Goal: Task Accomplishment & Management: Complete application form

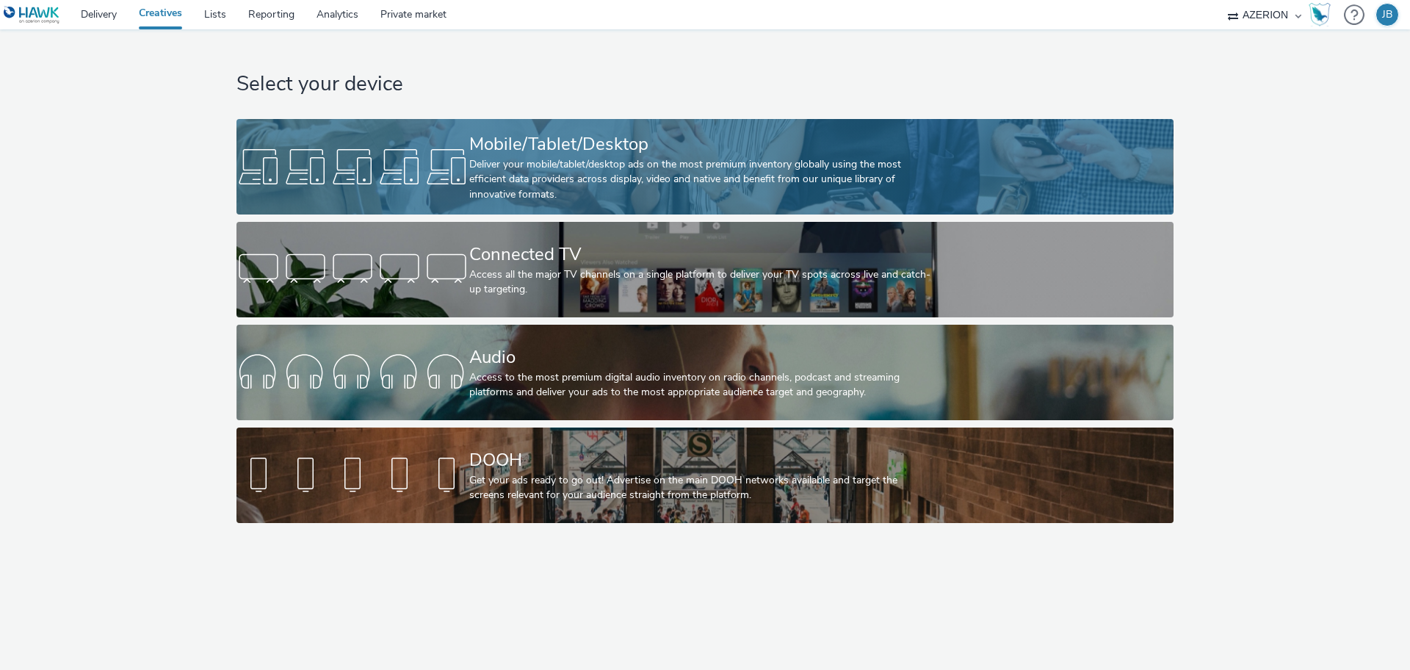
click at [484, 187] on div "Deliver your mobile/tablet/desktop ads on the most premium inventory globally u…" at bounding box center [702, 179] width 466 height 45
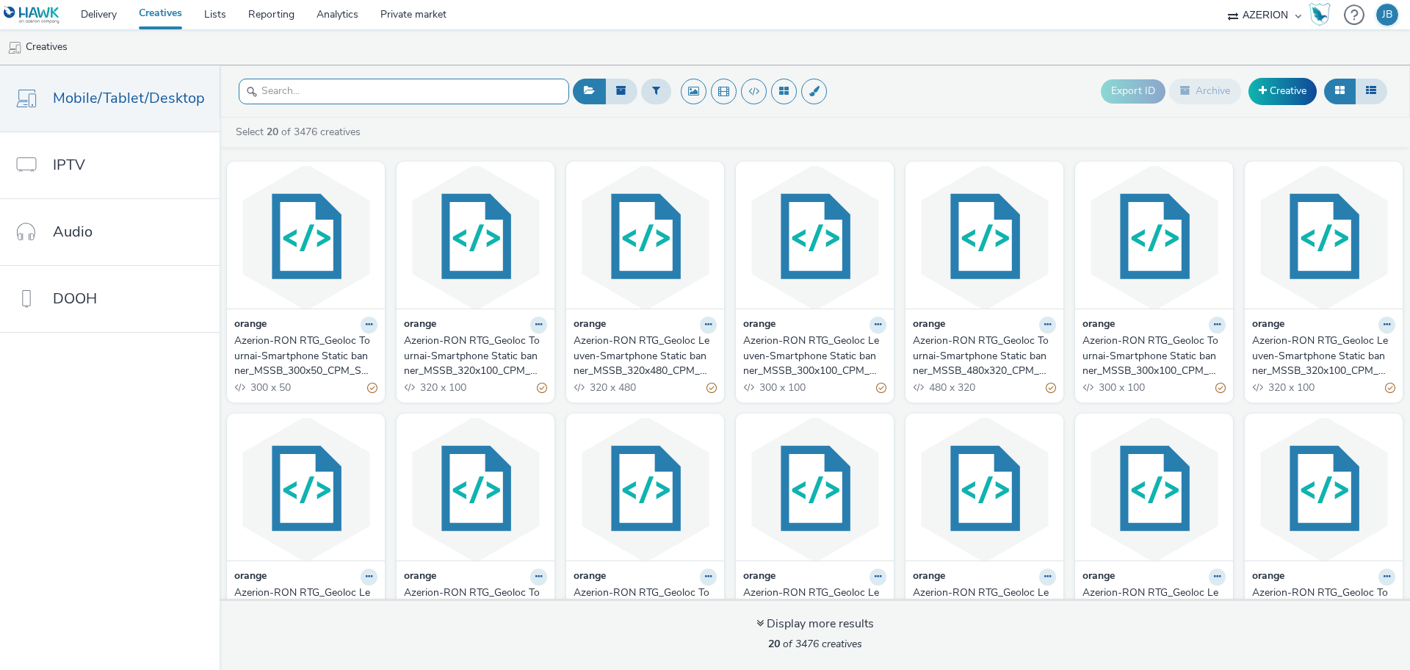
click at [486, 92] on input "text" at bounding box center [404, 92] width 330 height 26
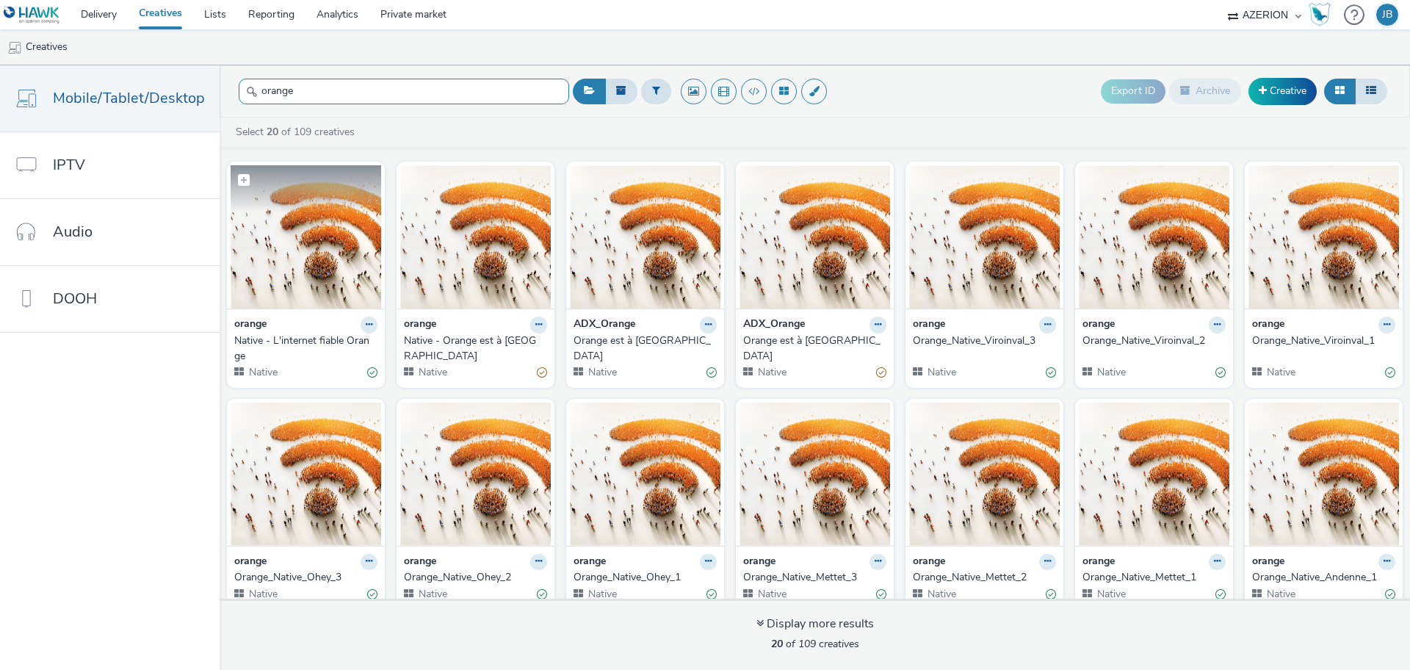
type input "orange"
click at [303, 264] on img at bounding box center [306, 236] width 151 height 143
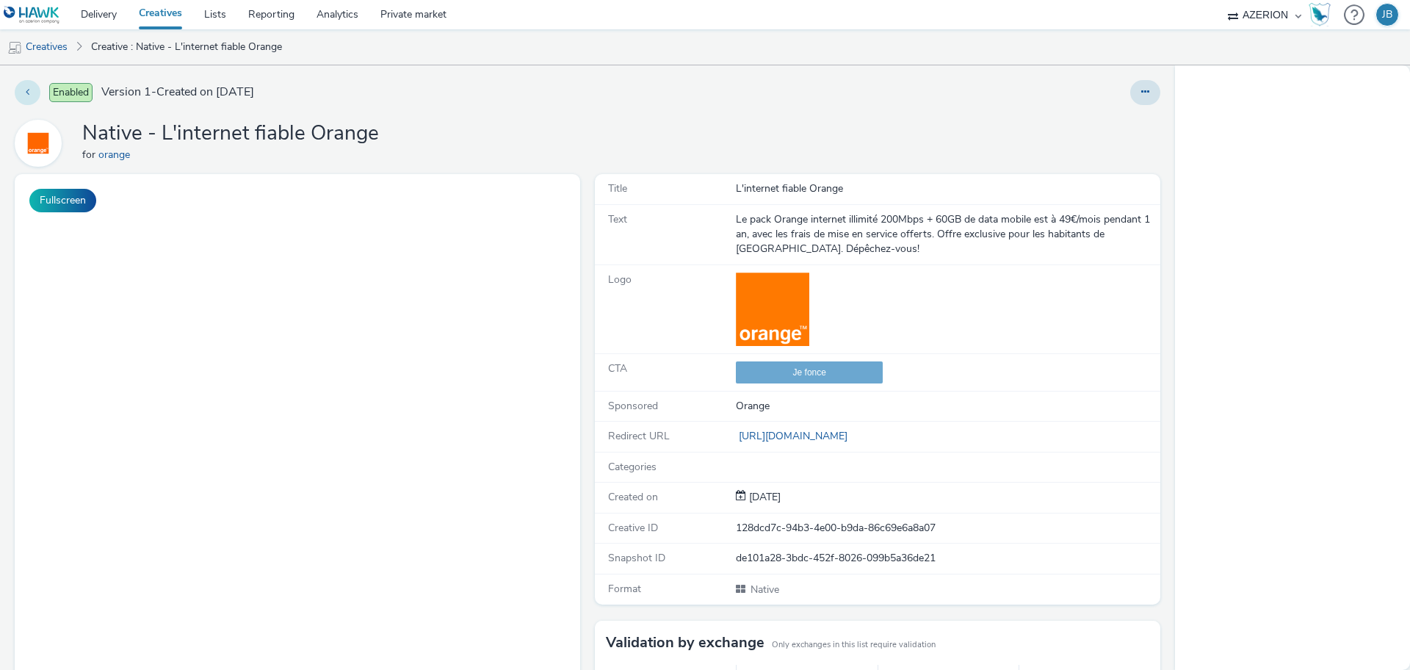
click at [27, 92] on icon at bounding box center [28, 92] width 4 height 10
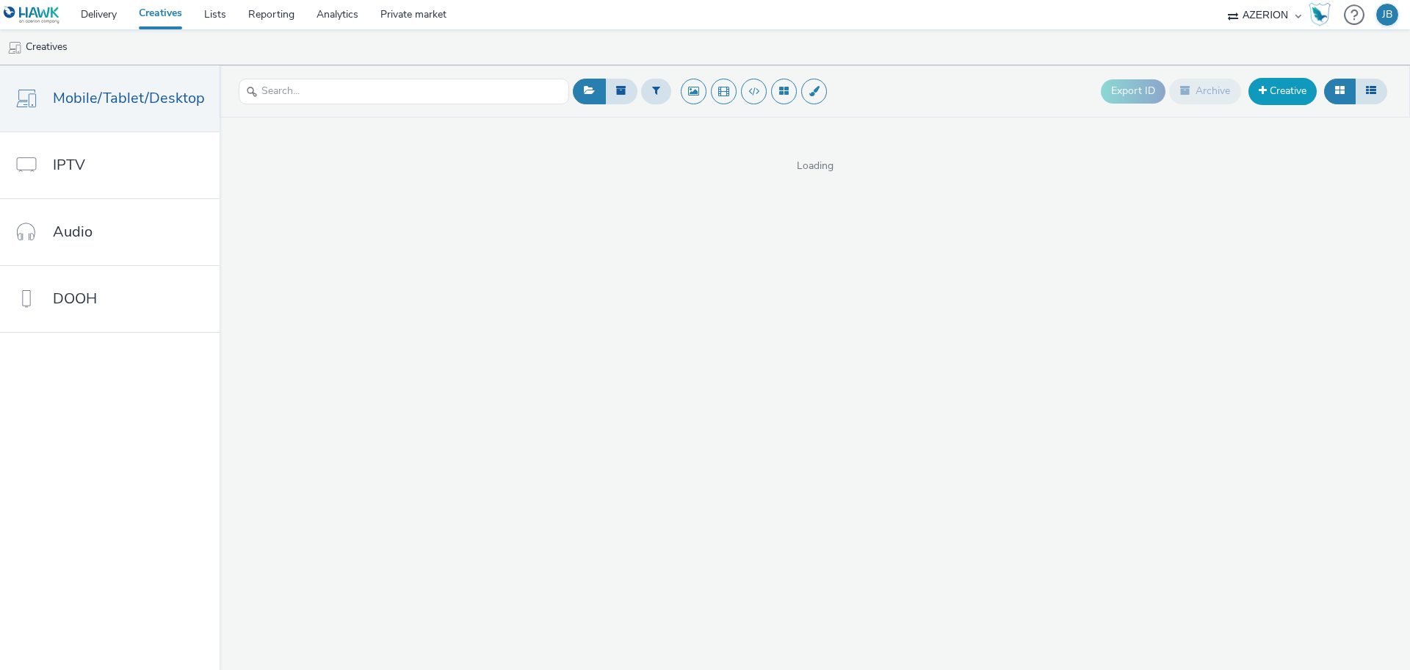
click at [1282, 91] on link "Creative" at bounding box center [1282, 91] width 68 height 26
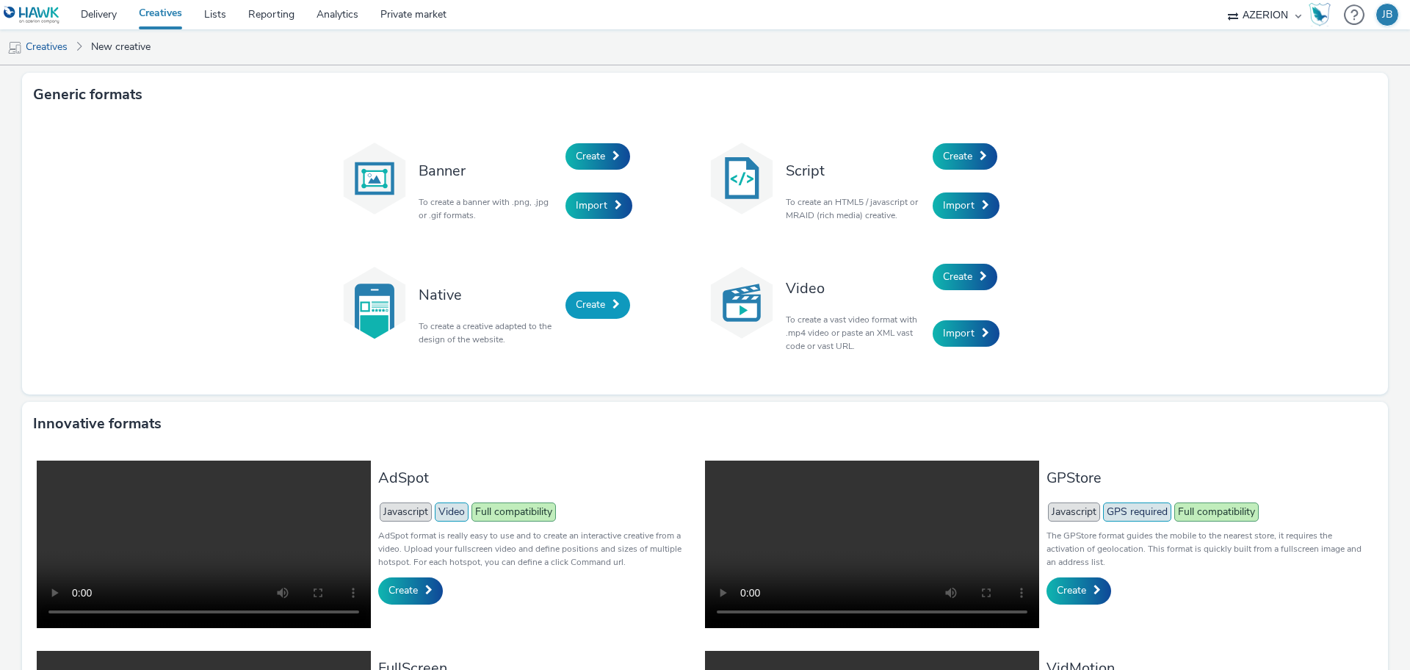
click at [597, 305] on span "Create" at bounding box center [590, 304] width 29 height 14
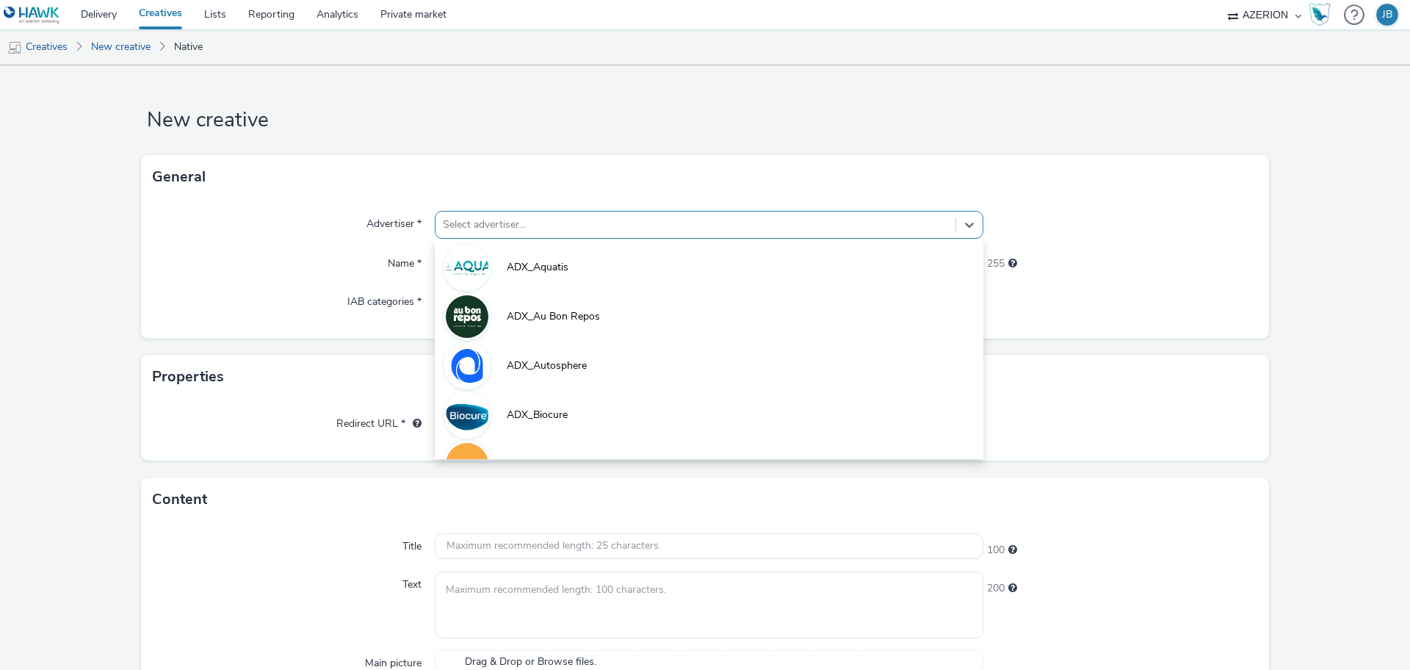
click at [505, 223] on div at bounding box center [695, 225] width 505 height 18
type input "ora"
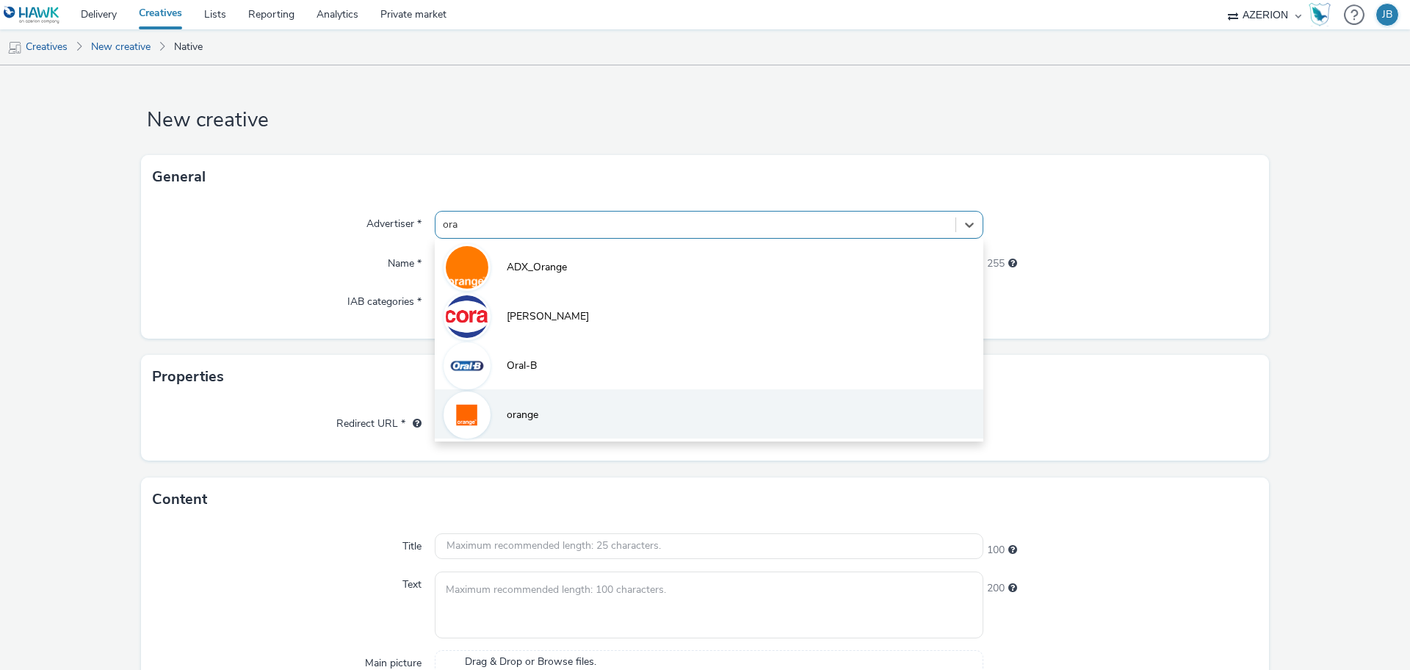
click at [563, 413] on li "orange" at bounding box center [709, 413] width 549 height 49
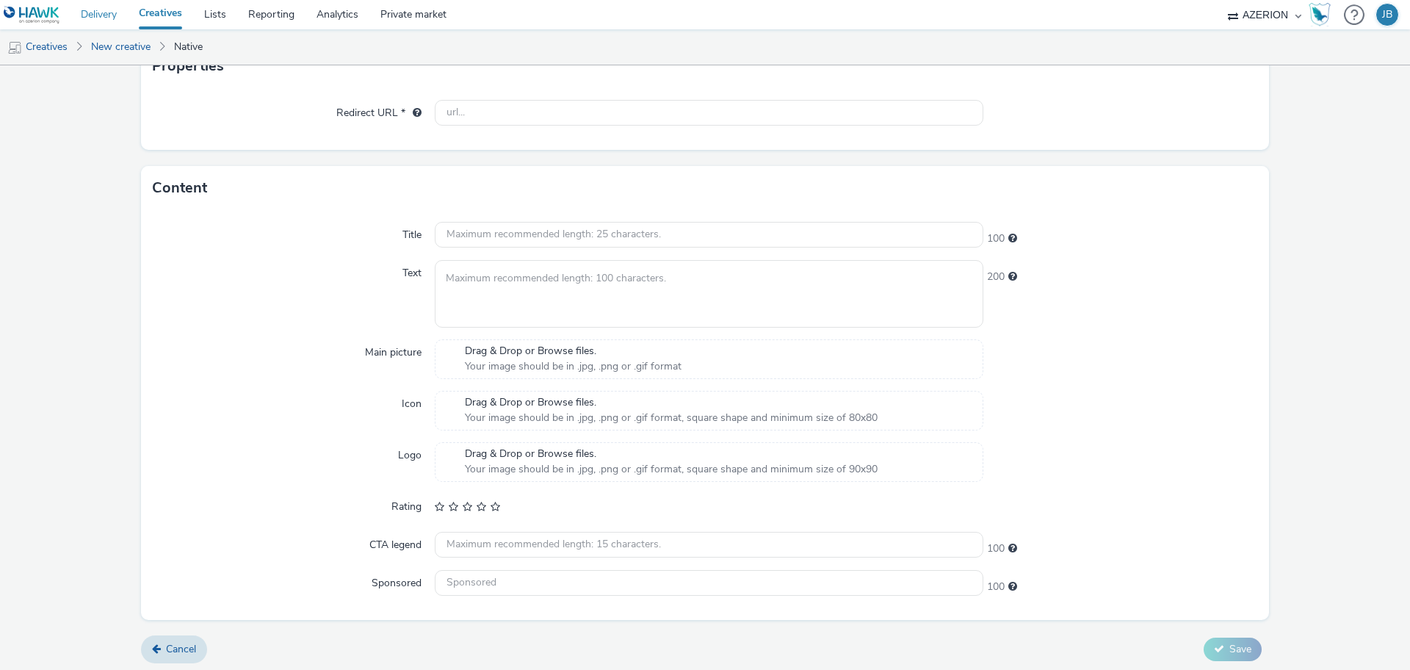
scroll to position [325, 0]
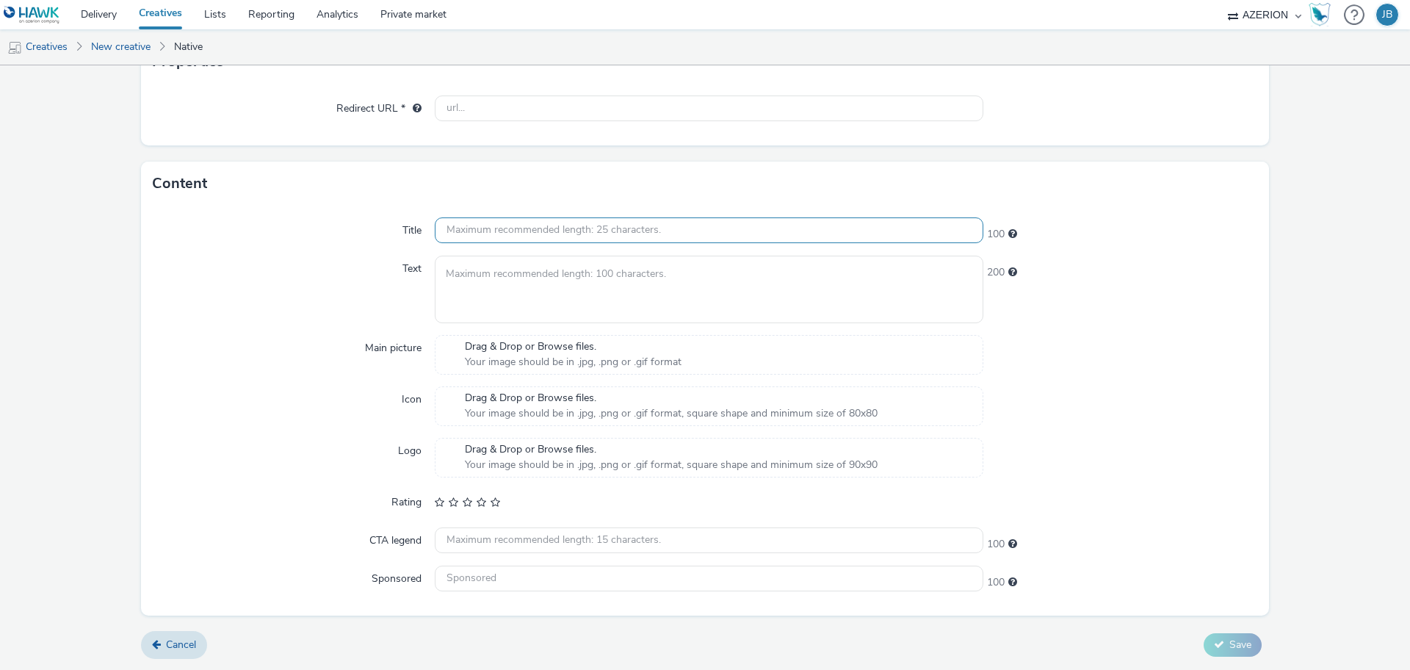
click at [668, 224] on input "text" at bounding box center [709, 230] width 549 height 26
paste input "Orange est à [GEOGRAPHIC_DATA]"
type input "Orange est à [GEOGRAPHIC_DATA]"
click at [671, 307] on textarea at bounding box center [709, 289] width 549 height 67
paste textarea "Le réseau fixe d'Orange est déployé à [GEOGRAPHIC_DATA]. Profitez vite de notre…"
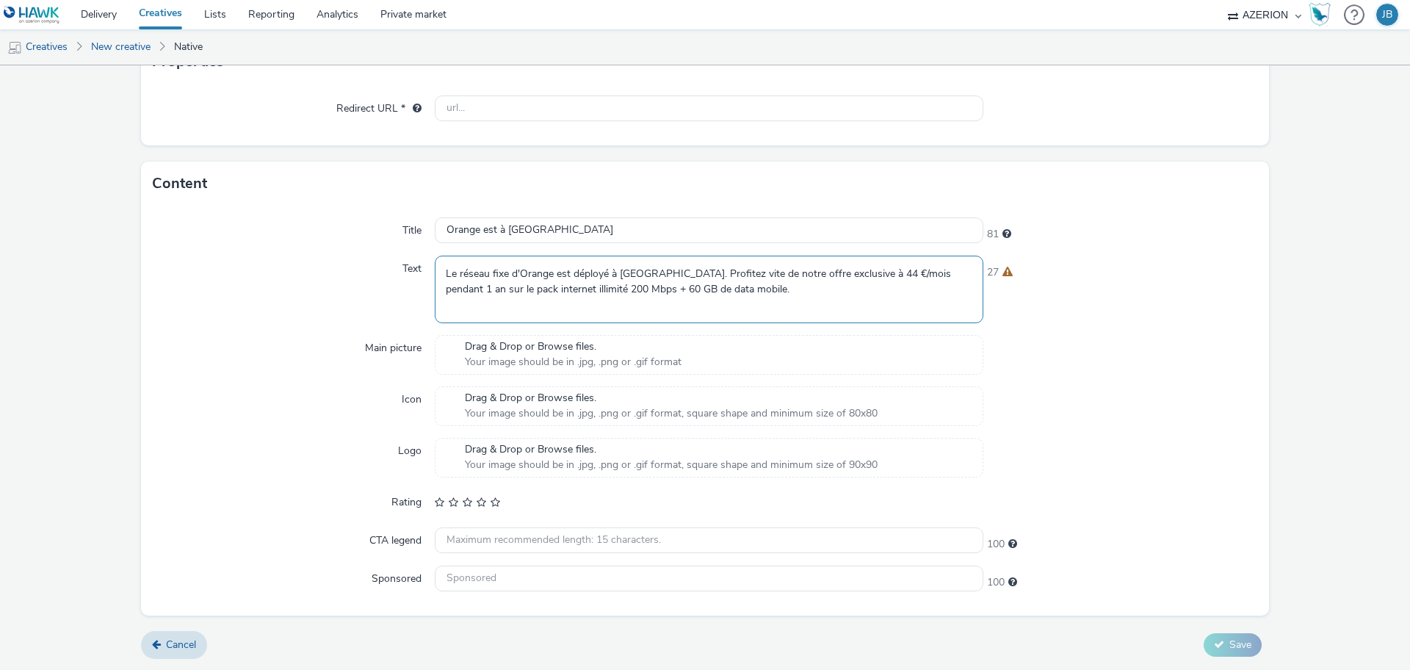
type textarea "Le réseau fixe d'Orange est déployé à [GEOGRAPHIC_DATA]. Profitez vite de notre…"
click at [565, 531] on input "text" at bounding box center [709, 540] width 549 height 26
paste input "Je fonce"
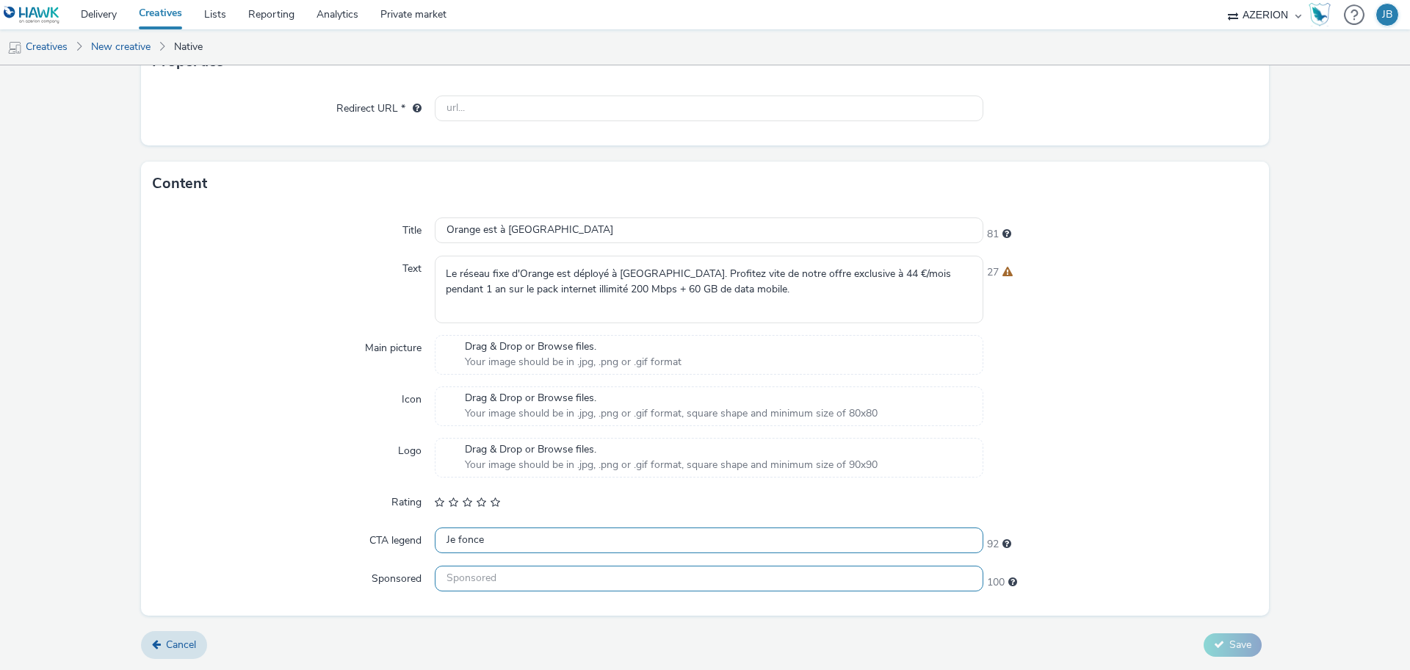
type input "Je fonce"
click at [521, 582] on input "text" at bounding box center [709, 578] width 549 height 26
type input "Orange"
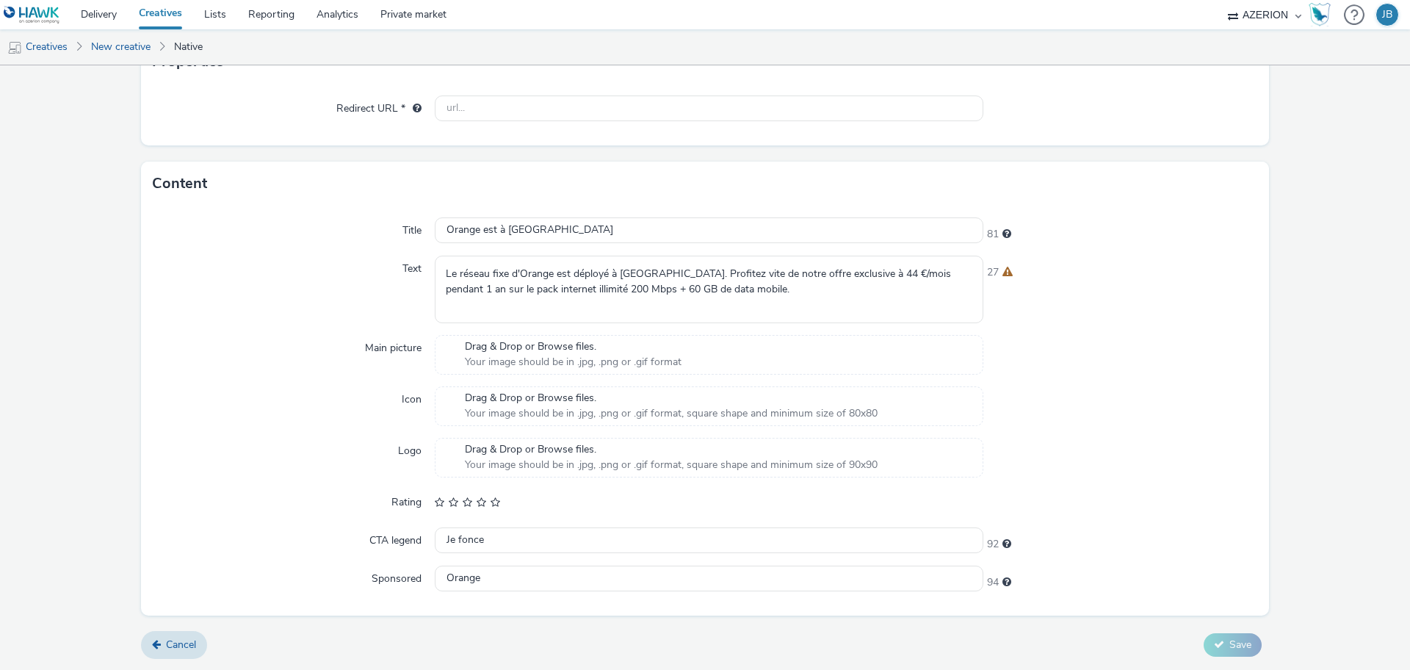
click at [269, 444] on div "Logo" at bounding box center [294, 458] width 282 height 40
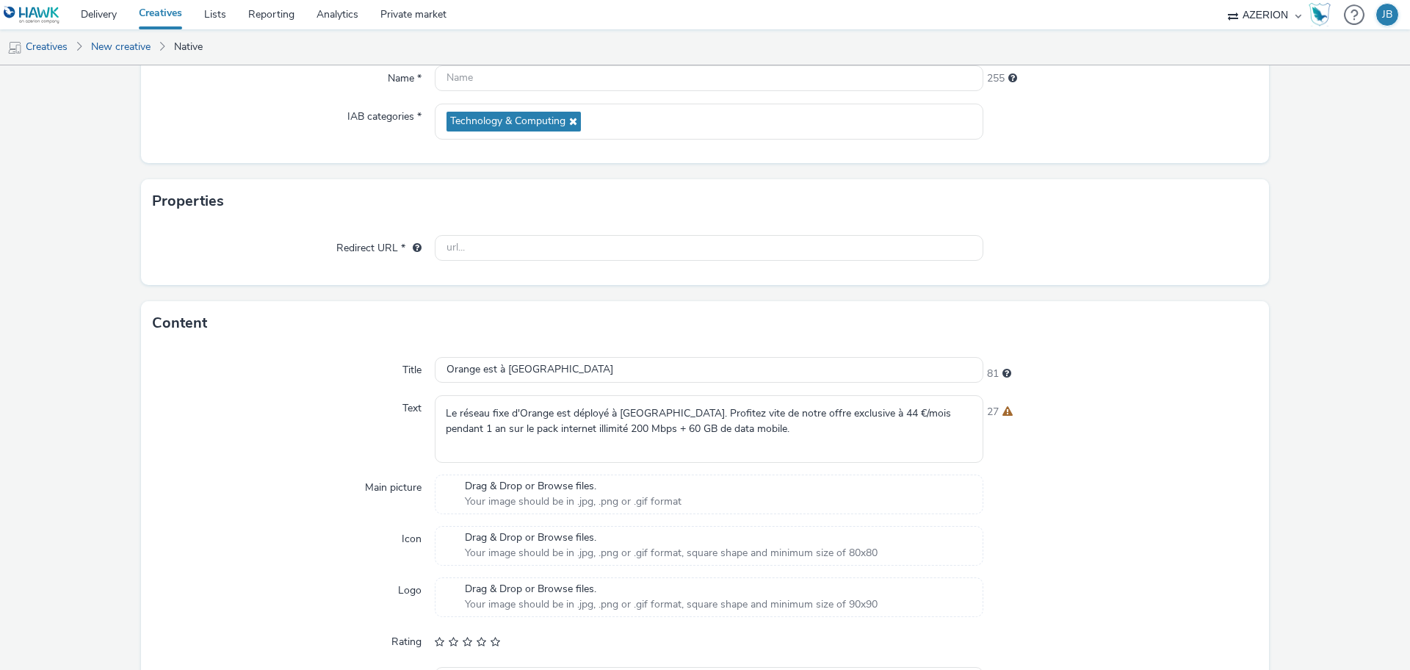
scroll to position [0, 0]
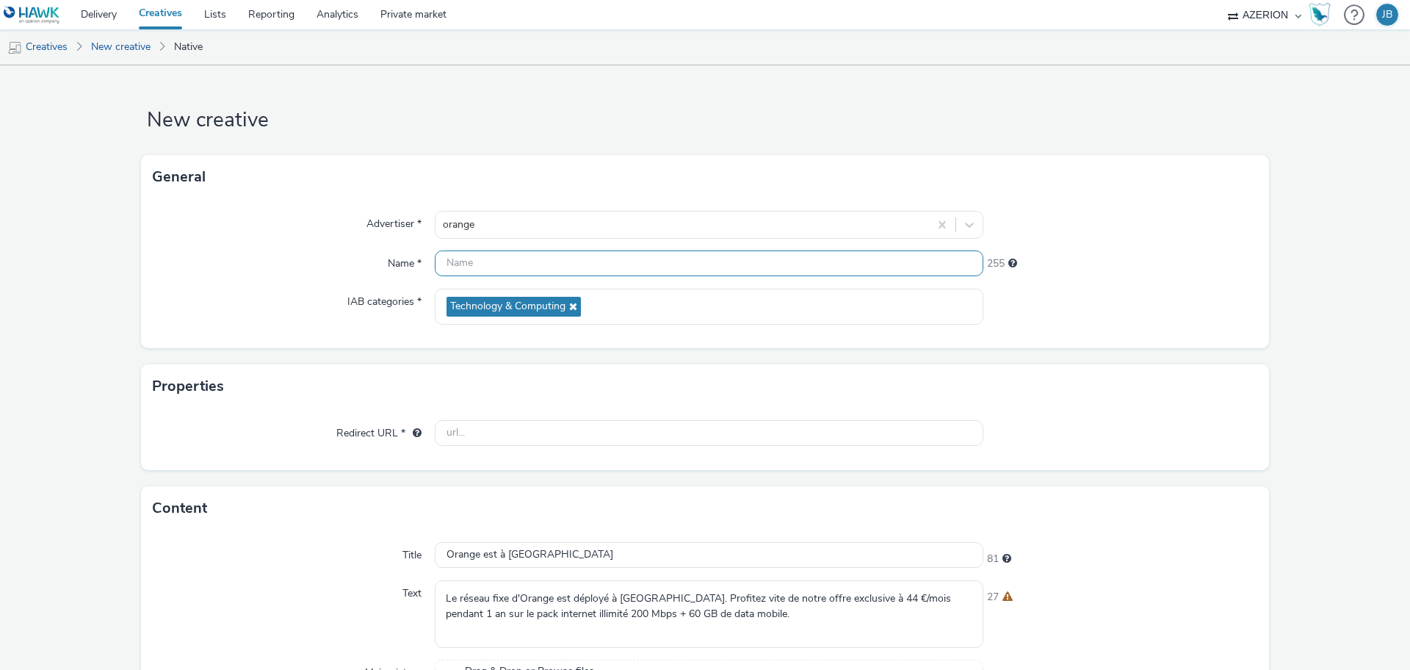
click at [486, 256] on input "text" at bounding box center [709, 263] width 549 height 26
click at [561, 259] on input "Native_Orange_" at bounding box center [709, 263] width 549 height 26
paste input "Orange est à [GEOGRAPHIC_DATA]"
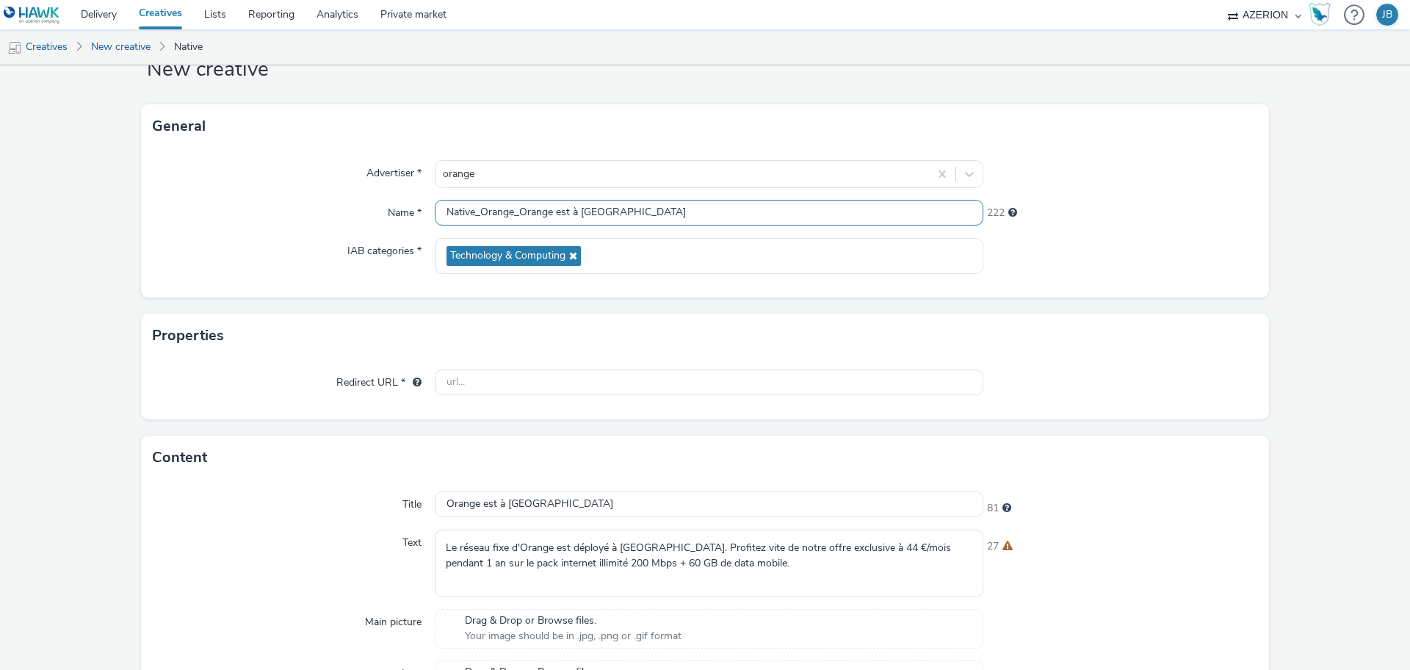
scroll to position [184, 0]
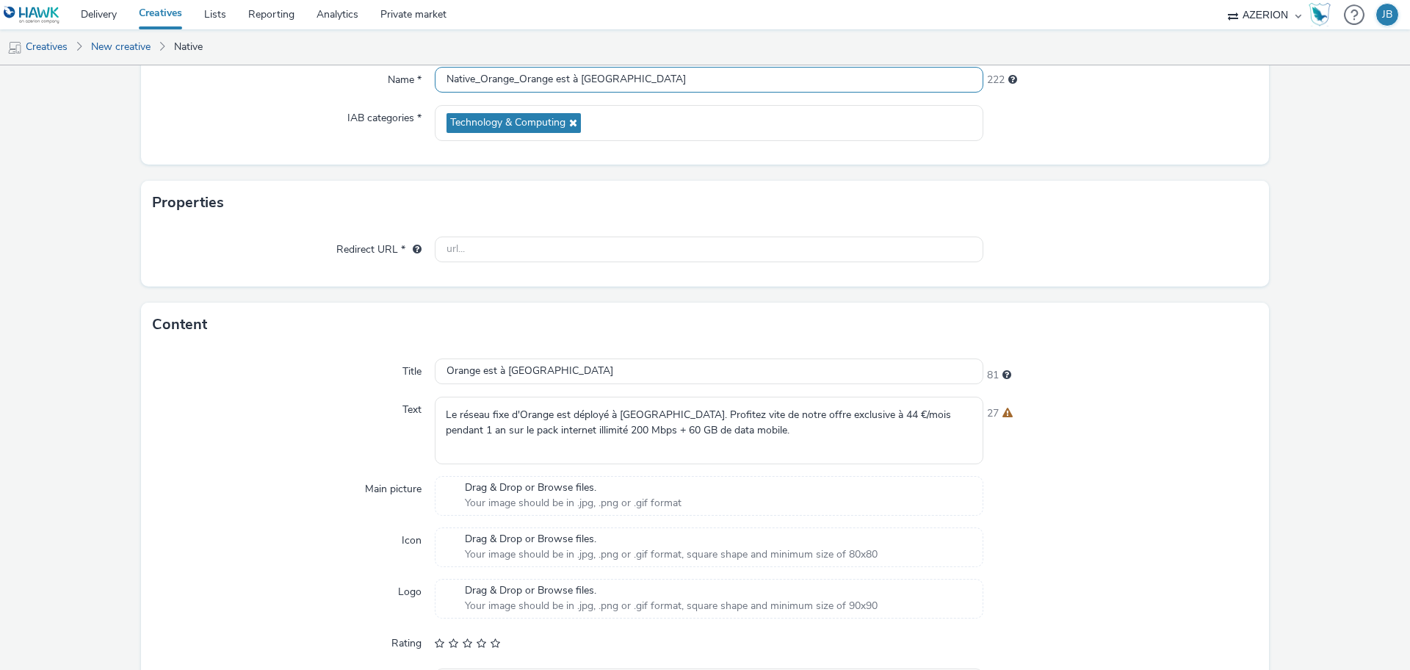
type input "Native_Orange_Orange est à [GEOGRAPHIC_DATA]"
click at [538, 226] on div "Redirect URL *" at bounding box center [705, 256] width 1128 height 62
click at [543, 239] on input "text" at bounding box center [709, 249] width 549 height 26
paste input "https://[DOMAIN_NAME]/ddm/trackclk/N884.3688659AZERION-NPL/B34105701.430586477;…"
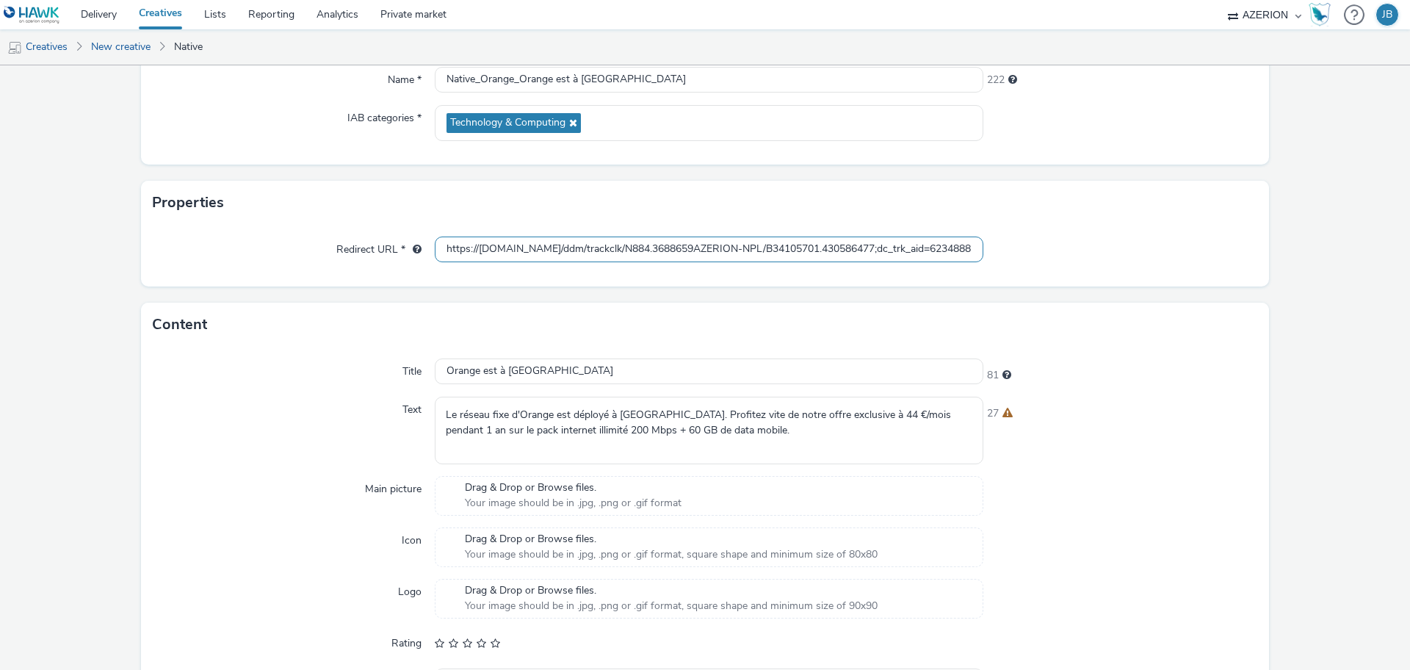
scroll to position [0, 729]
type input "https://[DOMAIN_NAME]/ddm/trackclk/N884.3688659AZERION-NPL/B34105701.430586477;…"
click at [1069, 240] on div at bounding box center [1120, 249] width 275 height 26
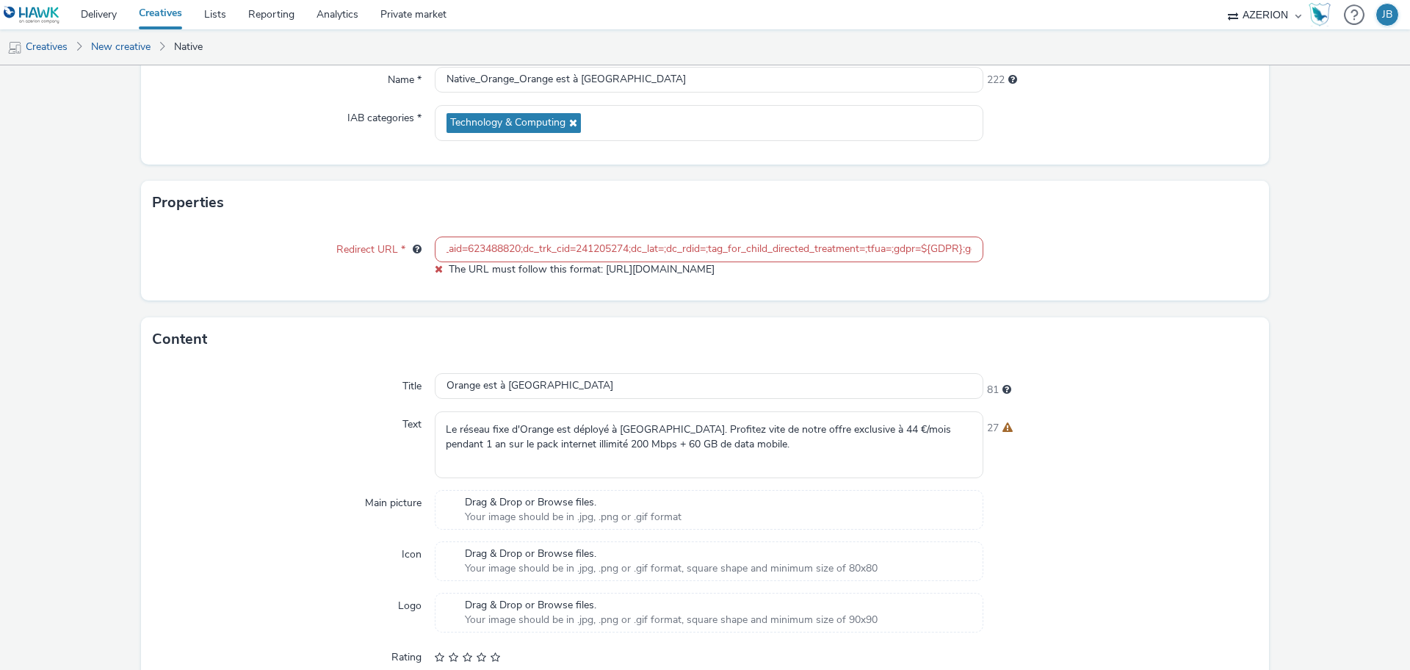
scroll to position [0, 729]
drag, startPoint x: 441, startPoint y: 247, endPoint x: 1172, endPoint y: 239, distance: 730.8
click at [1172, 239] on div "Redirect URL * https://[DOMAIN_NAME]/ddm/trackclk/N884.3688659AZERION-NPL/B3410…" at bounding box center [705, 256] width 1105 height 40
click at [1022, 259] on div at bounding box center [1120, 256] width 275 height 40
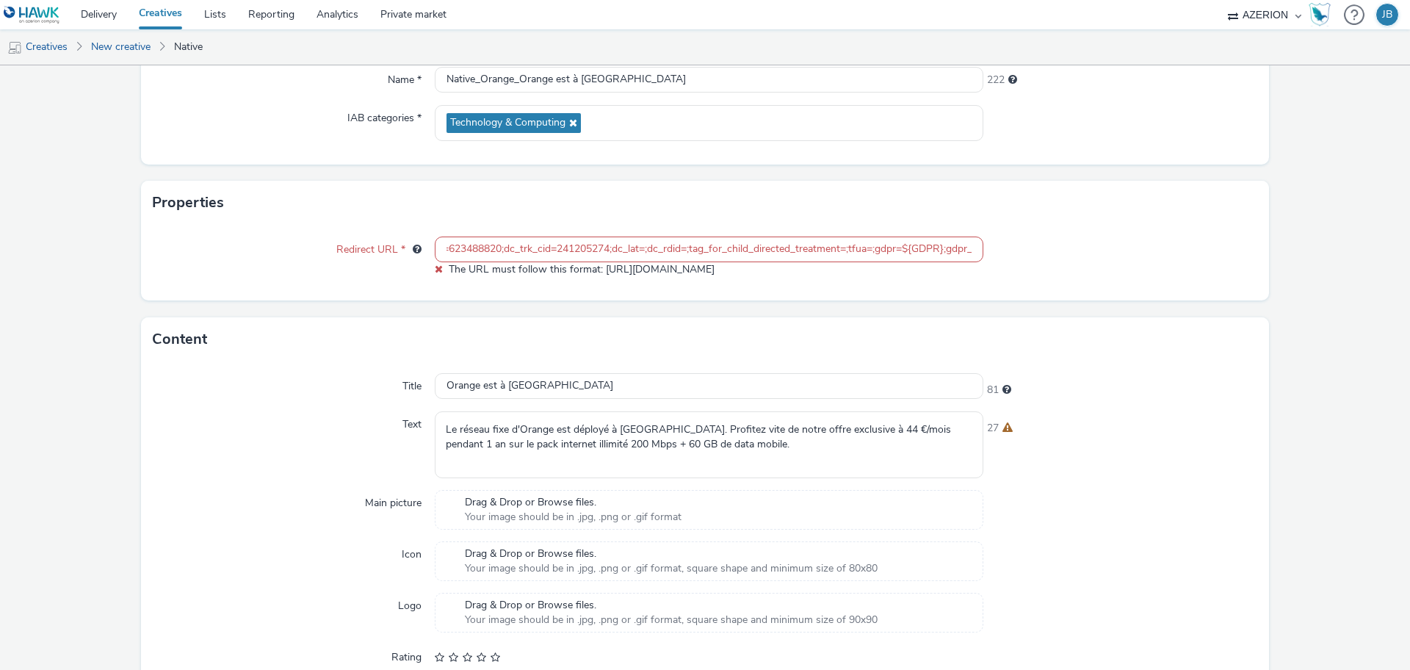
scroll to position [0, 729]
drag, startPoint x: 955, startPoint y: 247, endPoint x: 998, endPoint y: 250, distance: 43.5
click at [998, 250] on div "Redirect URL * https://[DOMAIN_NAME]/ddm/trackclk/N884.3688659AZERION-NPL/B3410…" at bounding box center [705, 256] width 1105 height 40
click at [952, 245] on input "https://[DOMAIN_NAME]/ddm/trackclk/N884.3688659AZERION-NPL/B34105701.430586477;…" at bounding box center [709, 249] width 549 height 26
click at [961, 248] on input "https://[DOMAIN_NAME]/ddm/trackclk/N884.3688659AZERION-NPL/B34105701.430586477;…" at bounding box center [709, 249] width 549 height 26
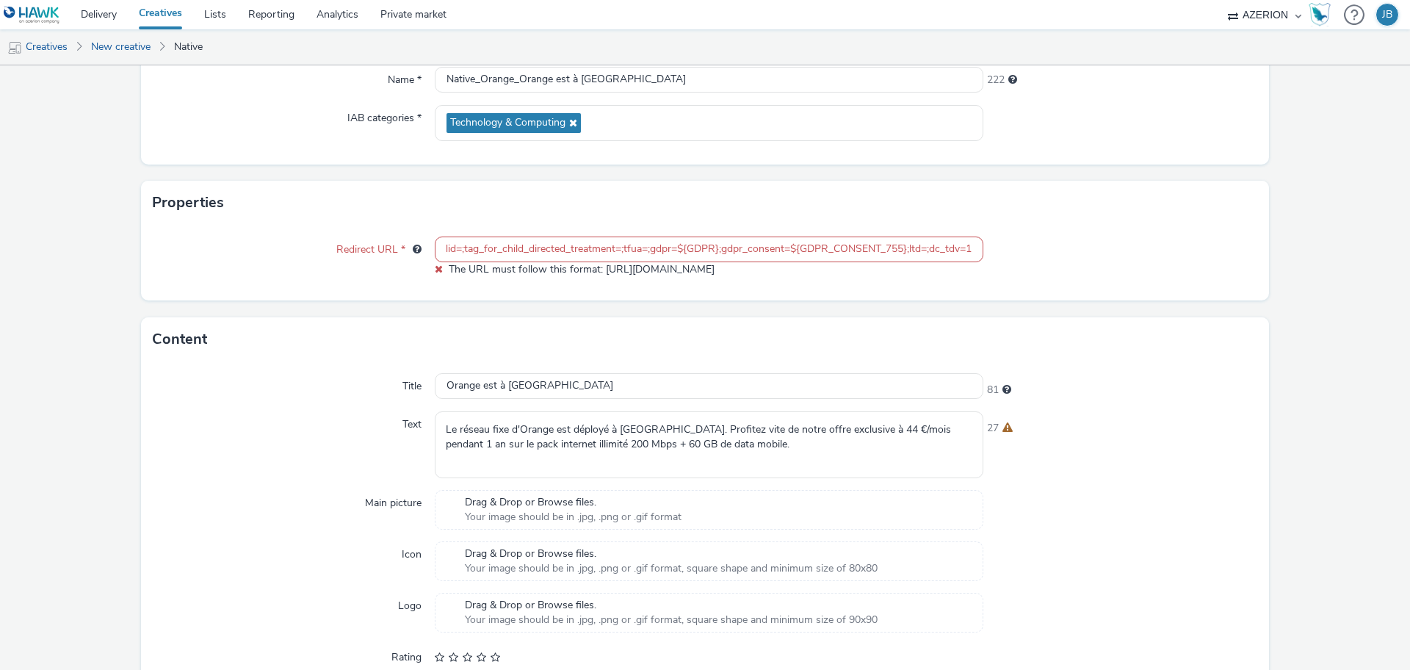
scroll to position [0, 0]
drag, startPoint x: 710, startPoint y: 243, endPoint x: 314, endPoint y: 247, distance: 396.6
click at [314, 247] on div "Redirect URL * https://[DOMAIN_NAME]/ddm/trackclk/N884.3688659AZERION-NPL/B3410…" at bounding box center [705, 256] width 1105 height 40
click at [453, 250] on input "https://[DOMAIN_NAME]/ddm/trackclk/N884.3688659AZERION-NPL/B34105701.430586477;…" at bounding box center [709, 249] width 549 height 26
click at [463, 249] on input "https://[DOMAIN_NAME]/ddm/trackclk/N884.3688659AZERION-NPL/B34105701.430586477;…" at bounding box center [709, 249] width 549 height 26
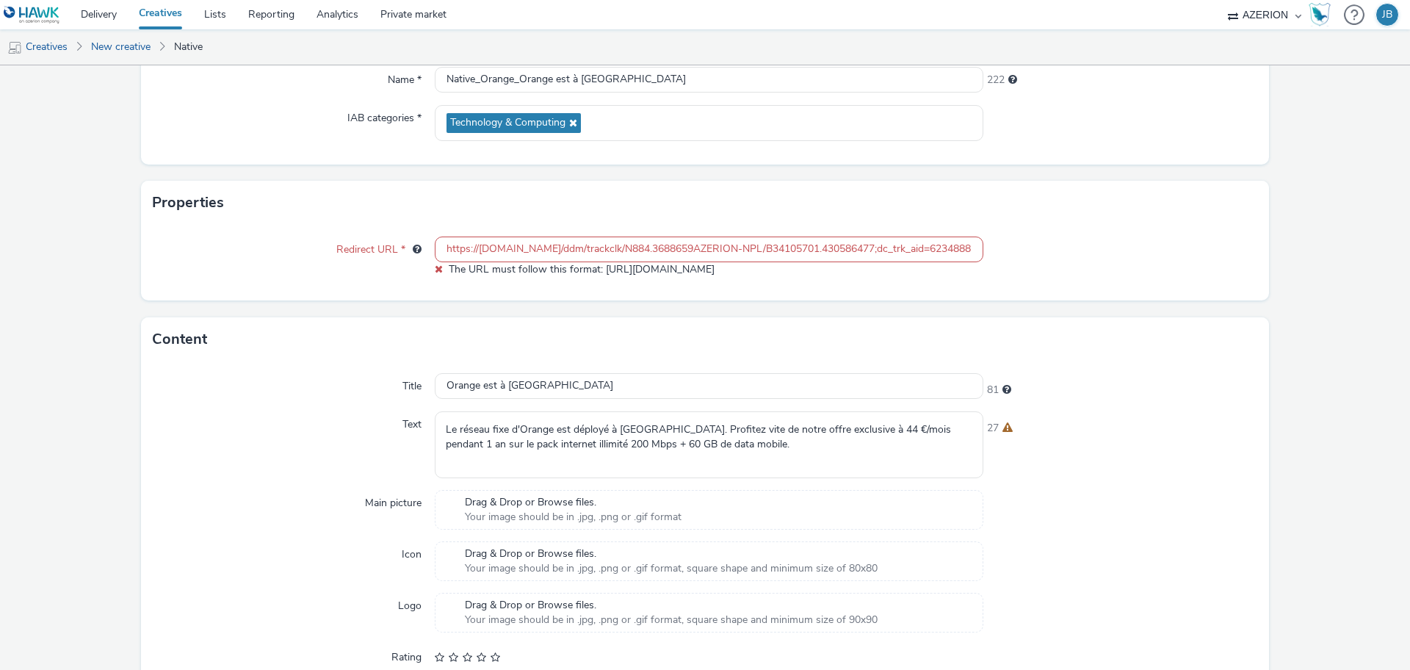
click at [463, 249] on input "https://[DOMAIN_NAME]/ddm/trackclk/N884.3688659AZERION-NPL/B34105701.430586477;…" at bounding box center [709, 249] width 549 height 26
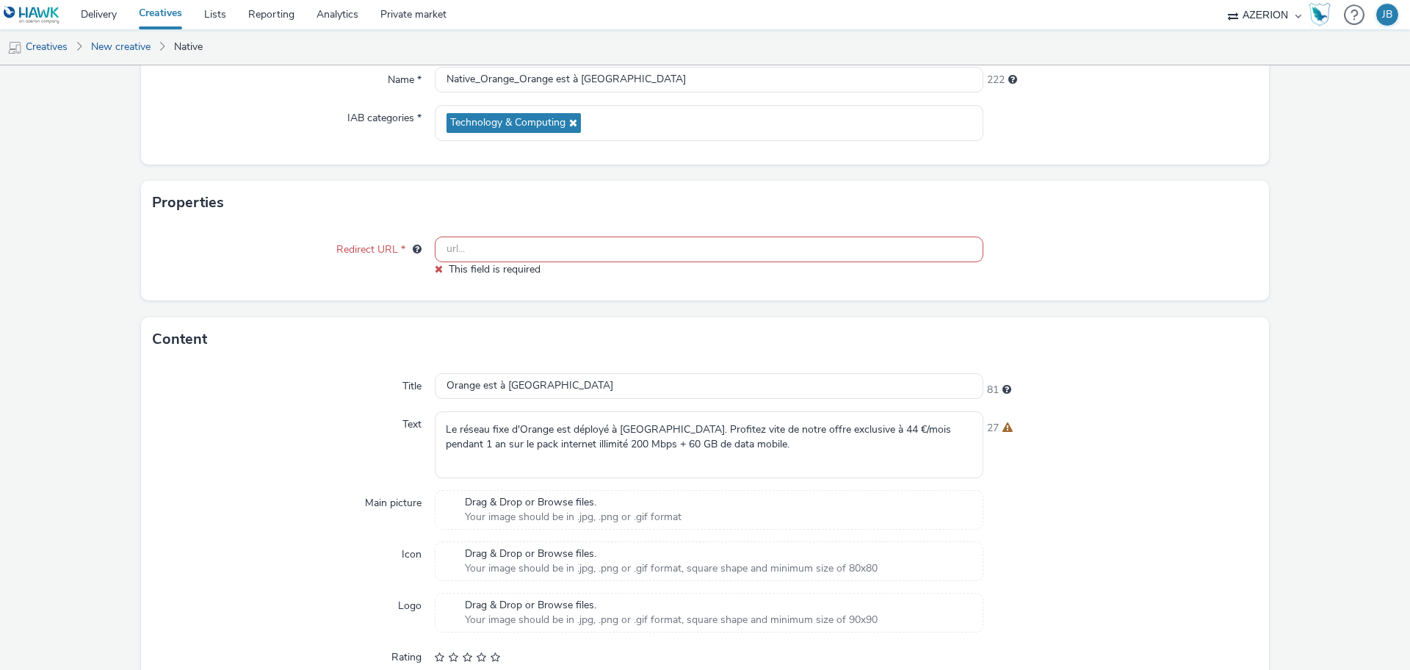
click at [676, 251] on input "text" at bounding box center [709, 249] width 549 height 26
paste input "https://[DOMAIN_NAME]/ddm/trackclk/N884.3688659AZERION-NPL/B34105701.430586477;…"
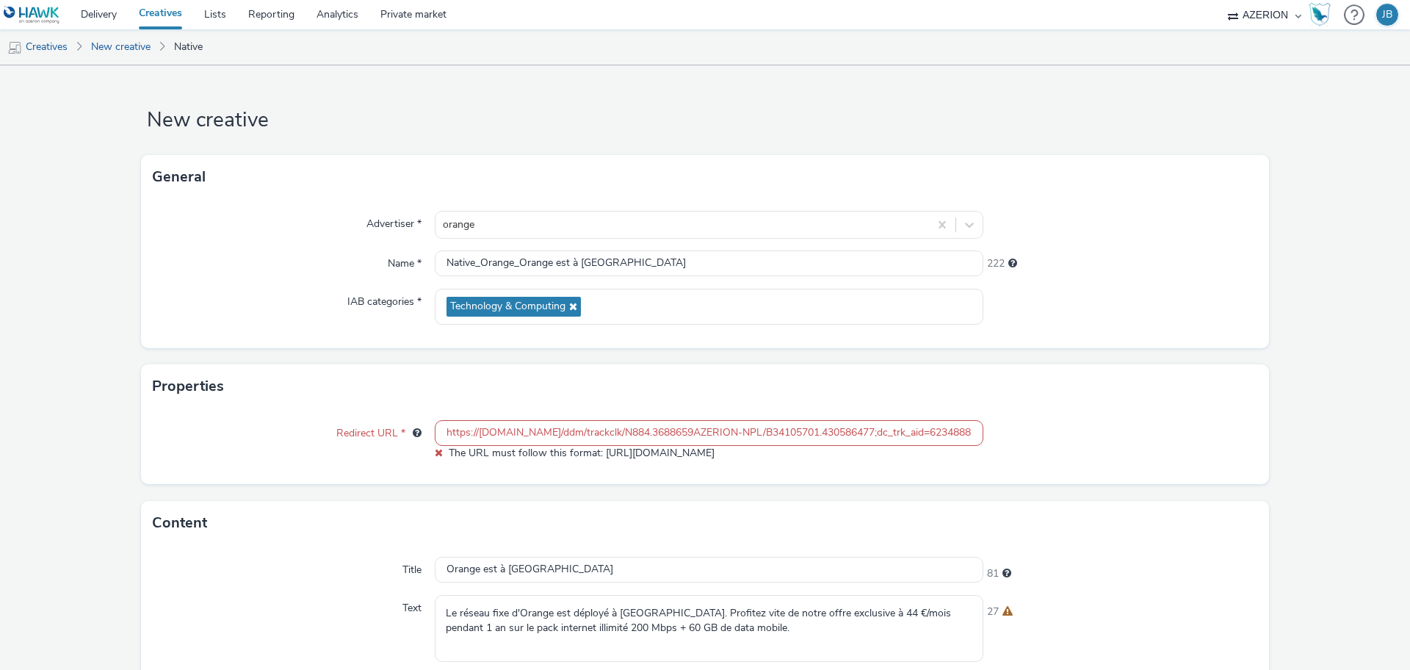
click at [543, 427] on input "https://[DOMAIN_NAME]/ddm/trackclk/N884.3688659AZERION-NPL/B34105701.430586477;…" at bounding box center [709, 433] width 549 height 26
paste input "[DOMAIN_NAME][URL]"
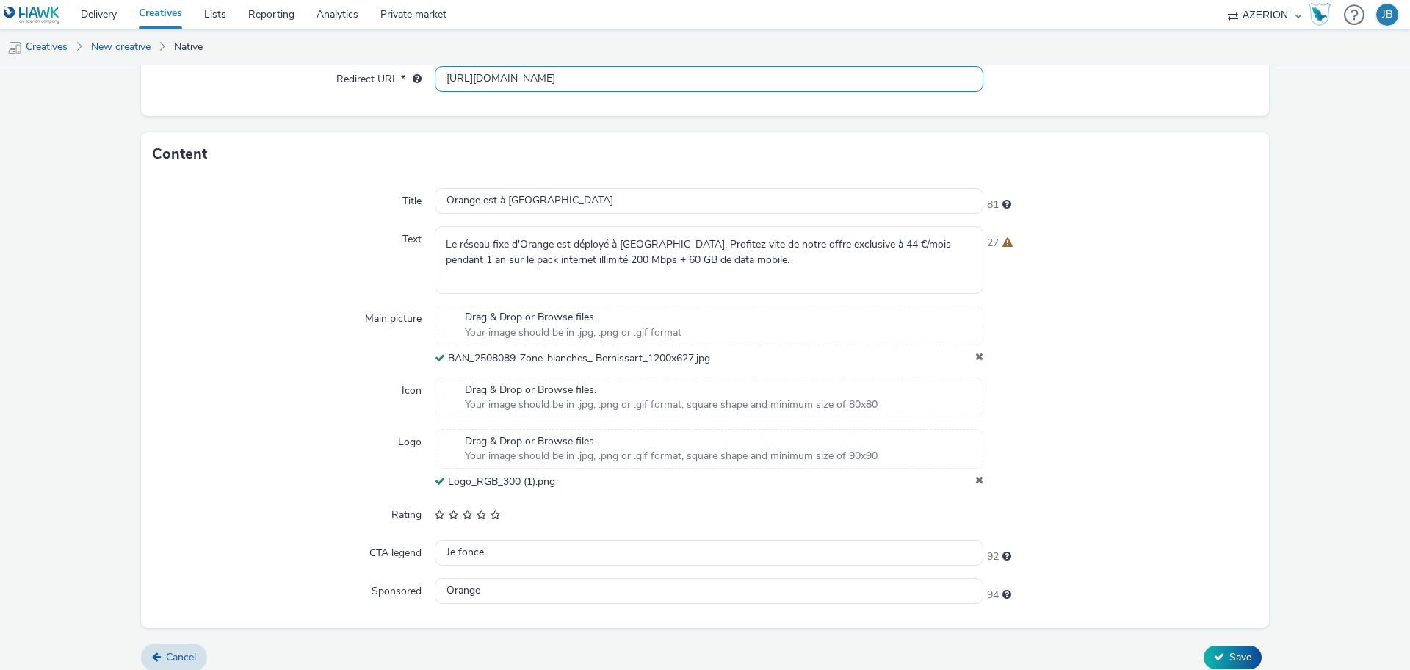
scroll to position [366, 0]
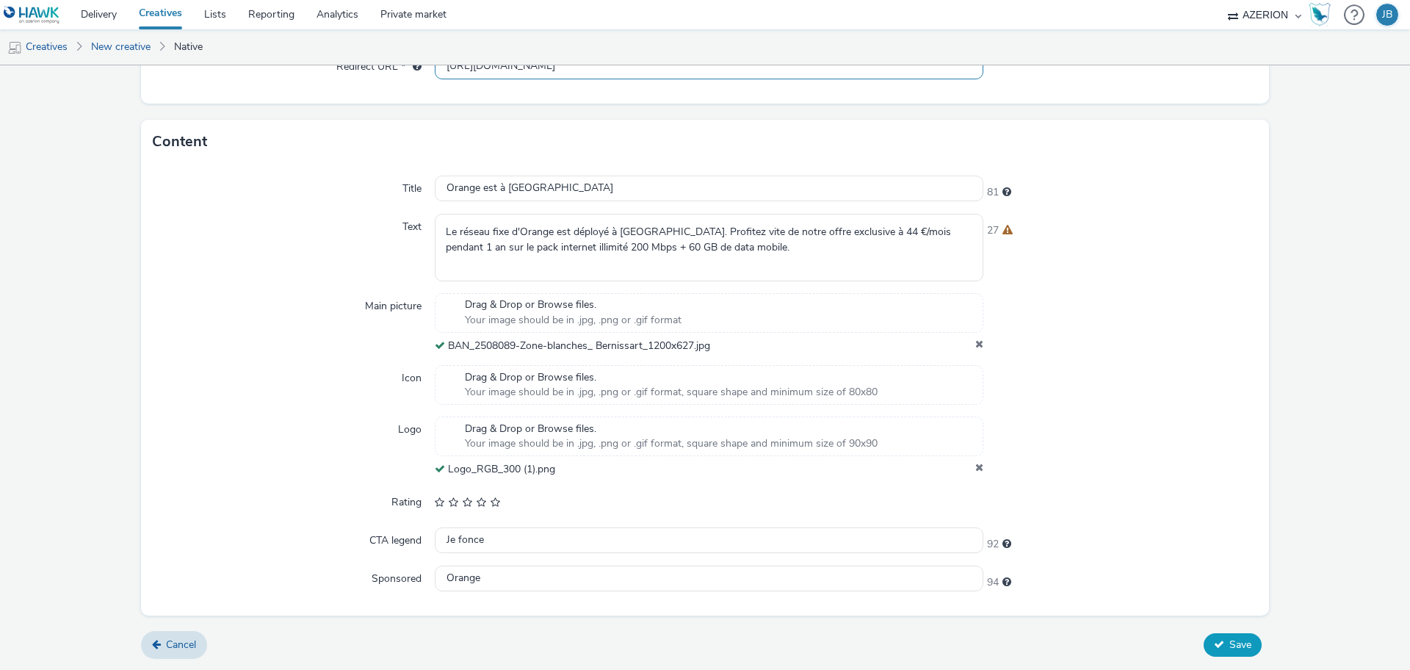
type input "[URL][DOMAIN_NAME]"
click at [1229, 648] on span "Save" at bounding box center [1240, 644] width 22 height 14
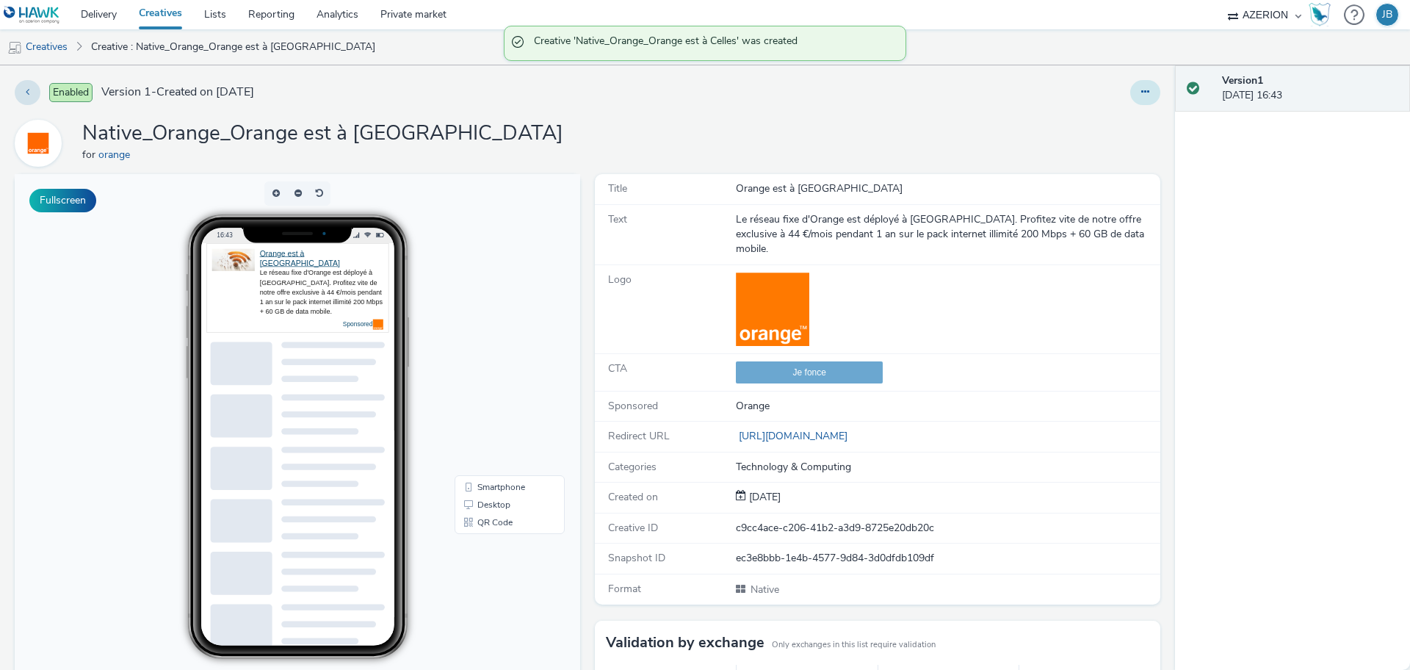
click at [1130, 99] on button at bounding box center [1145, 92] width 30 height 25
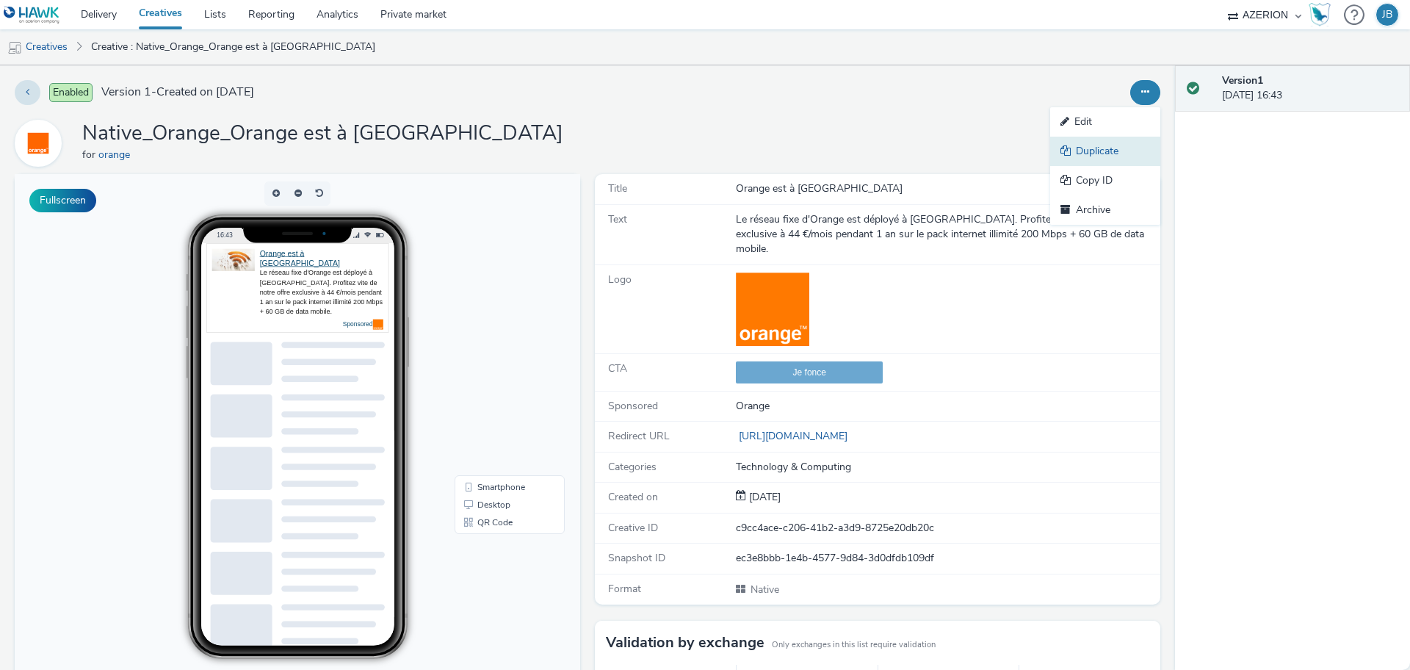
click at [1094, 145] on link "Duplicate" at bounding box center [1105, 151] width 110 height 29
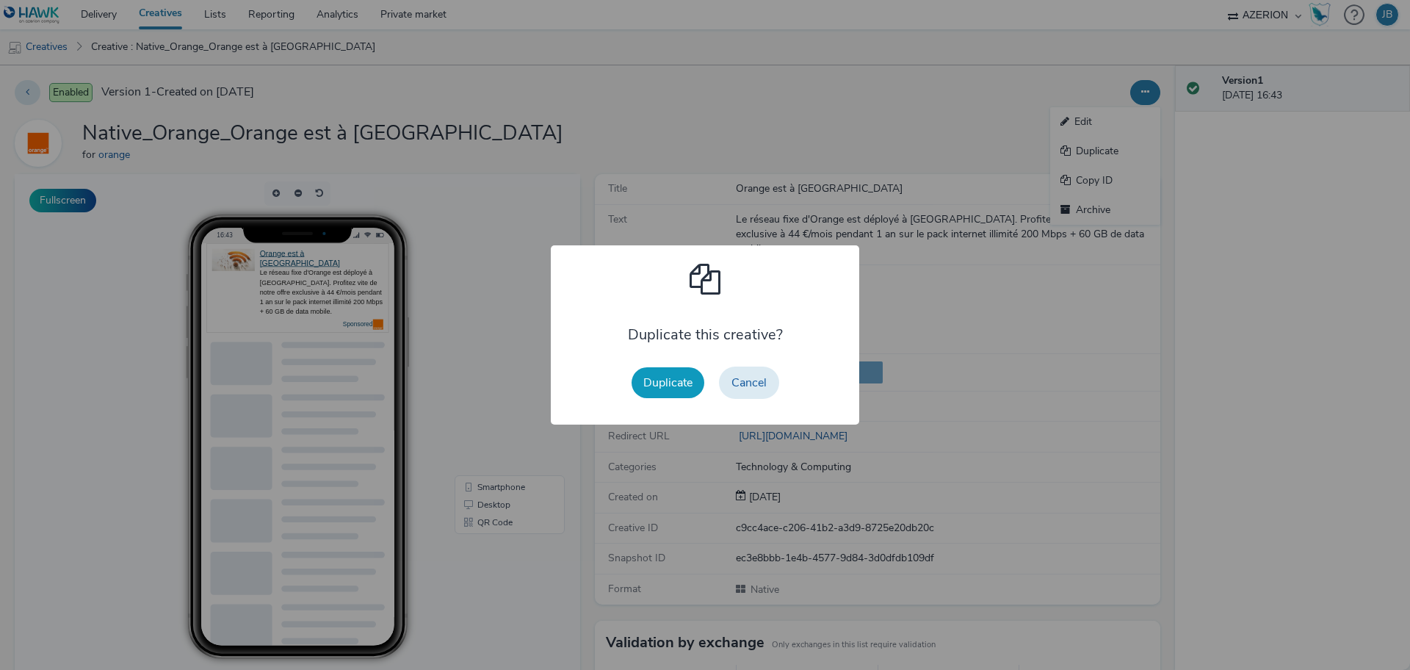
click at [668, 385] on button "Duplicate" at bounding box center [668, 382] width 73 height 31
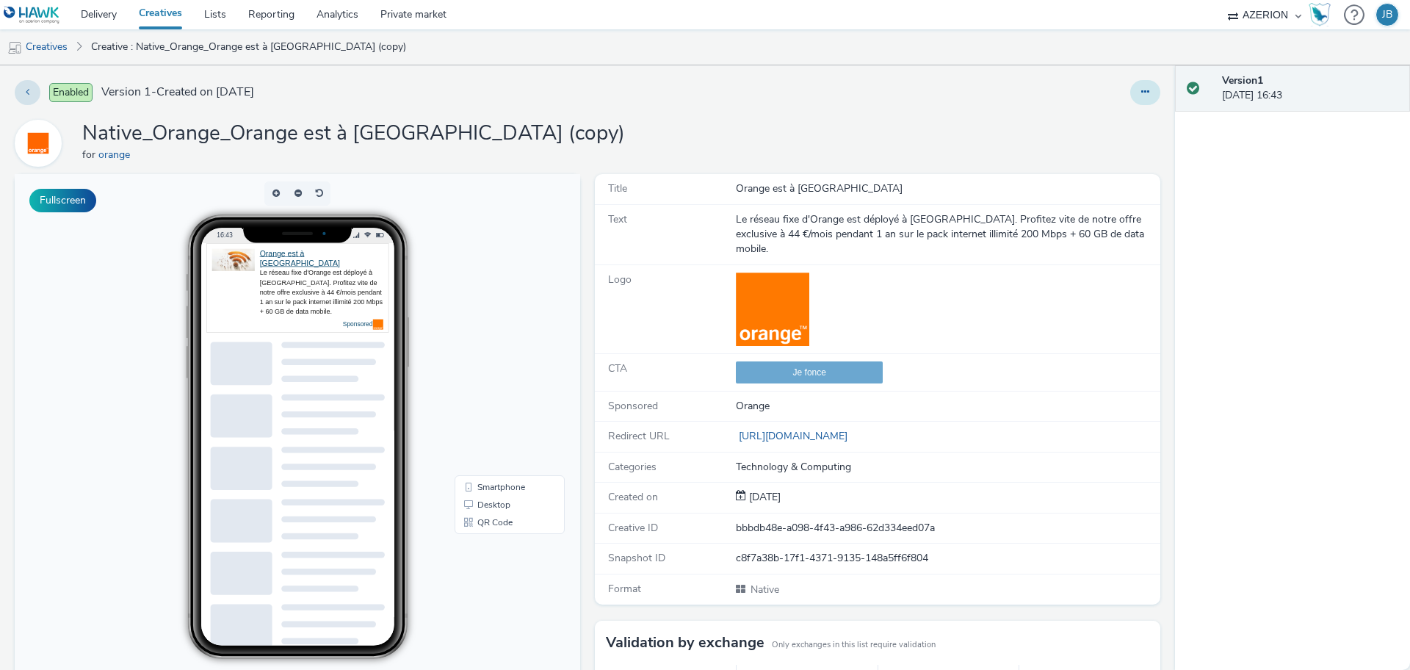
click at [1141, 93] on icon at bounding box center [1145, 92] width 8 height 10
click at [1088, 120] on link "Edit" at bounding box center [1105, 121] width 110 height 29
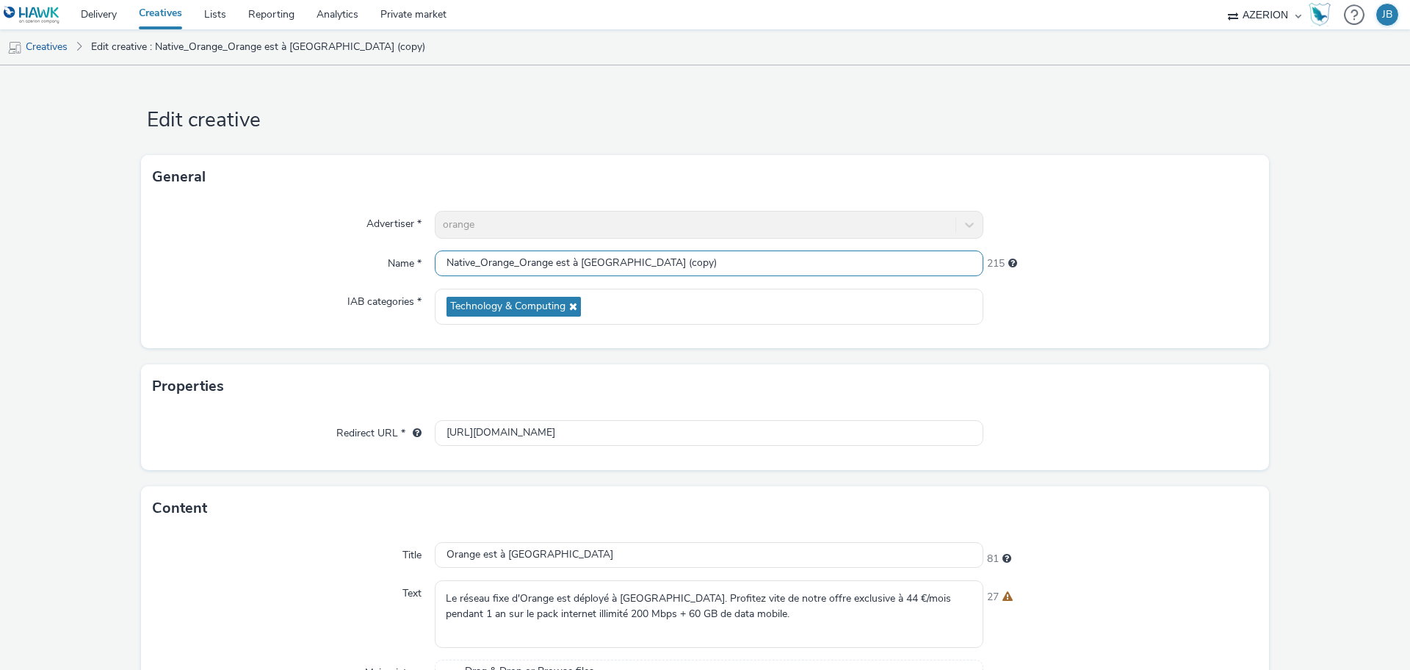
drag, startPoint x: 517, startPoint y: 258, endPoint x: 659, endPoint y: 270, distance: 142.2
click at [659, 270] on input "Native_Orange_Orange est à [GEOGRAPHIC_DATA] (copy)" at bounding box center [709, 263] width 549 height 26
paste input "ffre exclusive"
click at [506, 265] on input "Native_Orange_Offre exclusive" at bounding box center [709, 263] width 549 height 26
click at [510, 261] on input "Native_Orange_Offre exclusive" at bounding box center [709, 263] width 549 height 26
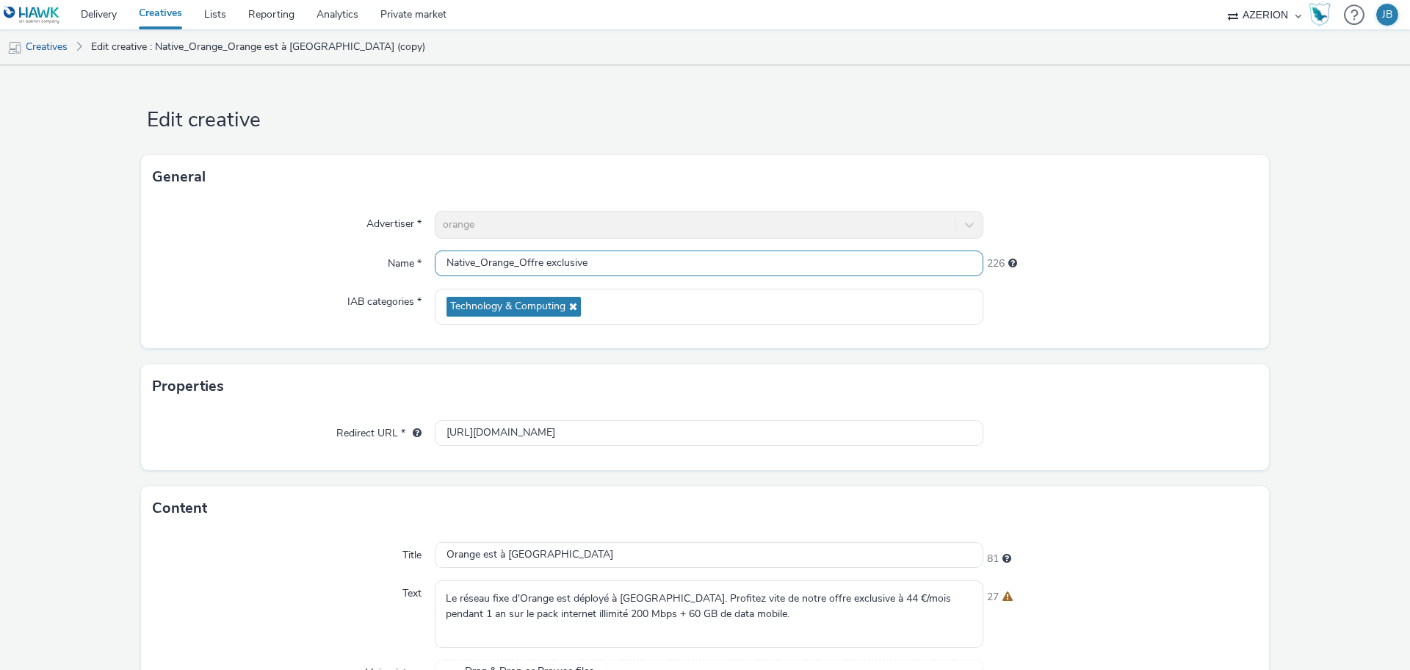
click at [599, 266] on input "Native_Orange_Offre exclusive" at bounding box center [709, 263] width 549 height 26
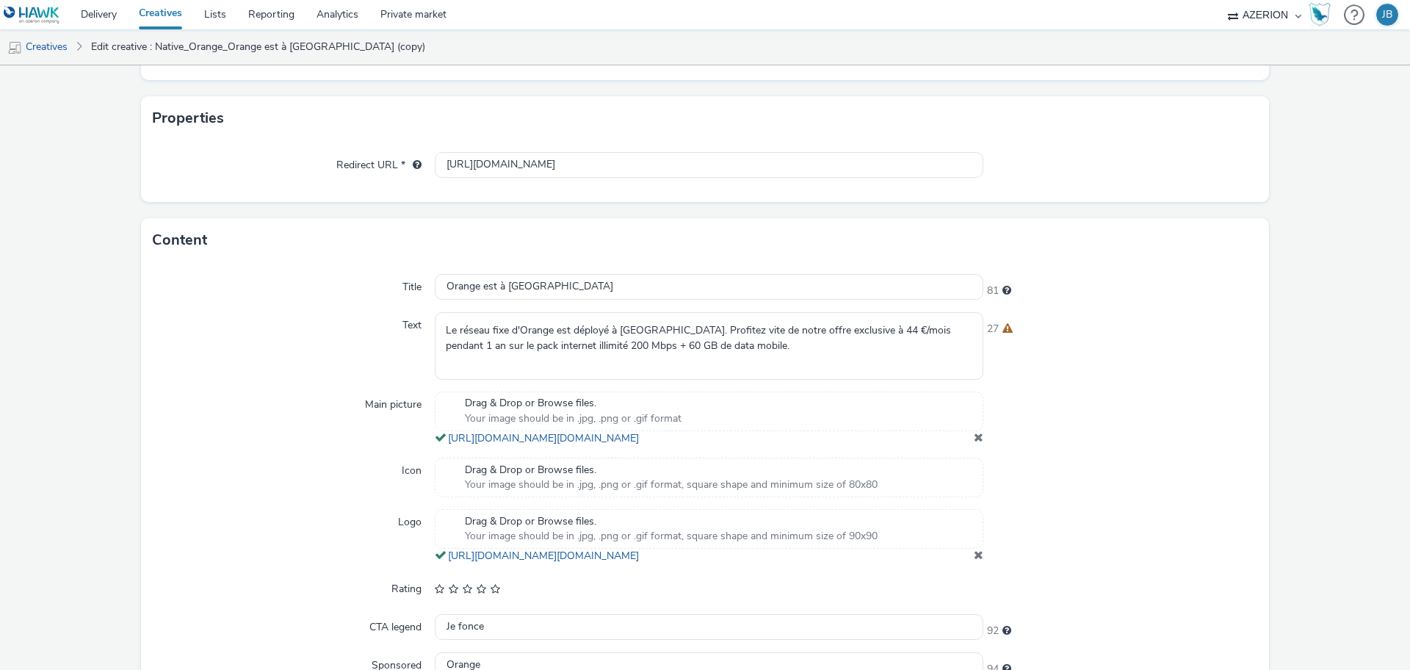
scroll to position [275, 0]
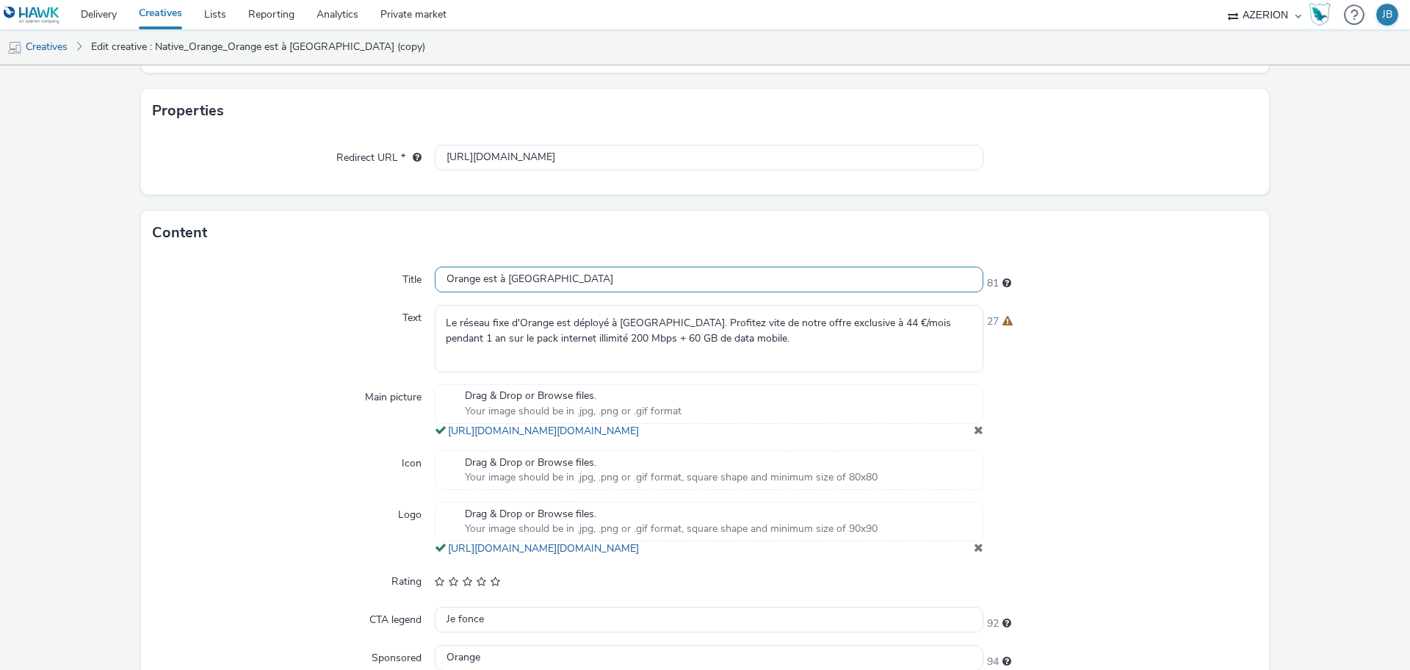
type input "Native_Orange_Offre exclusive Celles"
click at [491, 277] on input "Orange est à [GEOGRAPHIC_DATA]" at bounding box center [709, 280] width 549 height 26
click at [491, 276] on input "Orange est à [GEOGRAPHIC_DATA]" at bounding box center [709, 280] width 549 height 26
paste input "ffre exclusive"
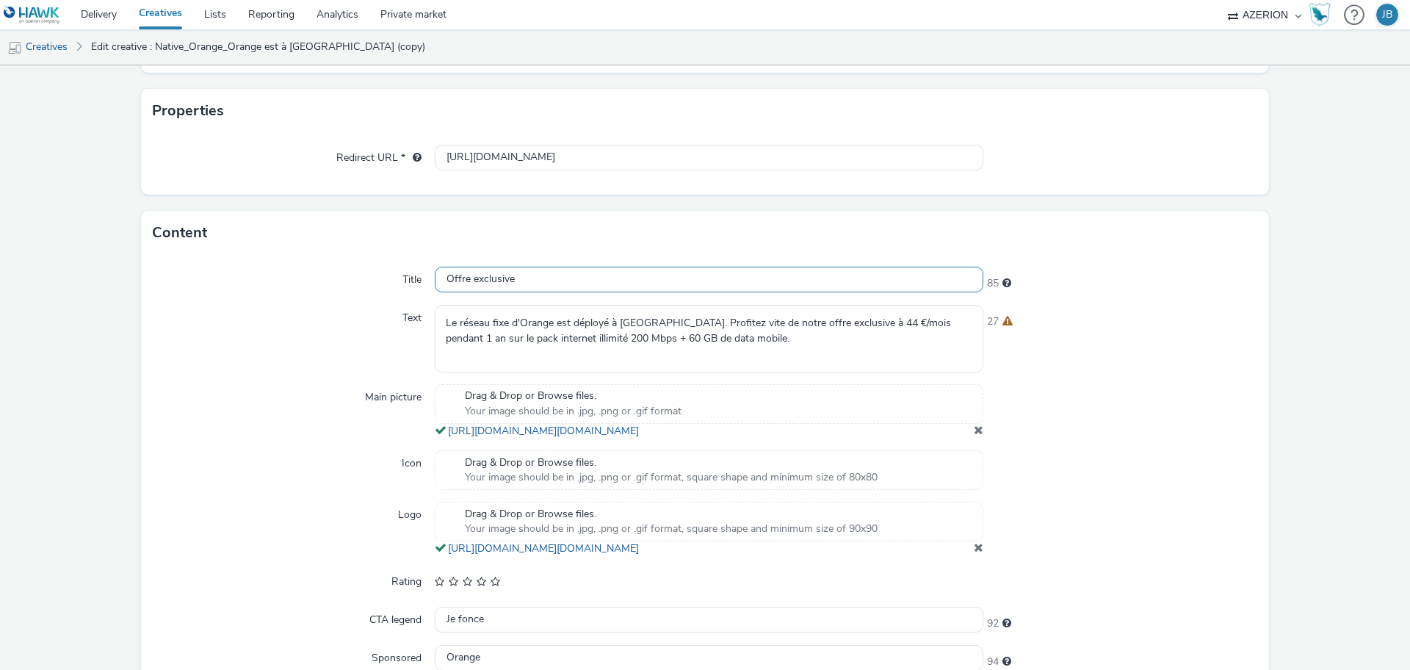
type input "Offre exclusive"
click at [548, 338] on textarea "Le réseau fixe d'Orange est déployé à [GEOGRAPHIC_DATA]. Profitez vite de notre…" at bounding box center [709, 338] width 549 height 67
paste textarea "Profitez vite de notre offre exclusive pour les habitants de [GEOGRAPHIC_DATA]:…"
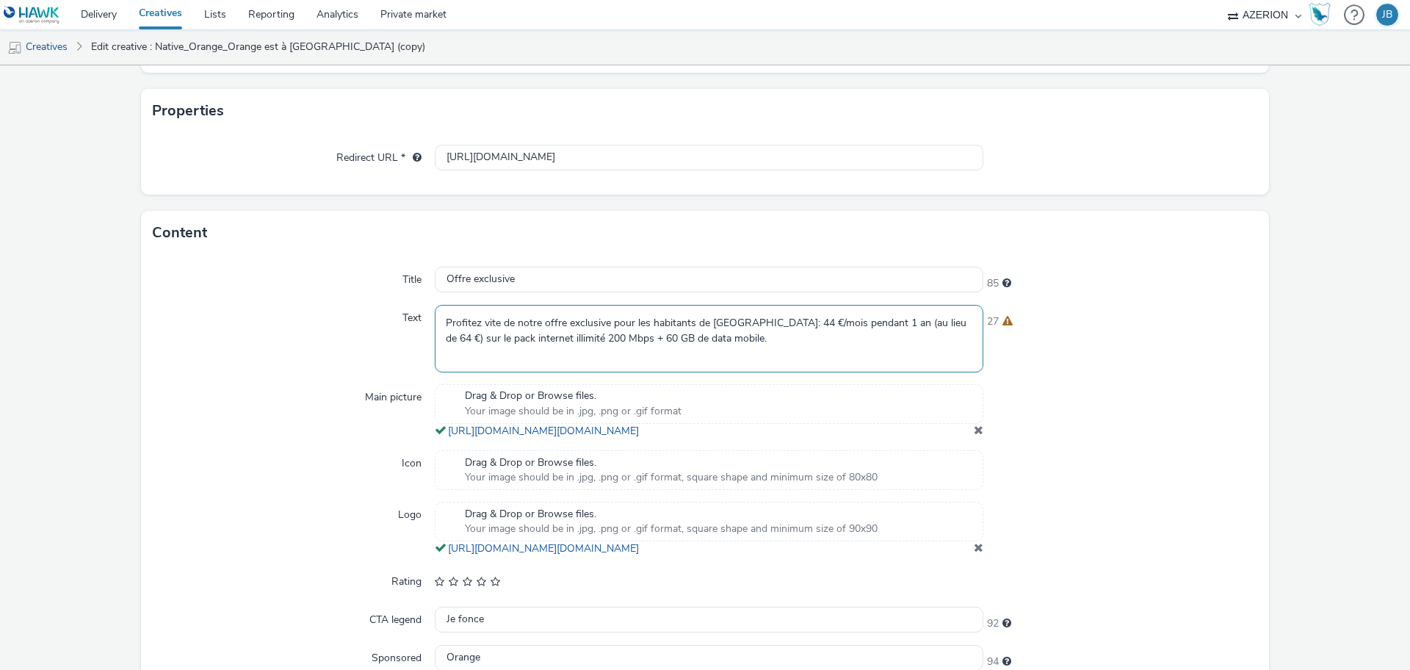
type textarea "Profitez vite de notre offre exclusive pour les habitants de [GEOGRAPHIC_DATA]:…"
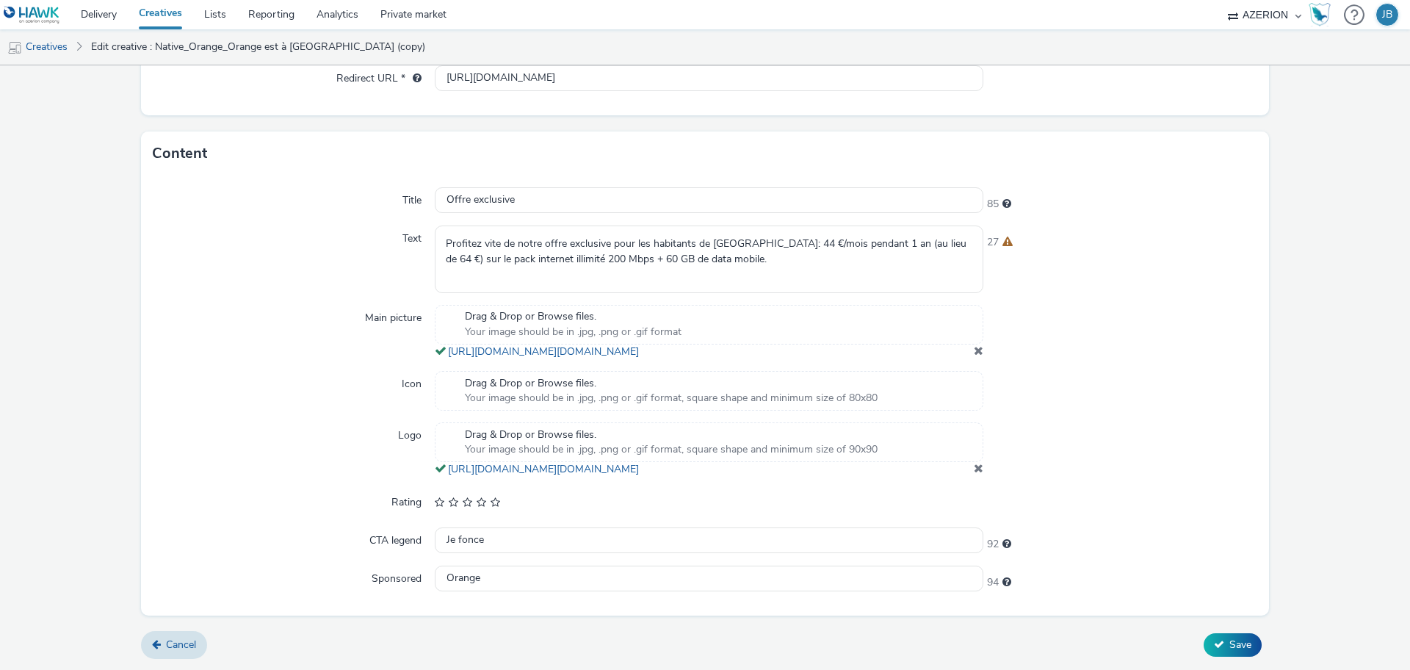
scroll to position [385, 0]
click at [1215, 639] on button "Save" at bounding box center [1233, 645] width 58 height 24
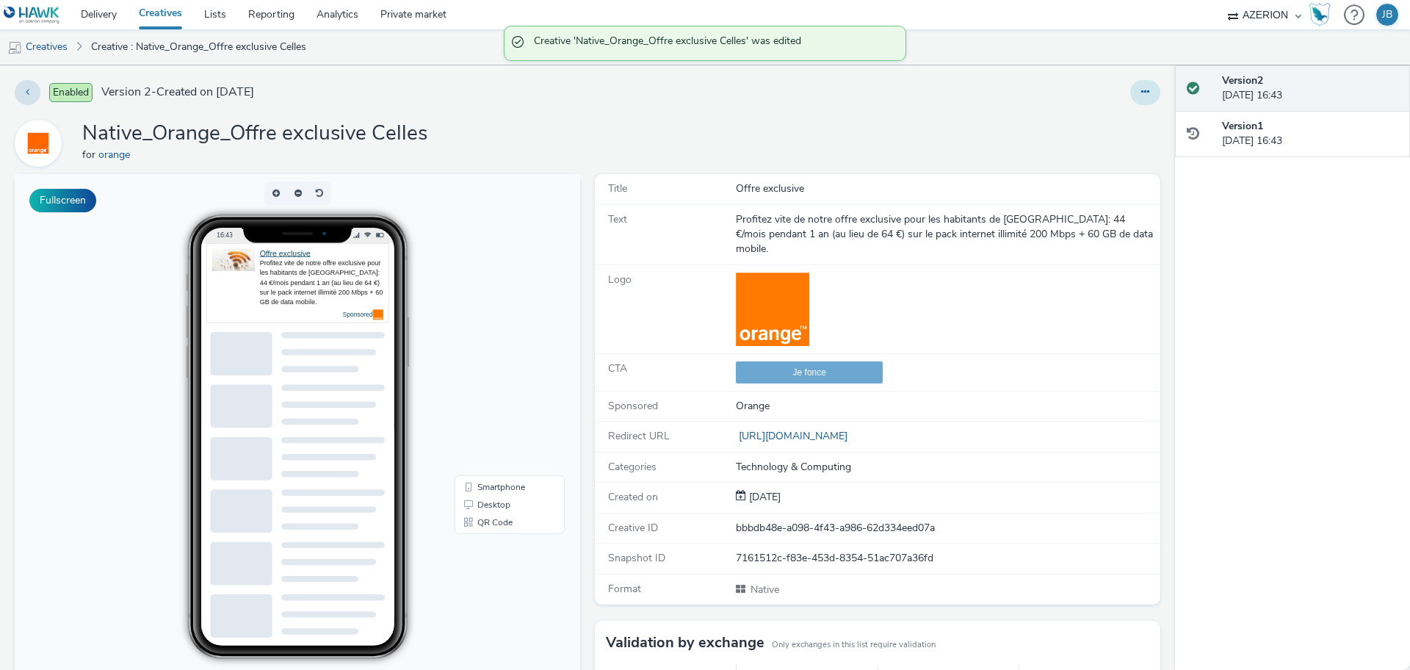
click at [1141, 87] on icon at bounding box center [1145, 92] width 8 height 10
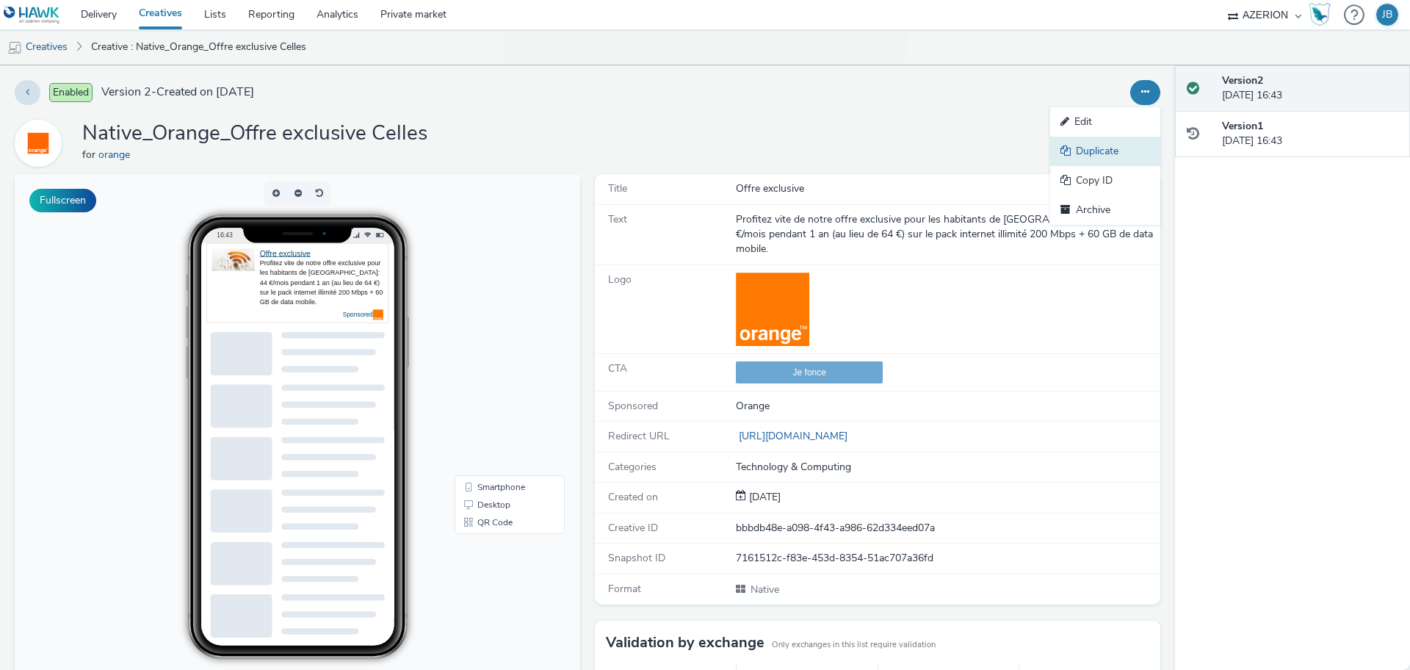
click at [1083, 156] on link "Duplicate" at bounding box center [1105, 151] width 110 height 29
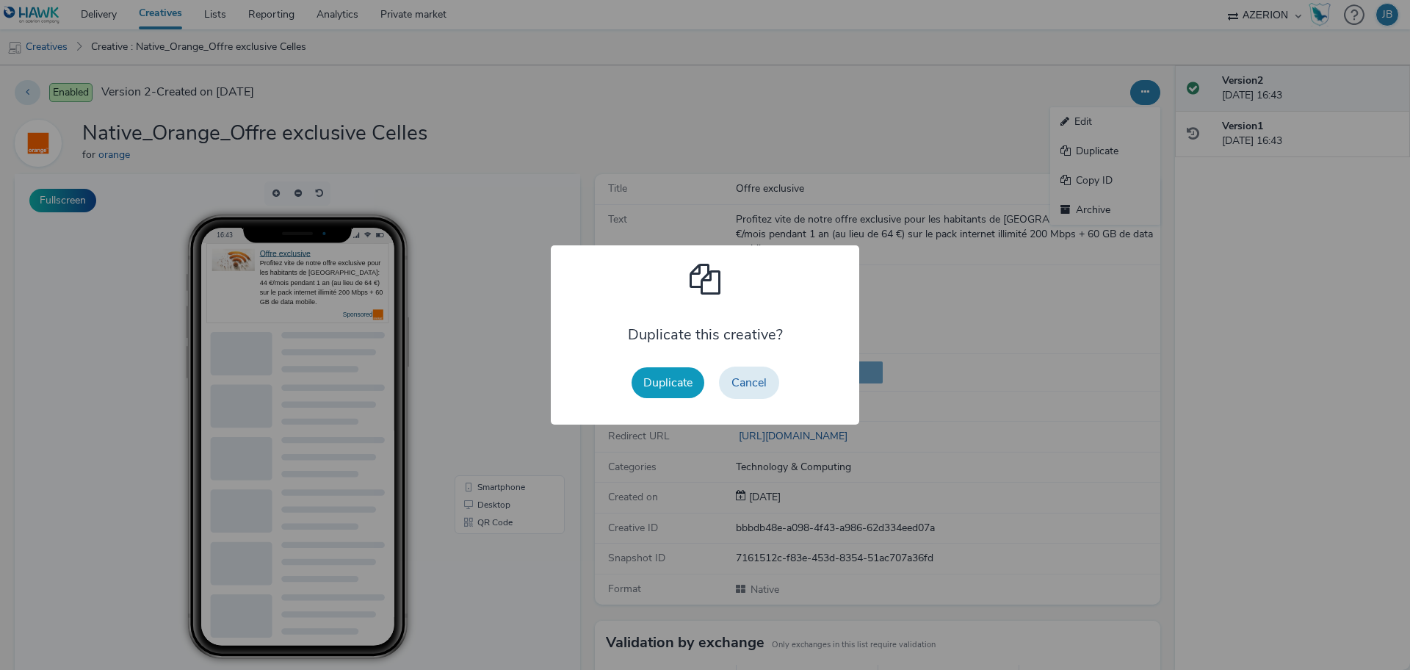
click at [659, 375] on button "Duplicate" at bounding box center [668, 382] width 73 height 31
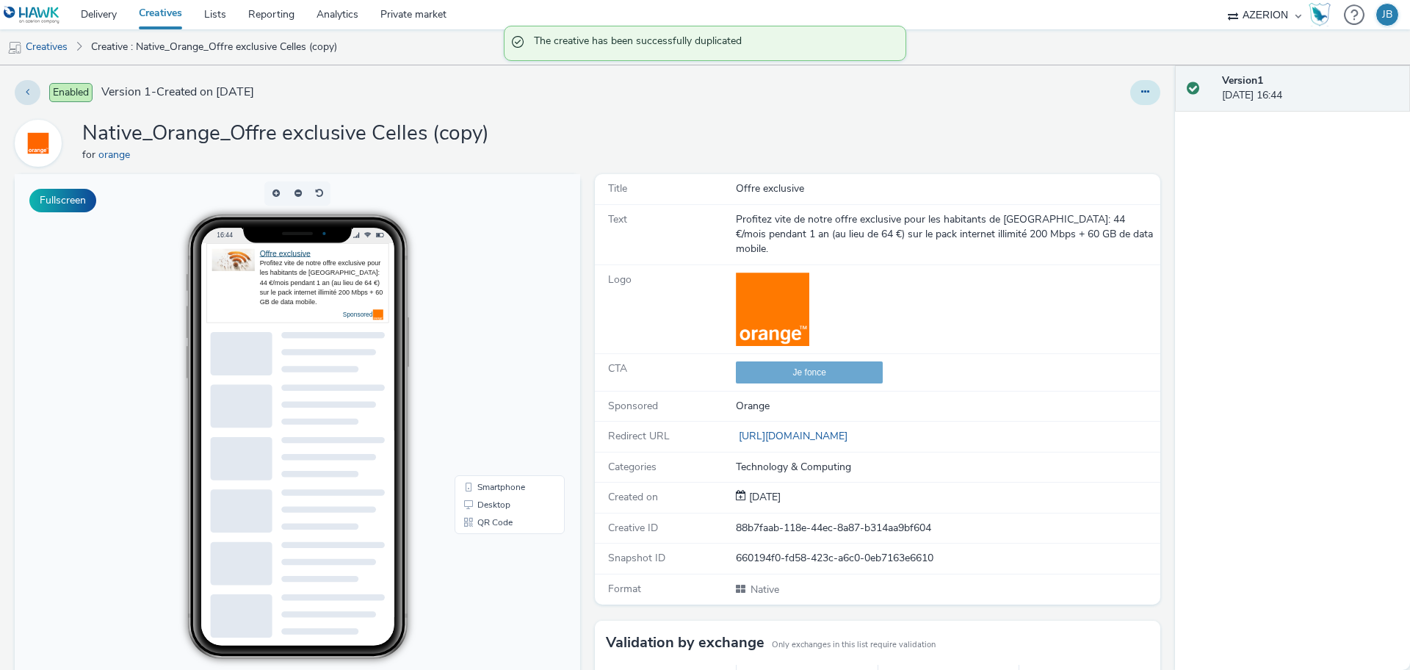
click at [1143, 99] on button at bounding box center [1145, 92] width 30 height 25
click at [1100, 122] on link "Edit" at bounding box center [1105, 121] width 110 height 29
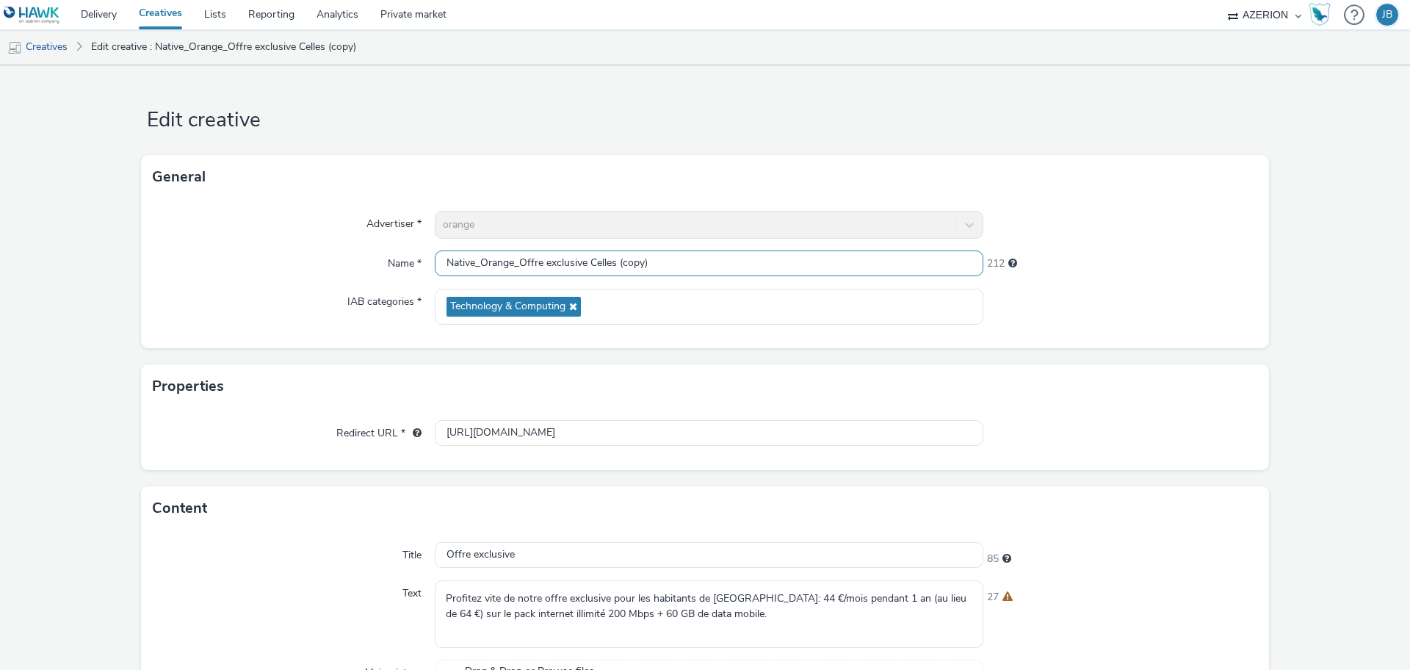
drag, startPoint x: 515, startPoint y: 256, endPoint x: 717, endPoint y: 233, distance: 203.3
click at [717, 233] on div "Advertiser * orange Name * Native_Orange_Offre exclusive Celles (copy) 212 IAB …" at bounding box center [705, 273] width 1128 height 149
paste input "L'internet fiable Orange"
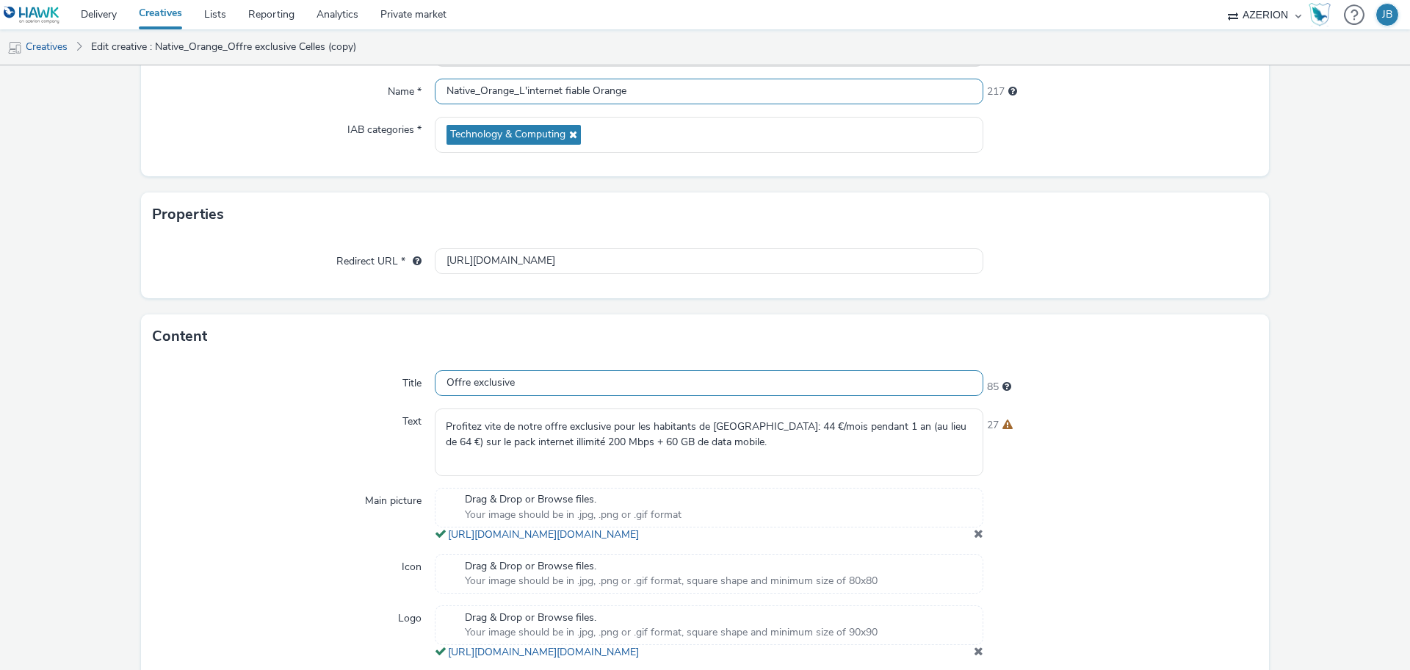
scroll to position [184, 0]
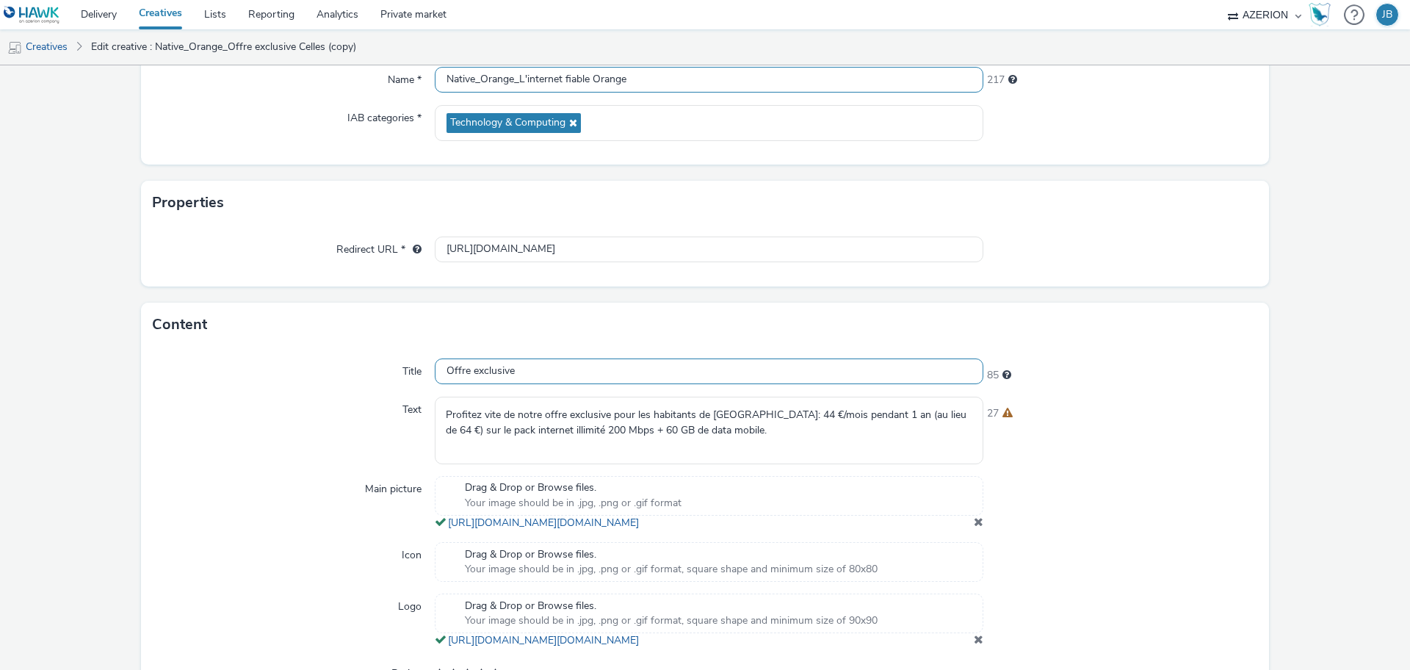
type input "Native_Orange_L'internet fiable Orange"
drag, startPoint x: 541, startPoint y: 366, endPoint x: 350, endPoint y: 372, distance: 190.3
click at [350, 372] on div "Title Offre exclusive 85" at bounding box center [705, 371] width 1105 height 26
paste input "L'internet fiable Orang"
type input "L'internet fiable Orange"
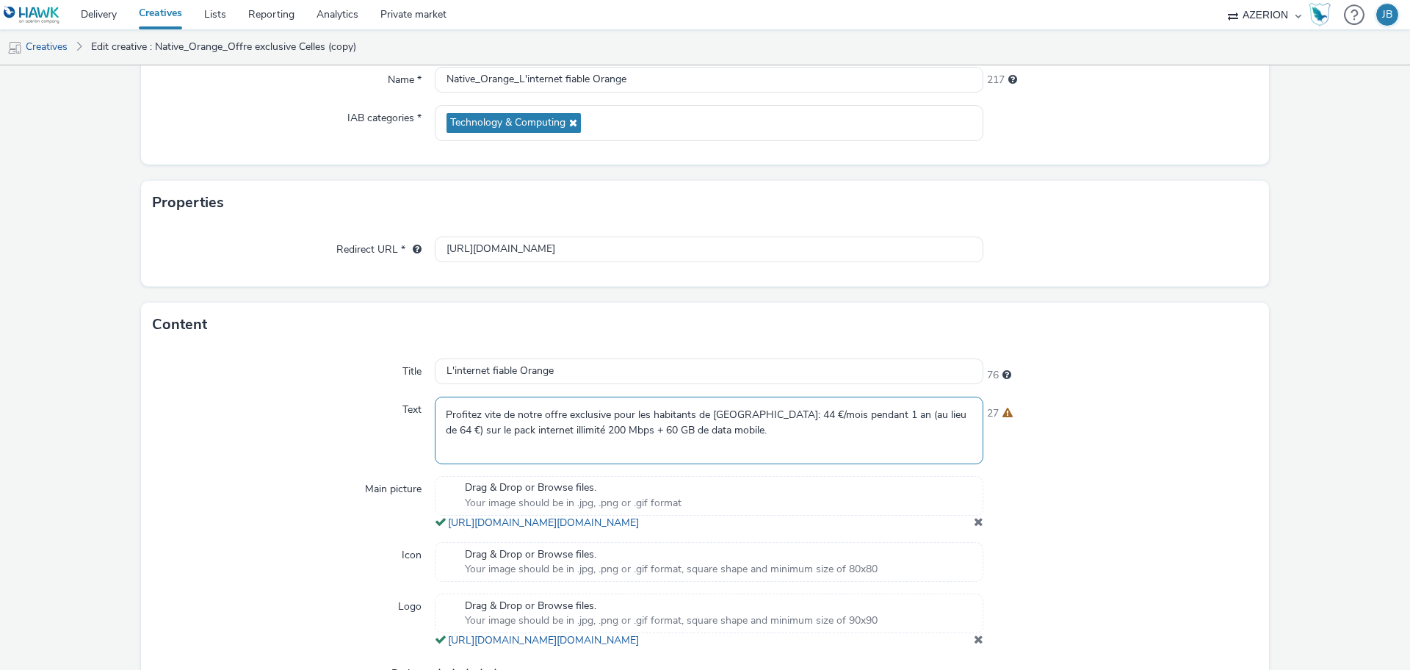
click at [549, 408] on textarea "Profitez vite de notre offre exclusive pour les habitants de [GEOGRAPHIC_DATA]:…" at bounding box center [709, 430] width 549 height 67
click at [545, 416] on textarea "Profitez vite de notre offre exclusive pour les habitants de [GEOGRAPHIC_DATA]:…" at bounding box center [709, 430] width 549 height 67
paste textarea "Le pack Orange internet illimité 200Mbps + 60GB de data mobile est temporaireme…"
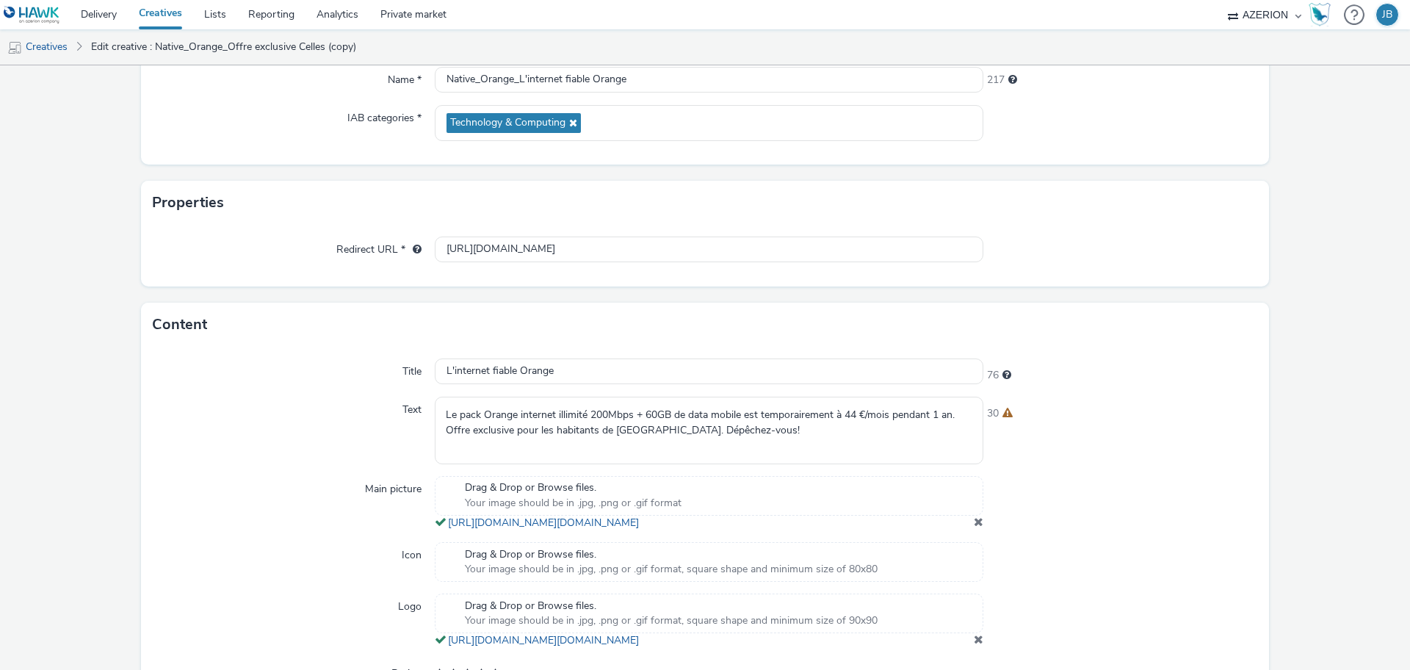
click at [1131, 411] on div "30" at bounding box center [1120, 410] width 275 height 21
click at [842, 432] on textarea "Le pack Orange internet illimité 200Mbps + 60GB de data mobile est temporaireme…" at bounding box center [709, 430] width 549 height 67
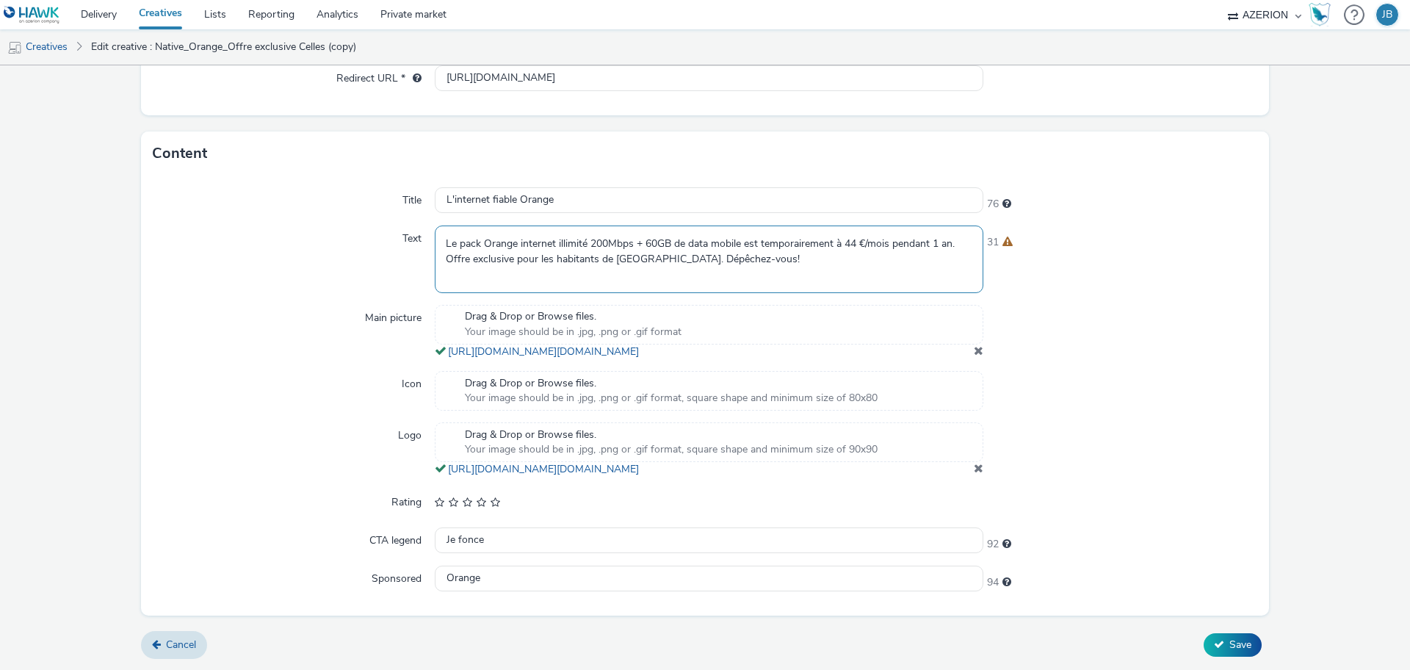
scroll to position [385, 0]
type textarea "Le pack Orange internet illimité 200Mbps + 60GB de data mobile est temporaireme…"
click at [1213, 644] on button "Save" at bounding box center [1233, 645] width 58 height 24
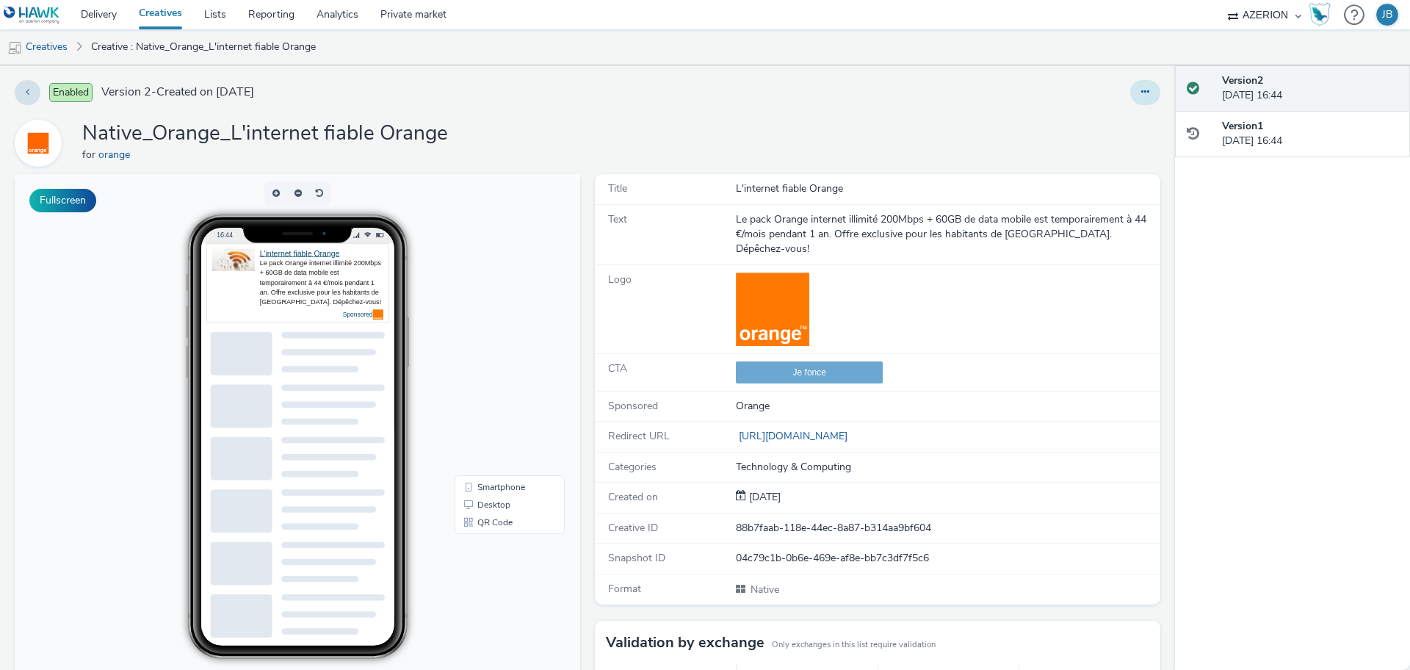
click at [1141, 87] on button at bounding box center [1145, 92] width 30 height 25
drag, startPoint x: 1097, startPoint y: 124, endPoint x: 943, endPoint y: 102, distance: 155.8
click at [943, 102] on div "Edit Duplicate Copy ID Archive" at bounding box center [931, 92] width 458 height 25
click at [1067, 151] on link "Duplicate" at bounding box center [1105, 151] width 110 height 29
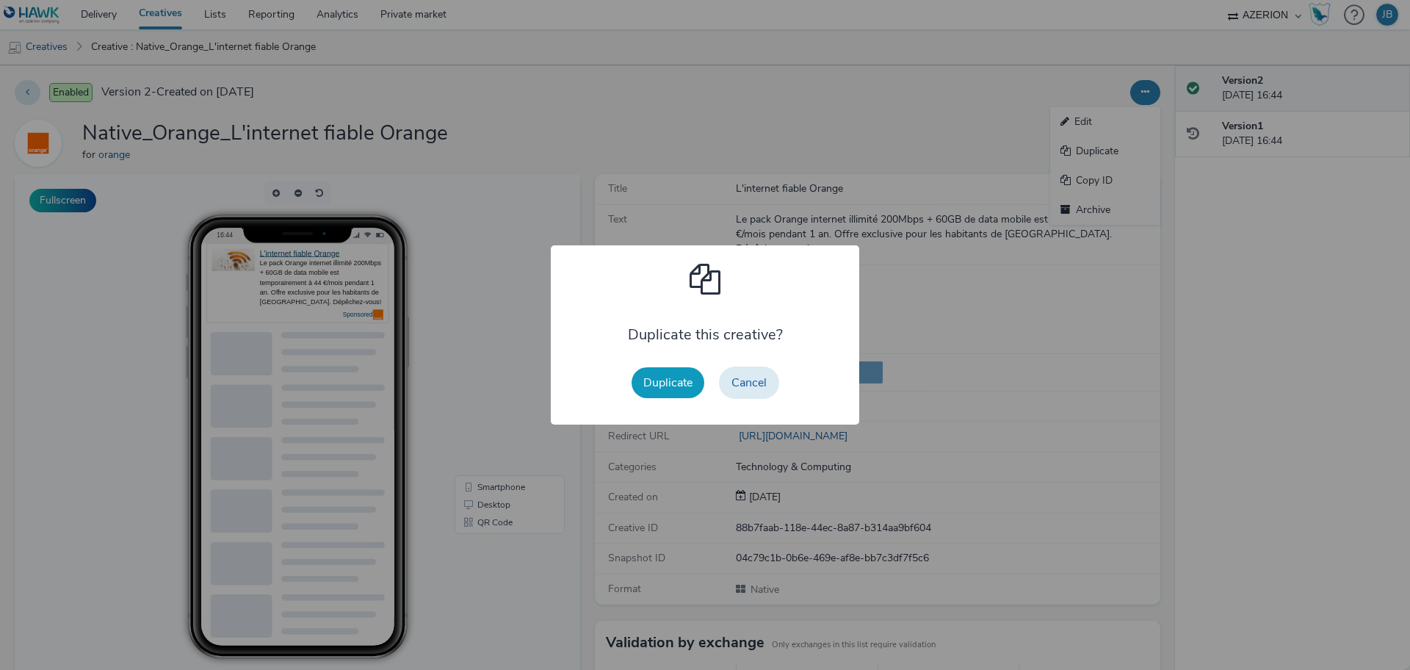
click at [653, 391] on button "Duplicate" at bounding box center [668, 382] width 73 height 31
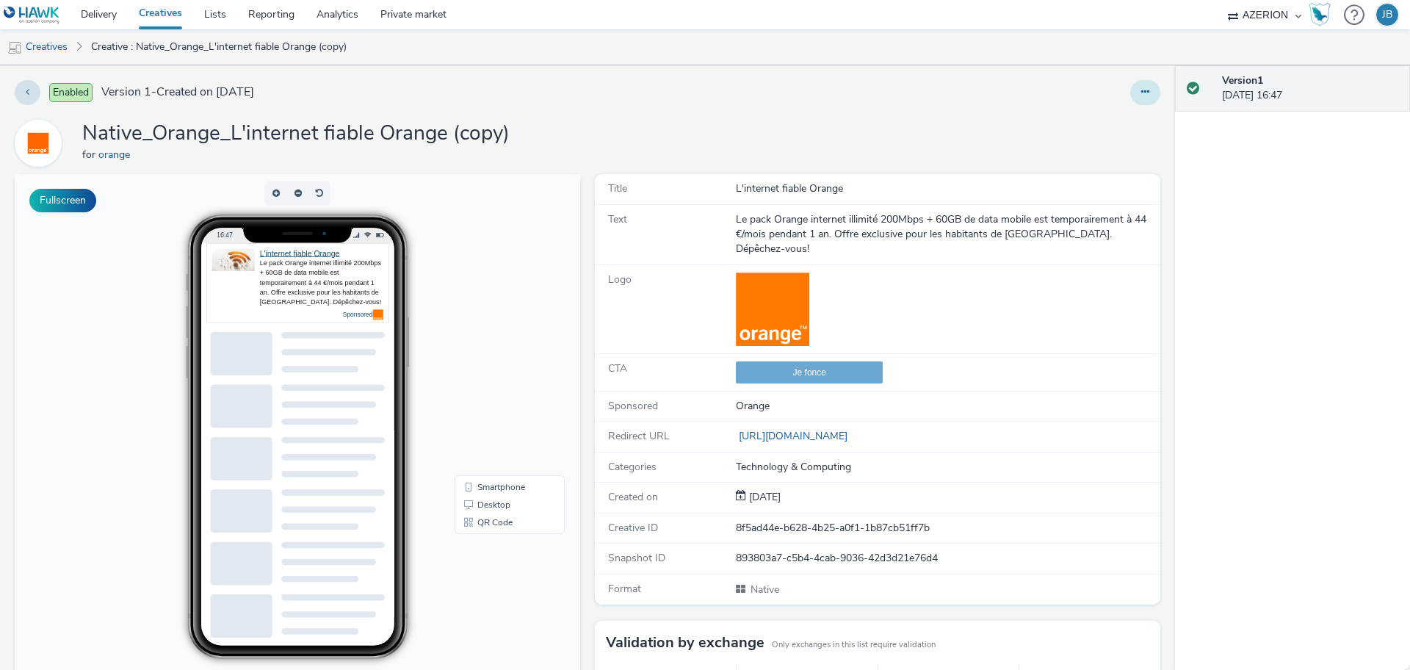
click at [1130, 89] on button at bounding box center [1145, 92] width 30 height 25
click at [1099, 120] on link "Edit" at bounding box center [1105, 121] width 110 height 29
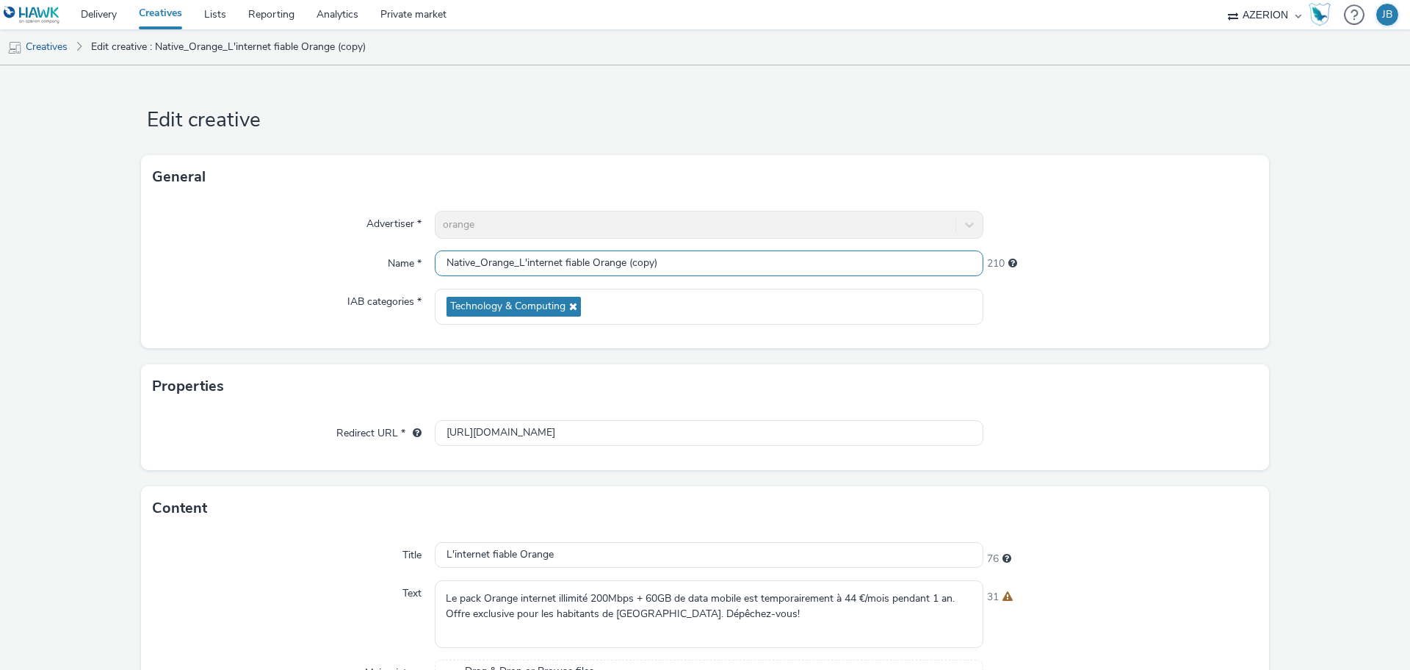
drag, startPoint x: 565, startPoint y: 260, endPoint x: 689, endPoint y: 260, distance: 124.1
click at [689, 260] on input "Native_Orange_L'internet fiable Orange (copy)" at bounding box center [709, 263] width 549 height 26
paste input "Orange est à [GEOGRAPHIC_DATA]"
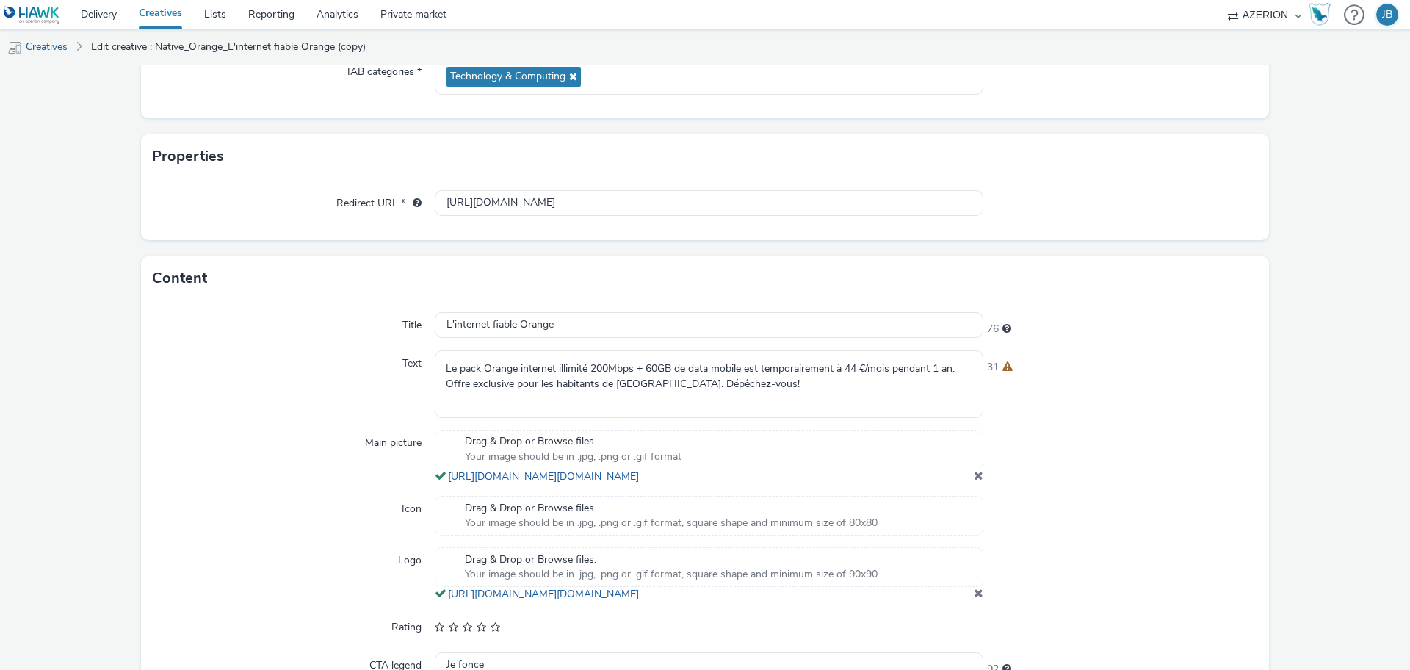
scroll to position [367, 0]
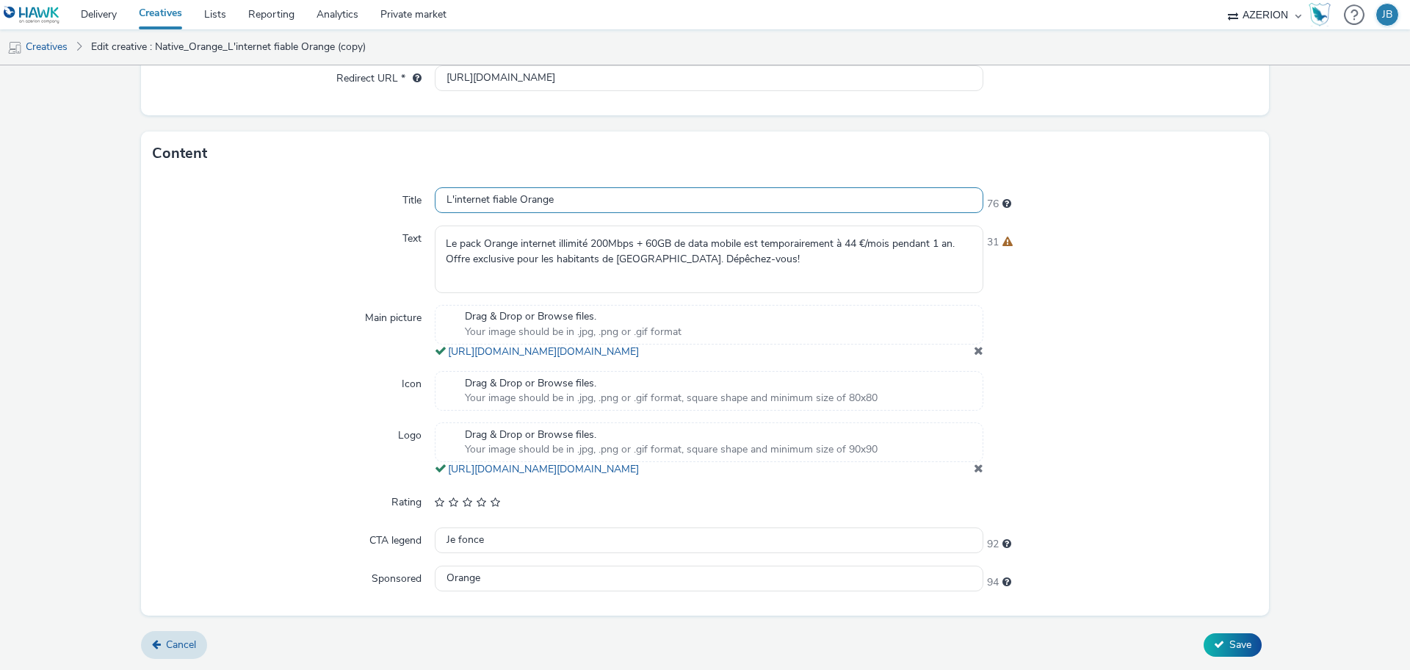
type input "Native_Orange_Orange est à [GEOGRAPHIC_DATA]"
click at [521, 187] on input "L'internet fiable Orange" at bounding box center [709, 200] width 549 height 26
paste input "Orange est à [GEOGRAPHIC_DATA]"
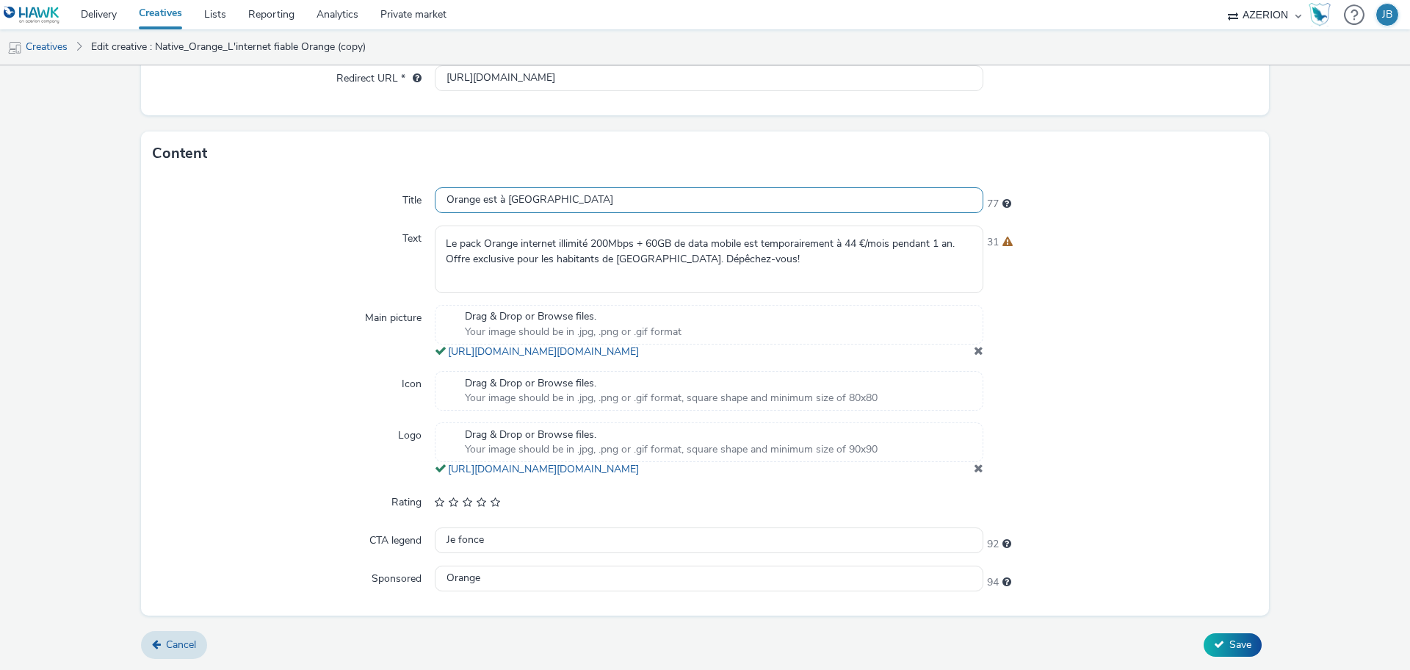
type input "Orange est à [GEOGRAPHIC_DATA]"
click at [494, 239] on textarea "Le pack Orange internet illimité 200Mbps + 60GB de data mobile est temporaireme…" at bounding box center [709, 258] width 549 height 67
paste textarea "réseau fixe d'Orange est déployé à [GEOGRAPHIC_DATA]. Profitez vite de notre of…"
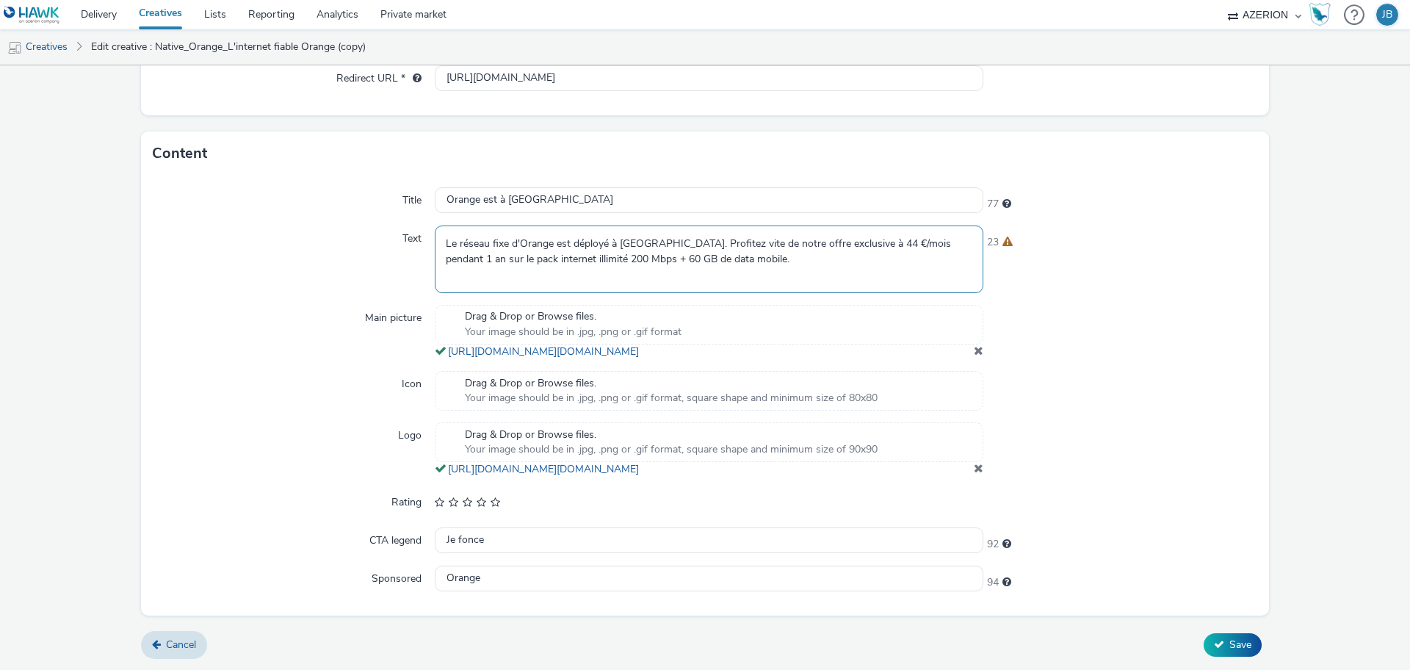
type textarea "Le réseau fixe d'Orange est déployé à [GEOGRAPHIC_DATA]. Profitez vite de notre…"
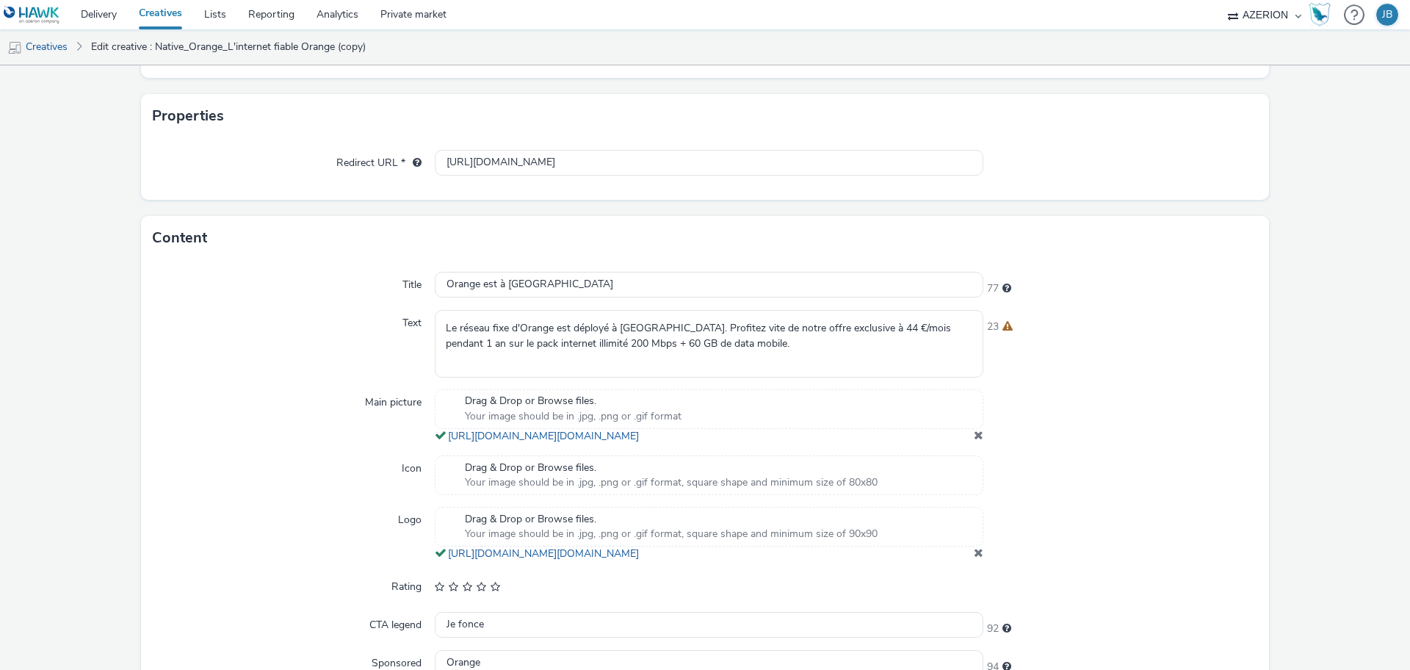
scroll to position [184, 0]
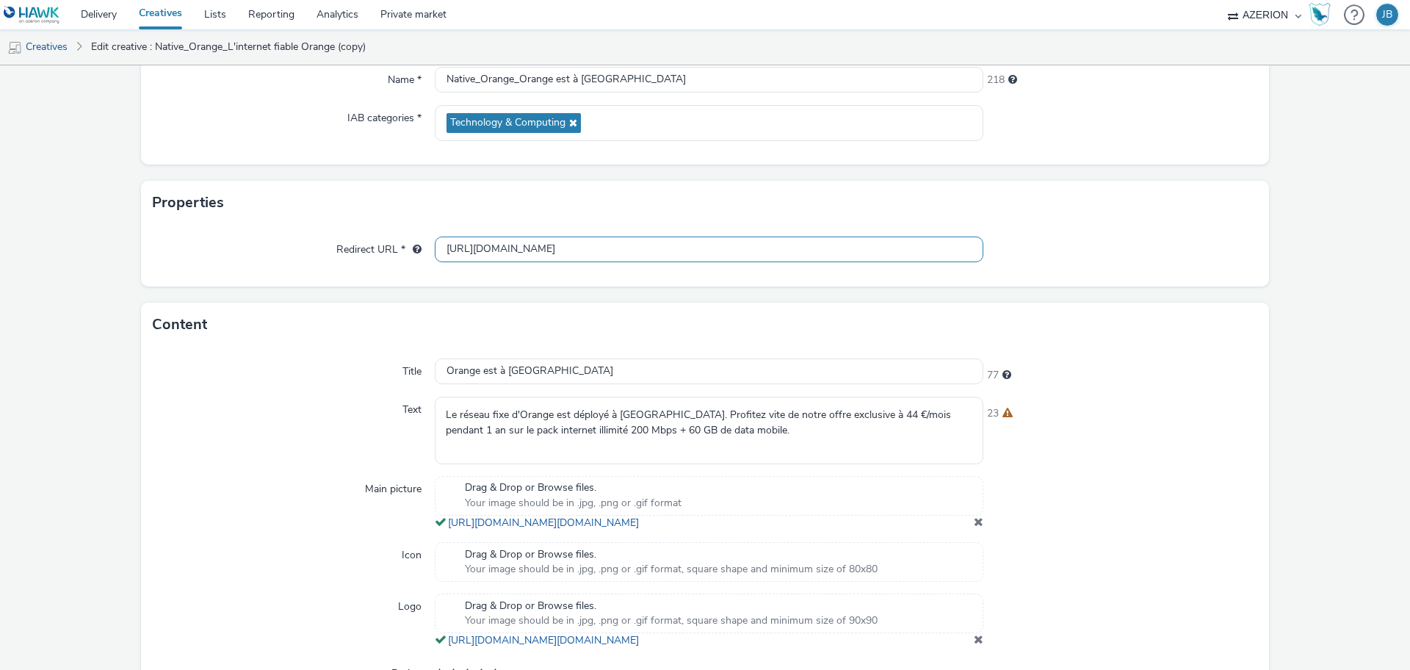
click at [739, 252] on input "[URL][DOMAIN_NAME]" at bounding box center [709, 249] width 549 height 26
paste input "[DOMAIN_NAME]/ddm/trackclk/N884.3688659AZERION-NPL/B34105701.430586474;dc_trk_a…"
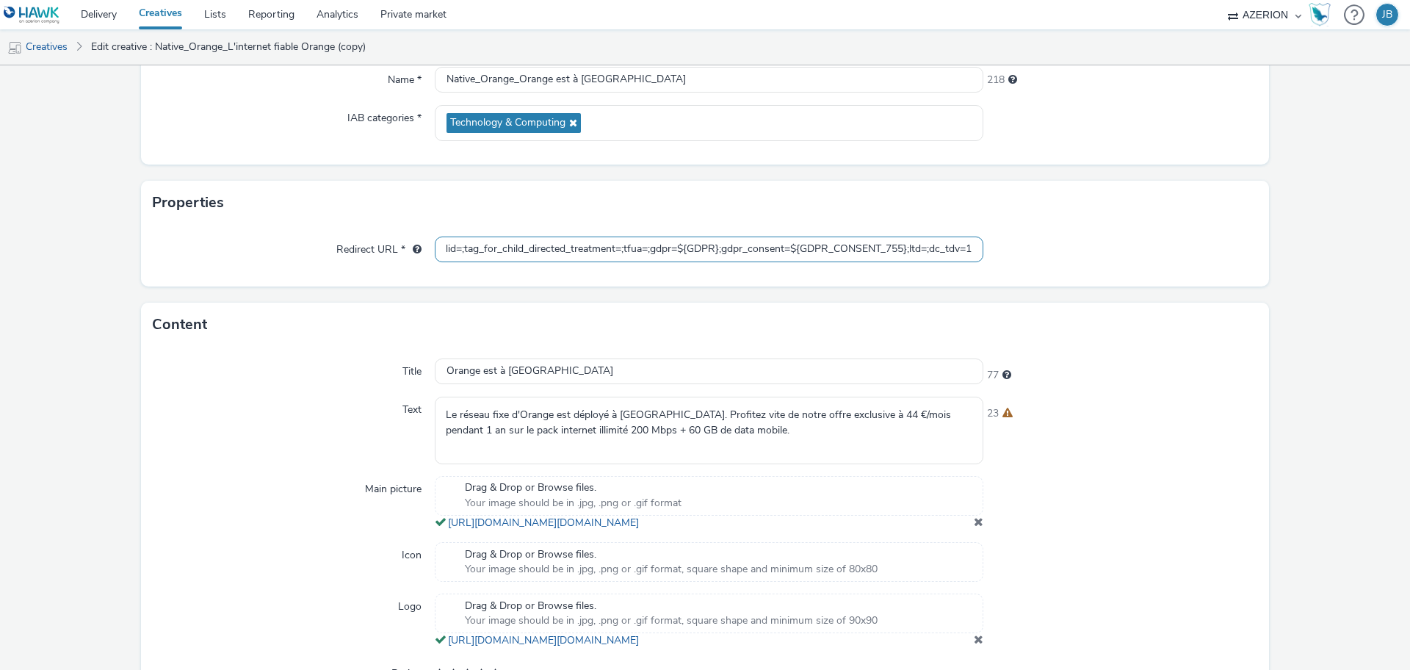
type input "https://[DOMAIN_NAME]/ddm/trackclk/N884.3688659AZERION-NPL/B34105701.430586474;…"
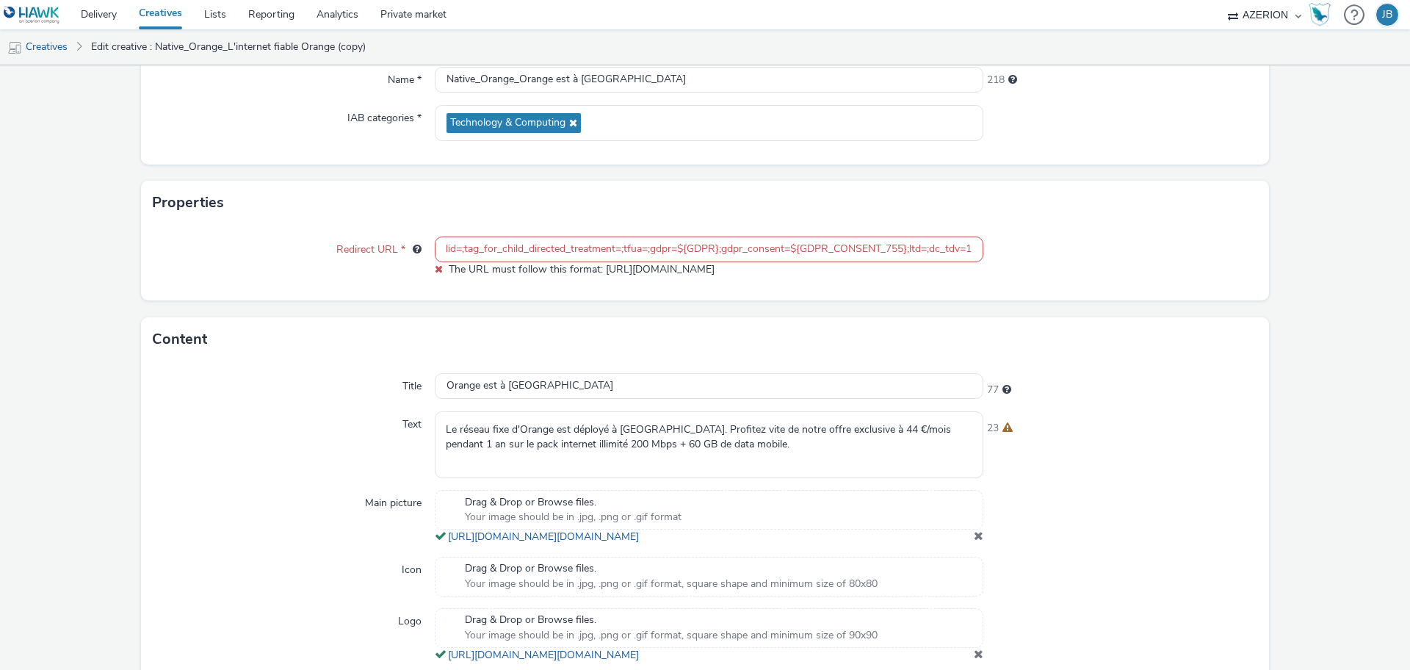
scroll to position [0, 0]
click at [1163, 251] on div at bounding box center [1120, 256] width 275 height 40
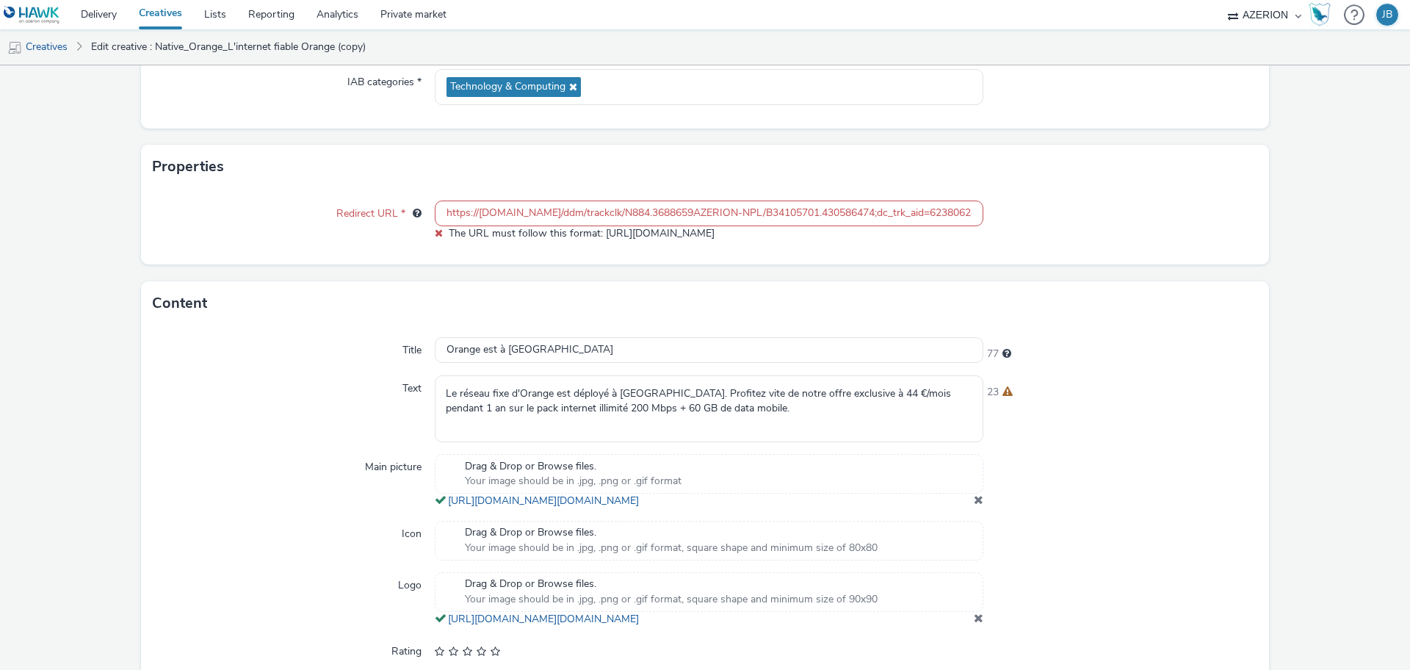
scroll to position [32, 0]
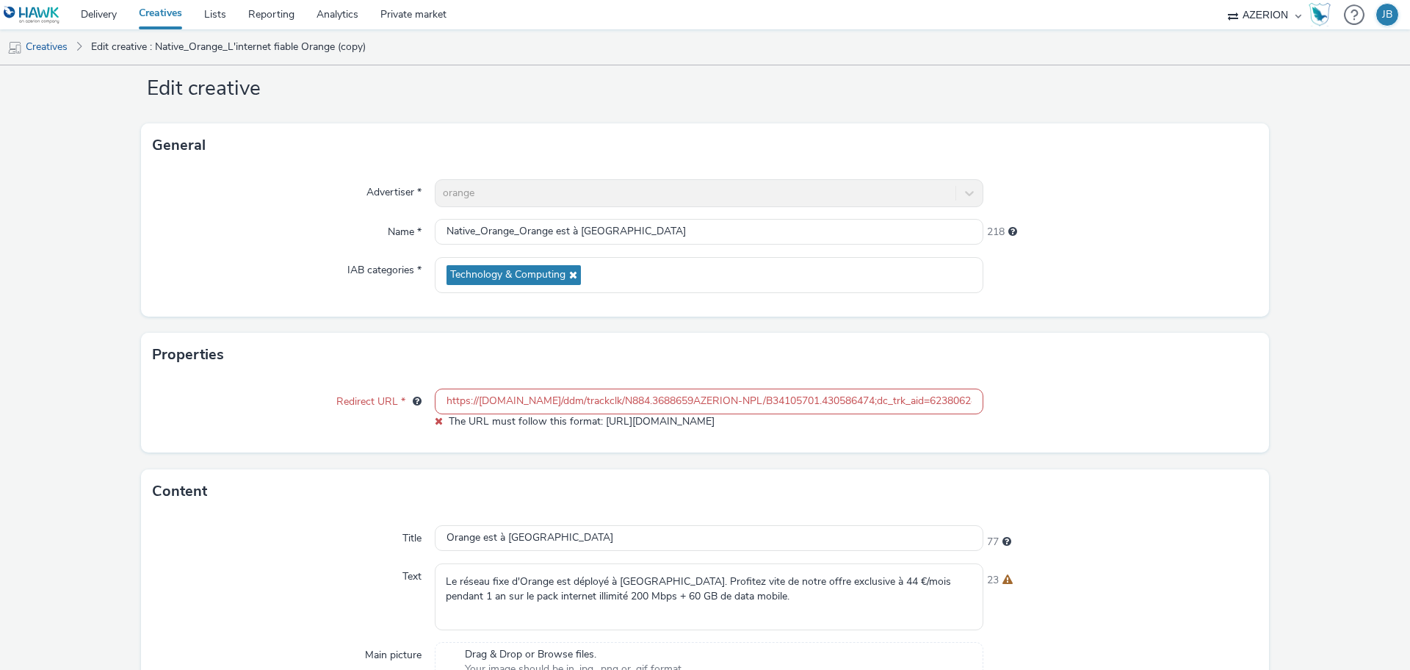
click at [806, 402] on input "https://[DOMAIN_NAME]/ddm/trackclk/N884.3688659AZERION-NPL/B34105701.430586474;…" at bounding box center [709, 402] width 549 height 26
paste input "text"
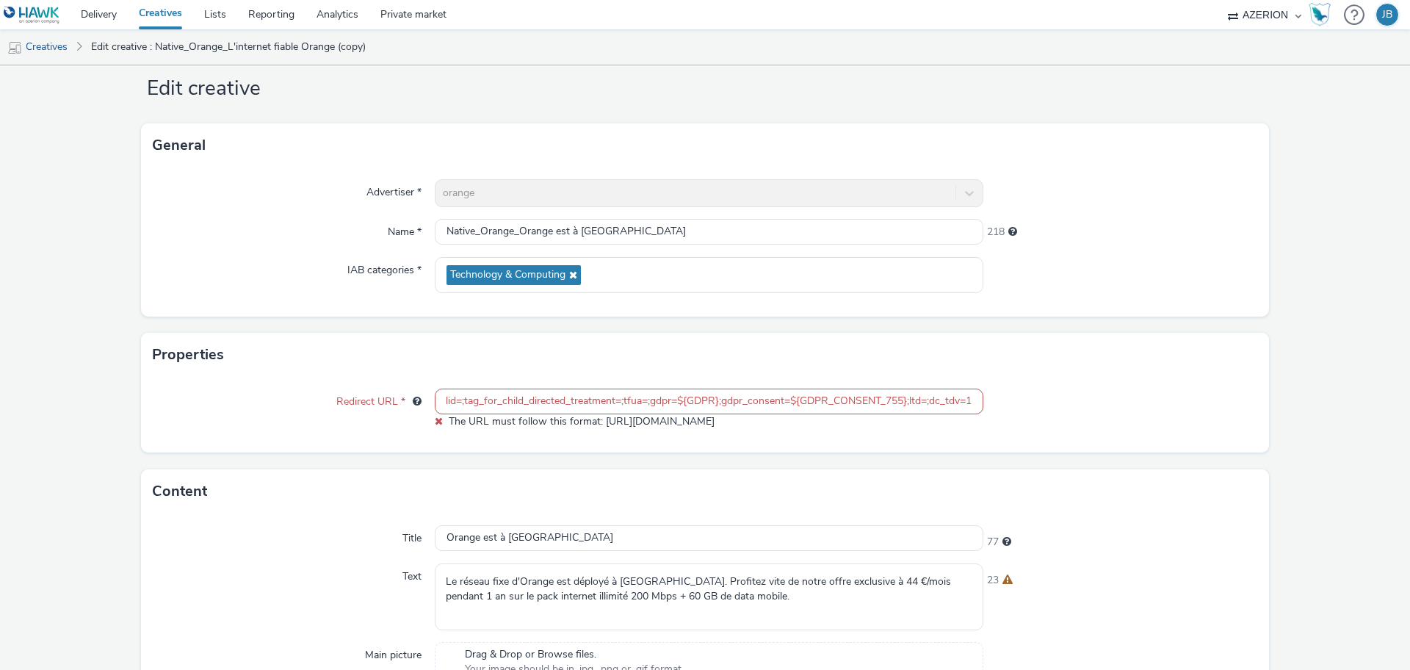
click at [936, 404] on input "https://[DOMAIN_NAME]/ddm/trackclk/N884.3688659AZERION-NPL/B34105701.430586474;…" at bounding box center [709, 402] width 549 height 26
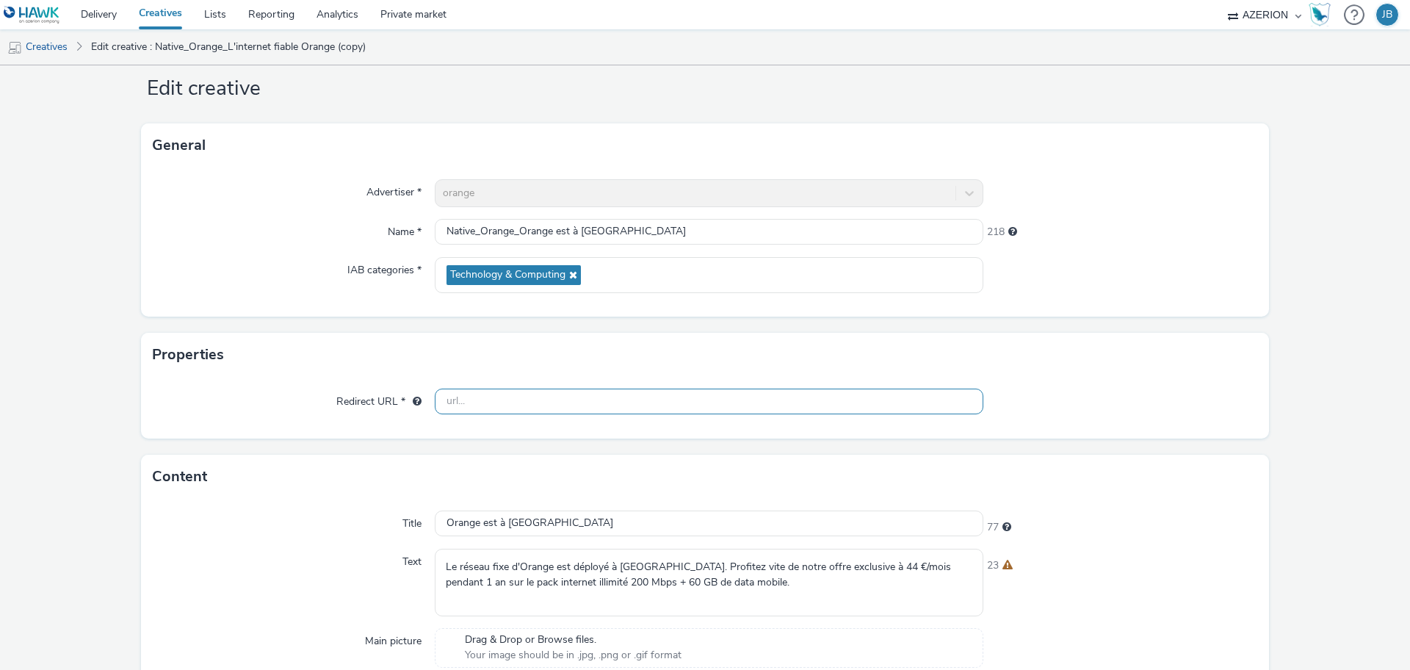
scroll to position [0, 0]
paste input "https://[DOMAIN_NAME]/ddm/trackclk/N884.3688659AZERION-NPL/B34105701.430586474;…"
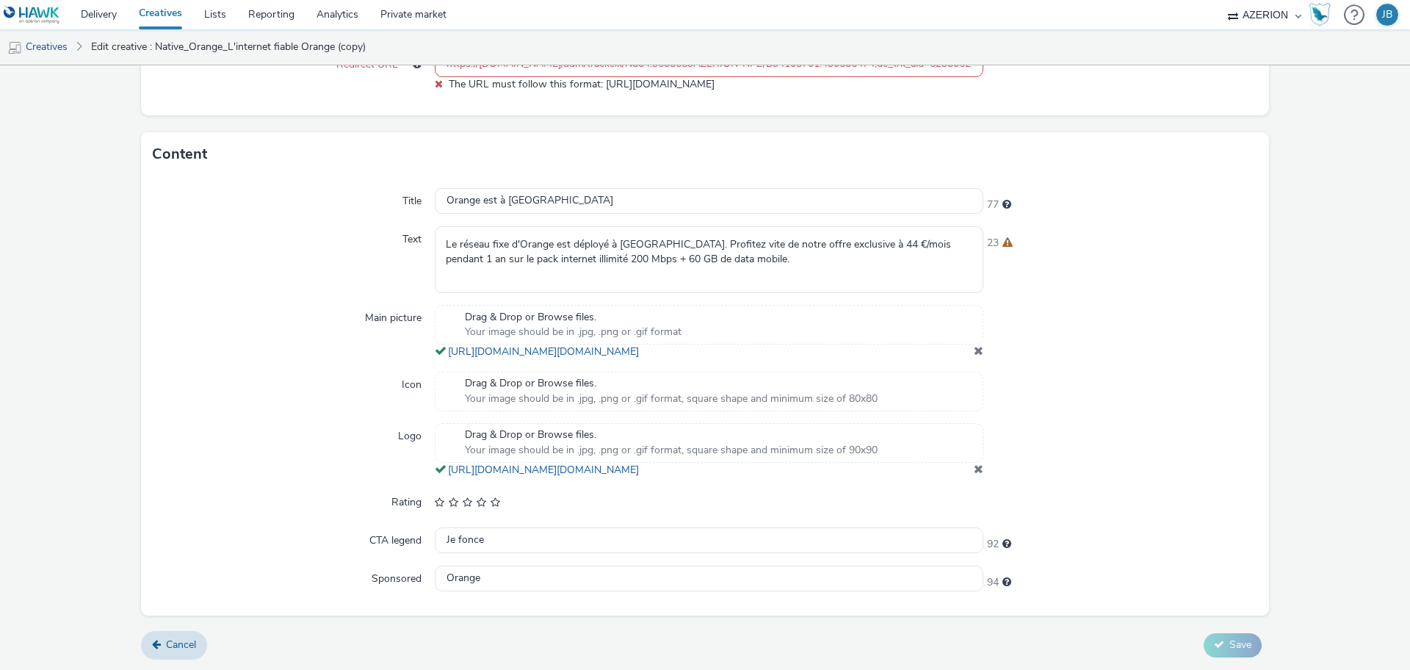
click at [1213, 637] on form "Edit creative General Advertiser * orange Name * Native_Orange_Orange est à Ell…" at bounding box center [705, 183] width 1410 height 973
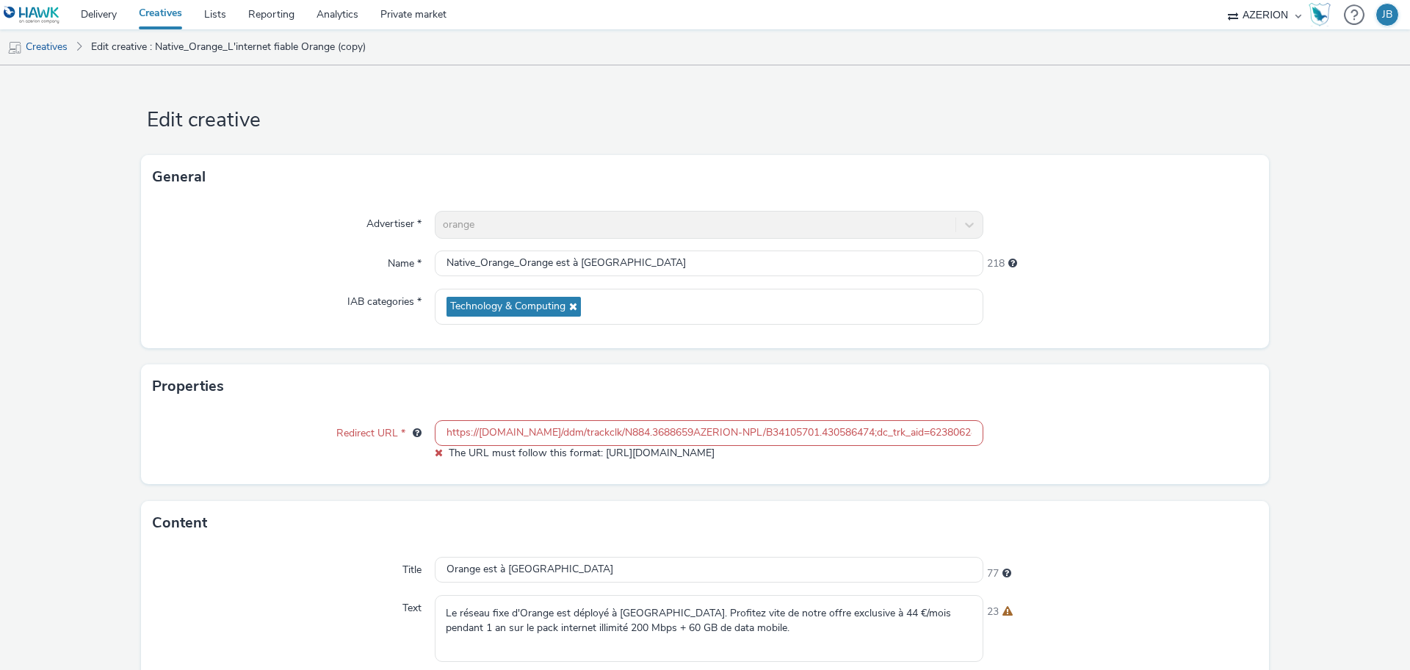
click at [854, 432] on input "https://[DOMAIN_NAME]/ddm/trackclk/N884.3688659AZERION-NPL/B34105701.430586474;…" at bounding box center [709, 433] width 549 height 26
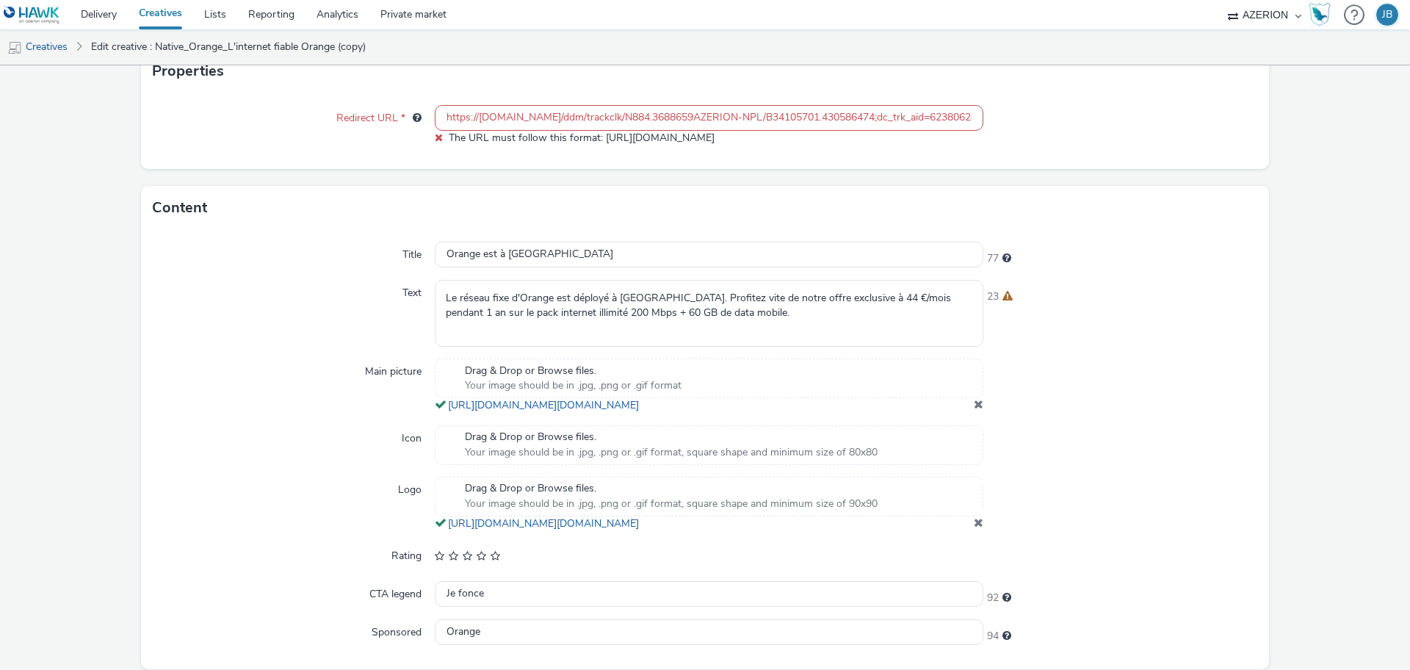
scroll to position [215, 0]
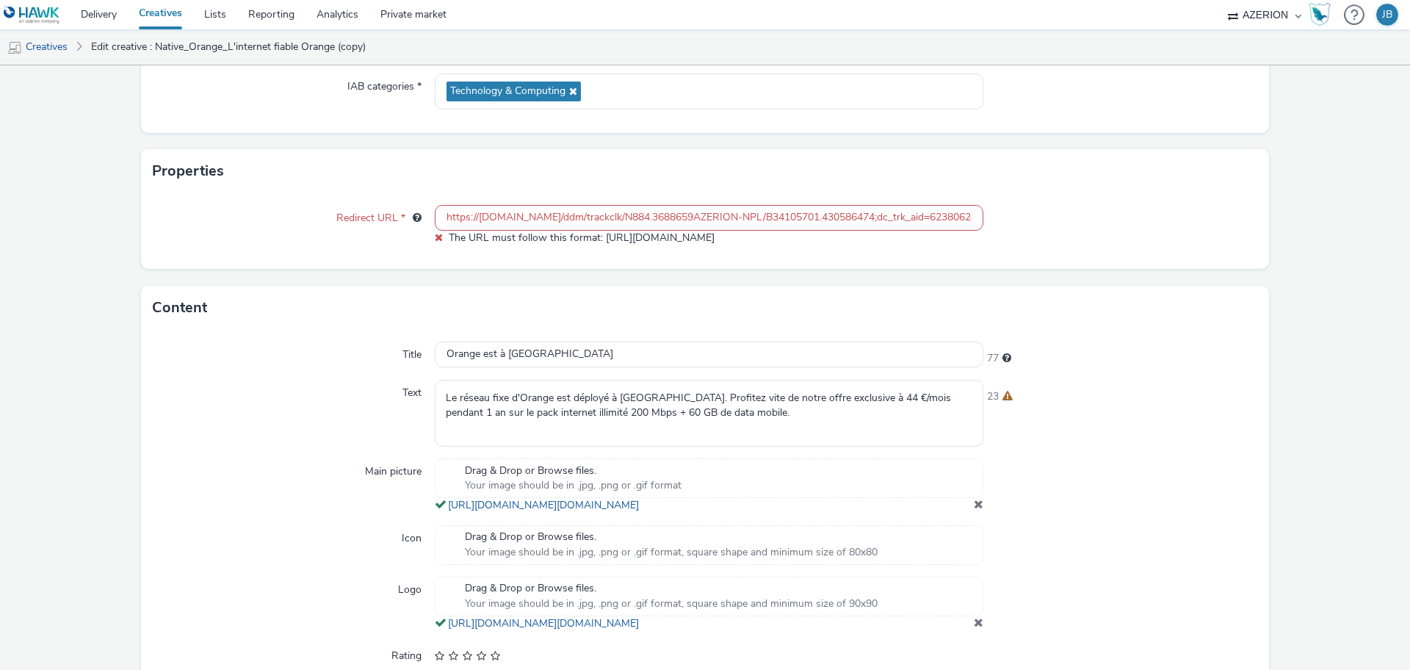
click at [758, 212] on input "https://[DOMAIN_NAME]/ddm/trackclk/N884.3688659AZERION-NPL/B34105701.430586474;…" at bounding box center [709, 218] width 549 height 26
click at [758, 216] on input "https://[DOMAIN_NAME]/ddm/trackclk/N884.3688659AZERION-NPL/B34105701.430586474;…" at bounding box center [709, 218] width 549 height 26
paste input "[DOMAIN_NAME][URL]"
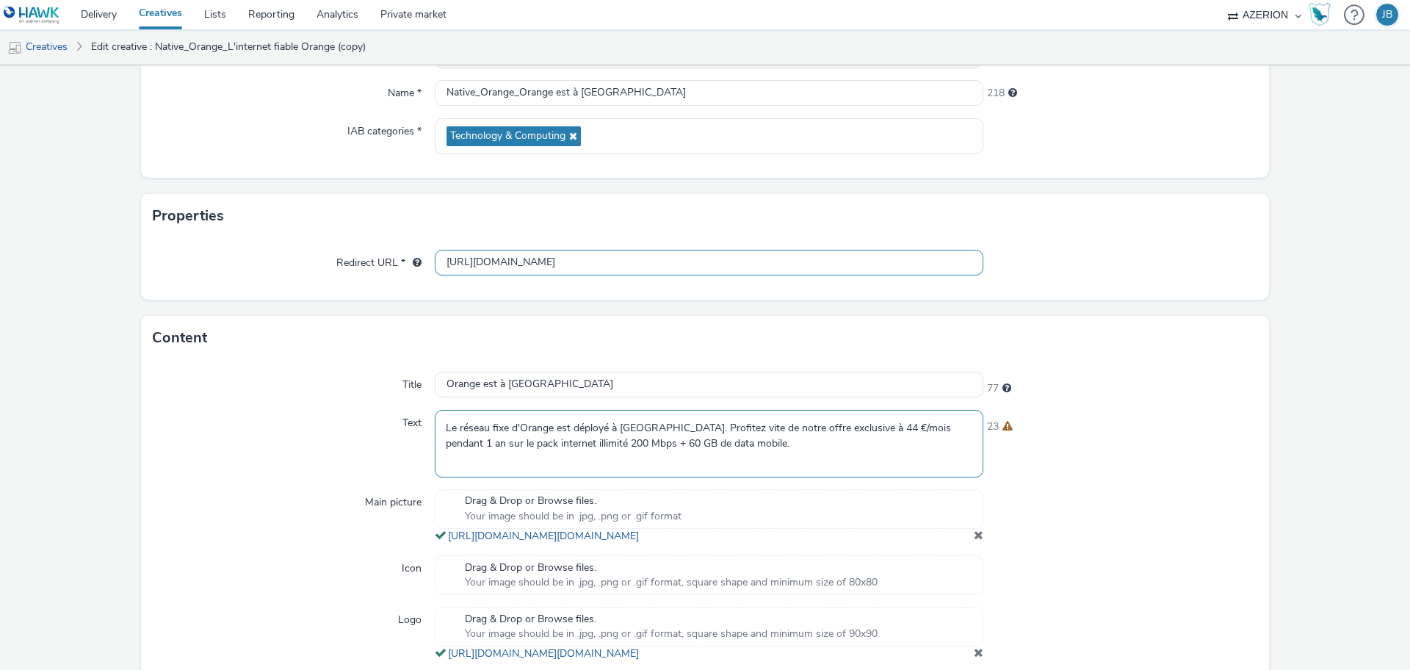
scroll to position [201, 0]
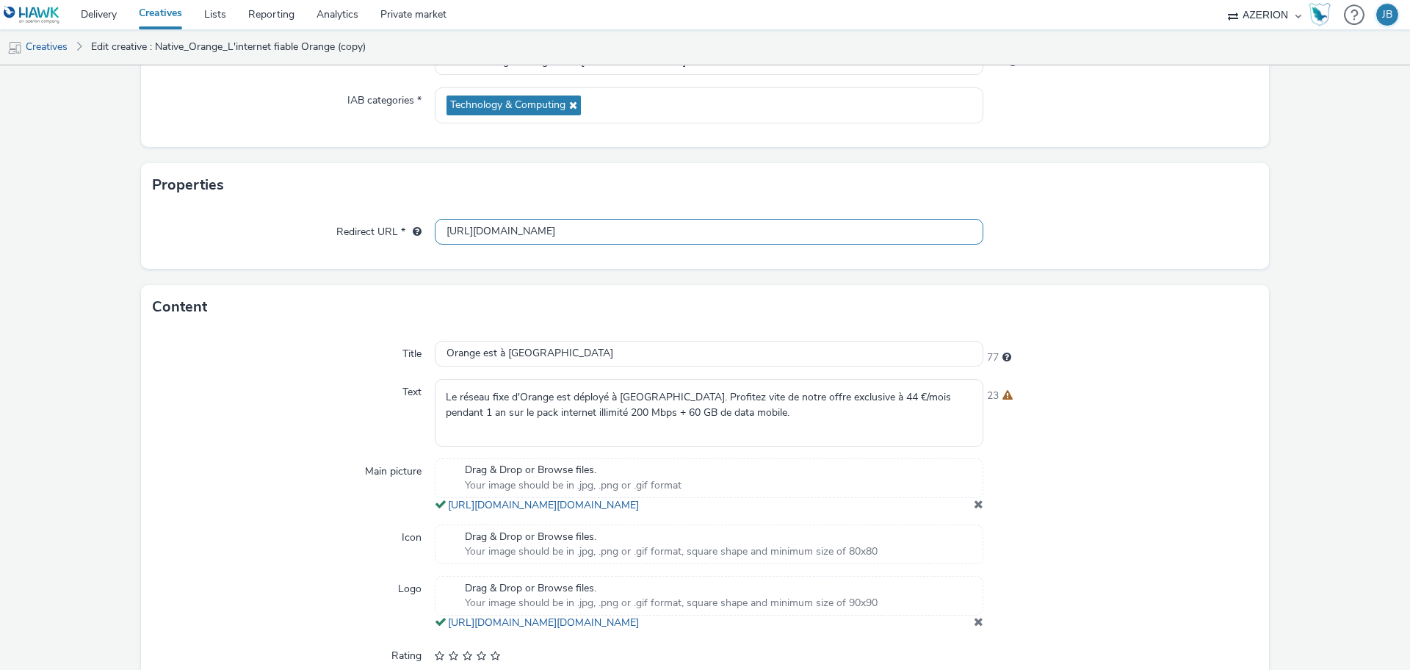
drag, startPoint x: 740, startPoint y: 229, endPoint x: 458, endPoint y: 263, distance: 284.8
click at [458, 263] on div "Redirect URL * [URL][DOMAIN_NAME]" at bounding box center [705, 238] width 1128 height 62
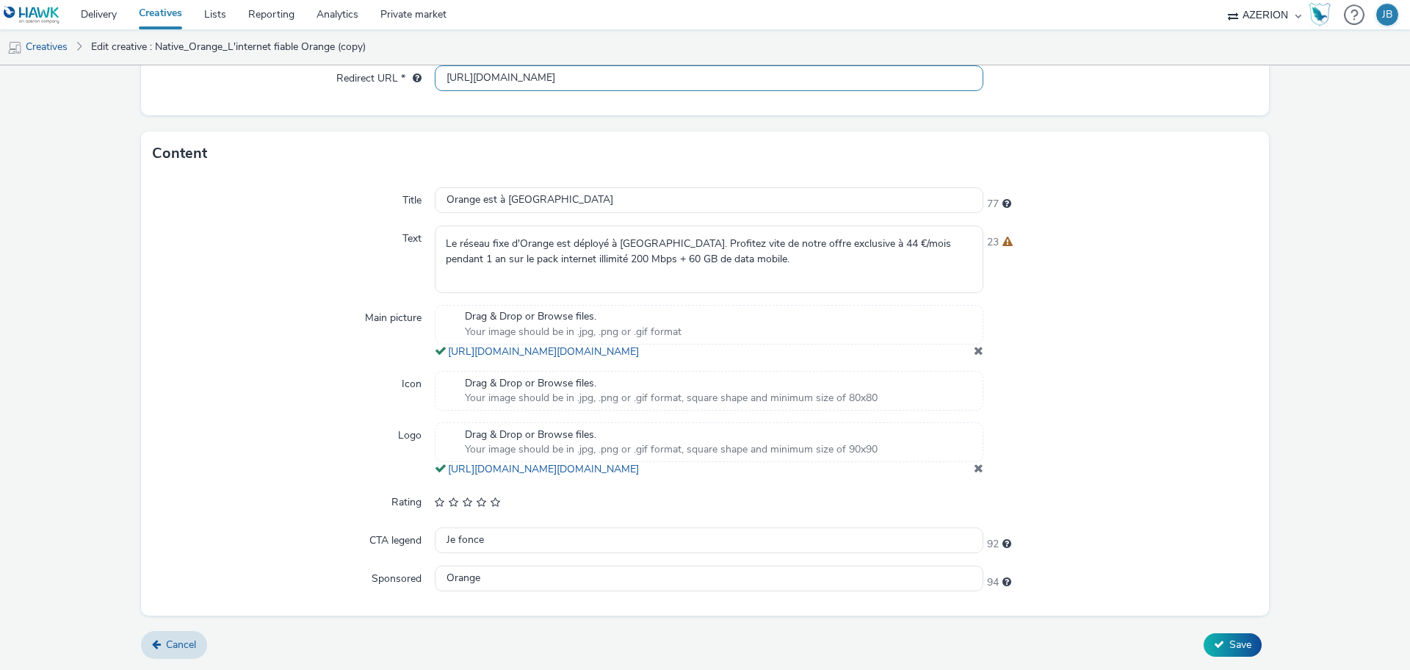
scroll to position [385, 0]
type input "[URL][DOMAIN_NAME]"
click at [1234, 649] on span "Save" at bounding box center [1240, 644] width 22 height 14
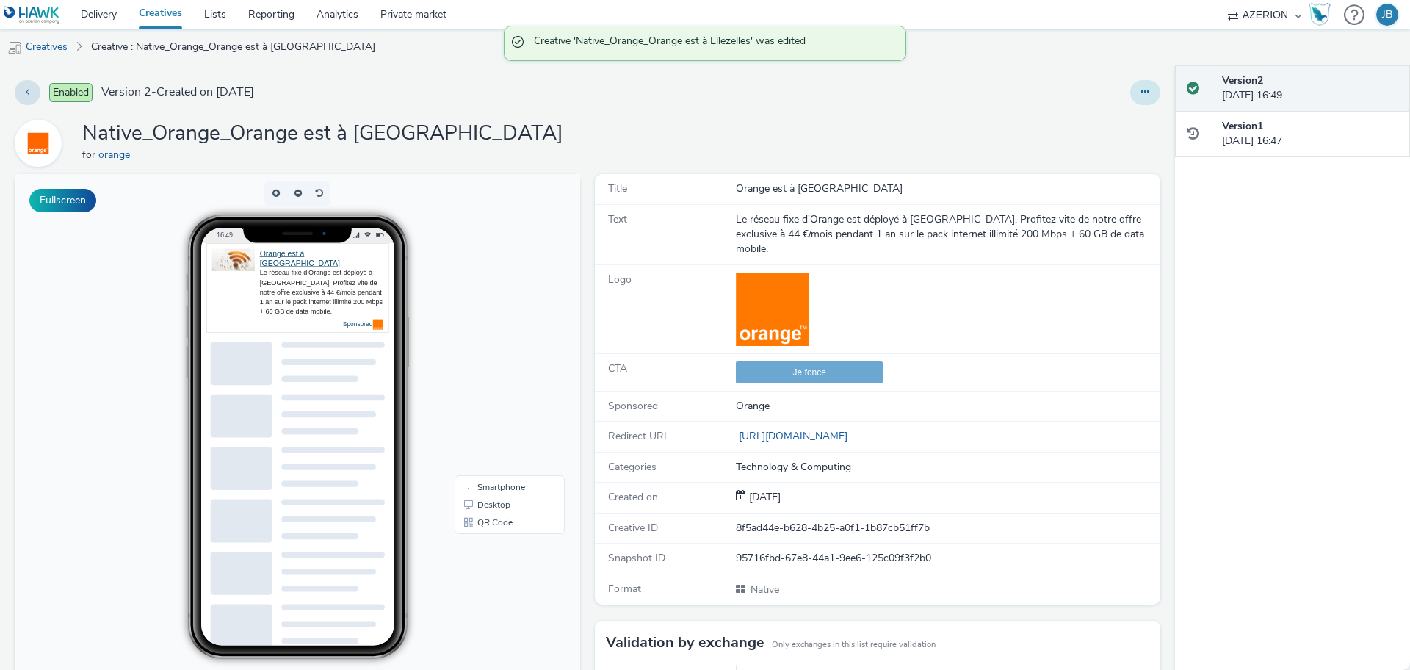
click at [1141, 88] on icon at bounding box center [1145, 92] width 8 height 10
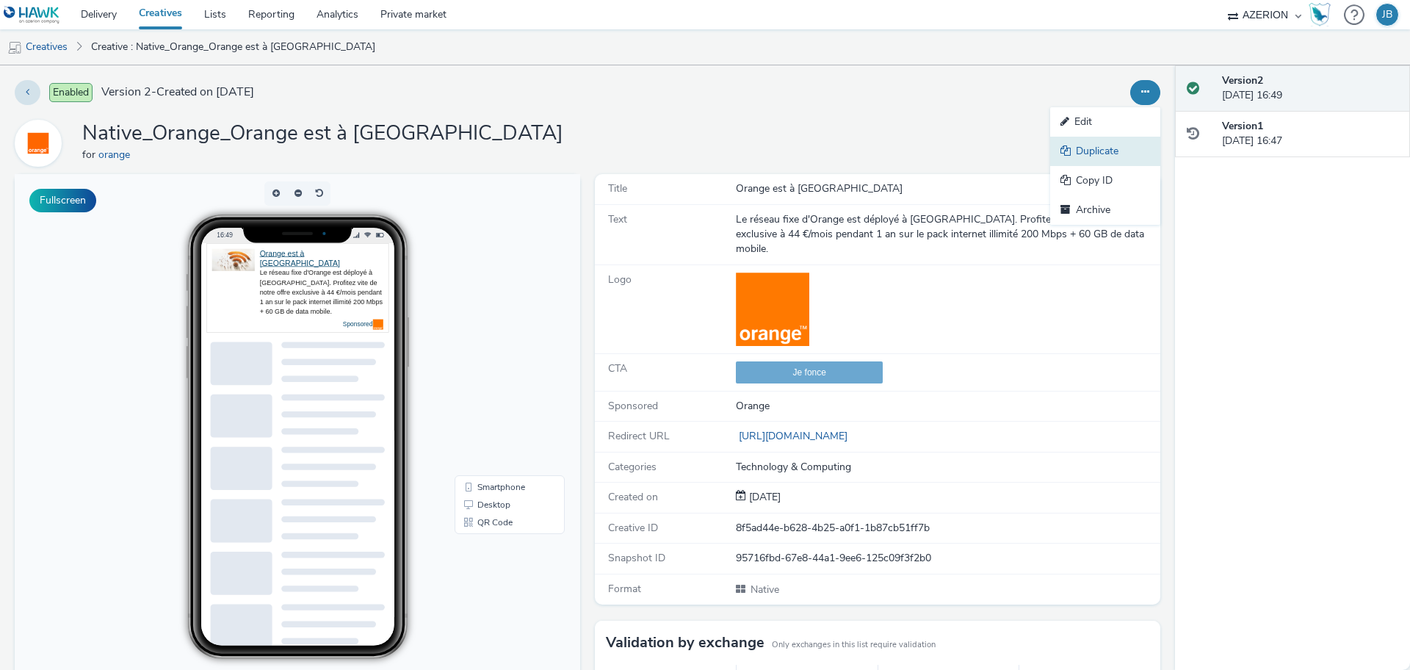
click at [1096, 153] on link "Duplicate" at bounding box center [1105, 151] width 110 height 29
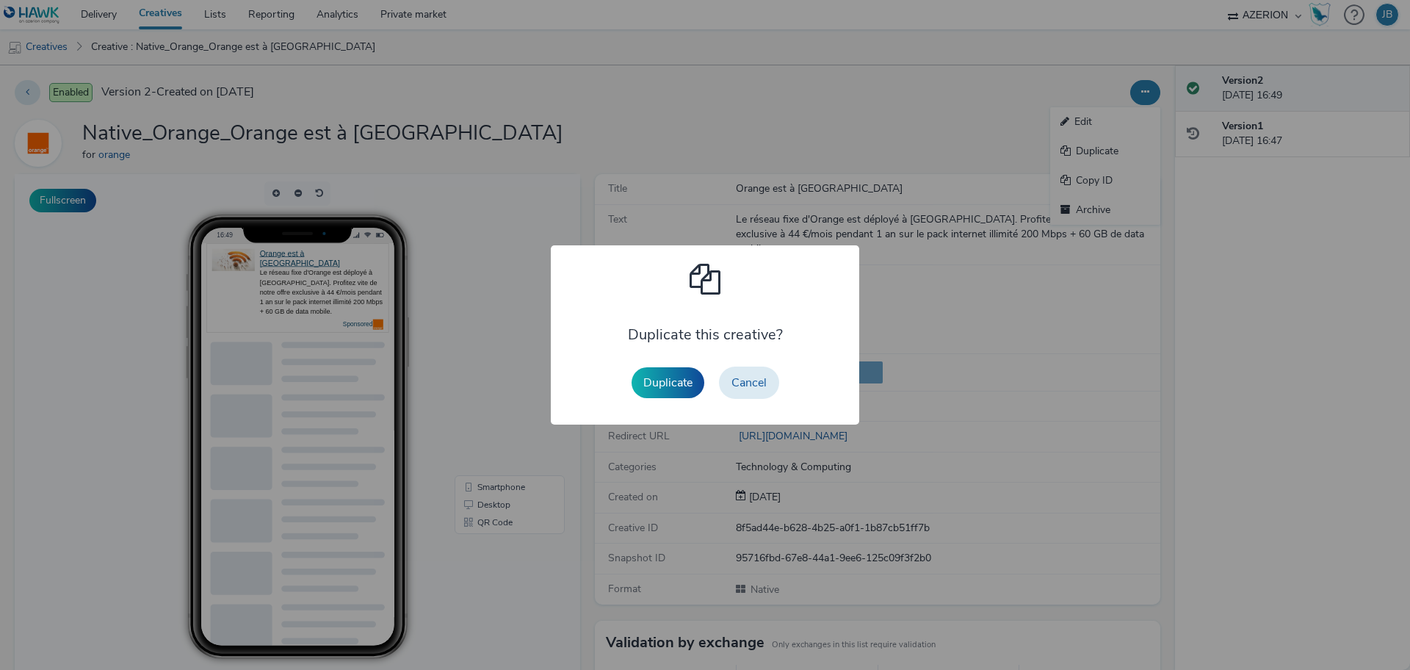
click at [654, 380] on button "Duplicate" at bounding box center [668, 382] width 73 height 31
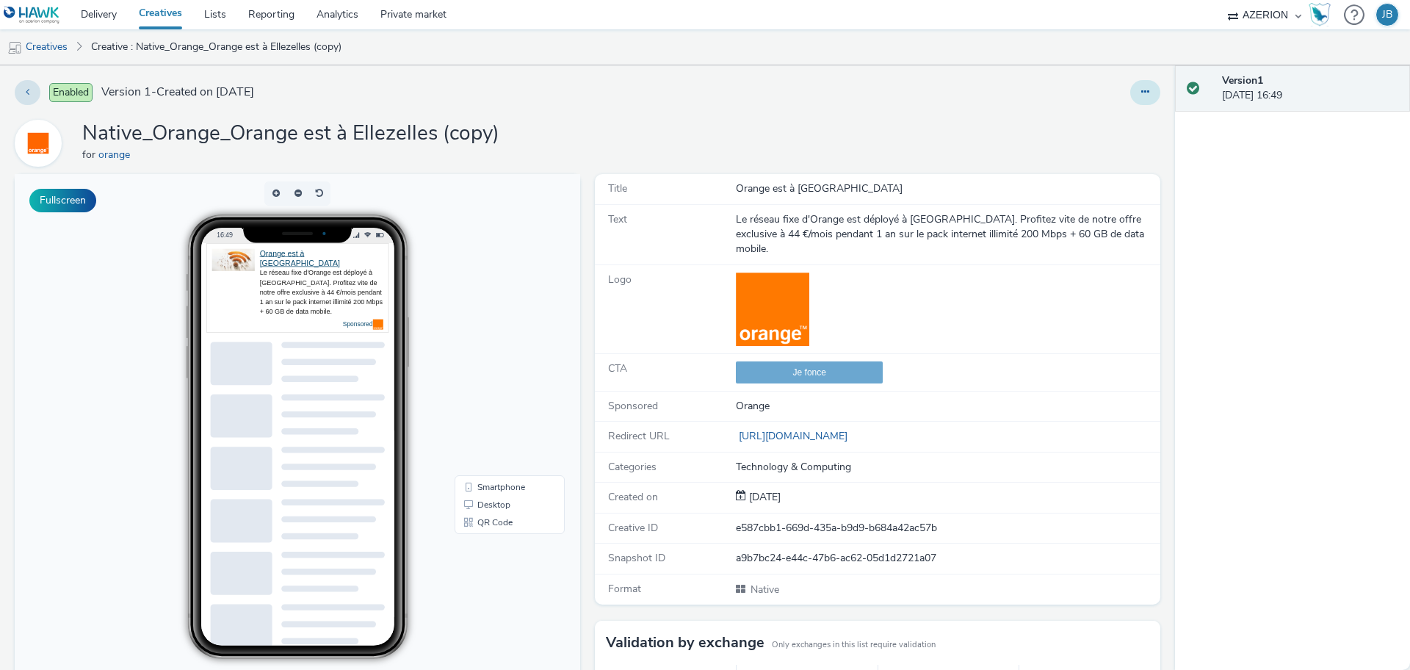
click at [1142, 84] on button at bounding box center [1145, 92] width 30 height 25
click at [1090, 118] on link "Edit" at bounding box center [1105, 121] width 110 height 29
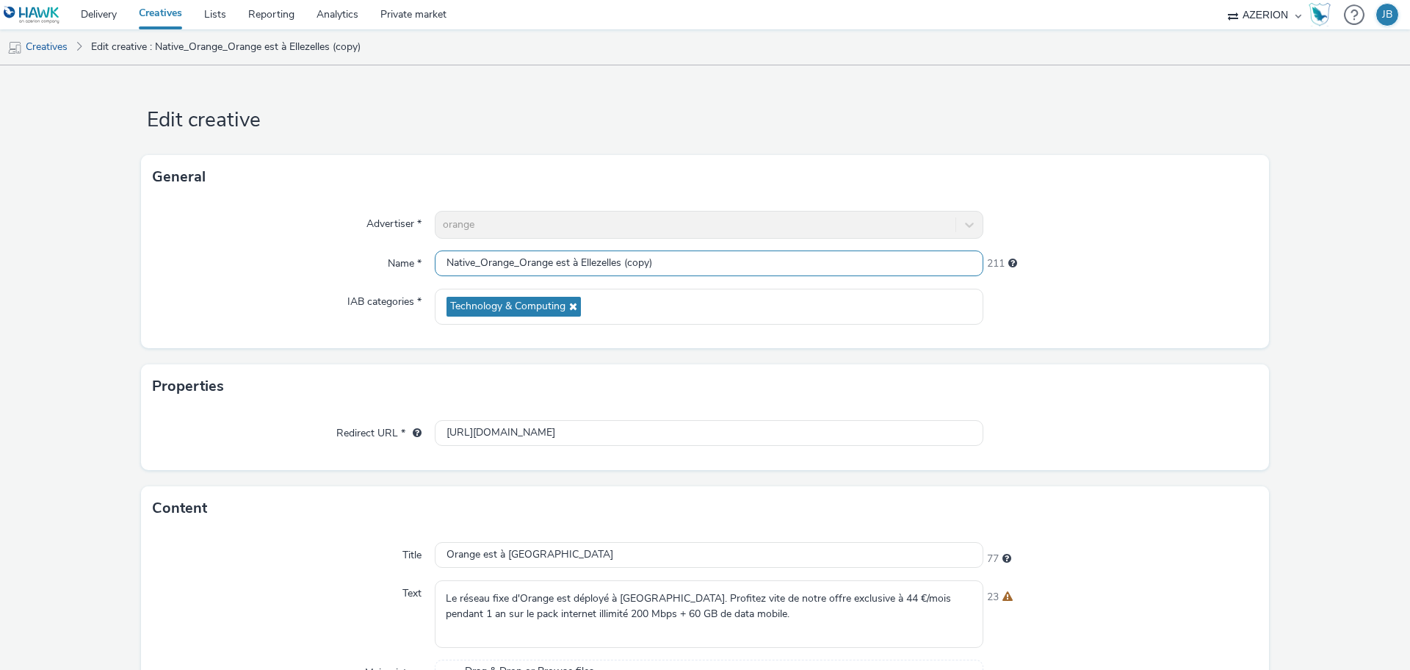
drag, startPoint x: 615, startPoint y: 261, endPoint x: 652, endPoint y: 265, distance: 37.0
click at [652, 265] on input "Native_Orange_Orange est à Ellezelles (copy)" at bounding box center [709, 263] width 549 height 26
paste input "Offre exclusive"
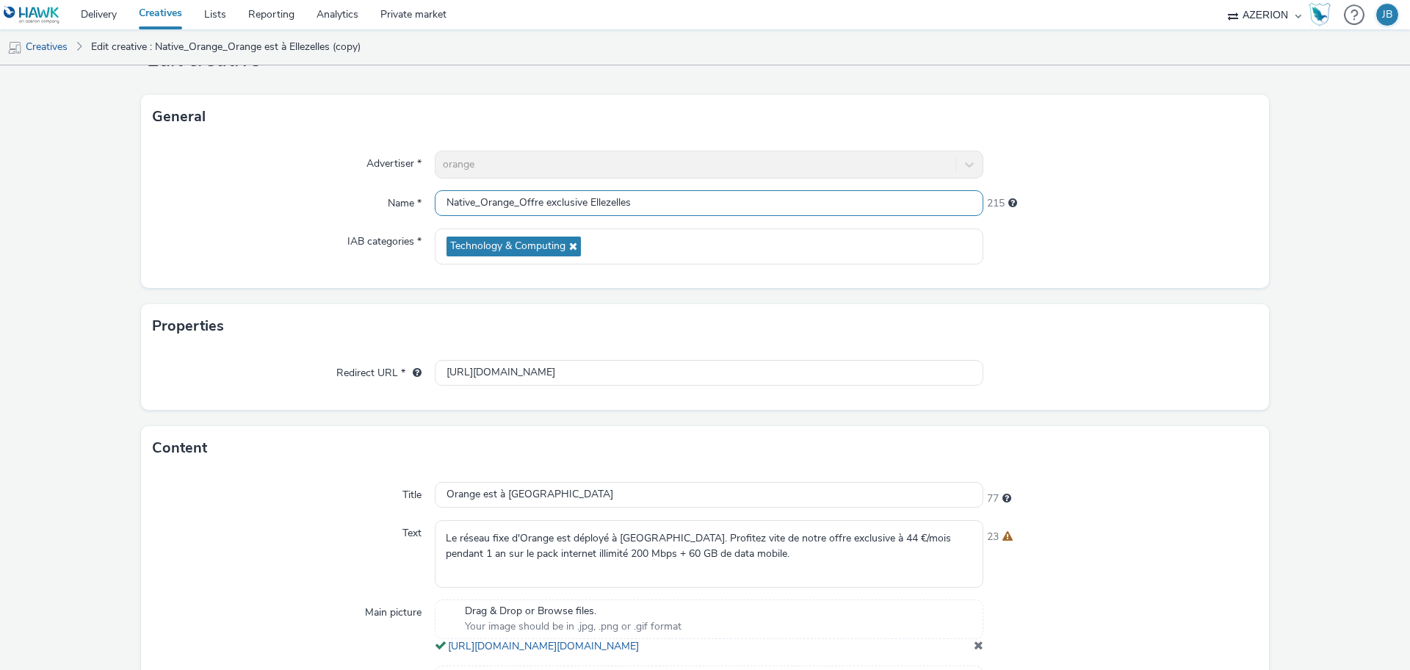
scroll to position [184, 0]
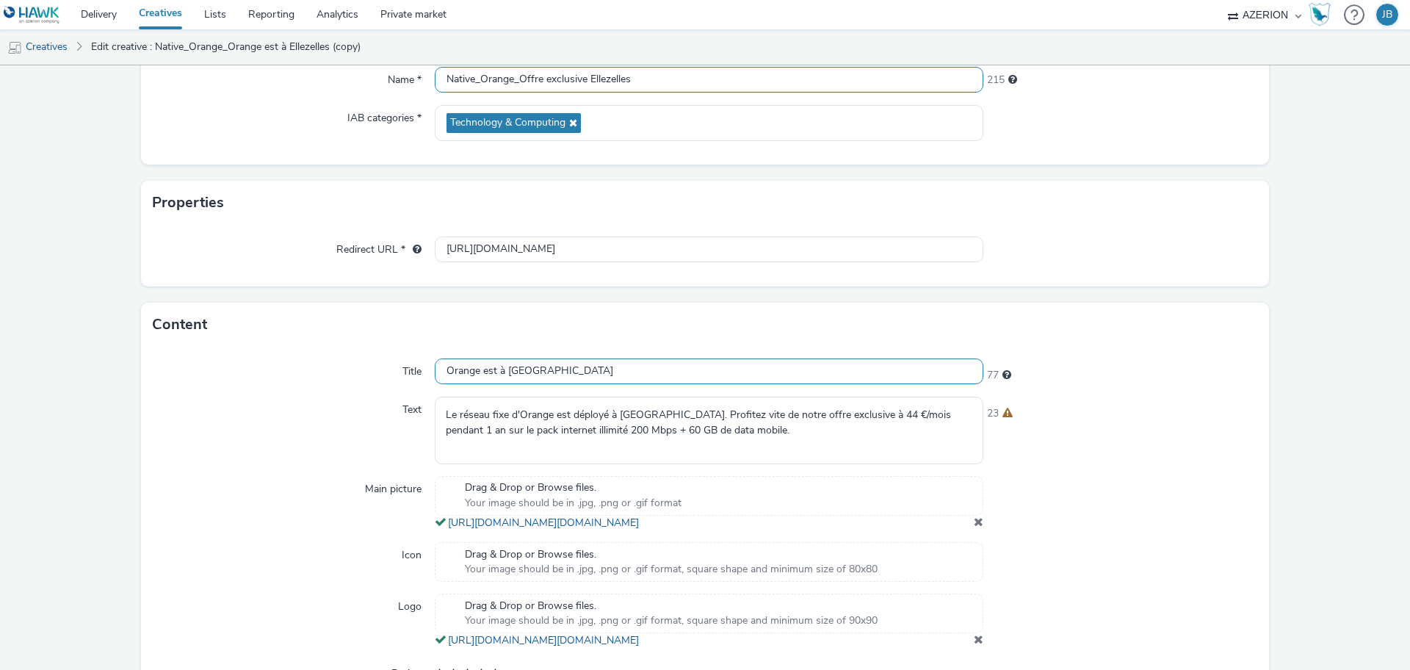
type input "Native_Orange_Offre exclusive Ellezelles"
drag, startPoint x: 589, startPoint y: 369, endPoint x: 388, endPoint y: 370, distance: 201.2
click at [388, 370] on div "Title Orange est à Ellezelles 77" at bounding box center [705, 371] width 1105 height 26
paste input "ffre exclusive"
type input "Offre exclusive"
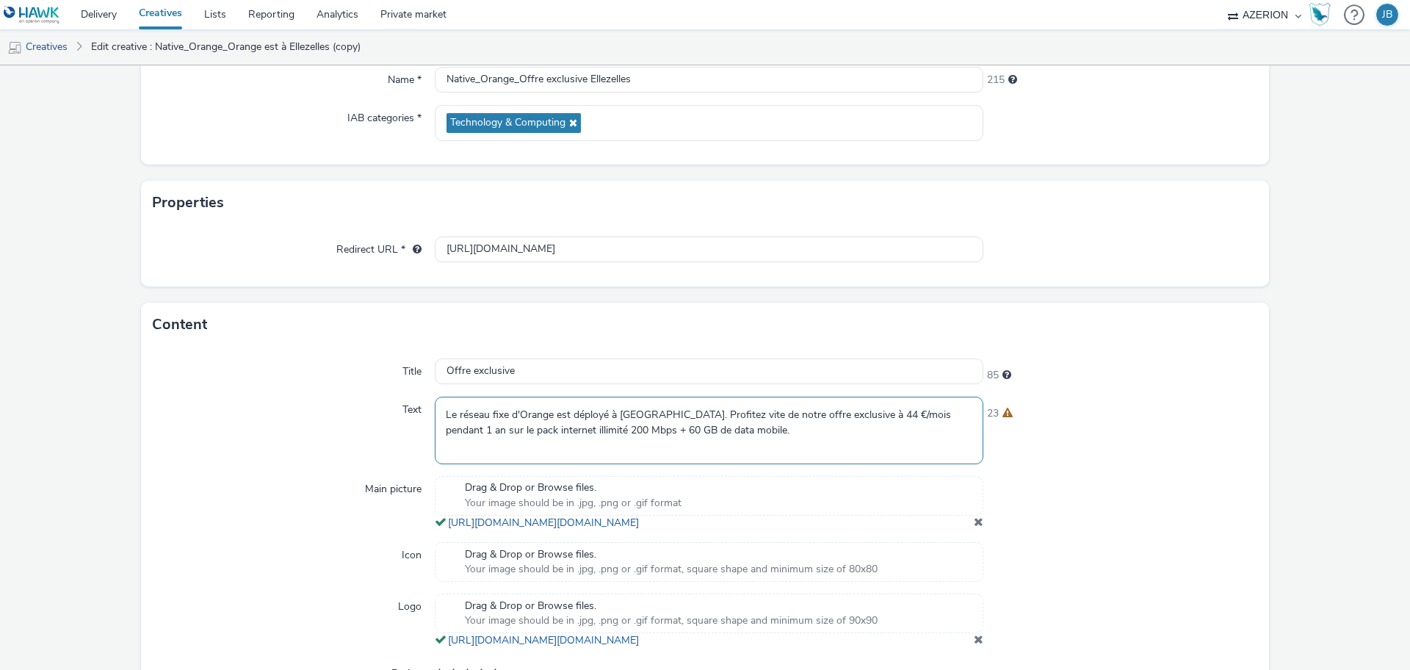
click at [655, 417] on textarea "Le réseau fixe d'Orange est déployé à [GEOGRAPHIC_DATA]. Profitez vite de notre…" at bounding box center [709, 430] width 549 height 67
paste textarea "Profitez vite de notre offre exclusive pour les habitants d'Ellezelles: 44 €/mo…"
type textarea "Profitez vite de notre offre exclusive pour les habitants d'Ellezelles: 44 €/mo…"
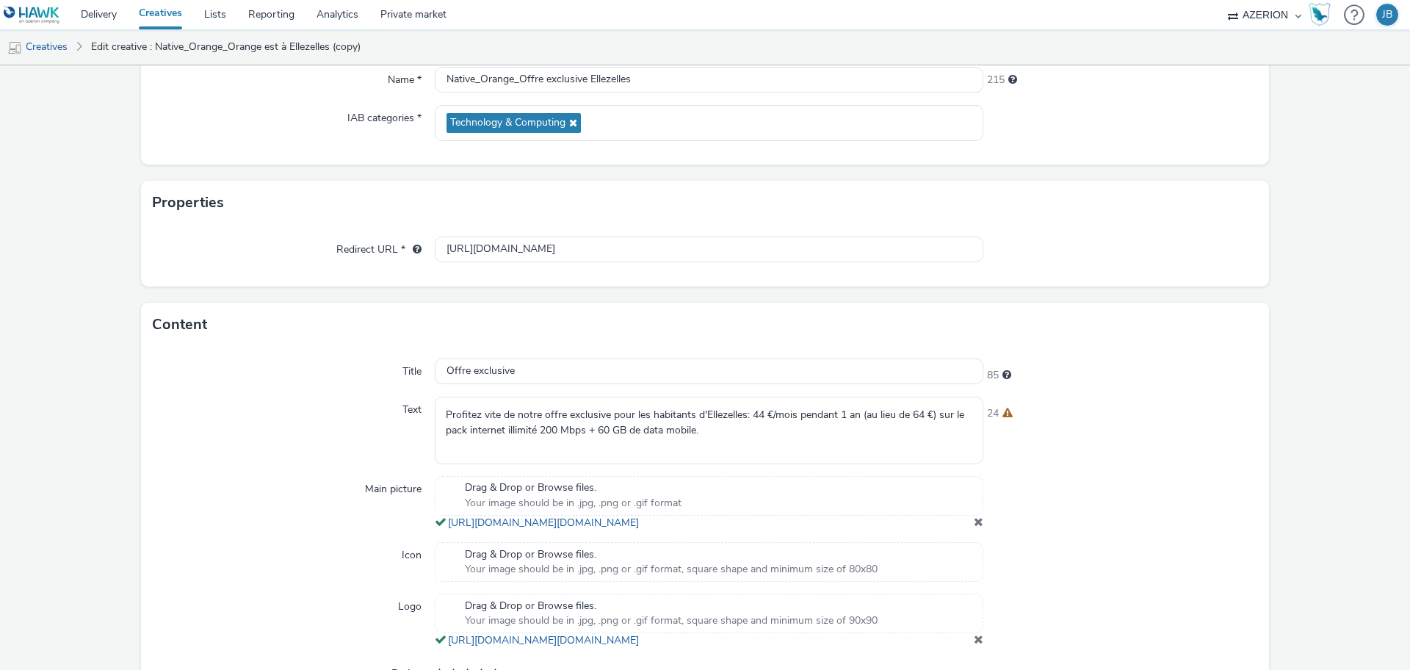
click at [1115, 461] on div "24" at bounding box center [1120, 430] width 275 height 67
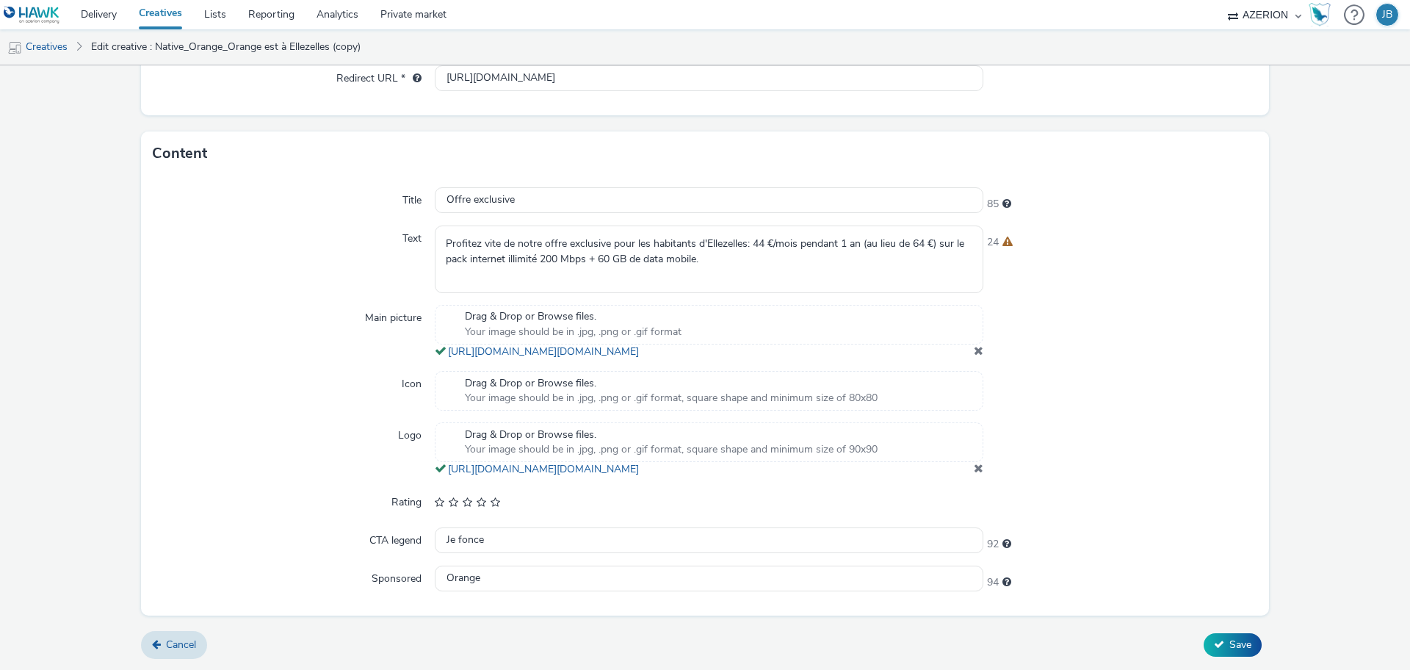
scroll to position [385, 0]
click at [1229, 640] on span "Save" at bounding box center [1240, 644] width 22 height 14
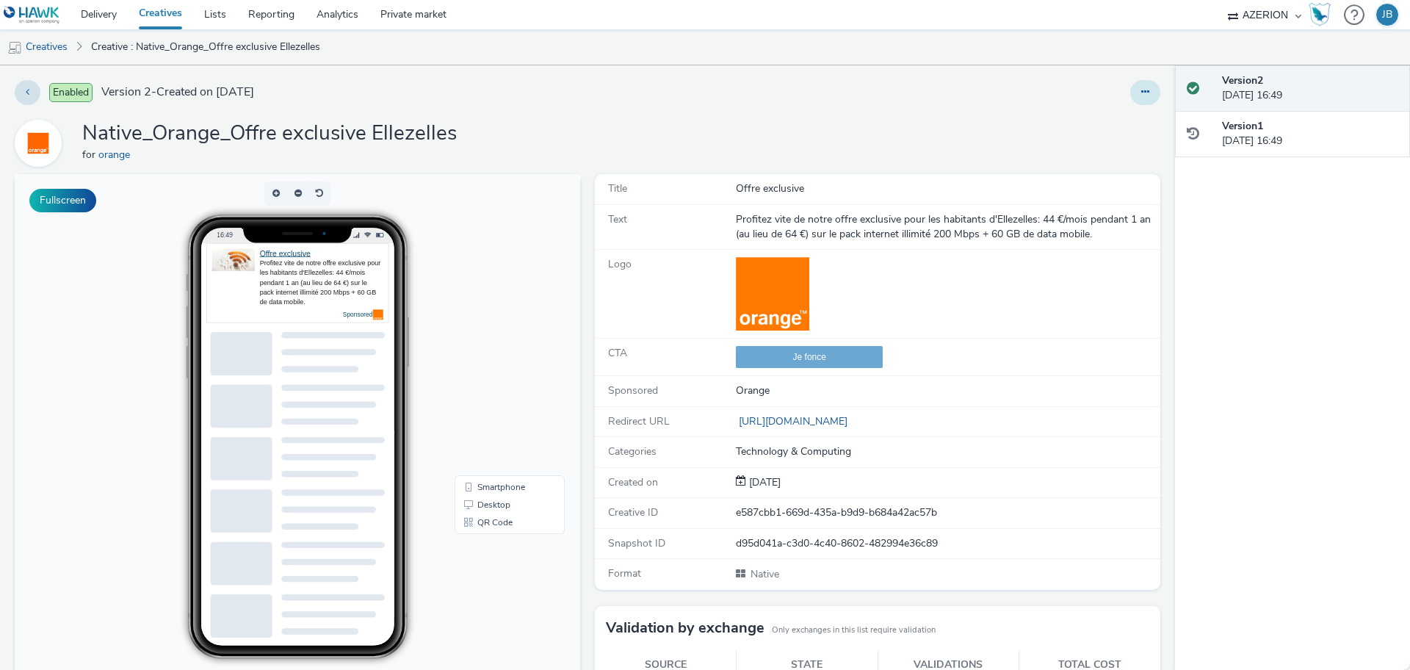
click at [1135, 99] on button at bounding box center [1145, 92] width 30 height 25
click at [1089, 126] on link "Edit" at bounding box center [1105, 121] width 110 height 29
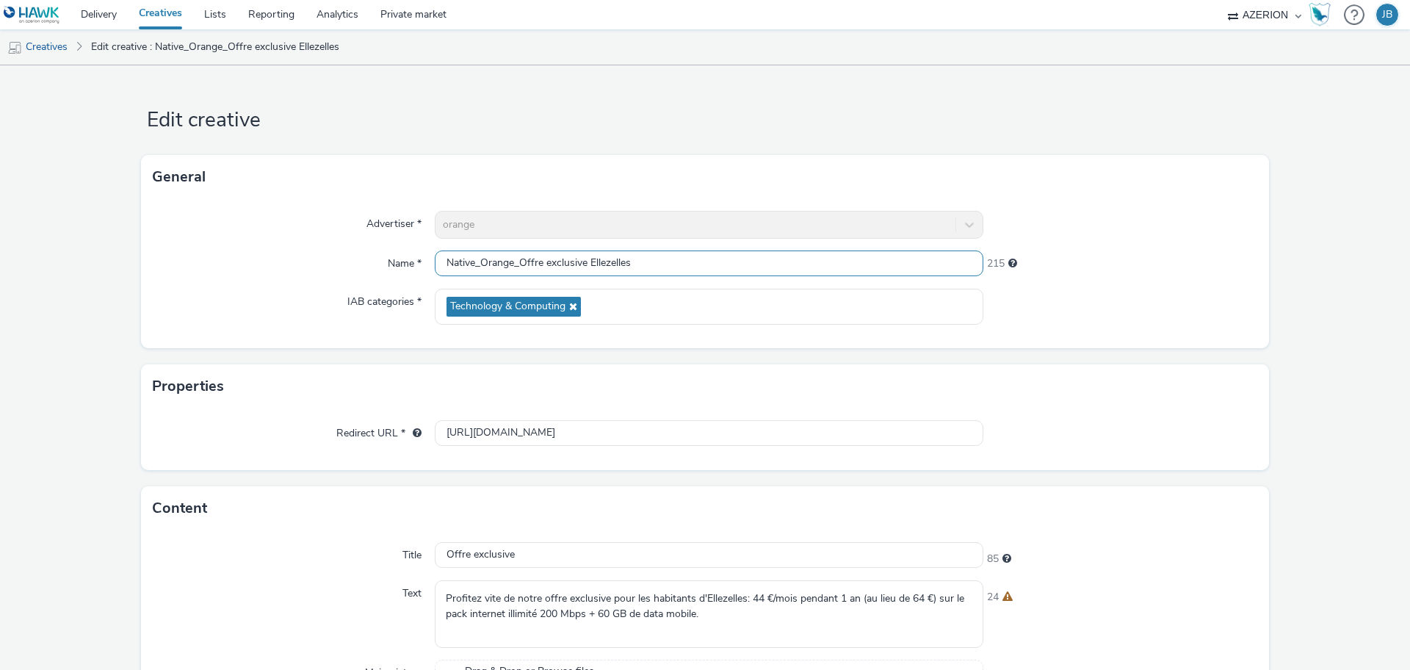
drag, startPoint x: 516, startPoint y: 261, endPoint x: 663, endPoint y: 271, distance: 147.2
click at [663, 271] on input "Native_Orange_Offre exclusive Ellezelles" at bounding box center [709, 263] width 549 height 26
paste input "L'internet fiable Orange"
type input "Native_Orange_L'internet fiable Orange"
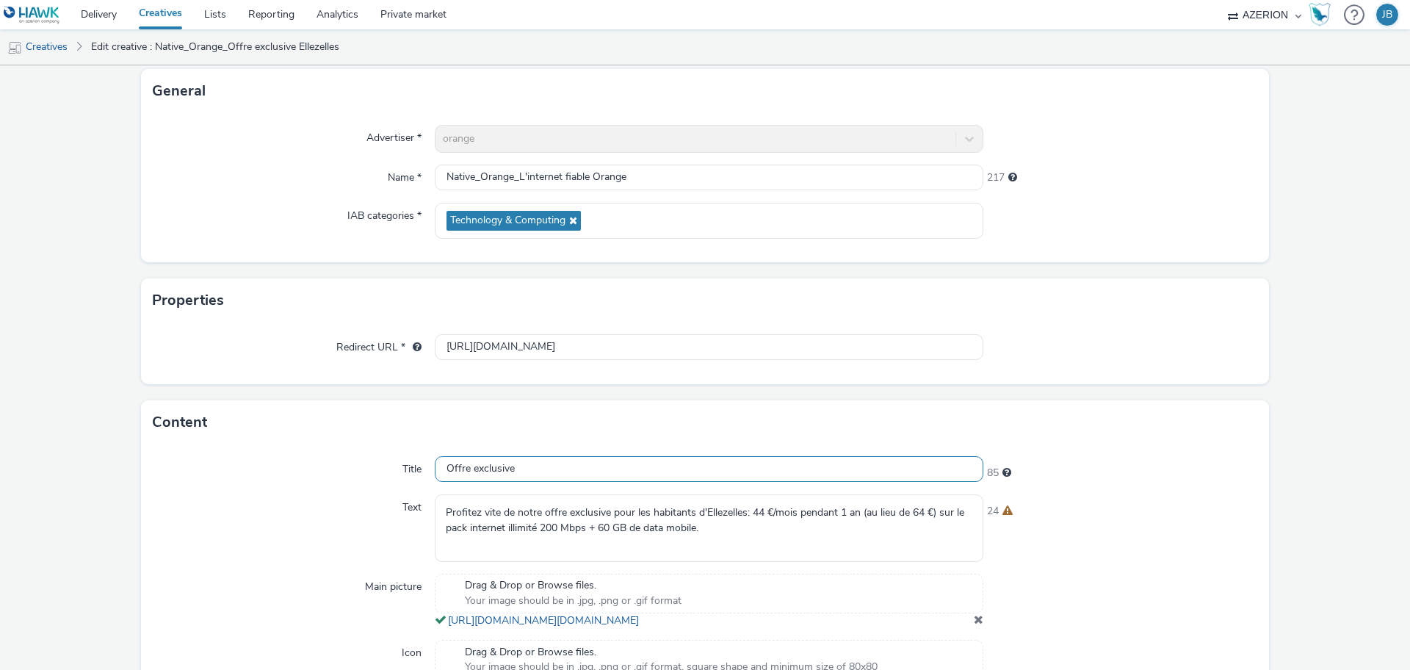
scroll to position [367, 0]
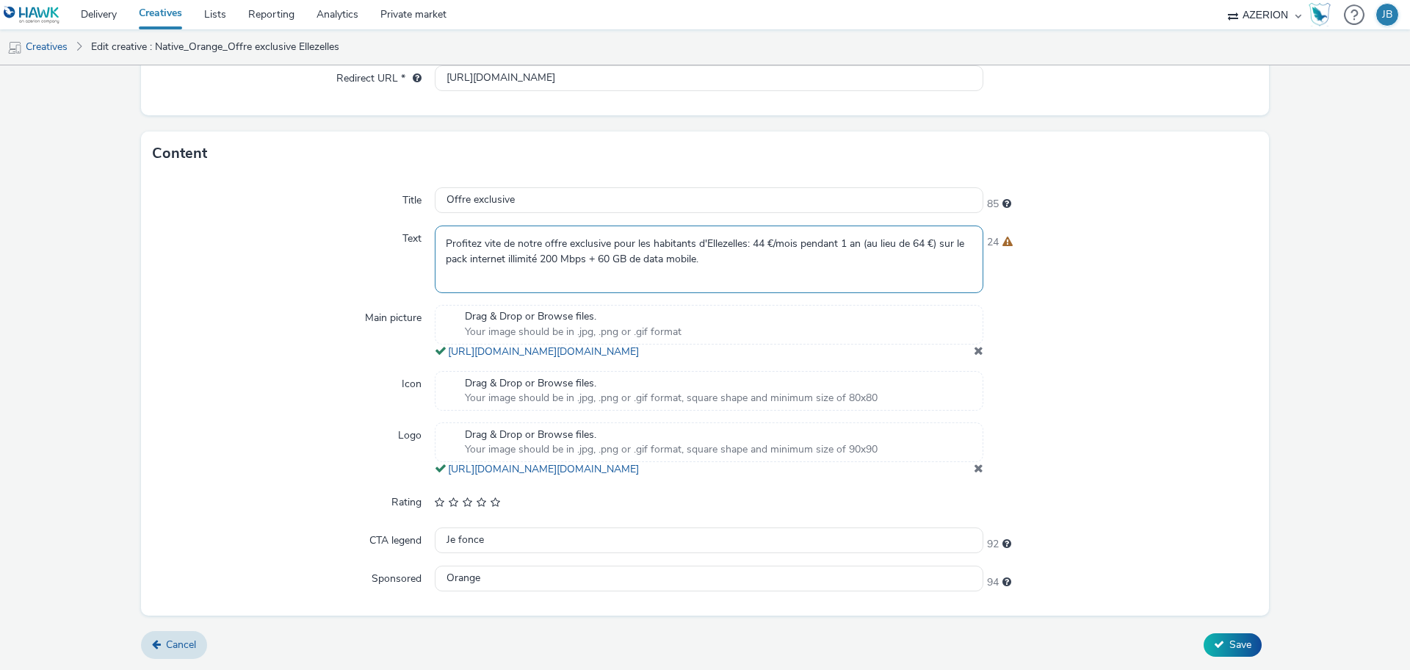
click at [540, 229] on textarea "Profitez vite de notre offre exclusive pour les habitants d'Ellezelles: 44 €/mo…" at bounding box center [709, 258] width 549 height 67
paste textarea "Le pack Orange internet illimité 200Mbps + 60GB de data mobile est temporaireme…"
type textarea "Le pack Orange internet illimité 200Mbps + 60GB de data mobile est temporaireme…"
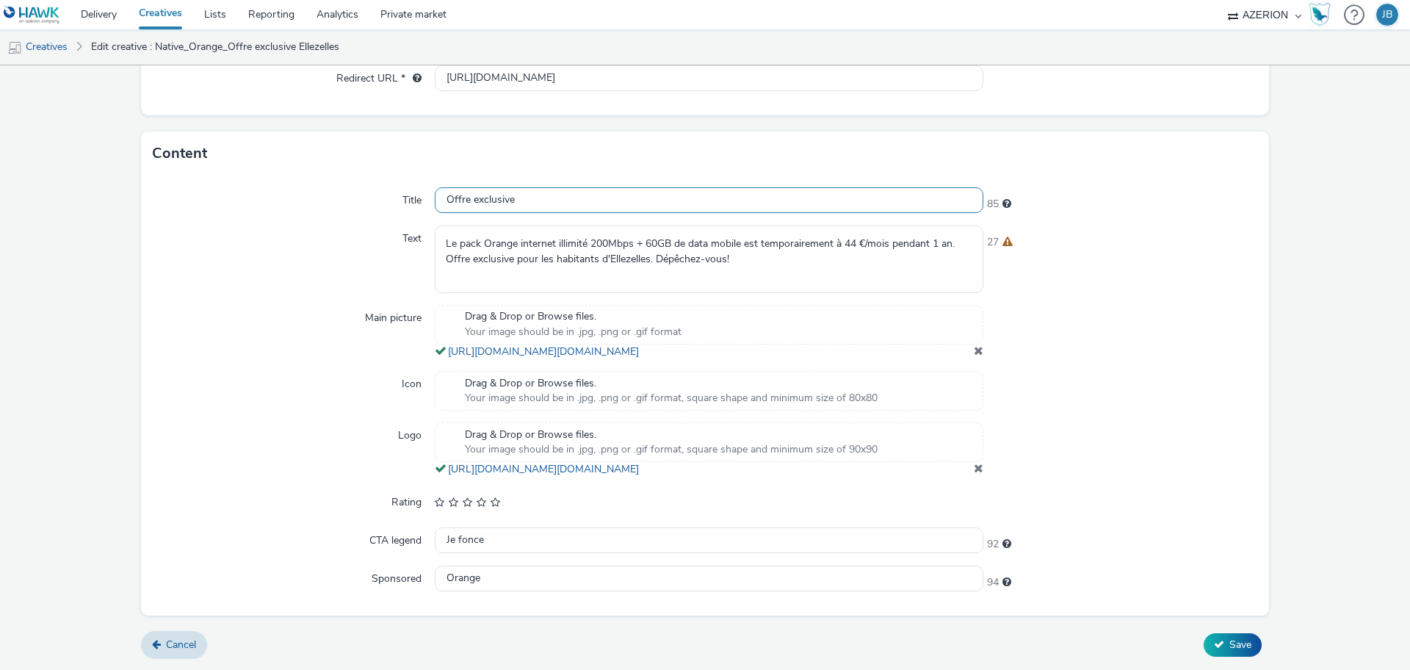
click at [460, 187] on input "Offre exclusive" at bounding box center [709, 200] width 549 height 26
paste input "L'internet fiable Orang"
type input "L'internet fiable Orange"
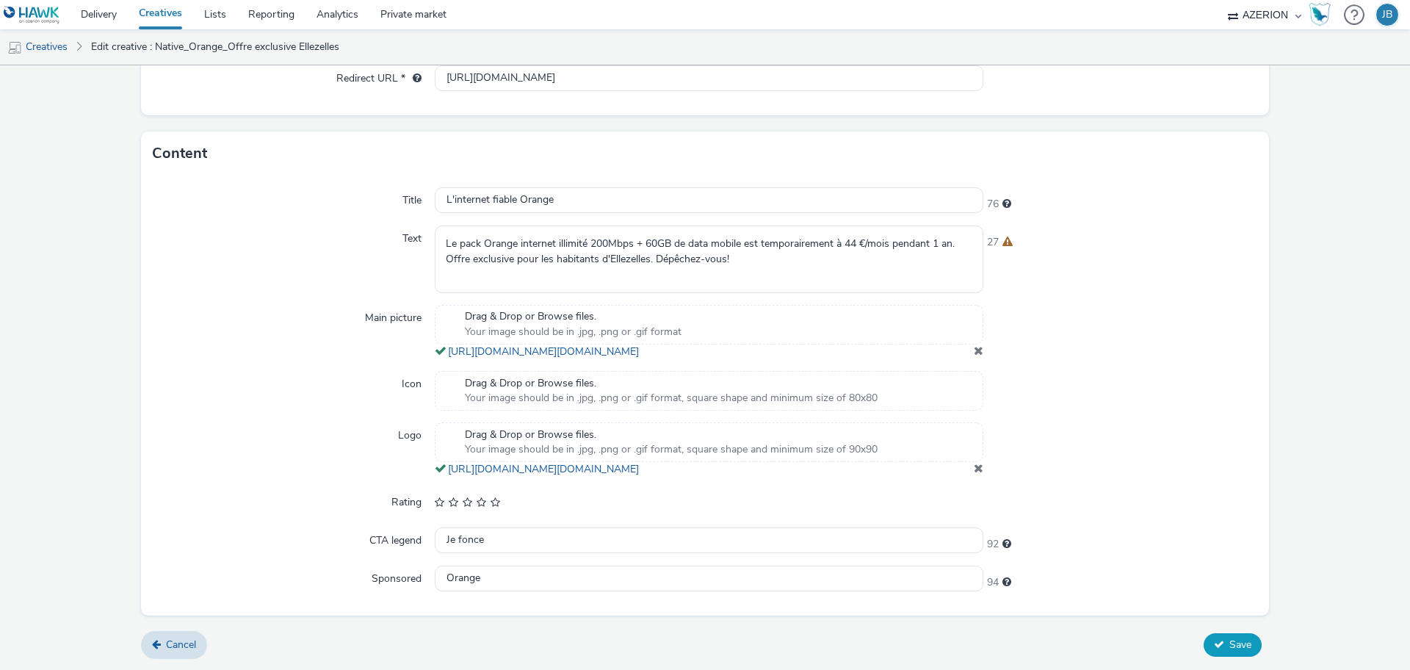
click at [1229, 651] on span "Save" at bounding box center [1240, 644] width 22 height 14
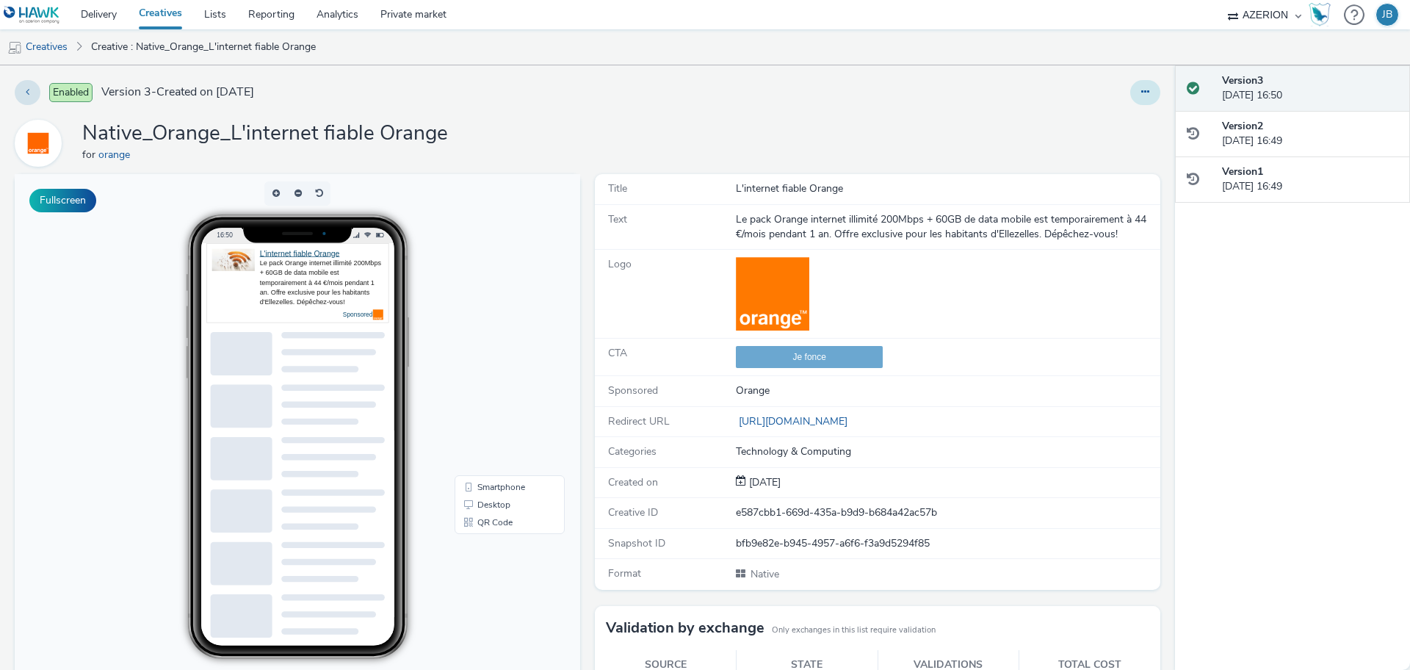
click at [1138, 91] on button at bounding box center [1145, 92] width 30 height 25
click at [1077, 123] on link "Edit" at bounding box center [1105, 121] width 110 height 29
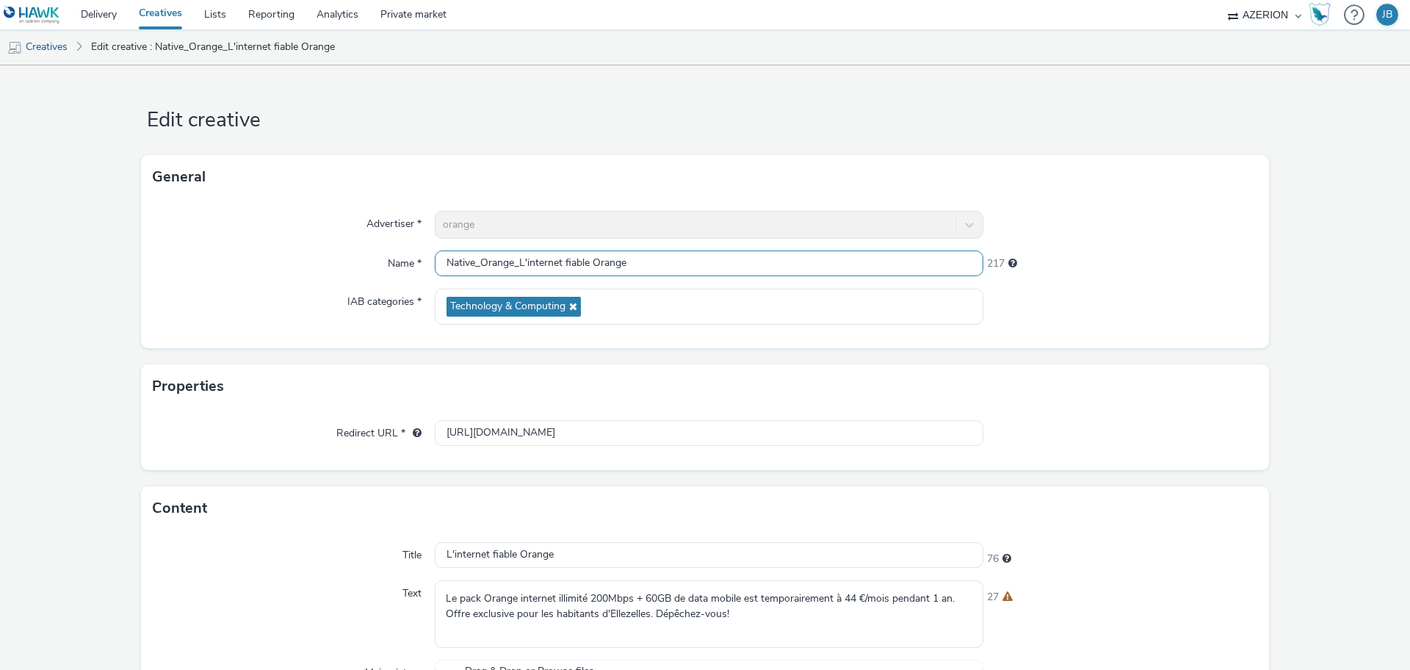
click at [668, 258] on input "Native_Orange_L'internet fiable Orange" at bounding box center [709, 263] width 549 height 26
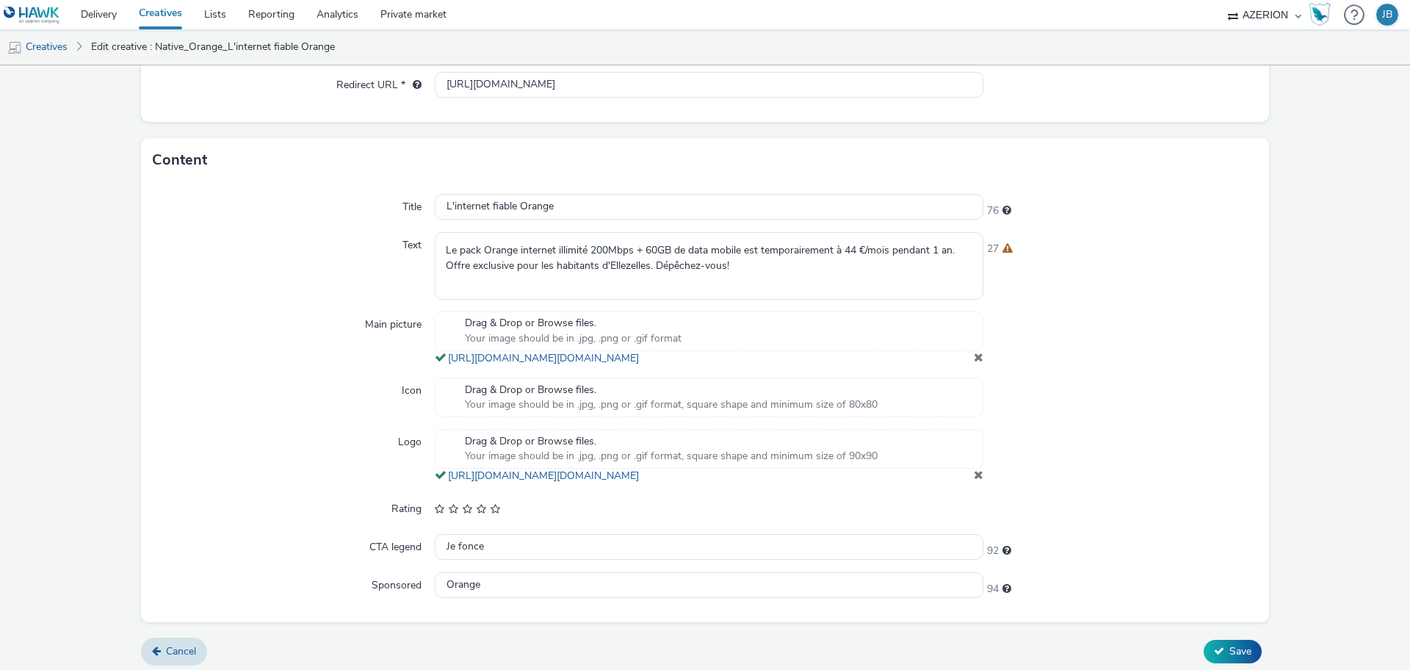
scroll to position [385, 0]
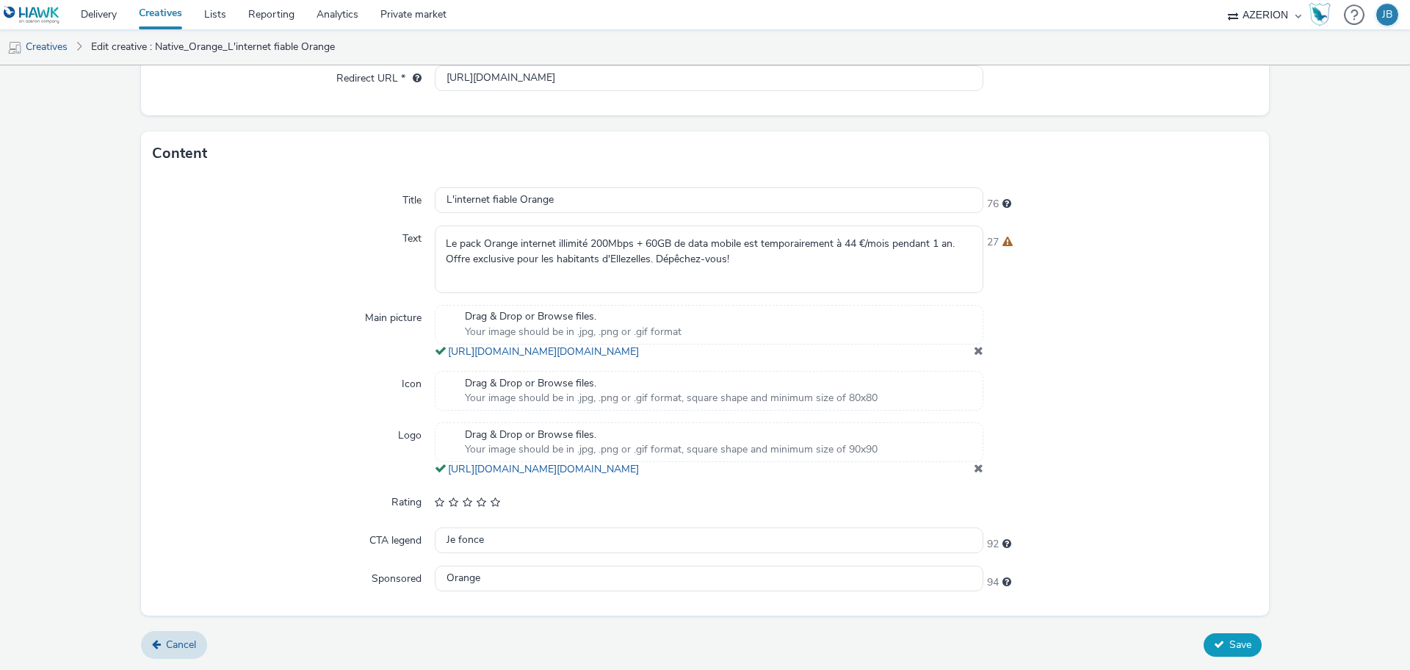
type input "Native_Orange_L'internet fiable Orange Ellezelles"
click at [1229, 646] on span "Save" at bounding box center [1240, 644] width 22 height 14
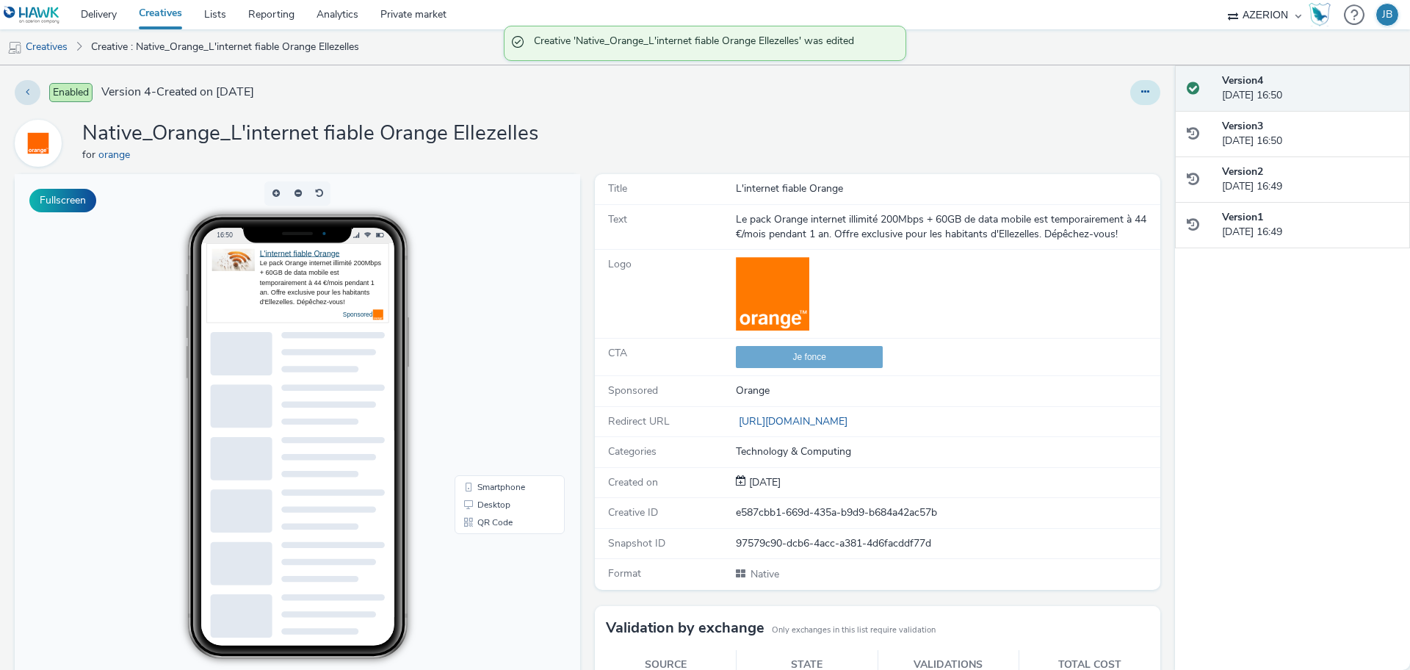
click at [1130, 87] on button at bounding box center [1145, 92] width 30 height 25
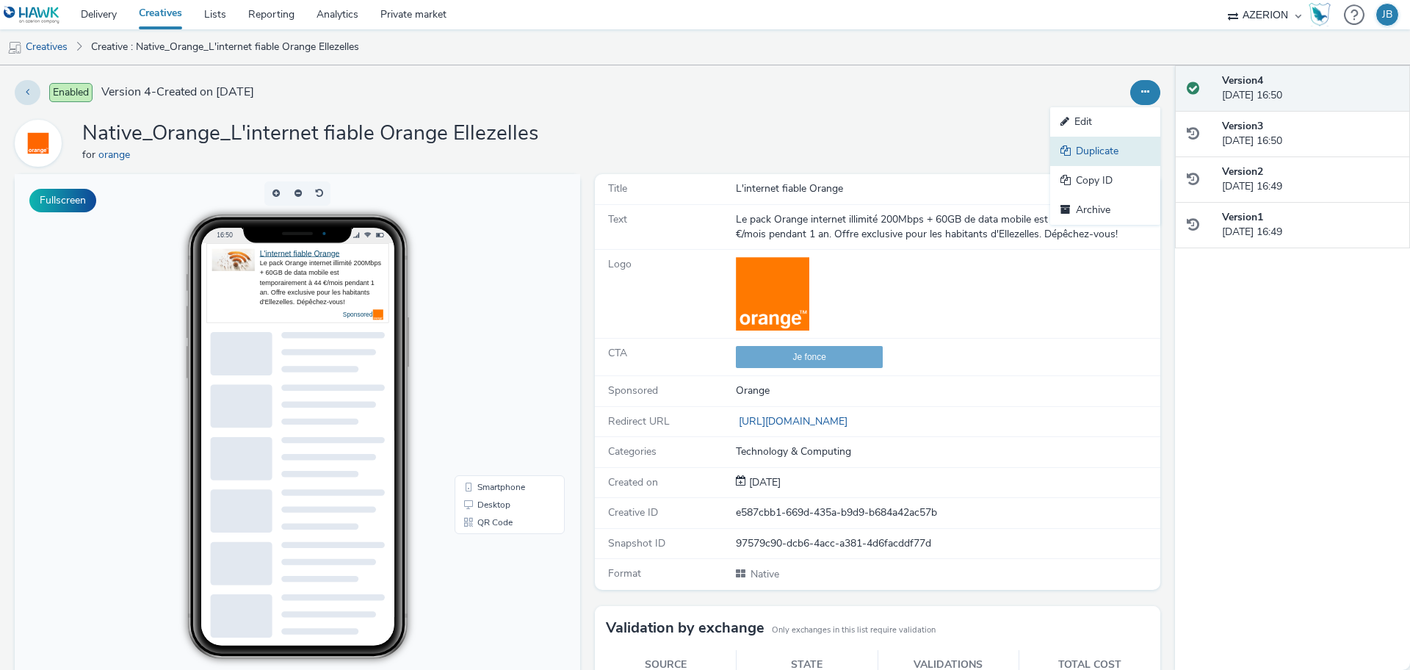
click at [1107, 151] on link "Duplicate" at bounding box center [1105, 151] width 110 height 29
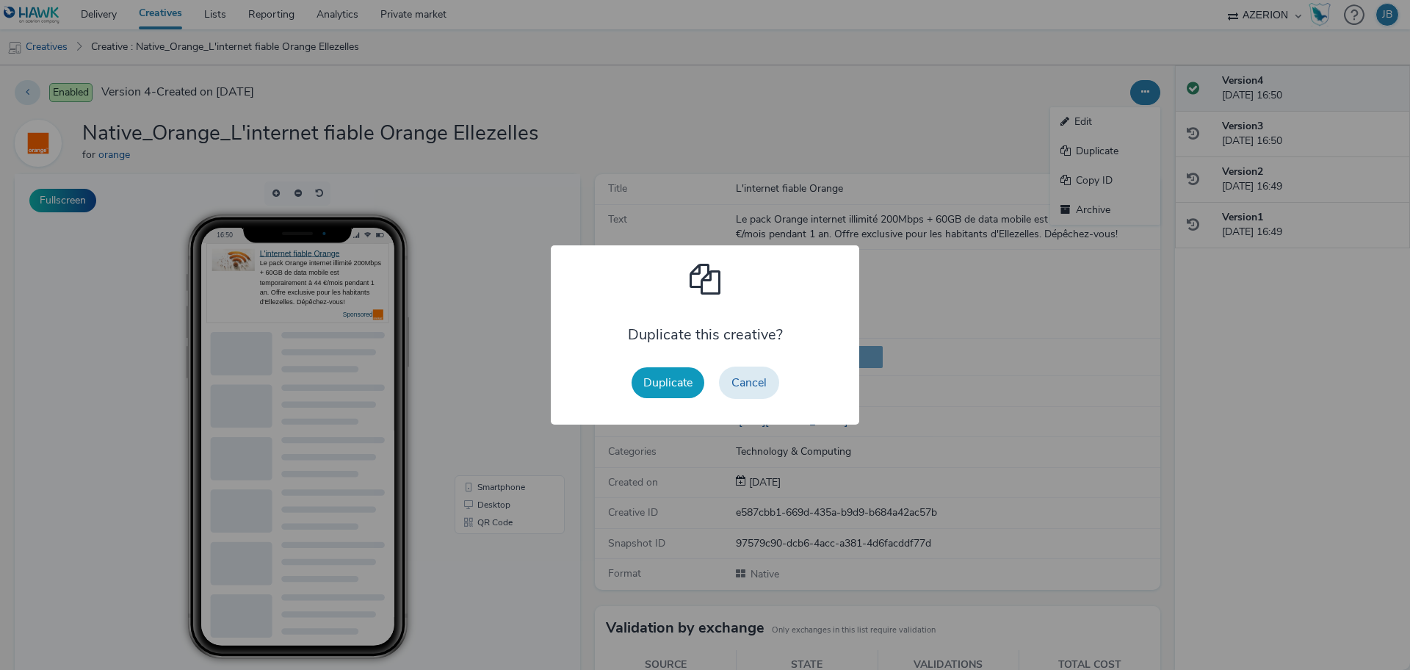
click at [663, 377] on button "Duplicate" at bounding box center [668, 382] width 73 height 31
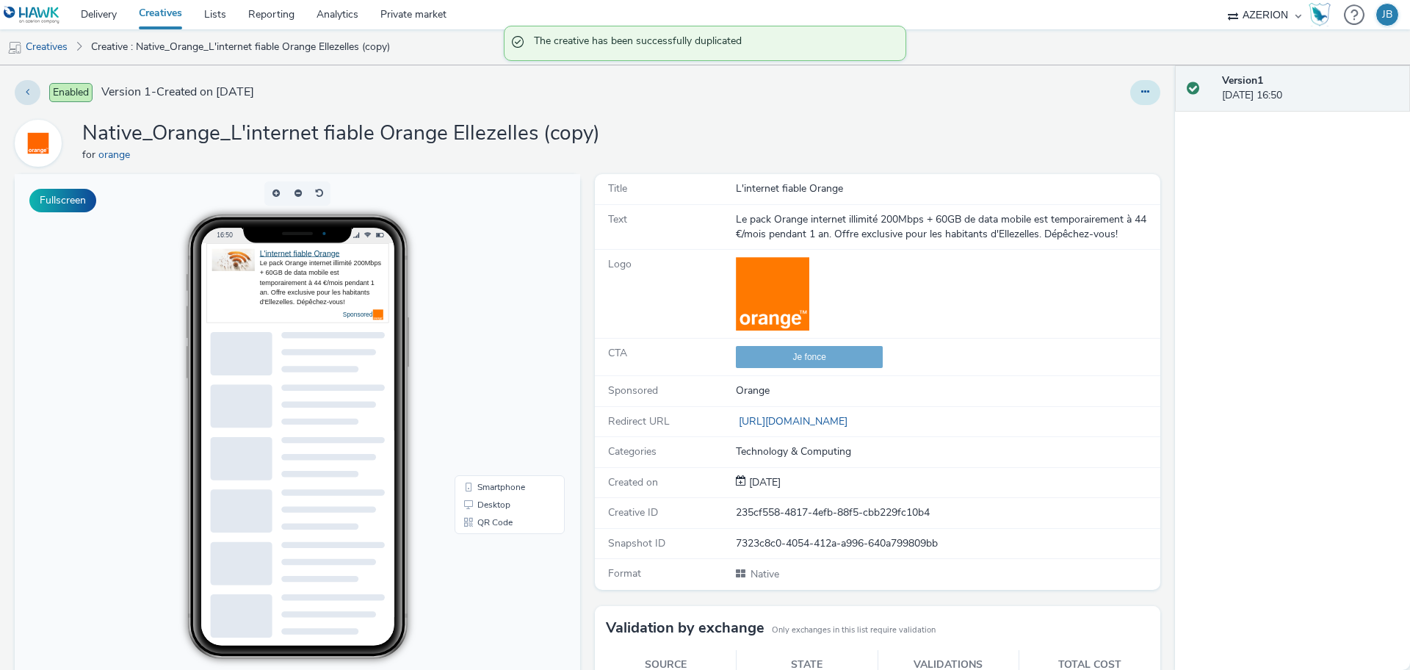
click at [1140, 89] on button at bounding box center [1145, 92] width 30 height 25
click at [1099, 120] on link "Edit" at bounding box center [1105, 121] width 110 height 29
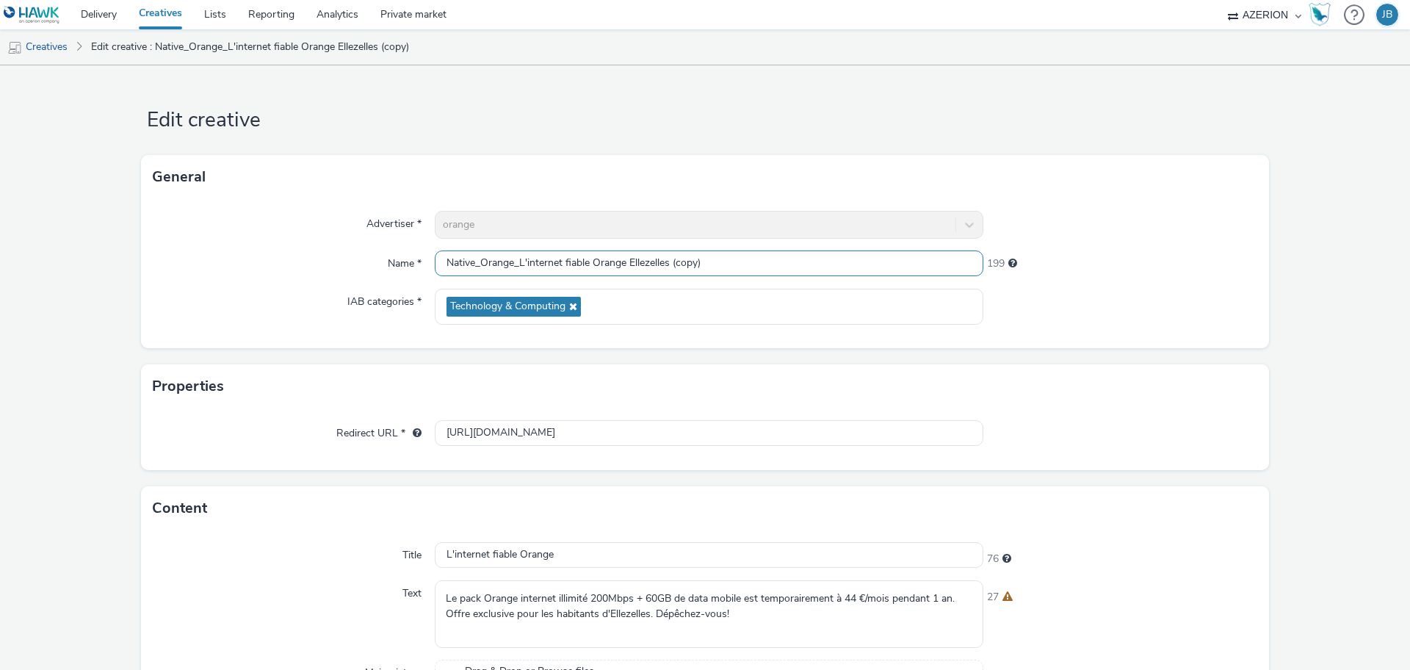
drag, startPoint x: 516, startPoint y: 262, endPoint x: 755, endPoint y: 262, distance: 239.4
click at [755, 262] on input "Native_Orange_L'internet fiable Orange Ellezelles (copy)" at bounding box center [709, 263] width 549 height 26
paste input "Pour Frasnes-lez-[GEOGRAPHIC_DATA]"
type input "Native_Orange_Pour Frasnes-[GEOGRAPHIC_DATA]"
click at [483, 547] on input "L'internet fiable Orange" at bounding box center [709, 555] width 549 height 26
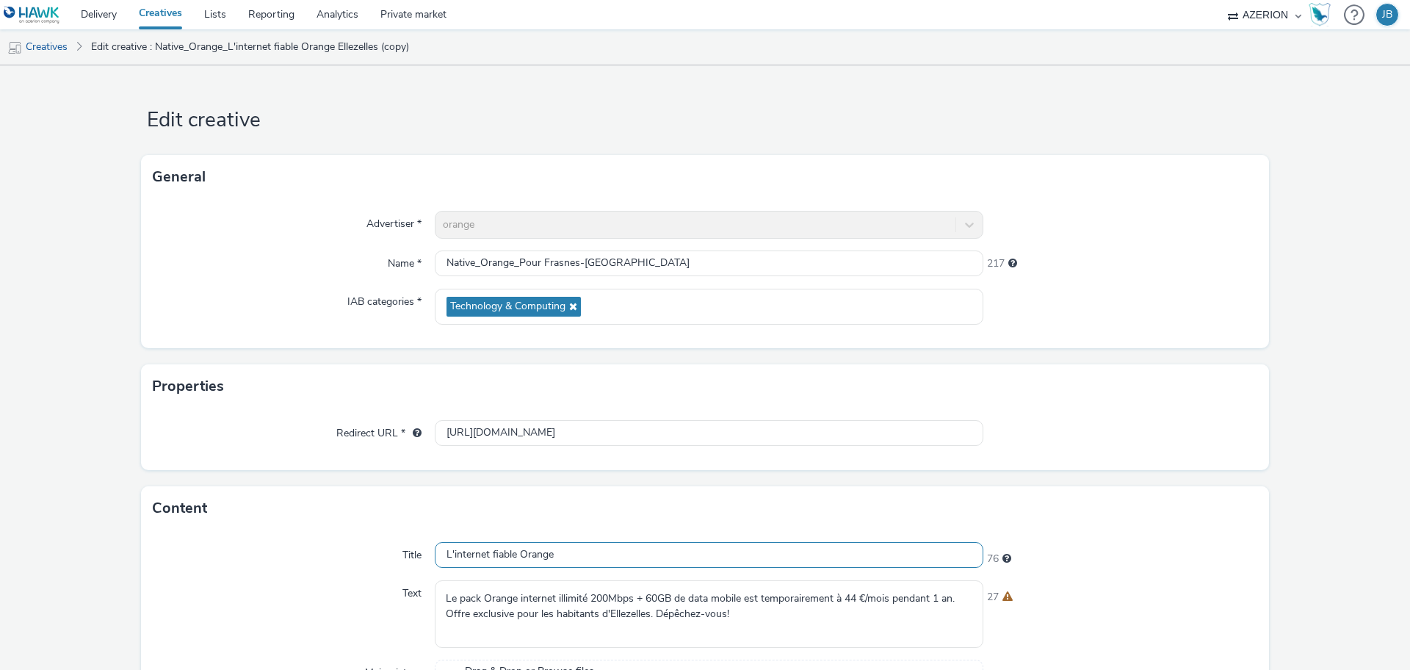
click at [483, 547] on input "L'internet fiable Orange" at bounding box center [709, 555] width 549 height 26
paste input "Pour Frasnes-lez-[GEOGRAPHIC_DATA]"
type input "Pour Frasnes-lez-[GEOGRAPHIC_DATA]"
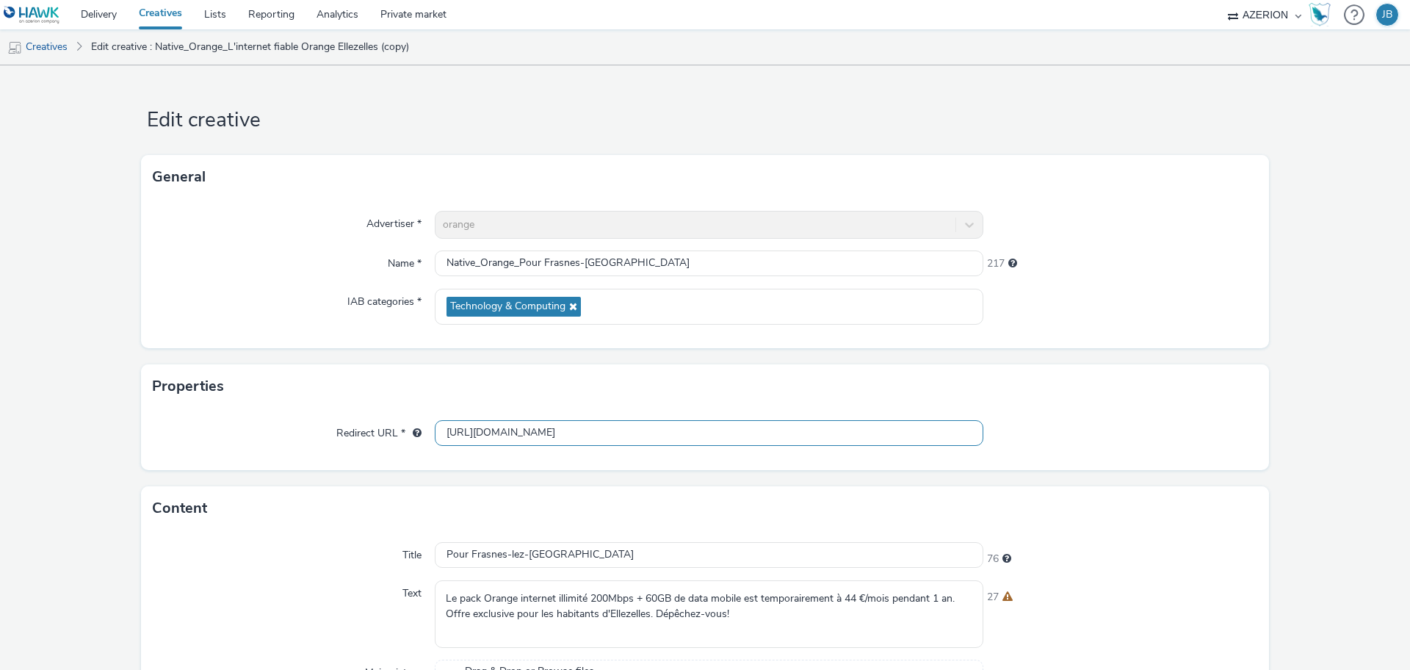
click at [505, 435] on input "[URL][DOMAIN_NAME]" at bounding box center [709, 433] width 549 height 26
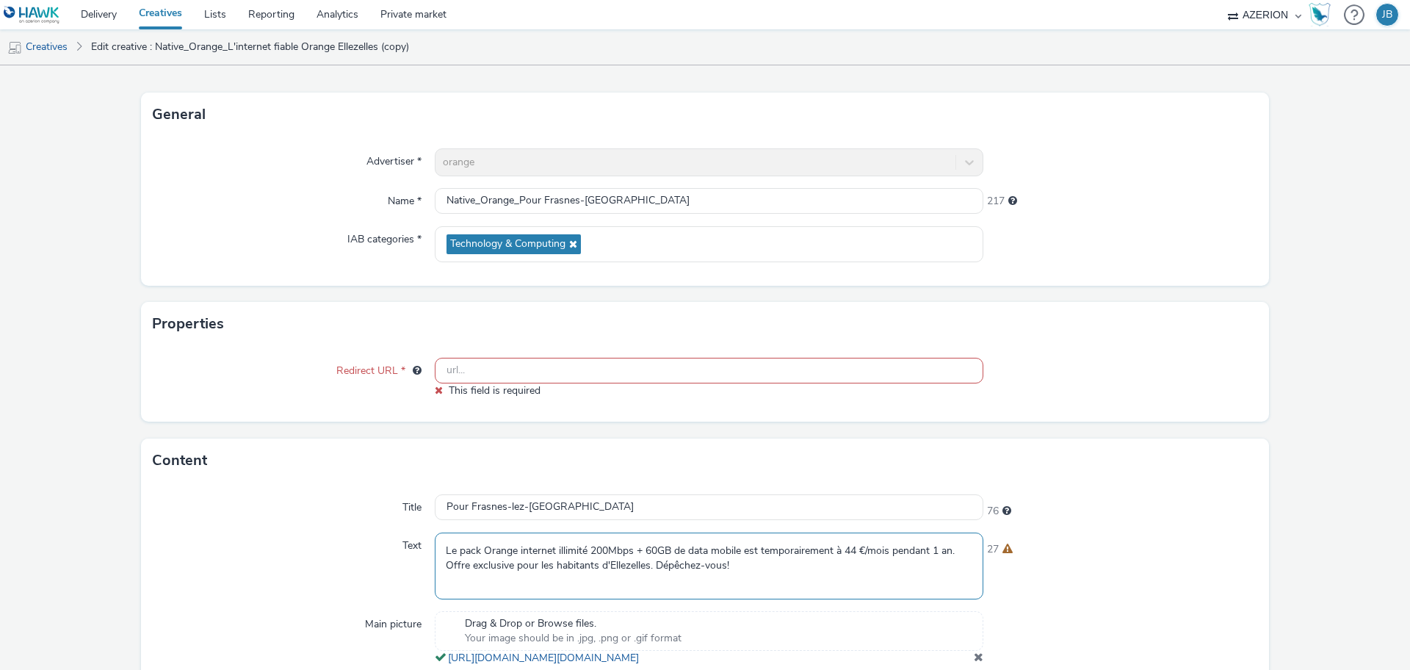
scroll to position [92, 0]
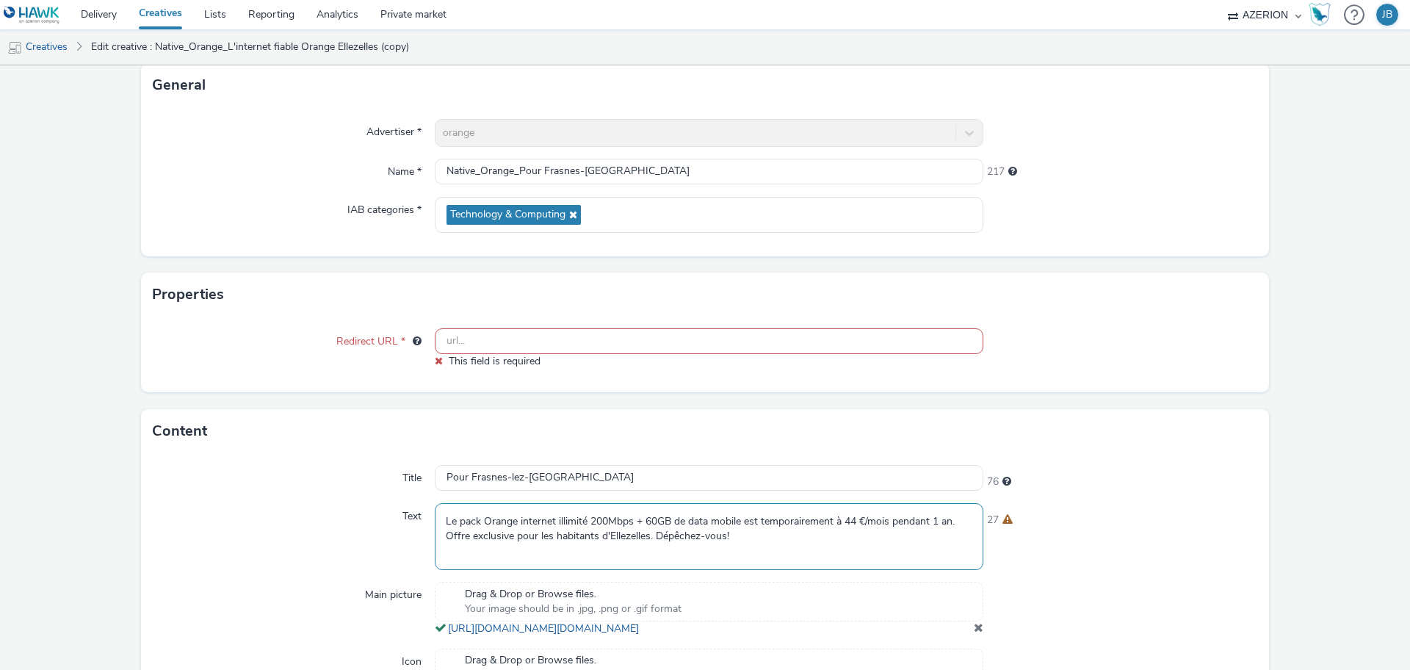
click at [552, 520] on textarea "Le pack Orange internet illimité 200Mbps + 60GB de data mobile est temporaireme…" at bounding box center [709, 536] width 549 height 67
paste textarea "réseau fixe d'Orange est déployé à [GEOGRAPHIC_DATA]. Profitez vite de notre of…"
type textarea "Le réseau fixe d'Orange est déployé à [GEOGRAPHIC_DATA]. Profitez vite de notre…"
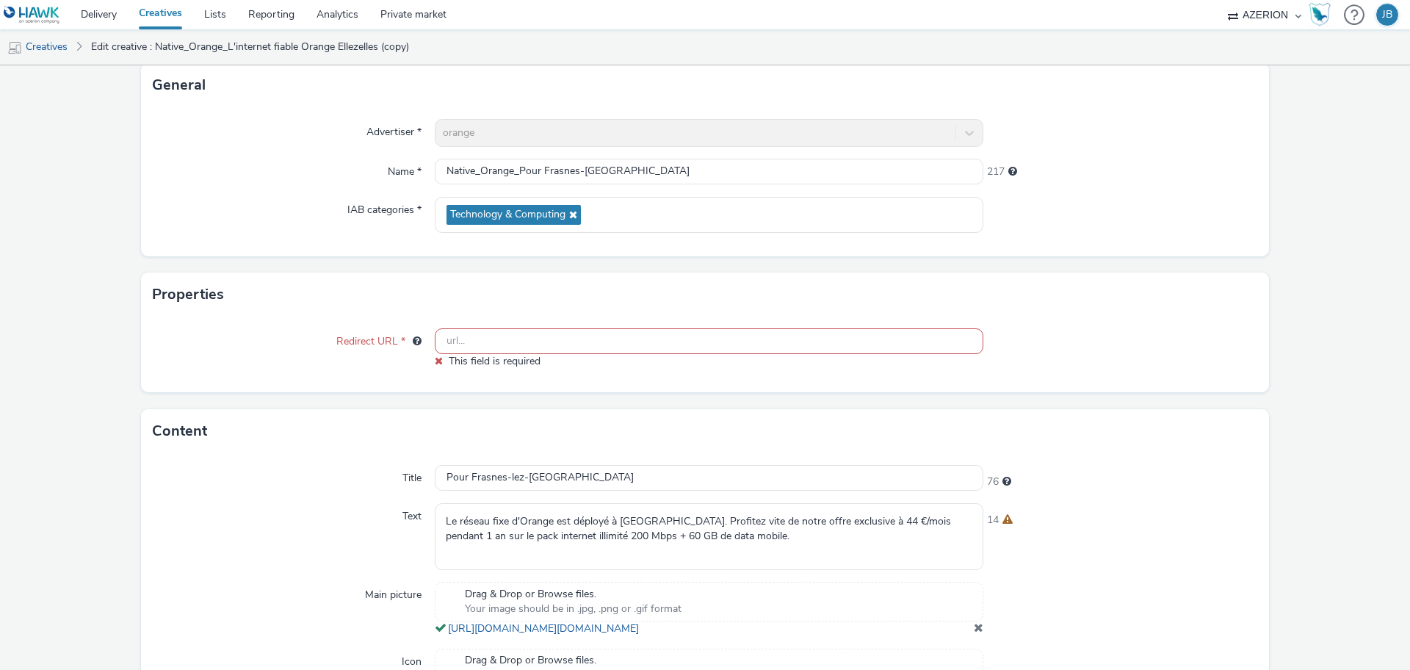
click at [828, 335] on input "text" at bounding box center [709, 341] width 549 height 26
paste input "[URL][DOMAIN_NAME]"
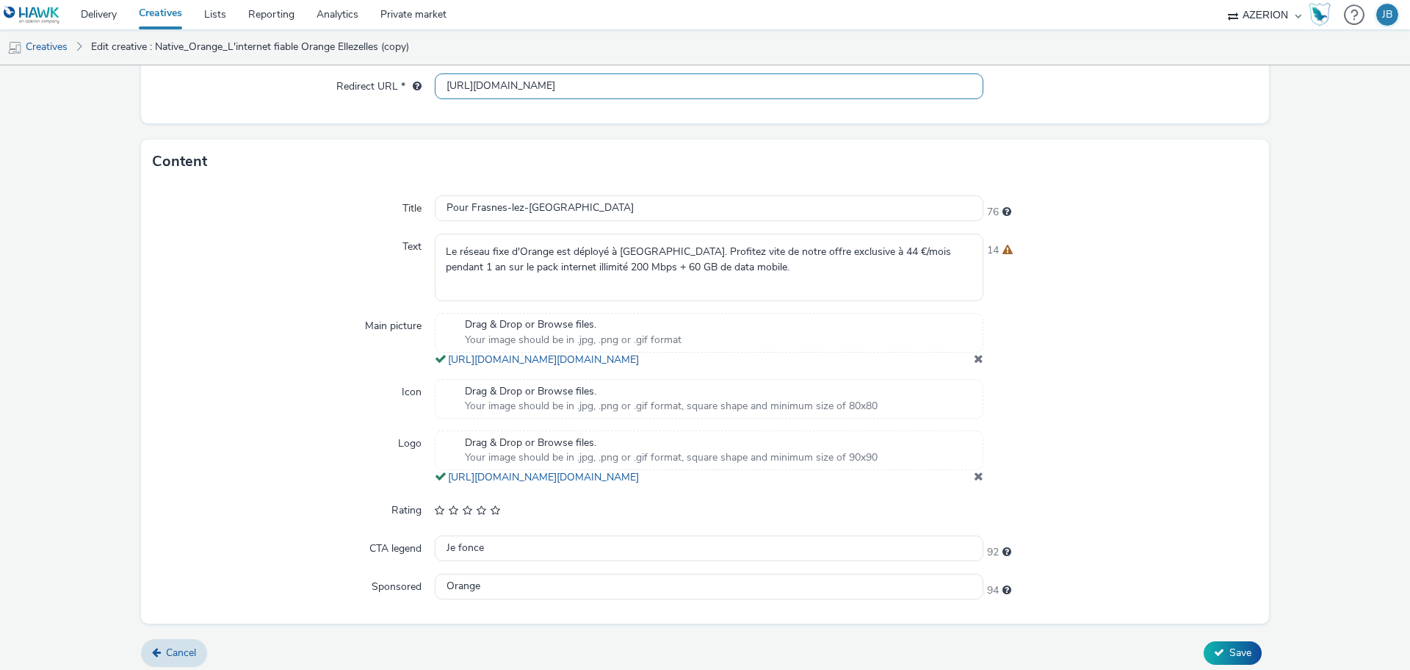
scroll to position [385, 0]
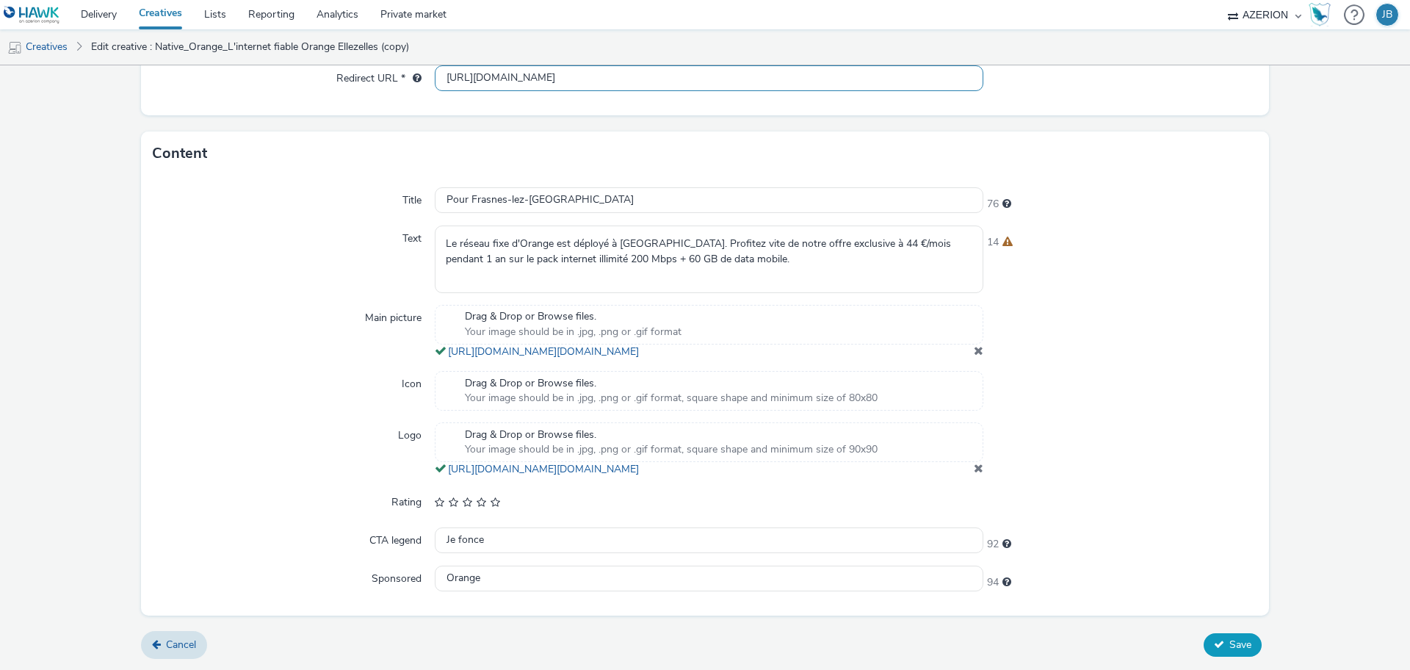
type input "[URL][DOMAIN_NAME]"
click at [1229, 637] on span "Save" at bounding box center [1240, 644] width 22 height 14
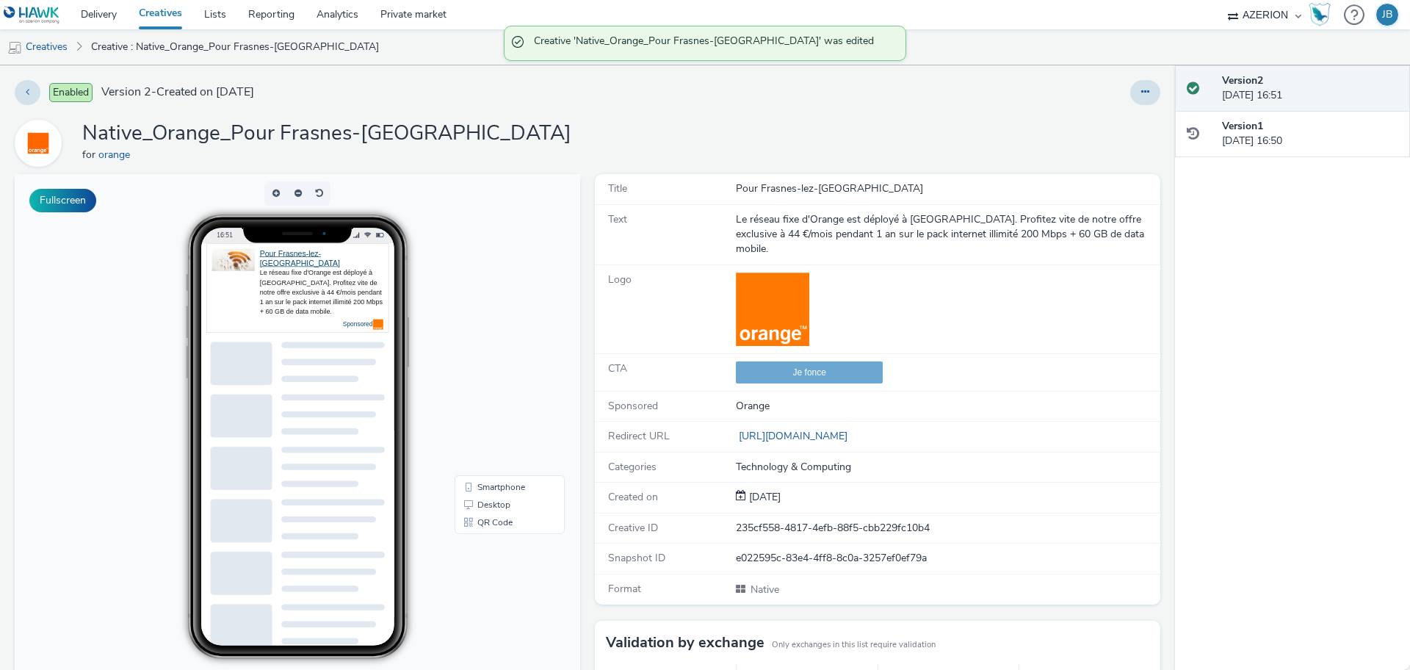
click at [1130, 80] on div at bounding box center [1145, 92] width 30 height 25
click at [1141, 96] on icon at bounding box center [1145, 92] width 8 height 10
click at [1080, 123] on link "Edit" at bounding box center [1105, 121] width 110 height 29
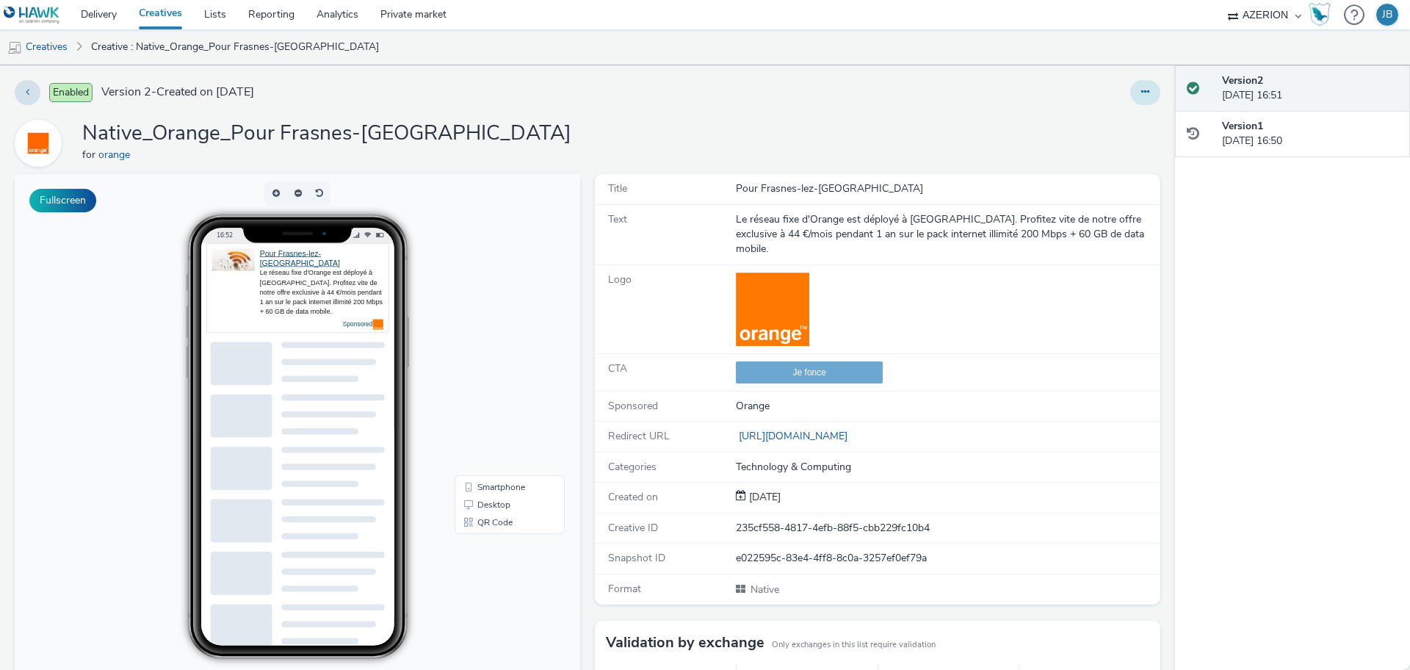
click at [1141, 87] on icon at bounding box center [1145, 92] width 8 height 10
click at [1087, 148] on link "Duplicate" at bounding box center [1105, 151] width 110 height 29
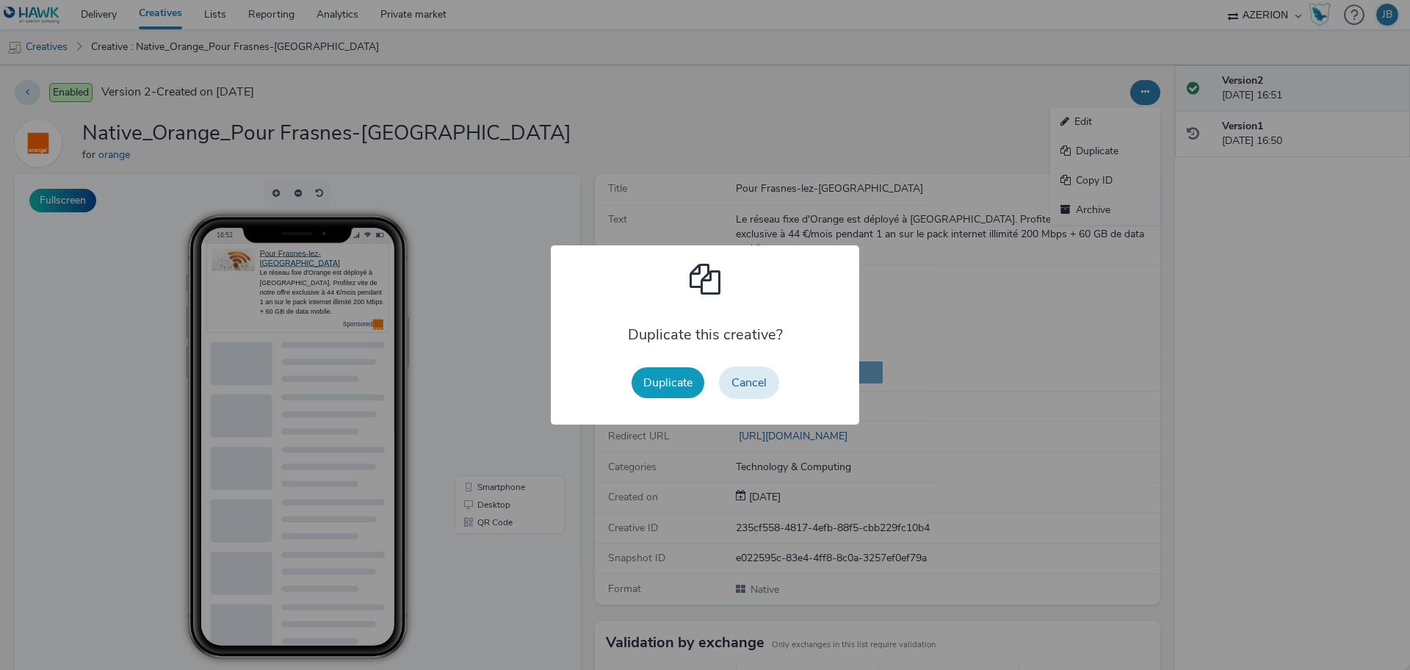
click at [659, 385] on button "Duplicate" at bounding box center [668, 382] width 73 height 31
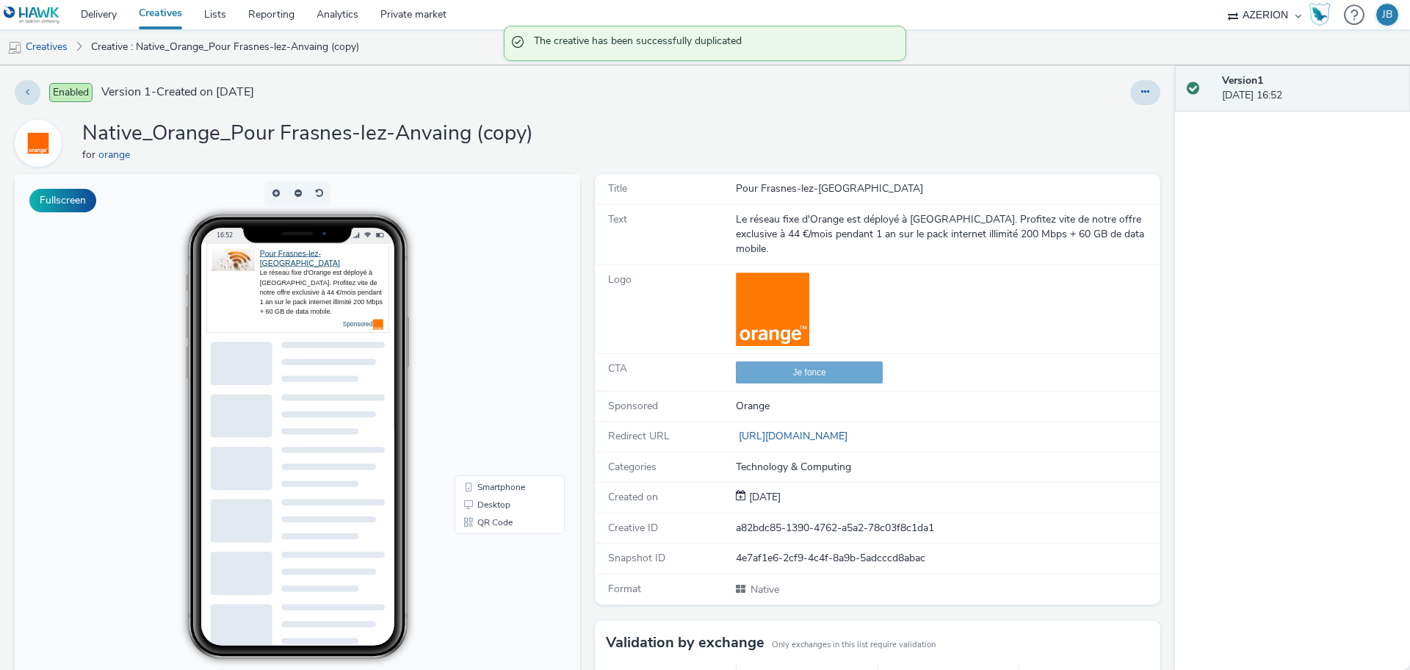
drag, startPoint x: 1128, startPoint y: 90, endPoint x: 1110, endPoint y: 106, distance: 24.5
click at [1141, 90] on icon at bounding box center [1145, 92] width 8 height 10
click at [1075, 121] on link "Edit" at bounding box center [1105, 121] width 110 height 29
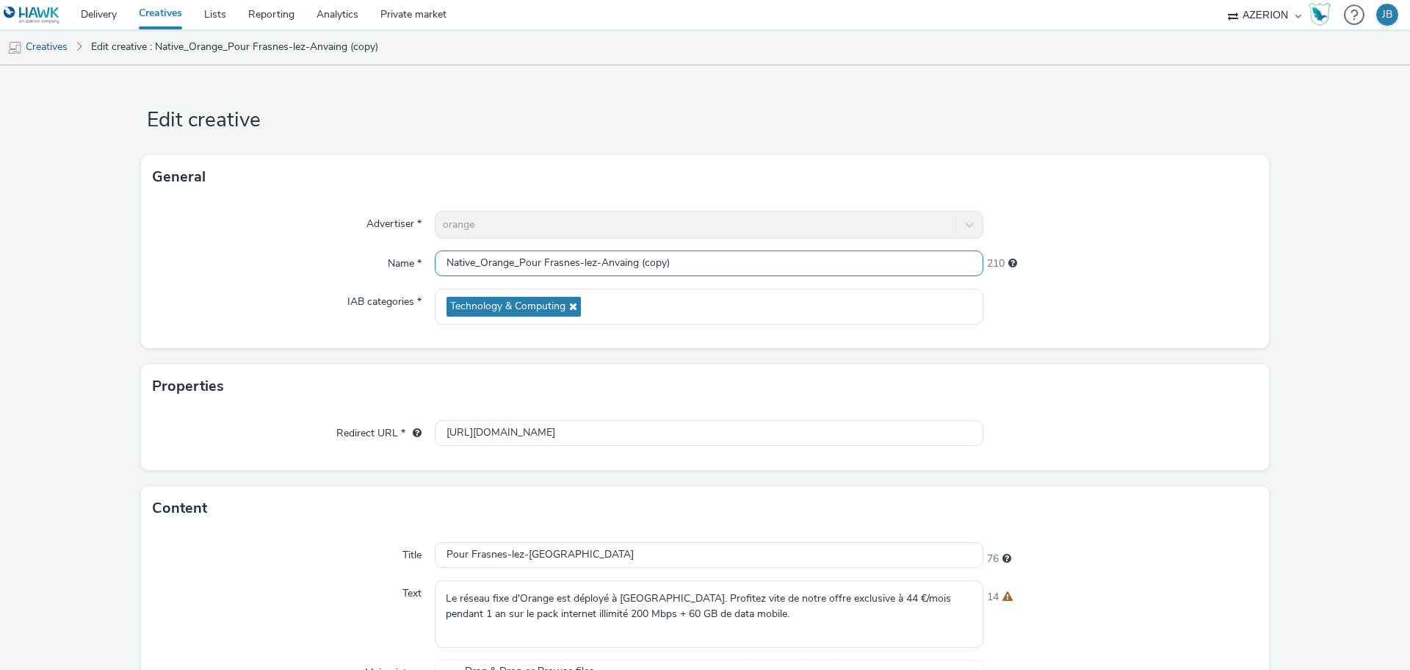
drag, startPoint x: 536, startPoint y: 263, endPoint x: 517, endPoint y: 261, distance: 19.2
click at [517, 261] on input "Native_Orange_Pour Frasnes-lez-Anvaing (copy)" at bounding box center [709, 263] width 549 height 26
paste input "Offre exclusive"
drag, startPoint x: 684, startPoint y: 258, endPoint x: 745, endPoint y: 264, distance: 62.0
click at [745, 264] on input "Native_Orange_Offre exclusive Frasnes-lez-Anvaing (copy)" at bounding box center [709, 263] width 549 height 26
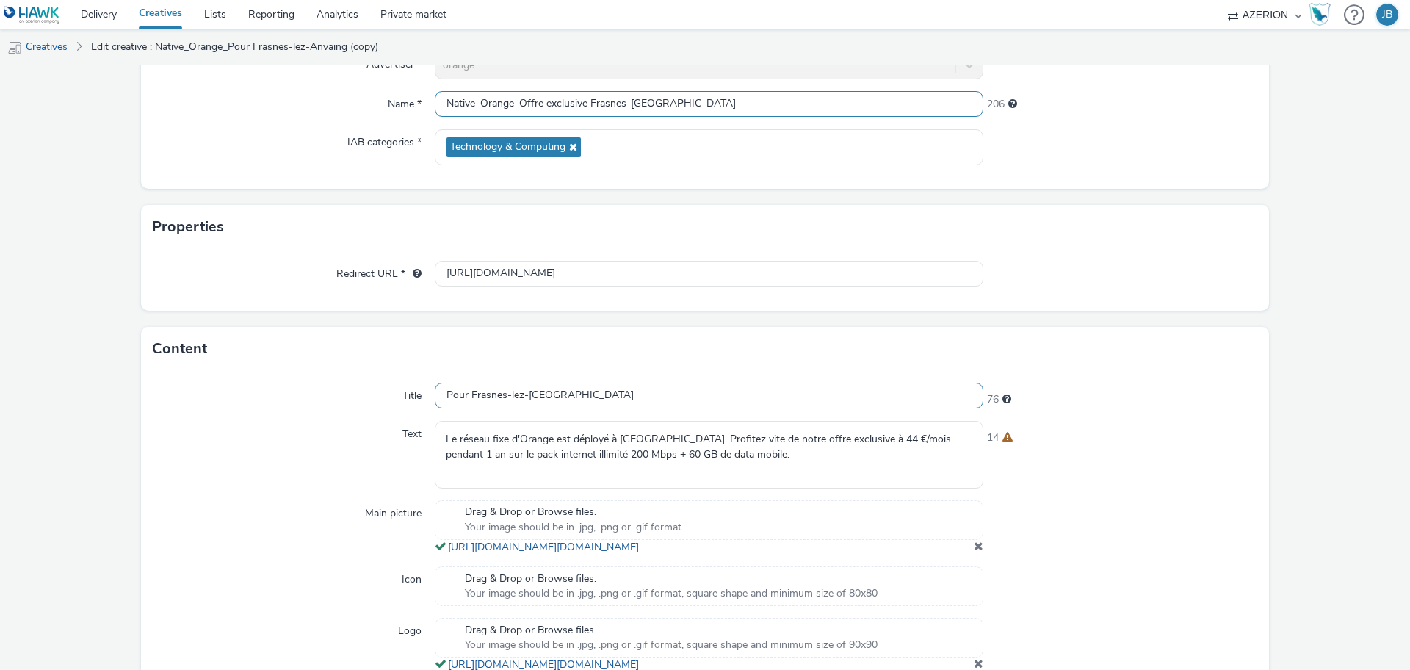
scroll to position [275, 0]
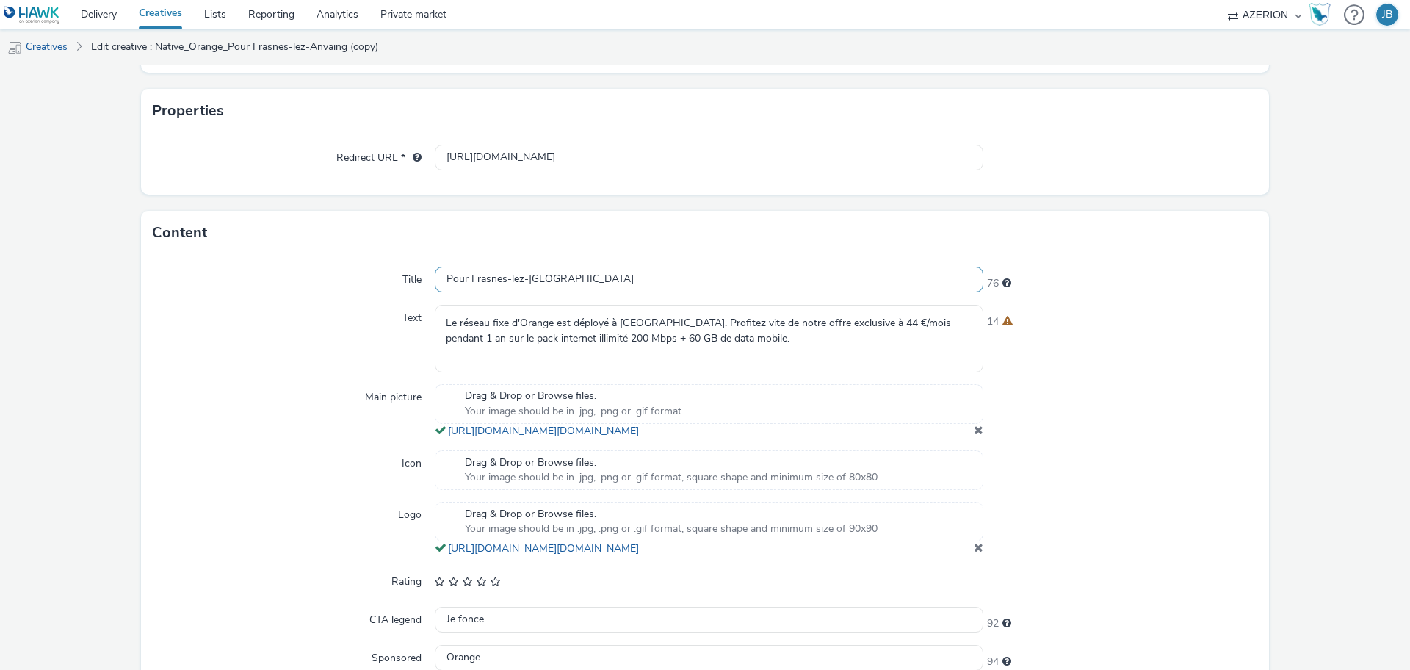
type input "Native_Orange_Offre exclusive Frasnes-[GEOGRAPHIC_DATA]"
click at [544, 278] on input "Pour Frasnes-lez-[GEOGRAPHIC_DATA]" at bounding box center [709, 280] width 549 height 26
paste input "Offre exclusive"
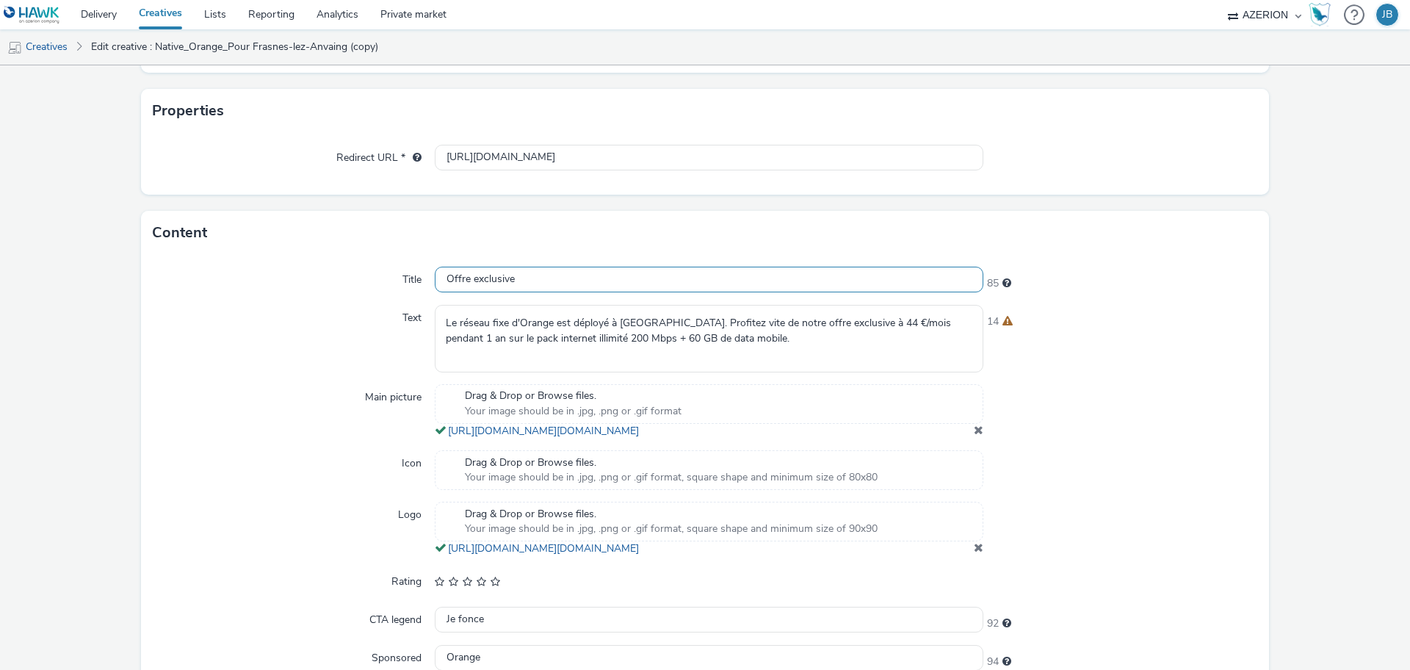
type input "Offre exclusive"
click at [658, 340] on textarea "Le réseau fixe d'Orange est déployé à [GEOGRAPHIC_DATA]. Profitez vite de notre…" at bounding box center [709, 338] width 549 height 67
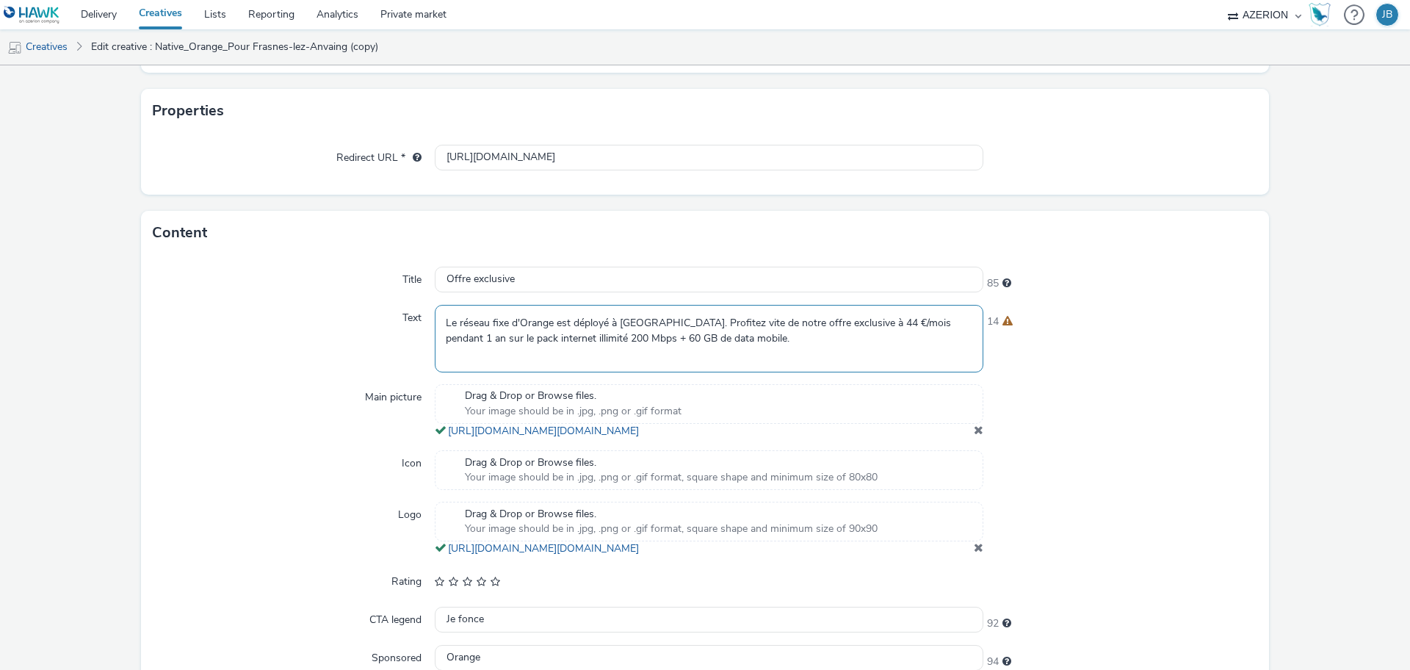
paste textarea "Profitez vite de notre offre exclusive pour les habitants de [GEOGRAPHIC_DATA]:…"
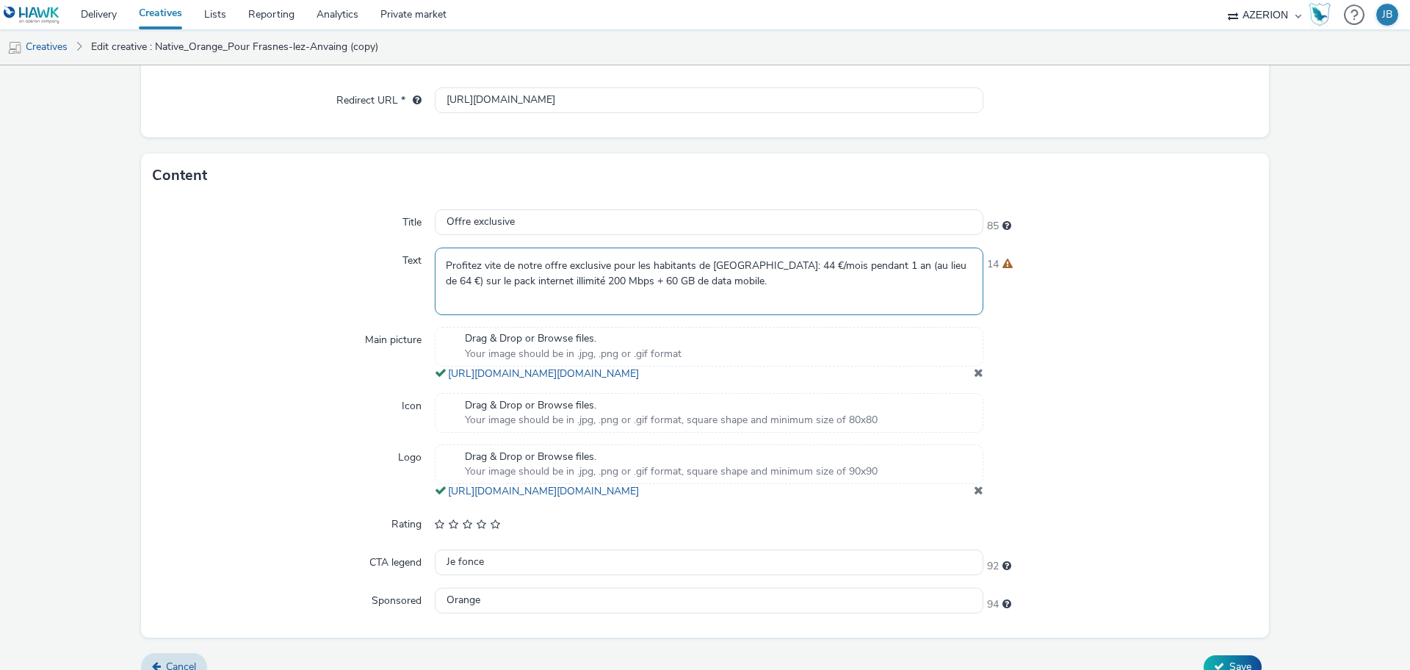
scroll to position [385, 0]
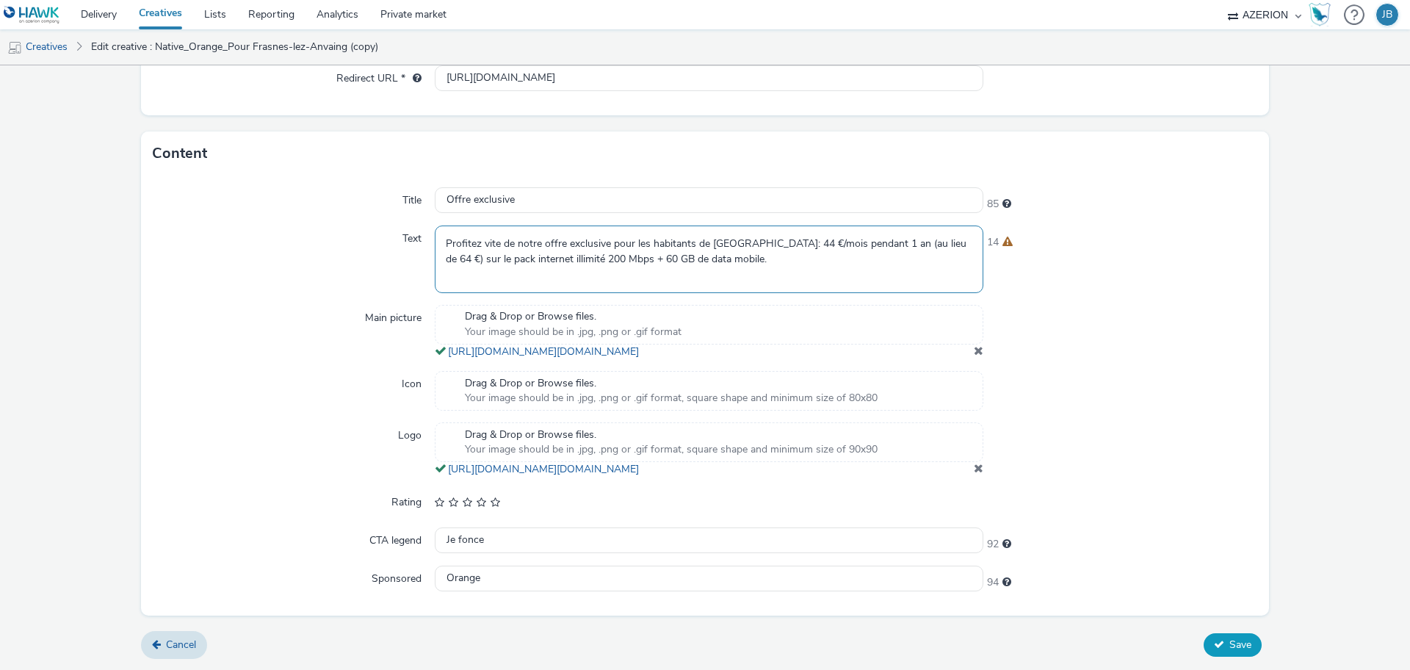
type textarea "Profitez vite de notre offre exclusive pour les habitants de [GEOGRAPHIC_DATA]:…"
click at [1229, 645] on span "Save" at bounding box center [1240, 644] width 22 height 14
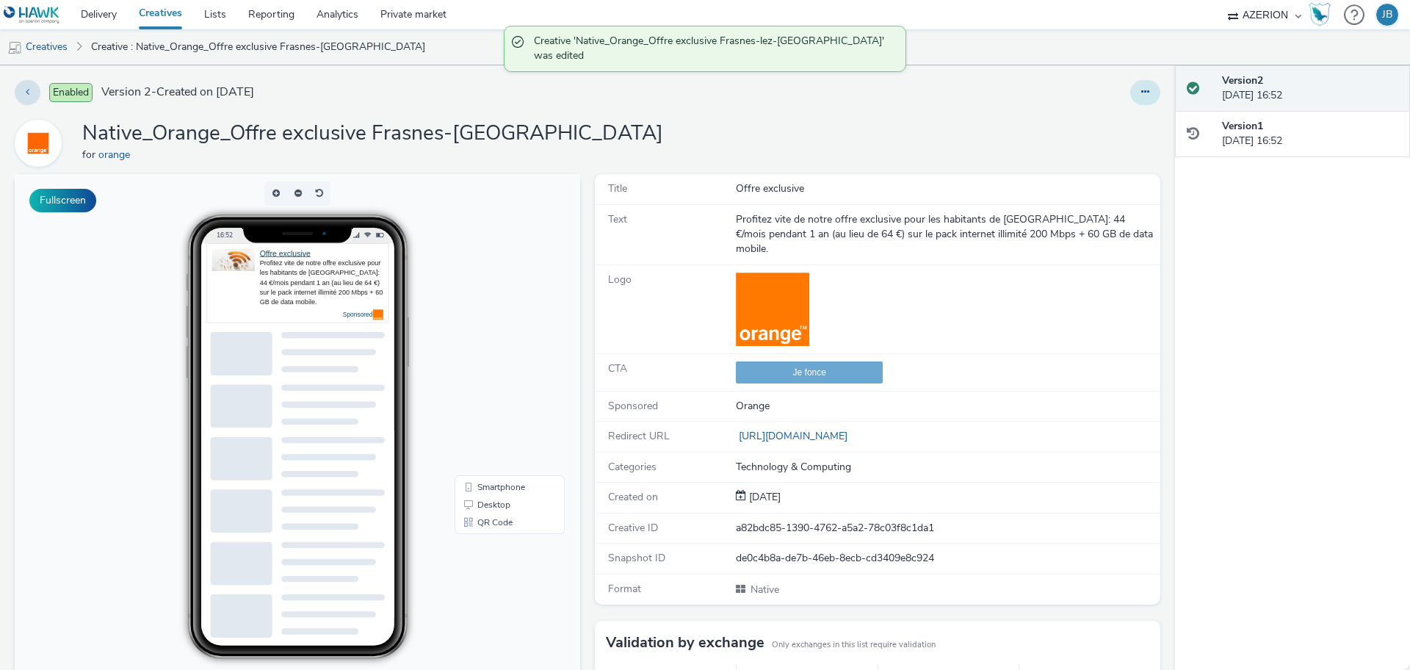
click at [1131, 99] on button at bounding box center [1145, 92] width 30 height 25
click at [1083, 159] on link "Duplicate" at bounding box center [1105, 151] width 110 height 29
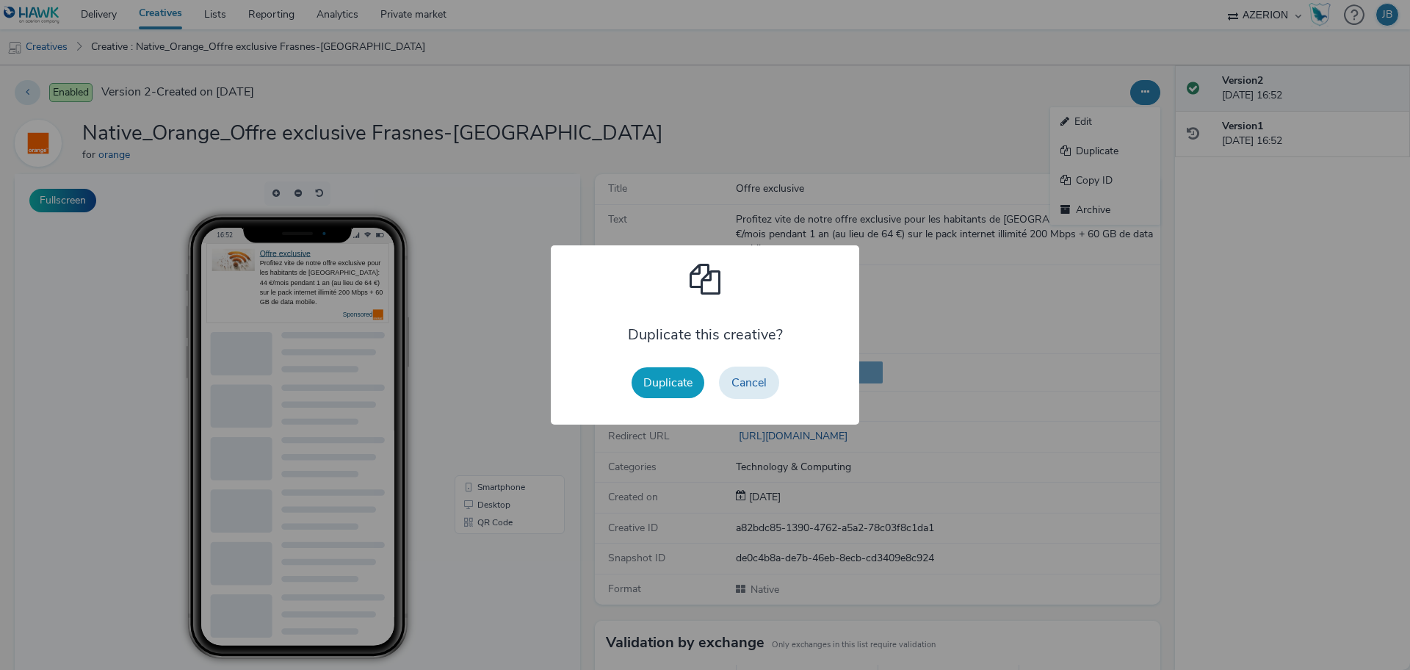
click at [682, 380] on button "Duplicate" at bounding box center [668, 382] width 73 height 31
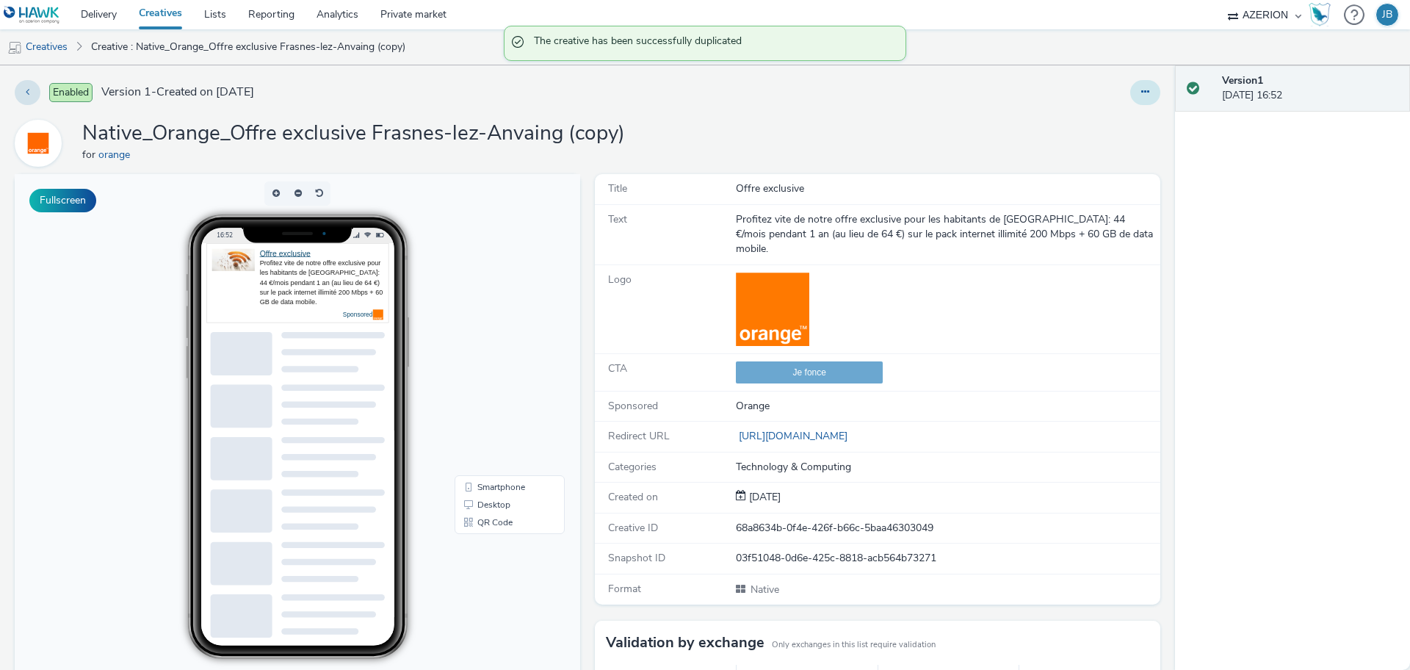
click at [1136, 90] on button at bounding box center [1145, 92] width 30 height 25
click at [1106, 118] on link "Edit" at bounding box center [1105, 121] width 110 height 29
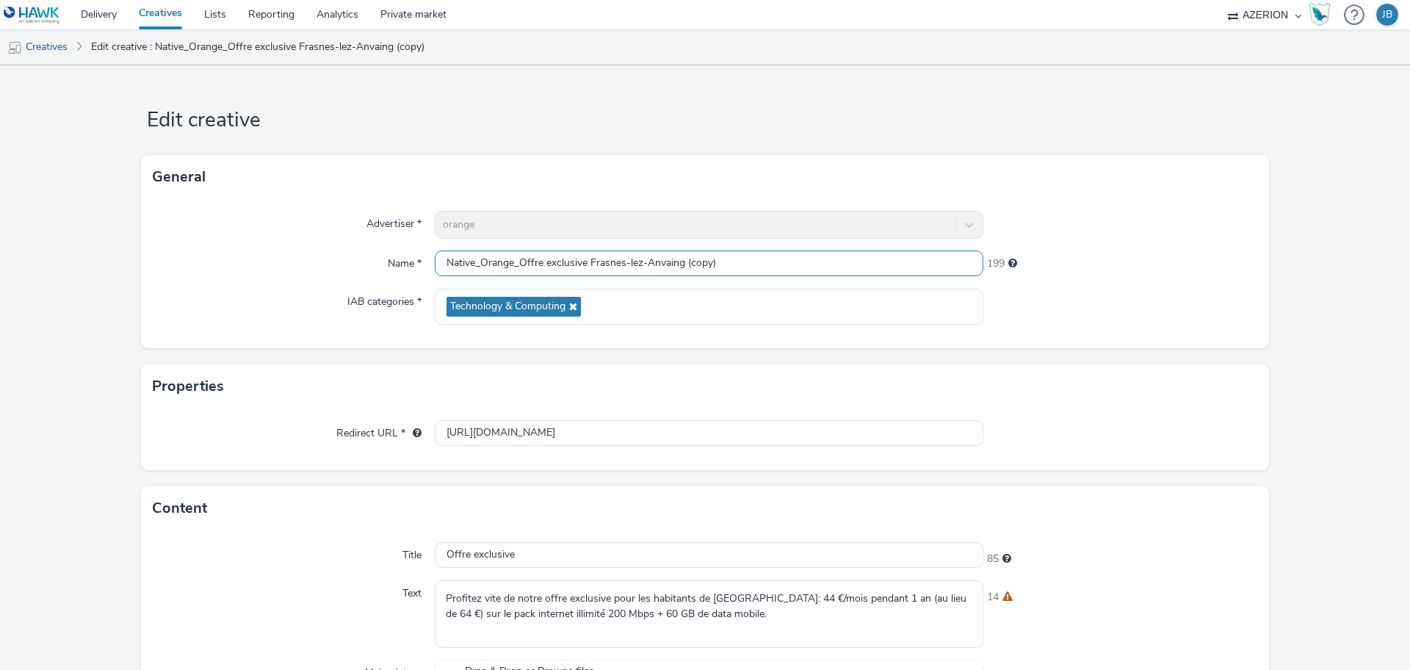
click at [529, 258] on input "Native_Orange_Offre exclusive Frasnes-lez-Anvaing (copy)" at bounding box center [709, 263] width 549 height 26
click at [571, 265] on input "Native_Orange_Offre exclusive Frasnes-lez-Anvaing (copy)" at bounding box center [709, 263] width 549 height 26
drag, startPoint x: 581, startPoint y: 262, endPoint x: 554, endPoint y: 258, distance: 27.5
click at [554, 258] on input "Native_Orange_Offre exclusive Frasnes-lez-Anvaing (copy)" at bounding box center [709, 263] width 549 height 26
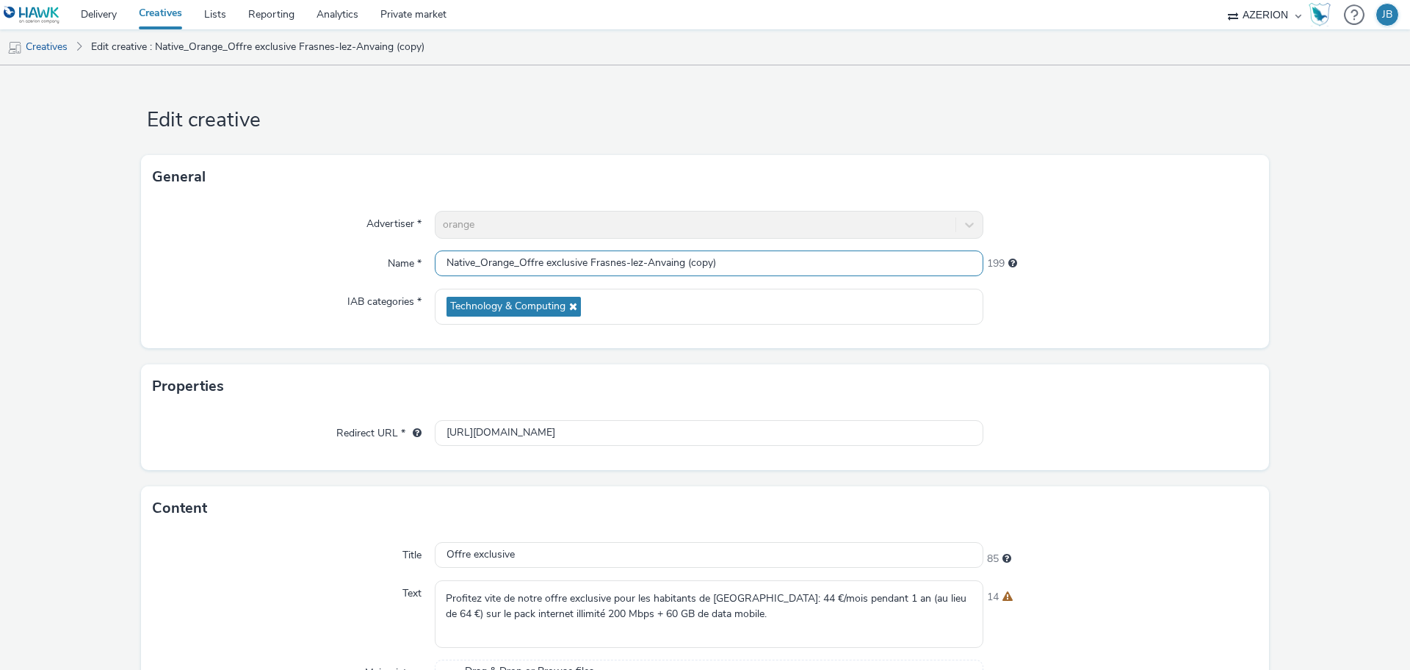
drag, startPoint x: 582, startPoint y: 262, endPoint x: 518, endPoint y: 258, distance: 64.0
click at [518, 258] on input "Native_Orange_Offre exclusive Frasnes-lez-Anvaing (copy)" at bounding box center [709, 263] width 549 height 26
paste input "L'internet fiable Orang"
drag, startPoint x: 722, startPoint y: 264, endPoint x: 801, endPoint y: 267, distance: 79.4
click at [801, 267] on input "Native_Orange_L'internet fiable Orange Frasnes-lez-Anvaing (copy)" at bounding box center [709, 263] width 549 height 26
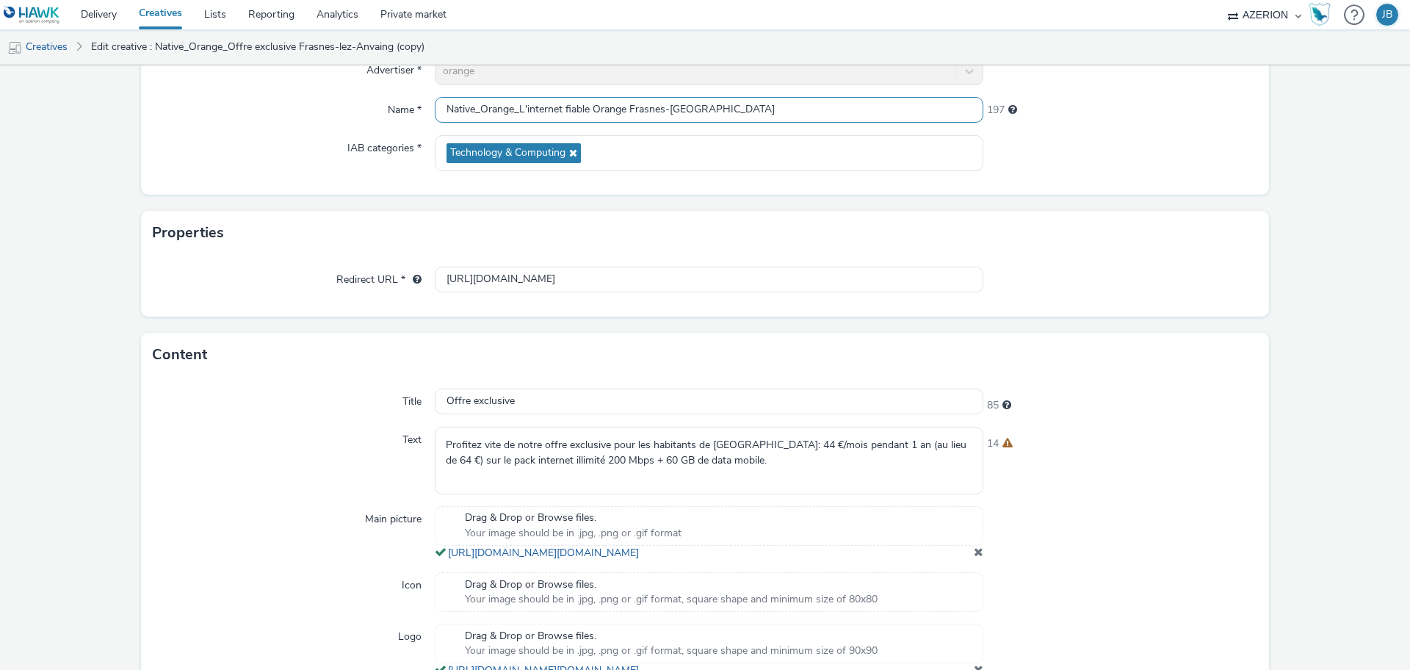
scroll to position [184, 0]
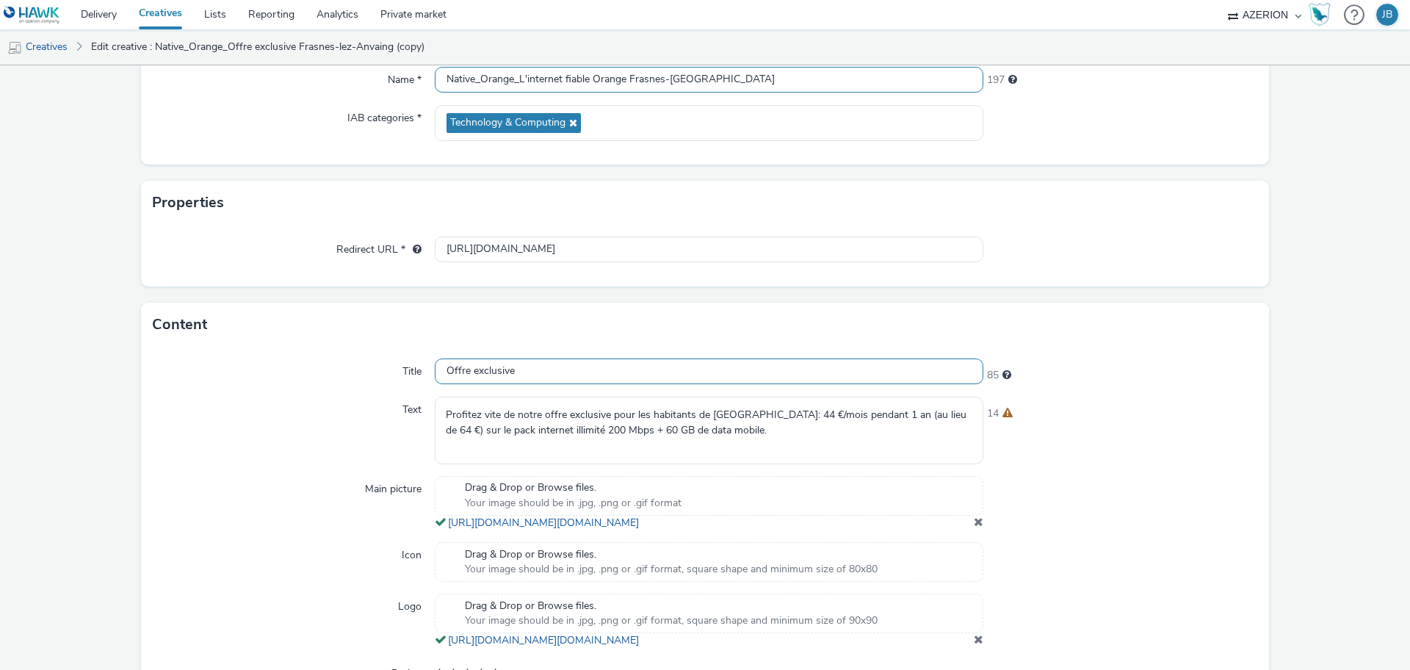
type input "Native_Orange_L'internet fiable Orange Frasnes-[GEOGRAPHIC_DATA]"
click at [608, 365] on input "Offre exclusive" at bounding box center [709, 371] width 549 height 26
paste input "L'internet fiable Orang"
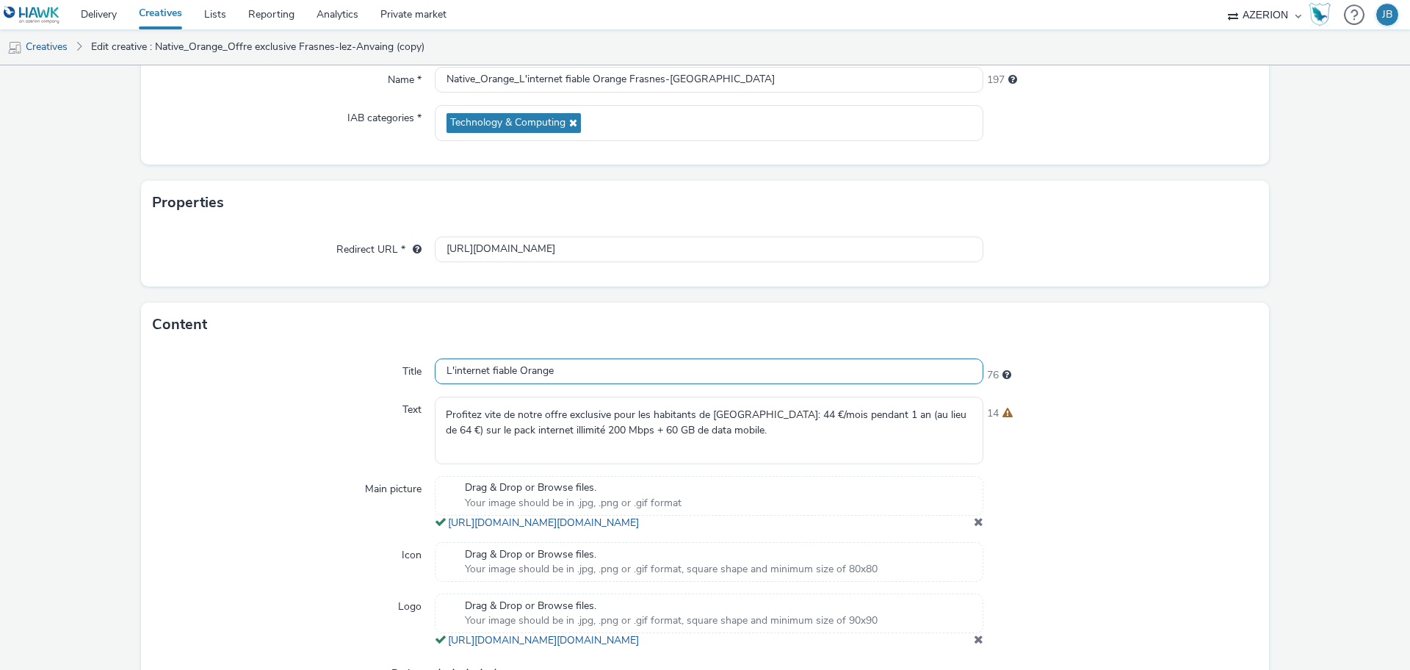
type input "L'internet fiable Orange"
click at [495, 424] on textarea "Profitez vite de notre offre exclusive pour les habitants de [GEOGRAPHIC_DATA]:…" at bounding box center [709, 430] width 549 height 67
paste textarea "Le pack Orange internet illimité 200Mbps + 60GB de data mobile est temporaireme…"
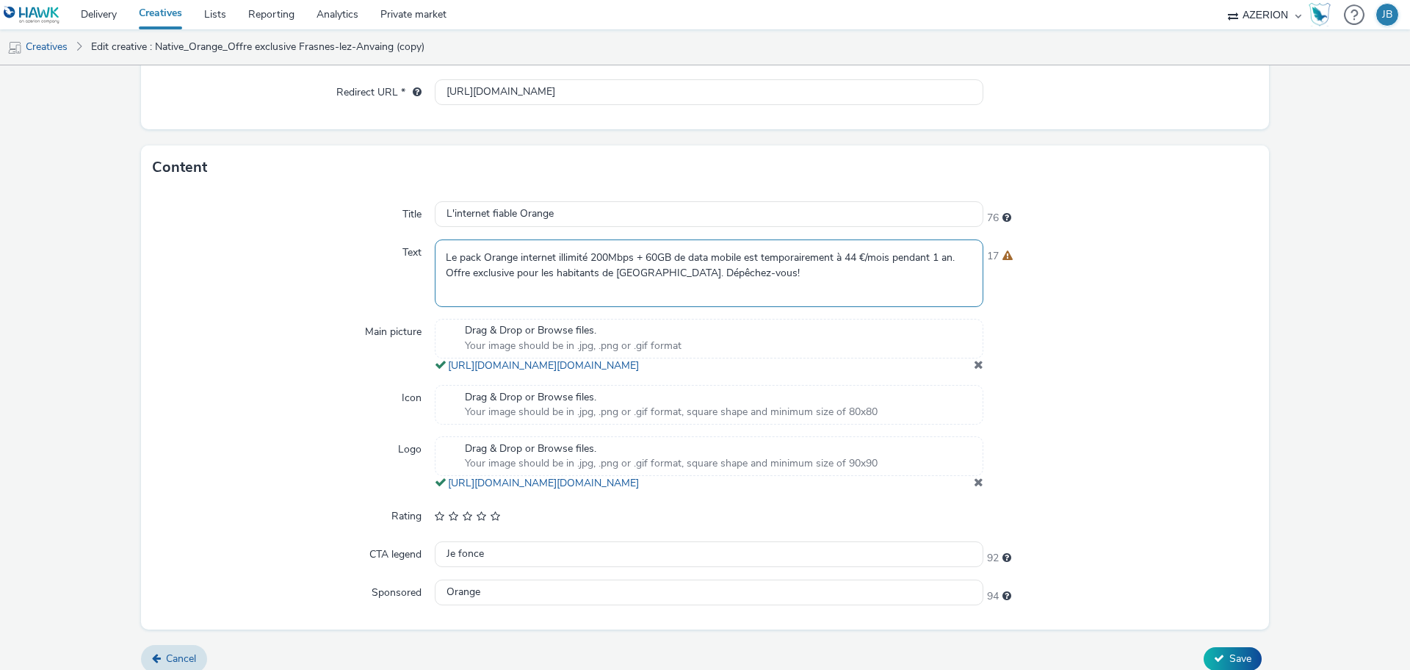
scroll to position [385, 0]
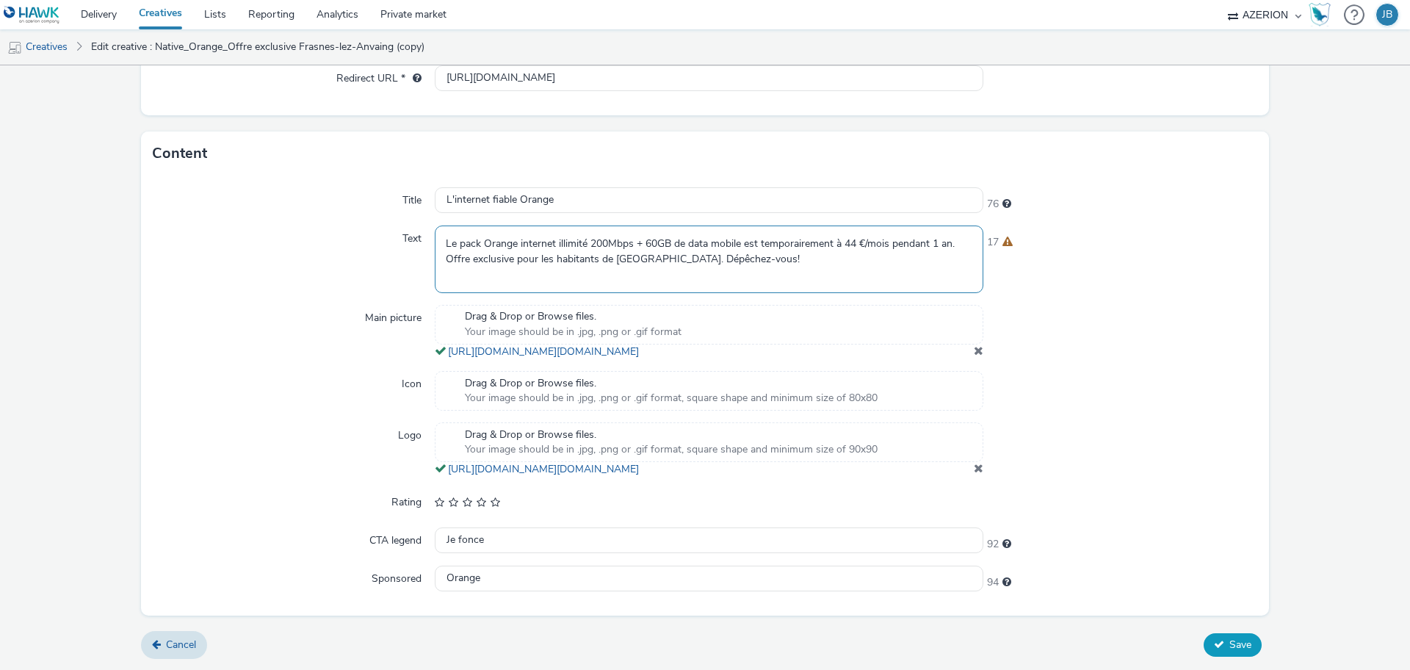
type textarea "Le pack Orange internet illimité 200Mbps + 60GB de data mobile est temporaireme…"
click at [1210, 633] on button "Save" at bounding box center [1233, 645] width 58 height 24
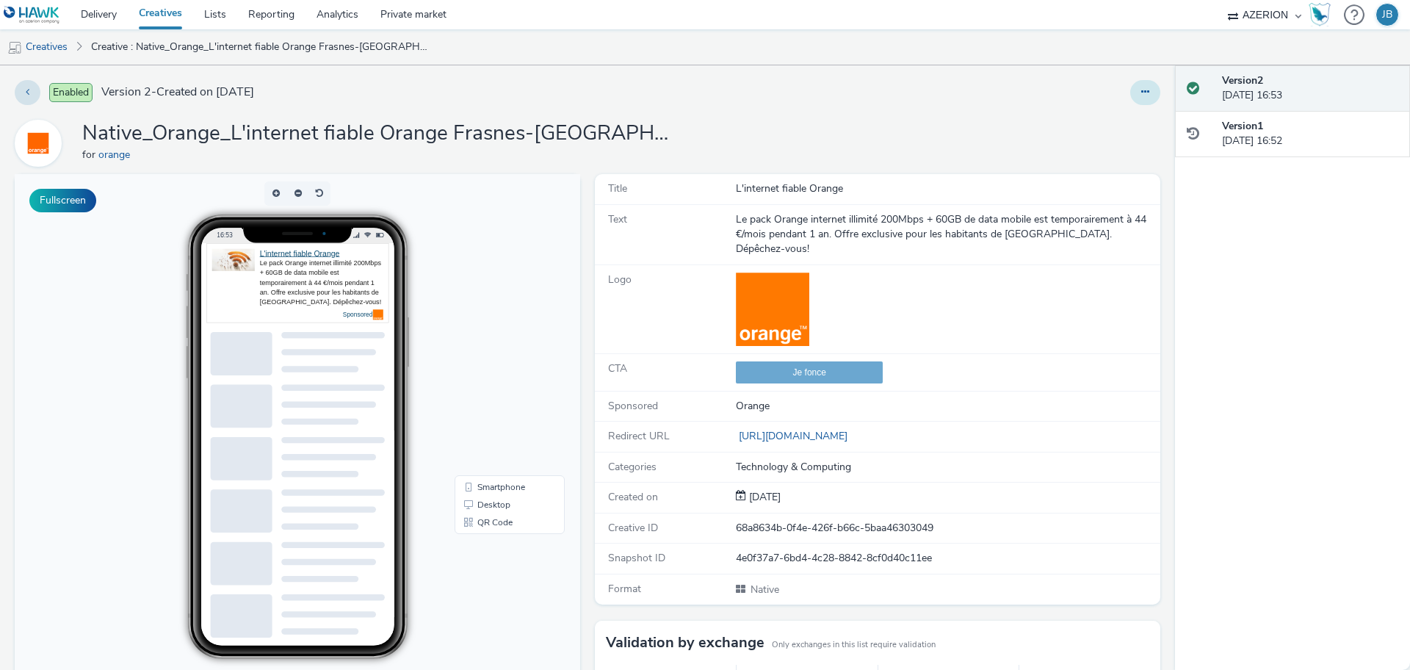
click at [1138, 94] on button at bounding box center [1145, 92] width 30 height 25
click at [1088, 153] on link "Duplicate" at bounding box center [1105, 151] width 110 height 29
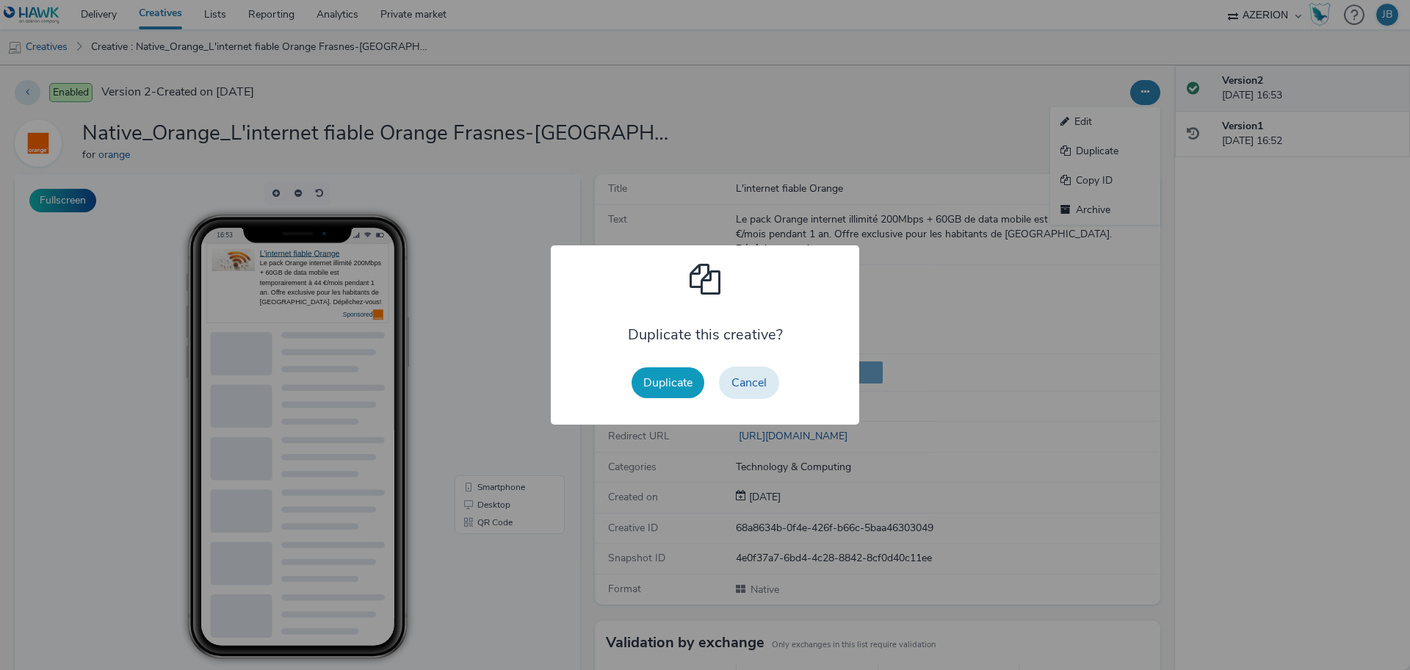
click at [653, 391] on button "Duplicate" at bounding box center [668, 382] width 73 height 31
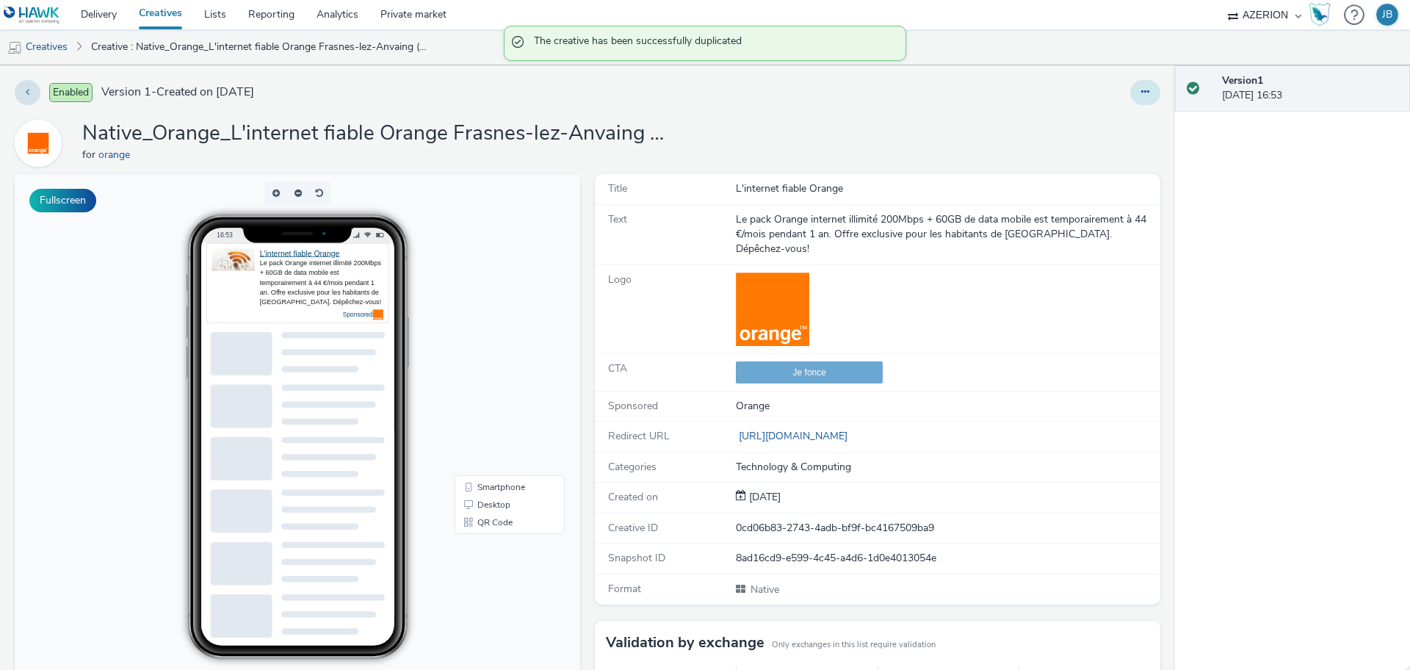
click at [1130, 93] on button at bounding box center [1145, 92] width 30 height 25
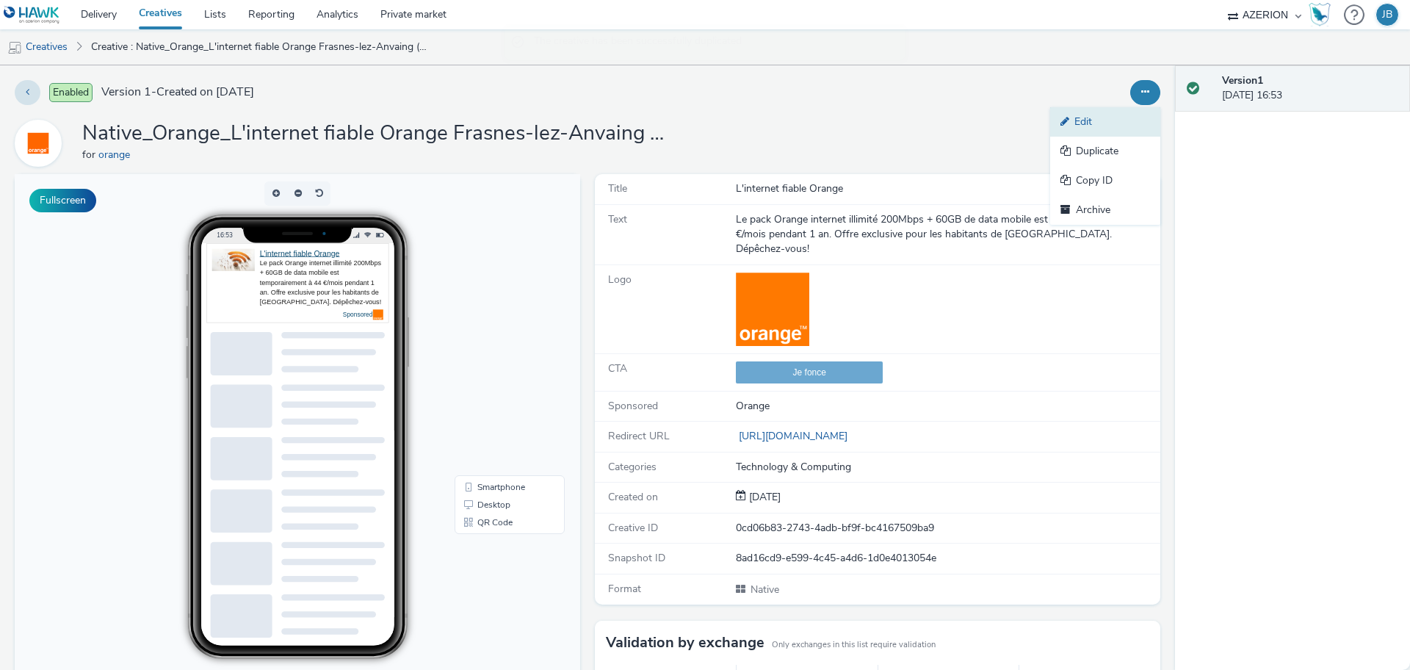
click at [1088, 123] on link "Edit" at bounding box center [1105, 121] width 110 height 29
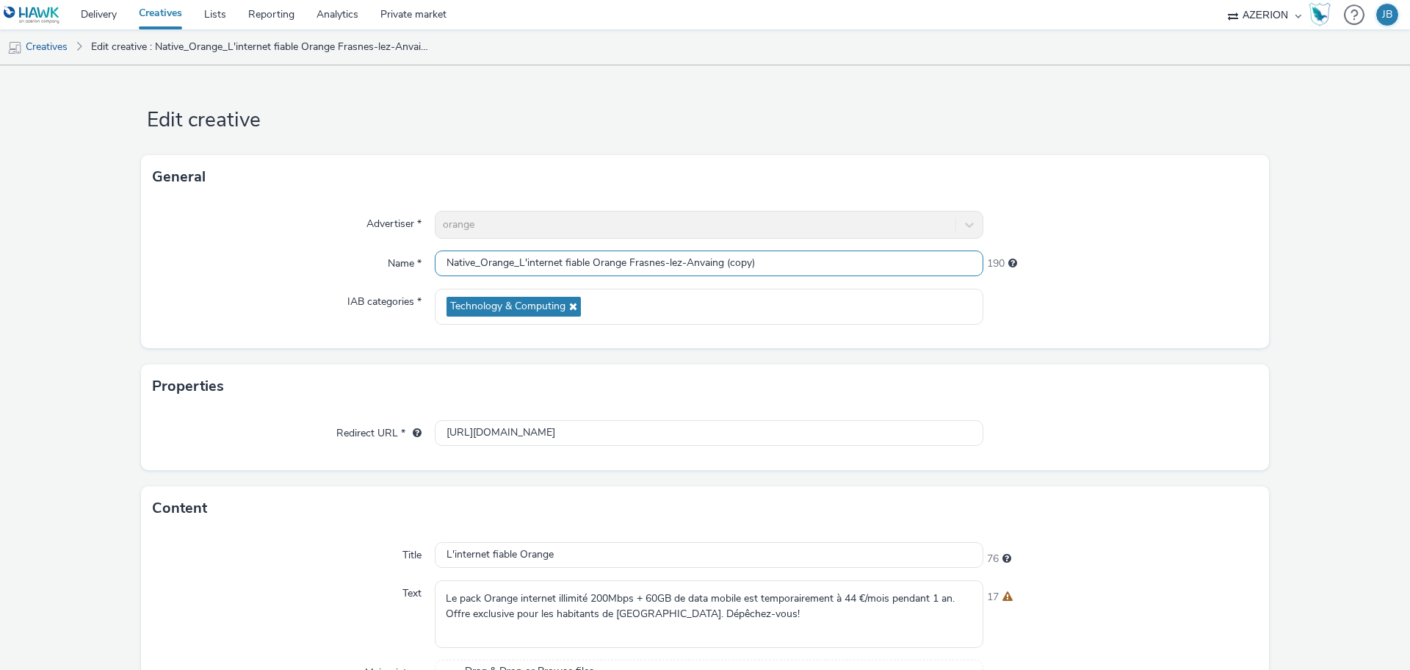
drag, startPoint x: 758, startPoint y: 260, endPoint x: 517, endPoint y: 245, distance: 241.4
click at [517, 245] on div "Advertiser * orange Name * Native_Orange_L'internet fiable Orange Frasnes-lez-A…" at bounding box center [705, 273] width 1128 height 149
paste input "Pour Mont-de-l'Enclus"
type input "Native_Orange_Pour Mont-de-l'Enclus"
click at [565, 431] on input "[URL][DOMAIN_NAME]" at bounding box center [709, 433] width 549 height 26
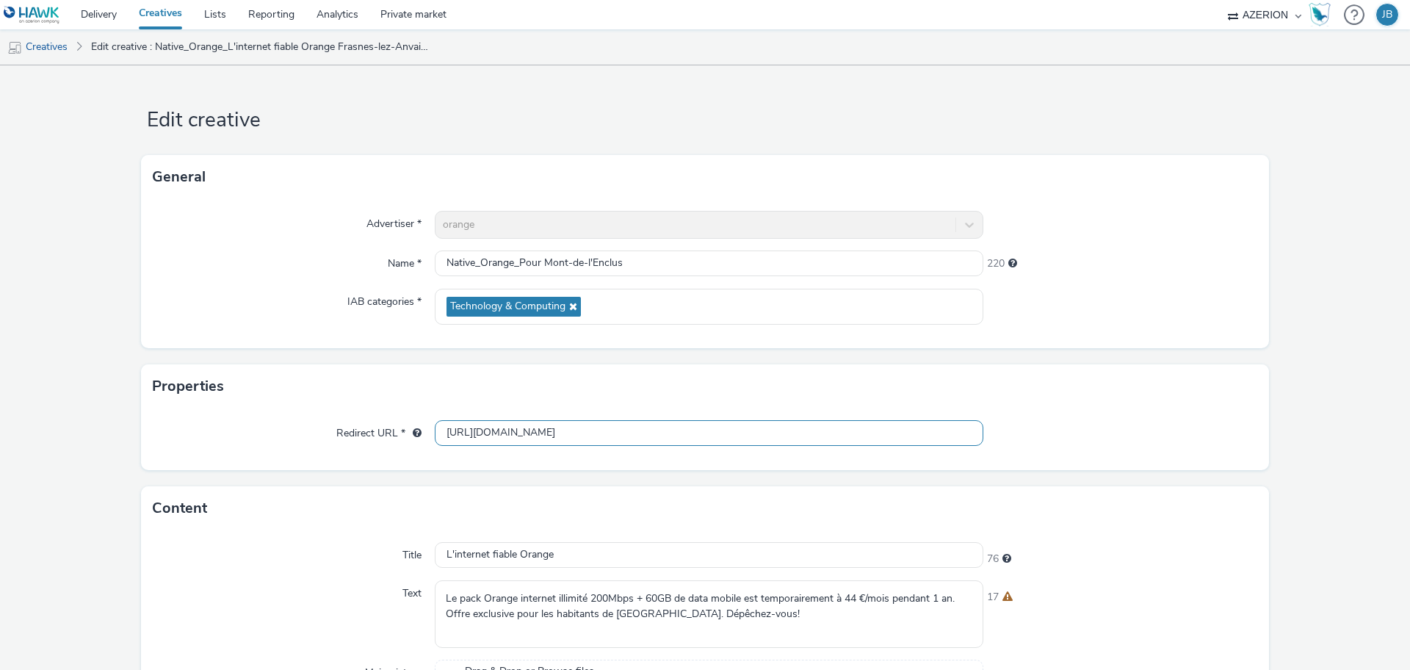
click at [565, 431] on input "[URL][DOMAIN_NAME]" at bounding box center [709, 433] width 549 height 26
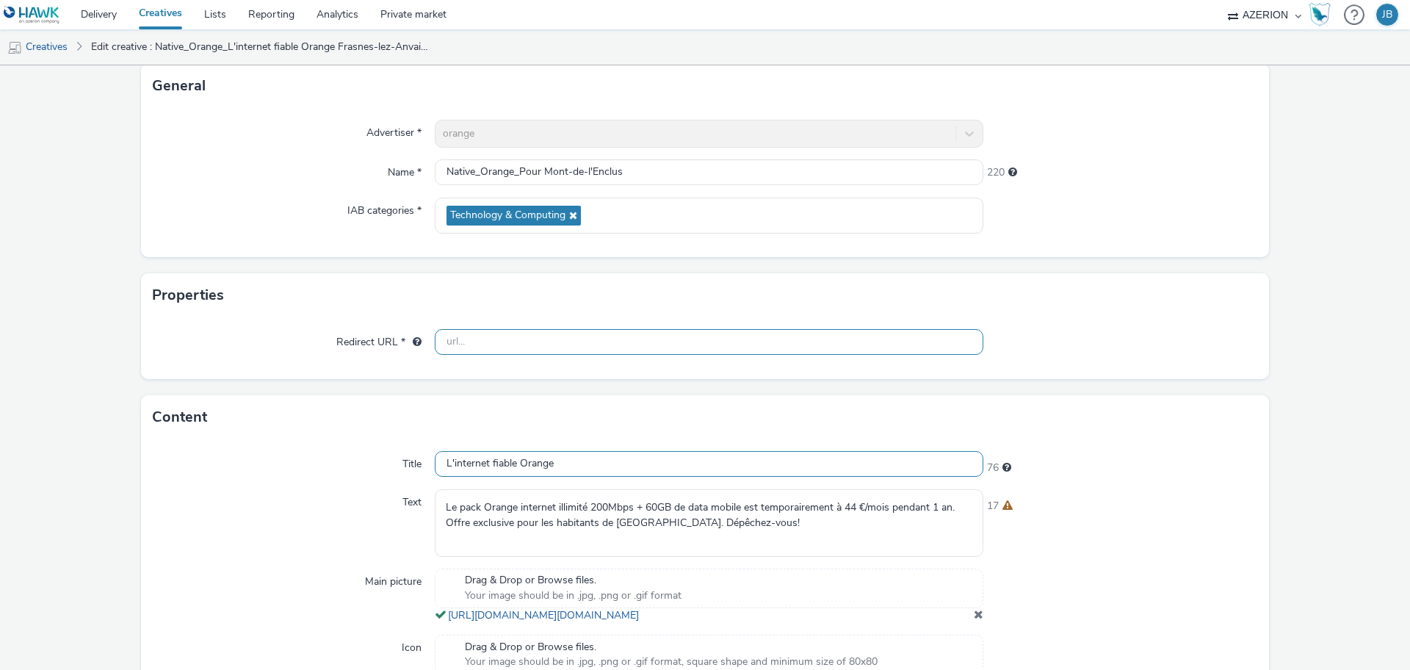
scroll to position [184, 0]
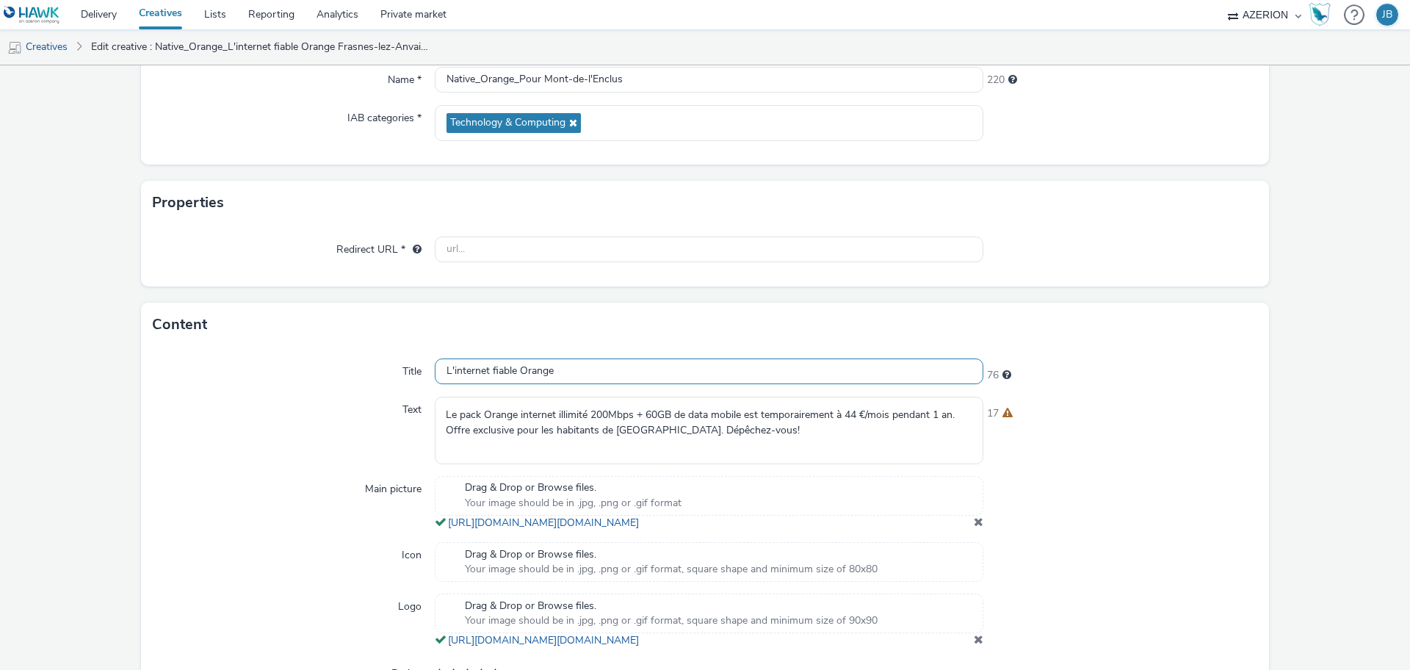
click at [540, 369] on div "Title L'internet fiable Orange 76 Text Le pack Orange internet illimité 200Mbps…" at bounding box center [705, 566] width 1128 height 439
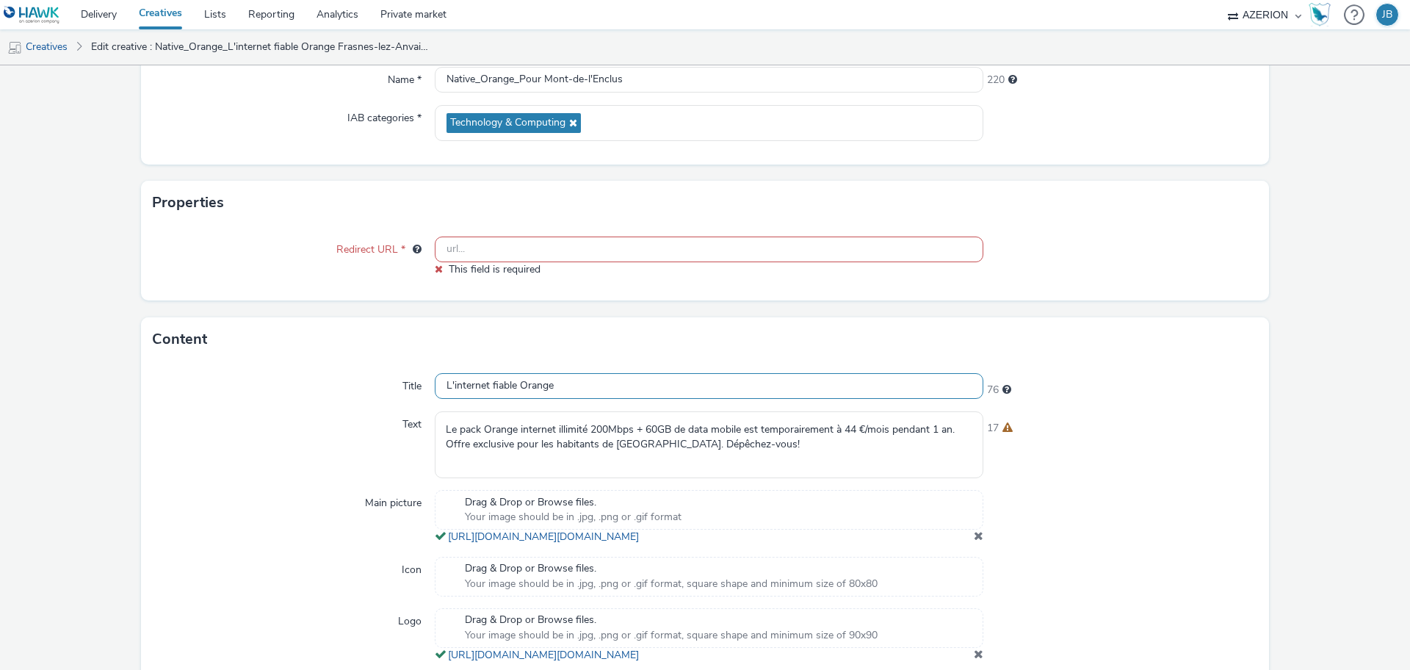
click at [540, 369] on div "Title L'internet fiable Orange 76 Text Le pack Orange internet illimité 200Mbps…" at bounding box center [705, 580] width 1128 height 439
click at [542, 385] on input "L'internet fiable Orange" at bounding box center [709, 386] width 549 height 26
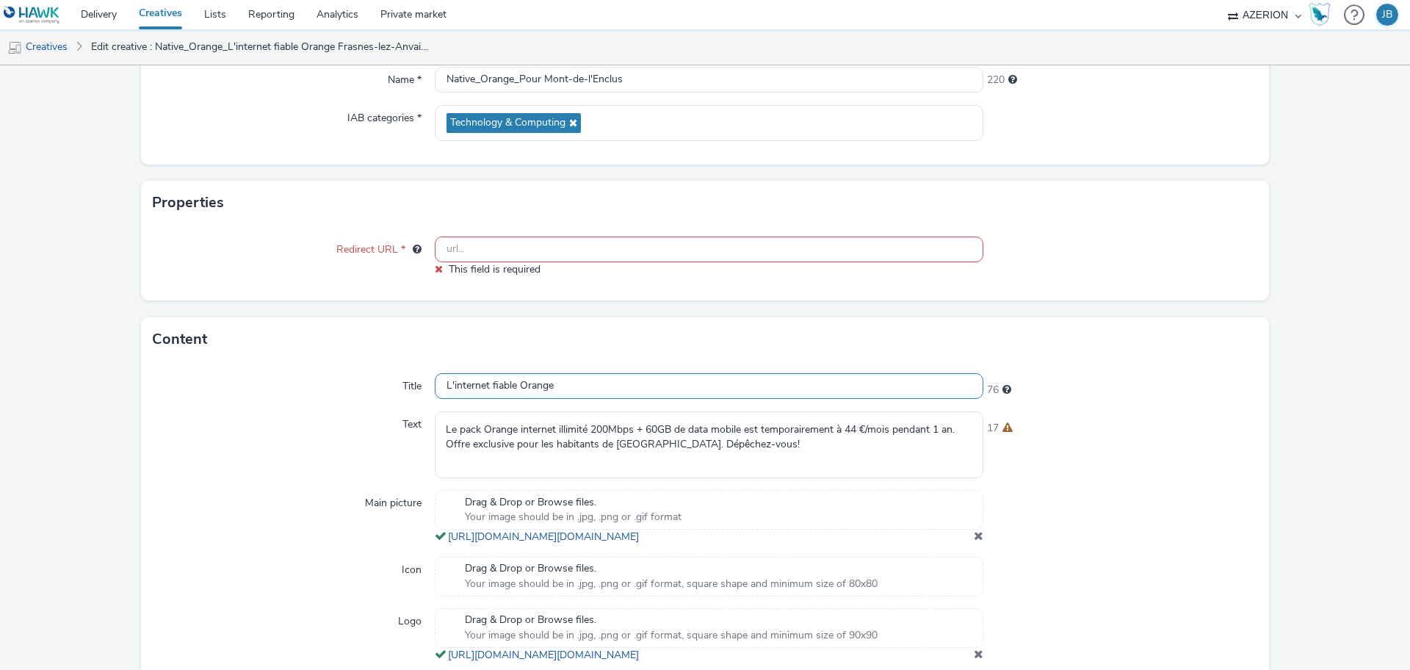
paste input "Pour Mont-de-l'Enclus"
type input "Pour Mont-de-l'Enclus"
click at [715, 440] on textarea "Le pack Orange internet illimité 200Mbps + 60GB de data mobile est temporaireme…" at bounding box center [709, 444] width 549 height 67
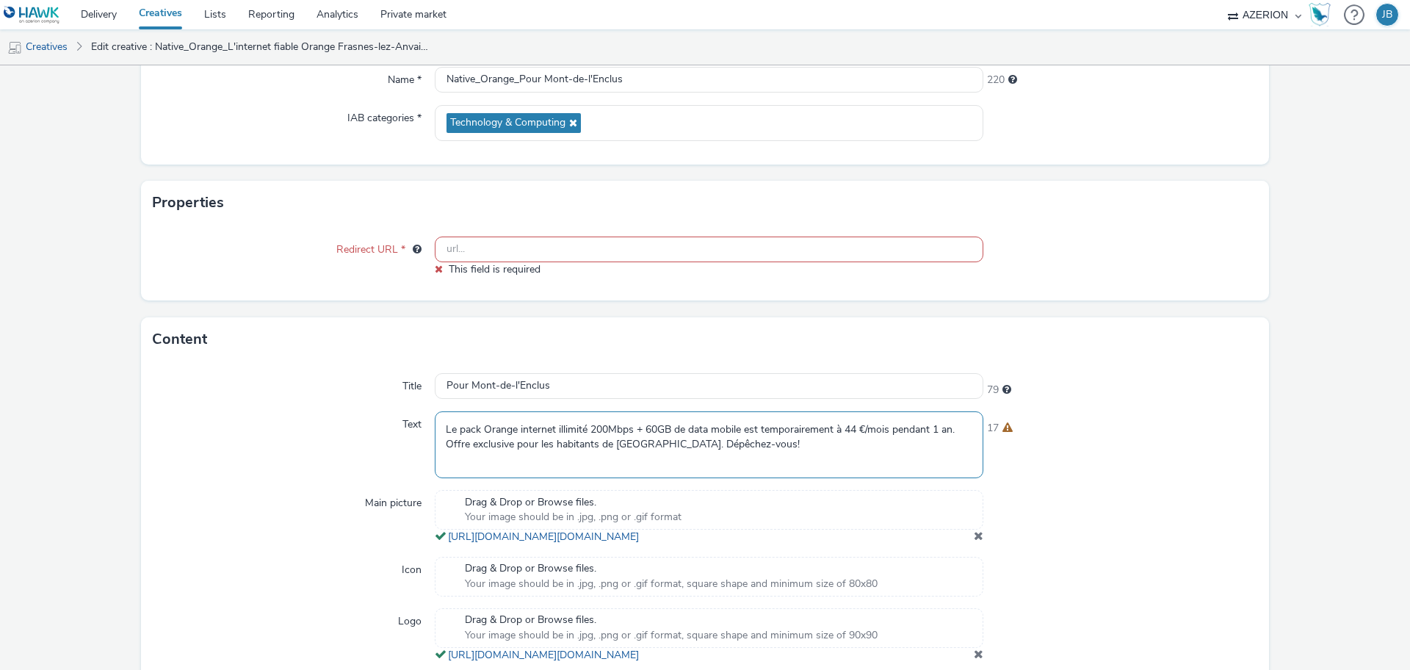
click at [715, 440] on textarea "Le pack Orange internet illimité 200Mbps + 60GB de data mobile est temporaireme…" at bounding box center [709, 444] width 549 height 67
paste textarea "réseau fixe d'Orange est déployé à [GEOGRAPHIC_DATA]. Profitez vite de notre of…"
type textarea "Le réseau fixe d'Orange est déployé à [GEOGRAPHIC_DATA]. Profitez vite de notre…"
click at [738, 247] on input "text" at bounding box center [709, 249] width 549 height 26
paste input "[URL][DOMAIN_NAME]"
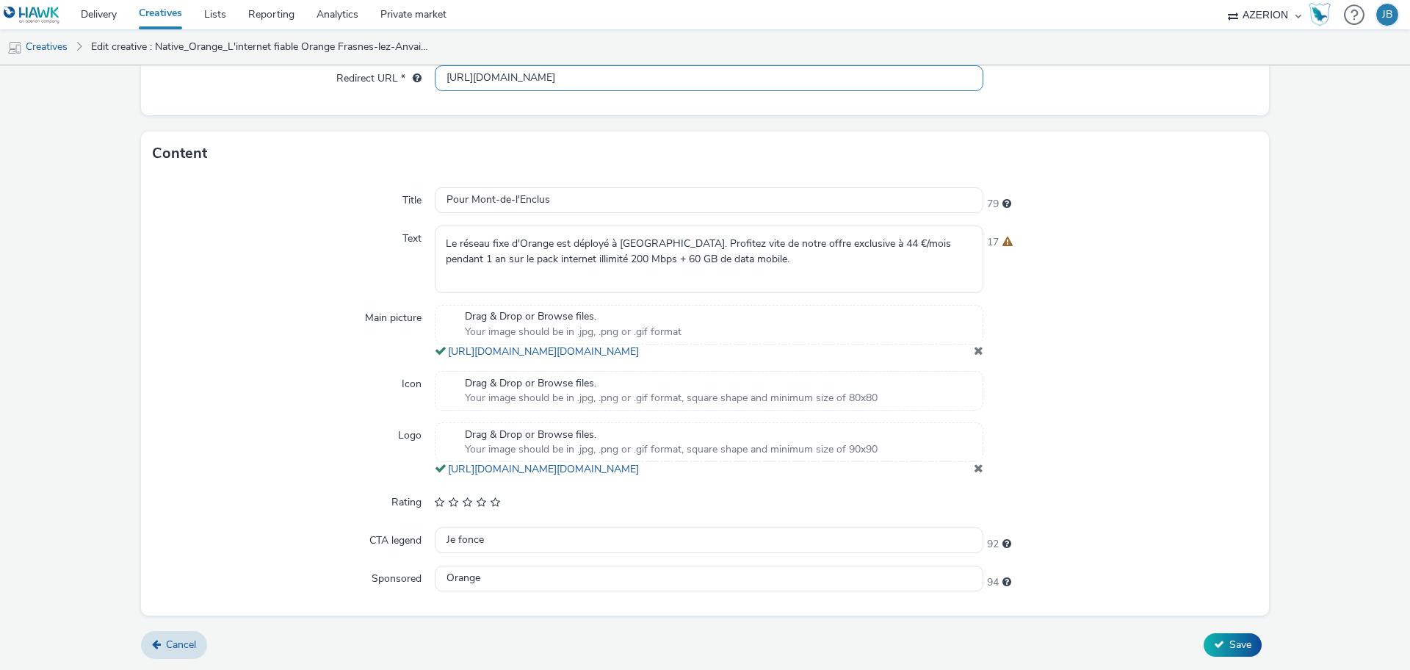
scroll to position [385, 0]
type input "[URL][DOMAIN_NAME]"
click at [1229, 640] on span "Save" at bounding box center [1240, 644] width 22 height 14
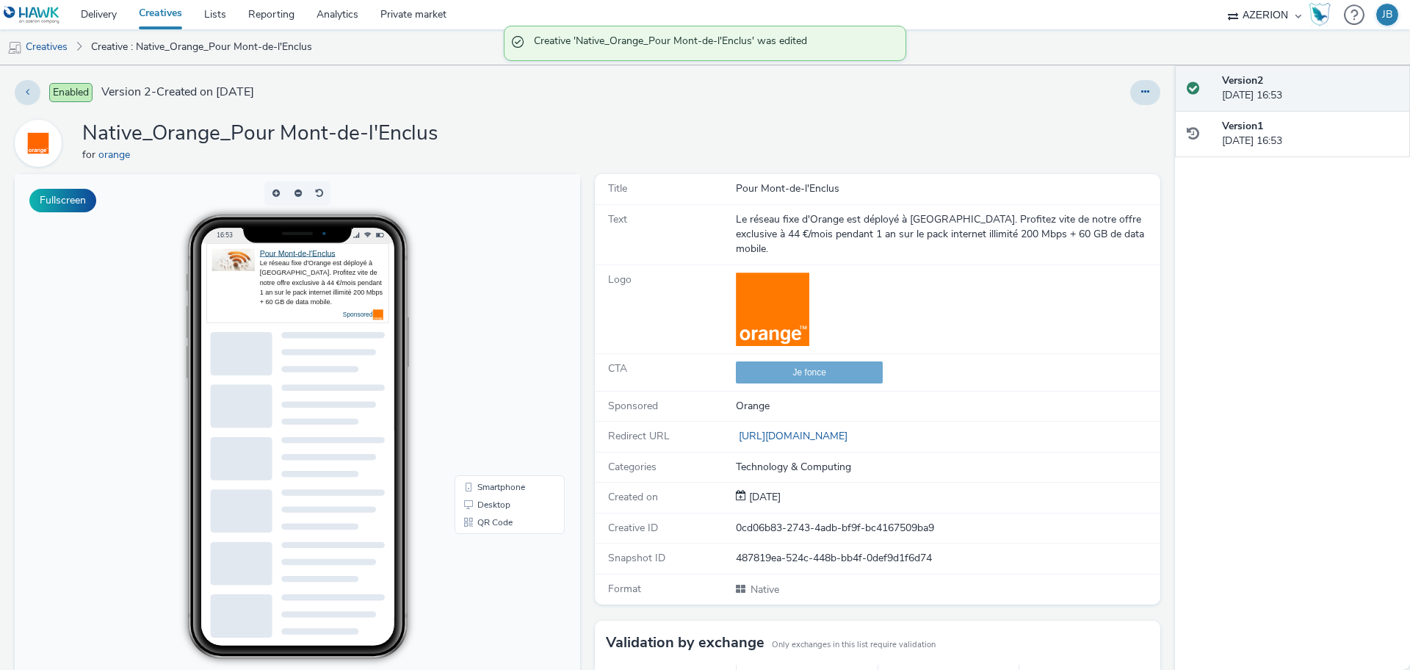
click at [1126, 106] on div "Enabled Version 2 - Created on [DATE] Native_Orange_Pour Mont-de-l'Enclus for o…" at bounding box center [587, 367] width 1175 height 604
click at [1141, 93] on icon at bounding box center [1145, 92] width 8 height 10
click at [1076, 151] on link "Duplicate" at bounding box center [1105, 151] width 110 height 29
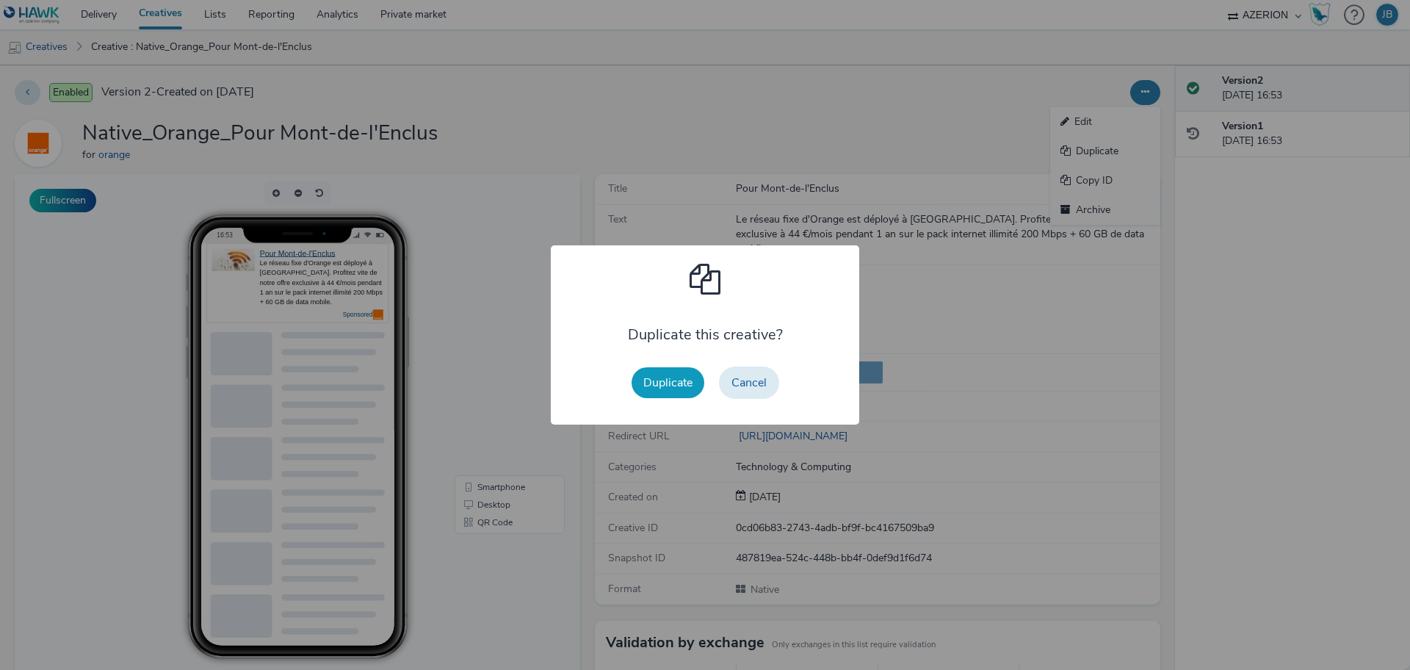
click at [670, 389] on button "Duplicate" at bounding box center [668, 382] width 73 height 31
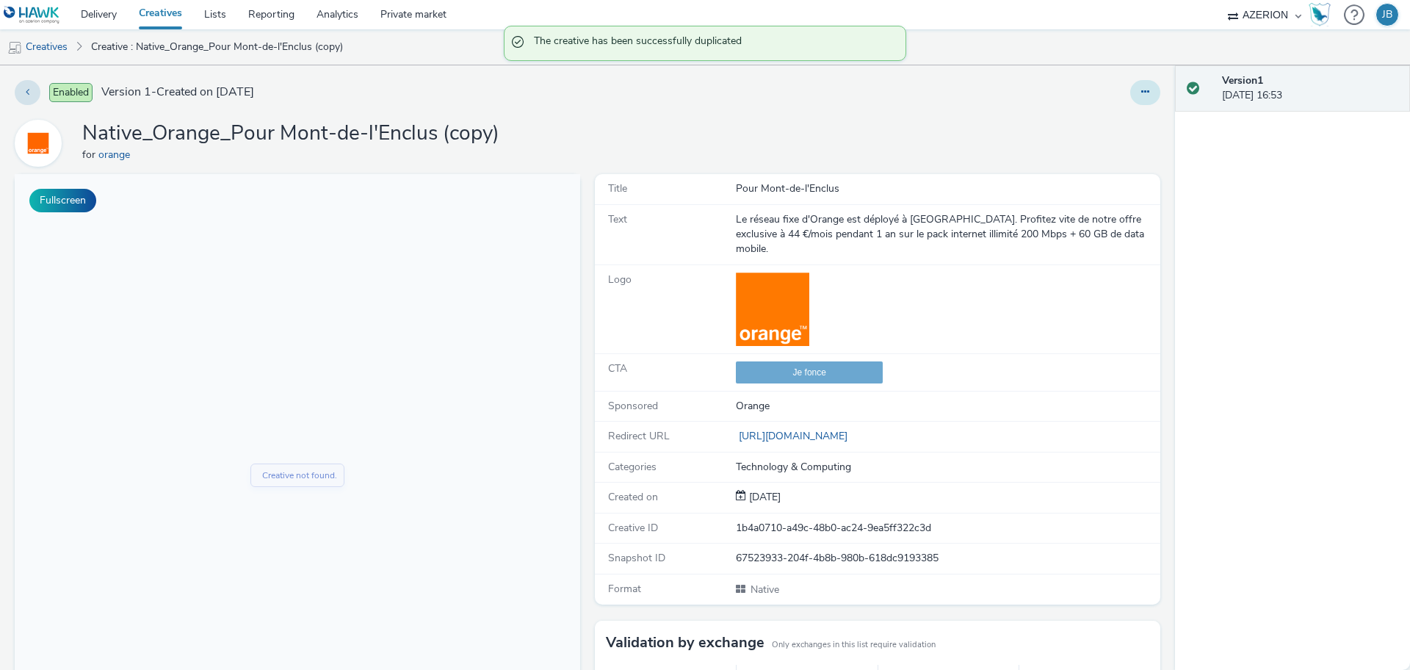
click at [1132, 97] on button at bounding box center [1145, 92] width 30 height 25
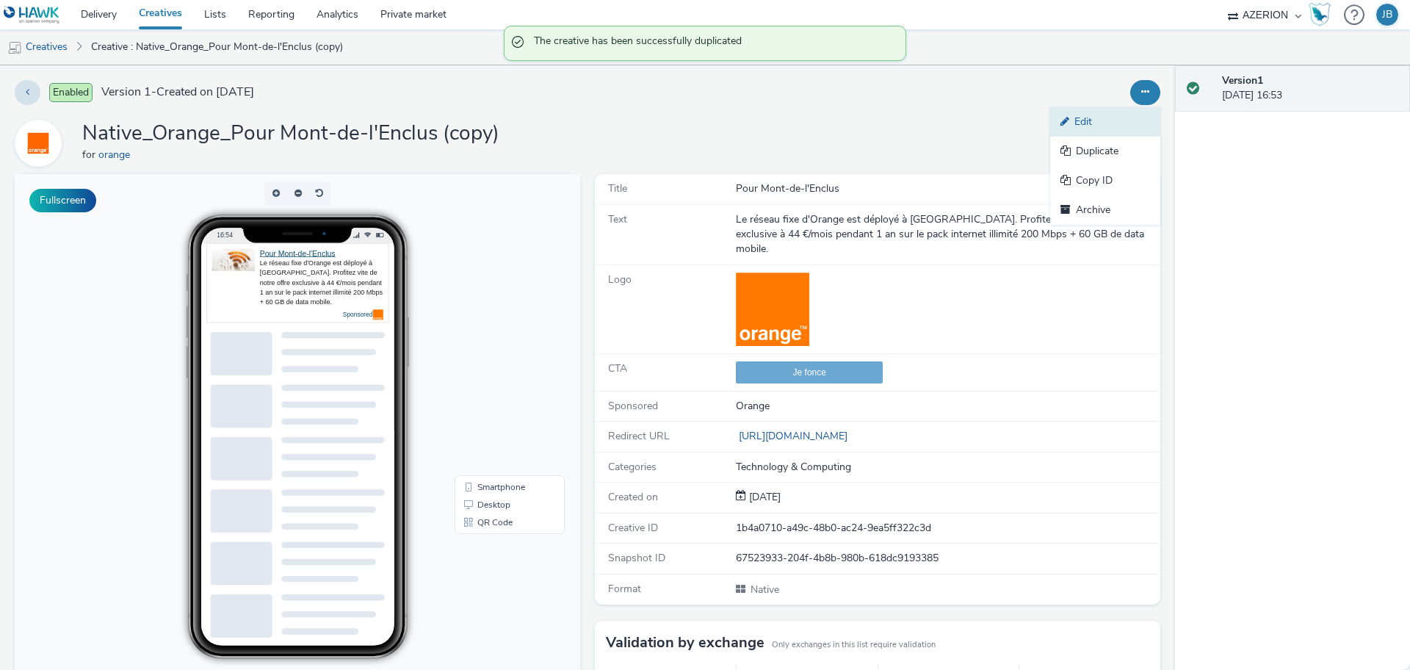
click at [1069, 126] on link "Edit" at bounding box center [1105, 121] width 110 height 29
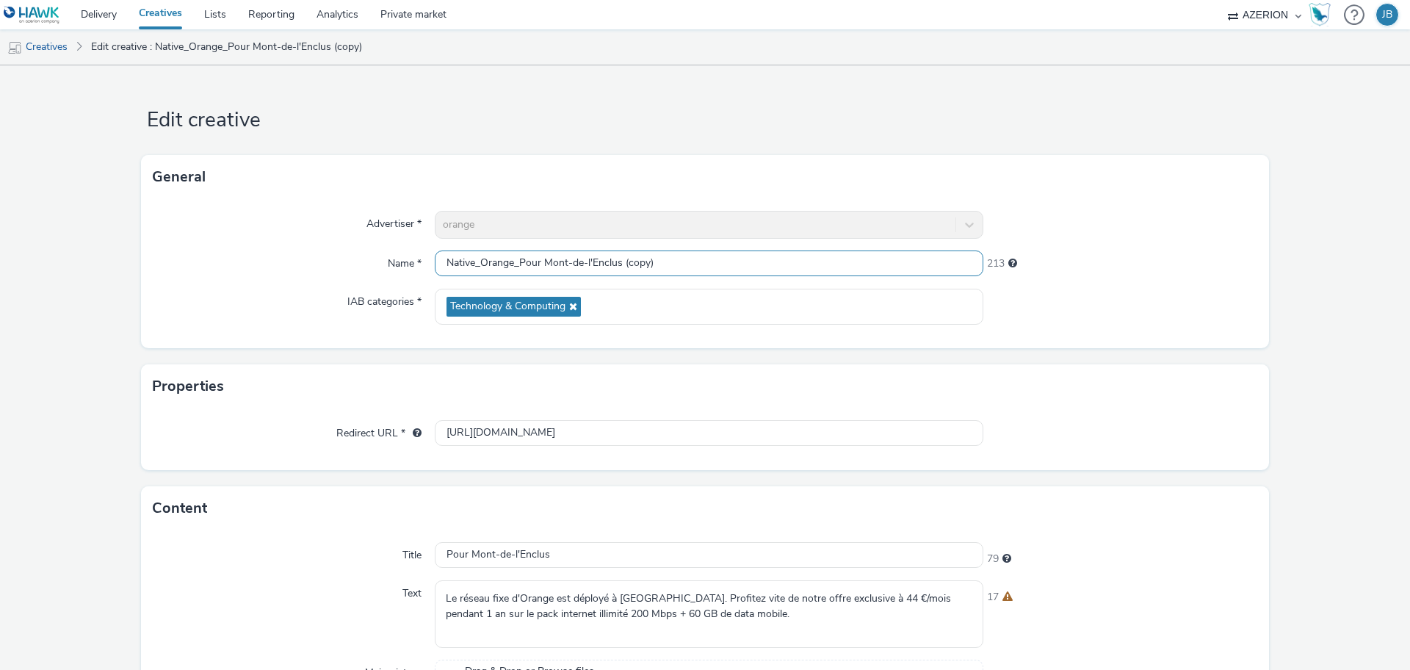
drag, startPoint x: 621, startPoint y: 262, endPoint x: 667, endPoint y: 275, distance: 47.4
click at [668, 272] on input "Native_Orange_Pour Mont-de-l'Enclus (copy)" at bounding box center [709, 263] width 549 height 26
drag, startPoint x: 536, startPoint y: 259, endPoint x: 516, endPoint y: 253, distance: 20.7
click at [516, 253] on input "Native_Orange_Pour Mont-de-l'Enclus" at bounding box center [709, 263] width 549 height 26
paste input "Offre exclusive"
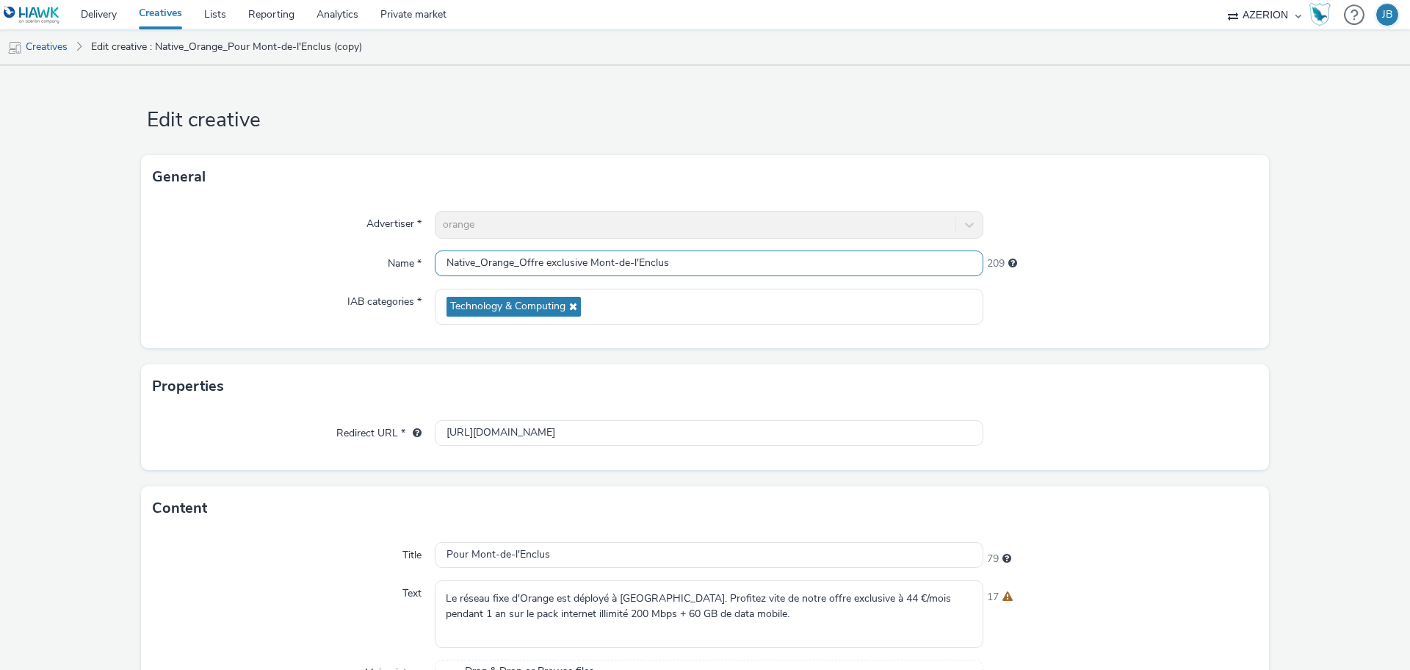
scroll to position [184, 0]
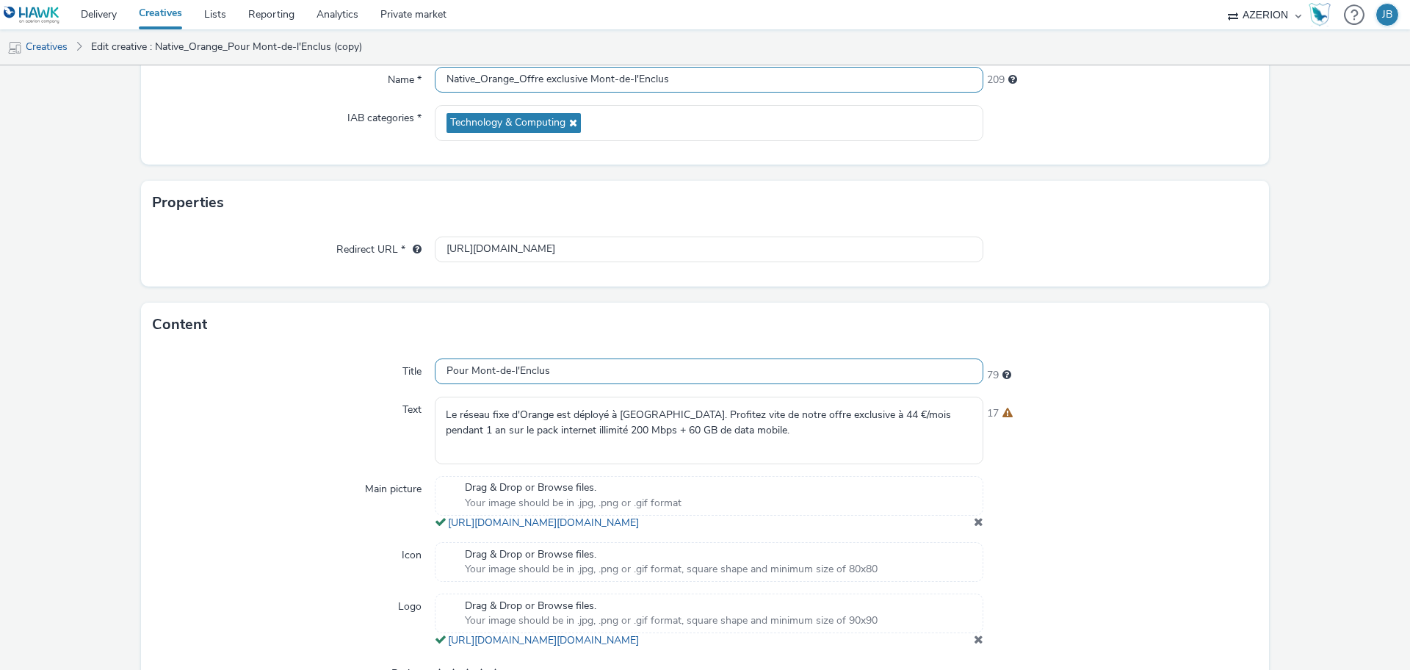
type input "Native_Orange_Offre exclusive Mont-de-l'Enclus"
click at [502, 368] on input "Pour Mont-de-l'Enclus" at bounding box center [709, 371] width 549 height 26
paste input "Offre exclusive"
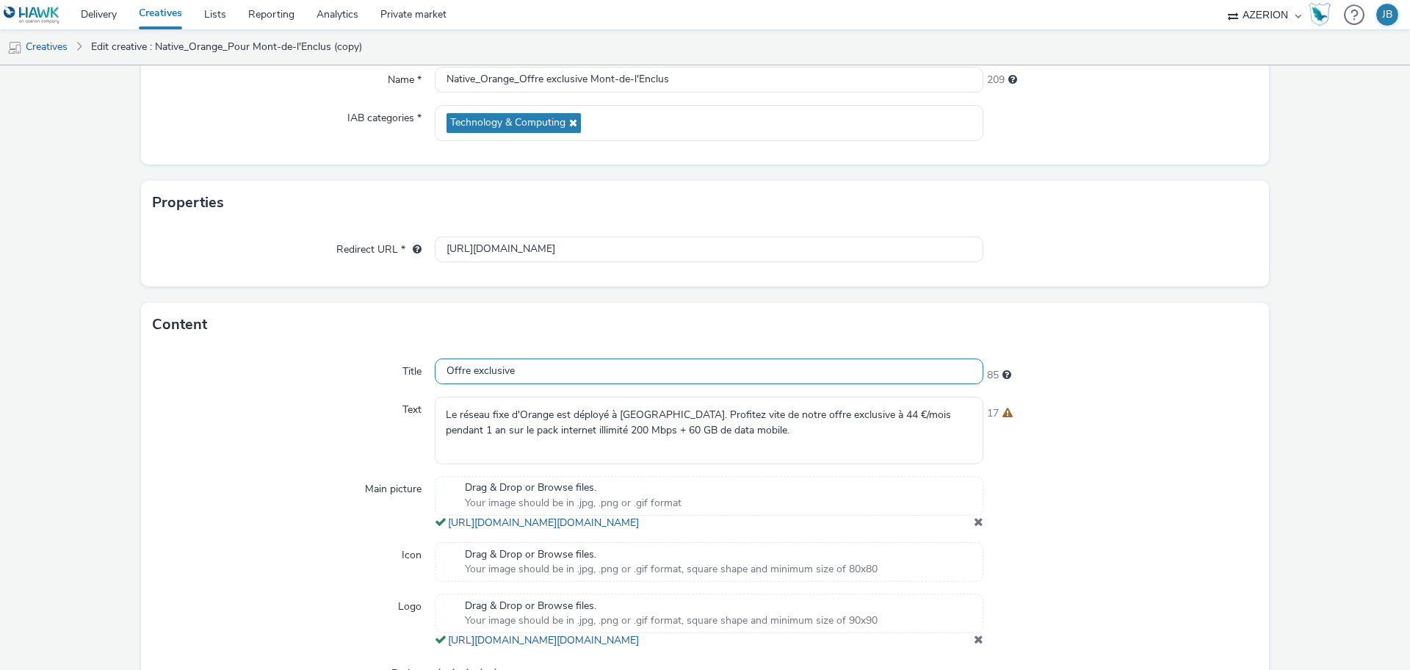
type input "Offre exclusive"
click at [655, 426] on textarea "Le réseau fixe d'Orange est déployé à [GEOGRAPHIC_DATA]. Profitez vite de notre…" at bounding box center [709, 430] width 549 height 67
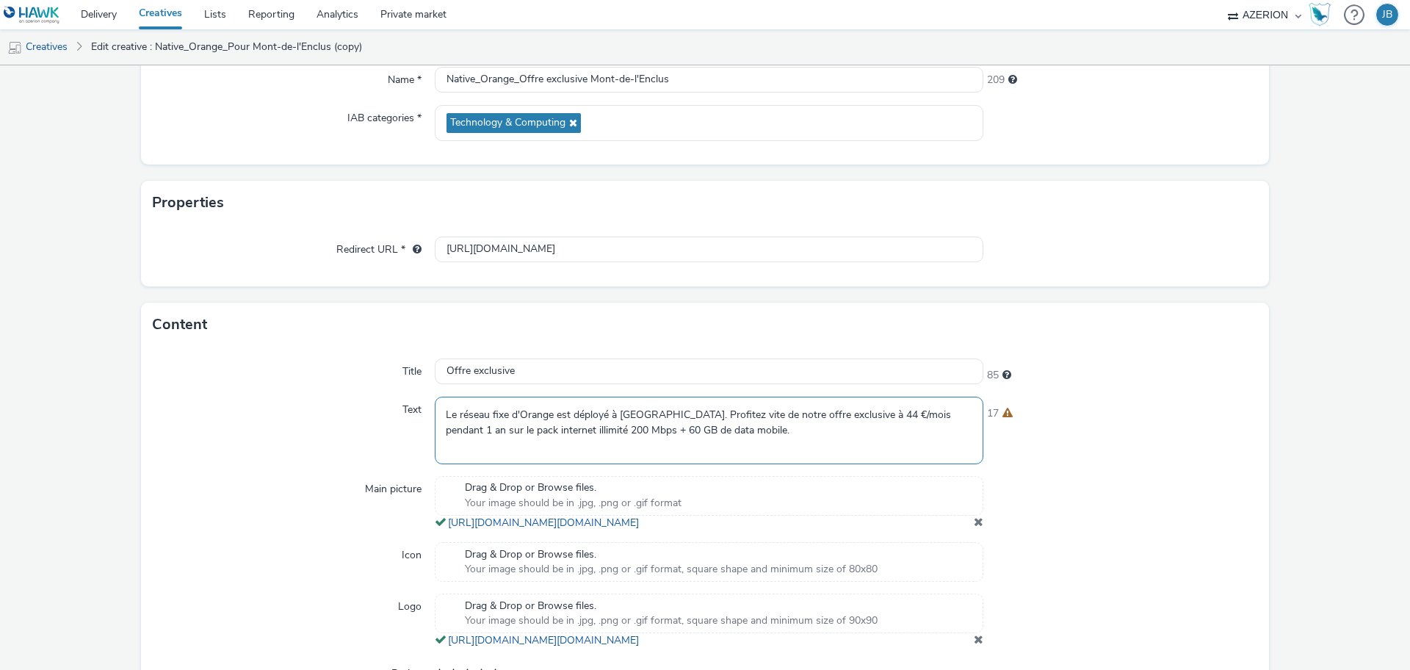
paste textarea "Profitez vite de notre offre exclusive pour les habitants de [GEOGRAPHIC_DATA] …"
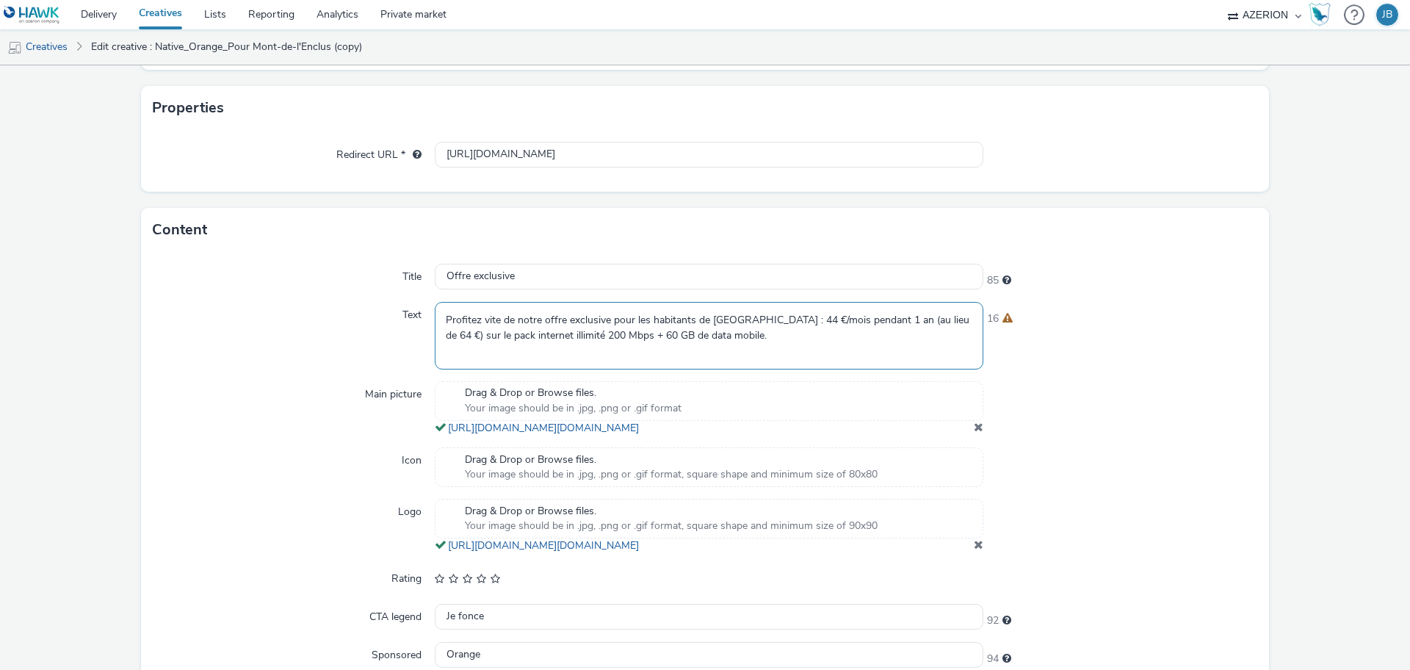
scroll to position [385, 0]
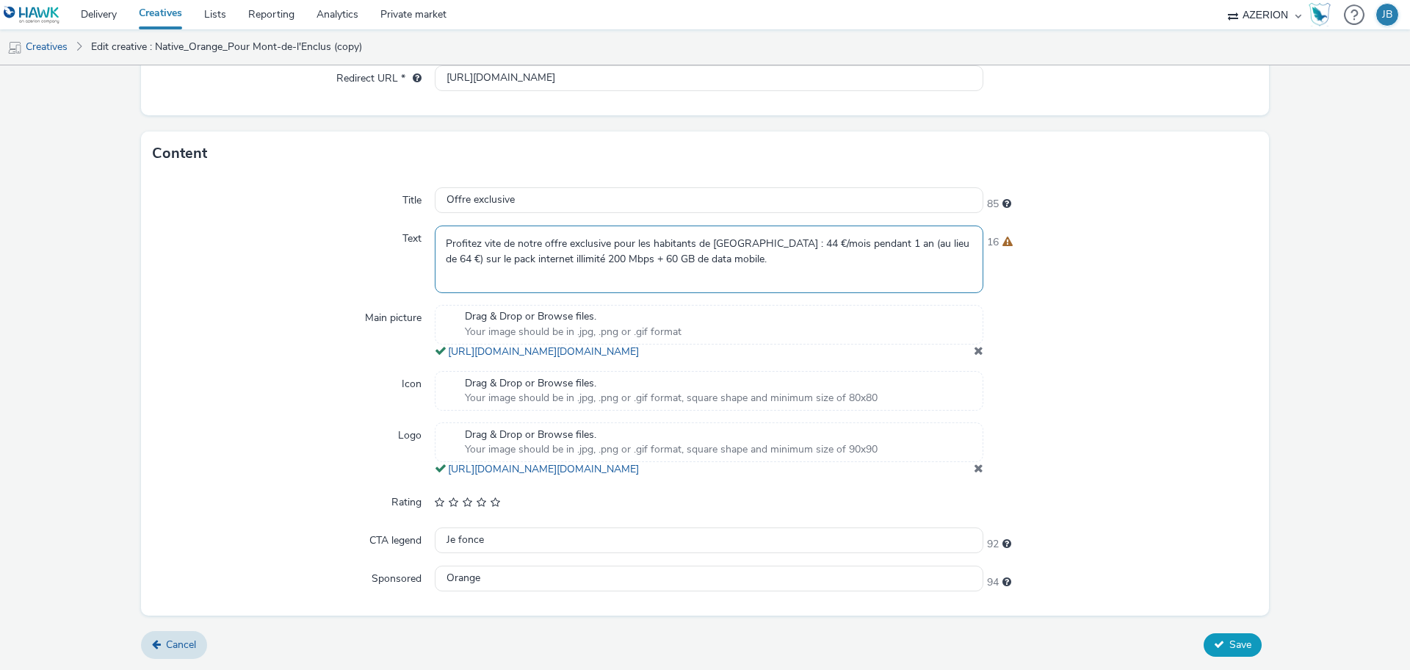
type textarea "Profitez vite de notre offre exclusive pour les habitants de [GEOGRAPHIC_DATA] …"
click at [1229, 637] on span "Save" at bounding box center [1240, 644] width 22 height 14
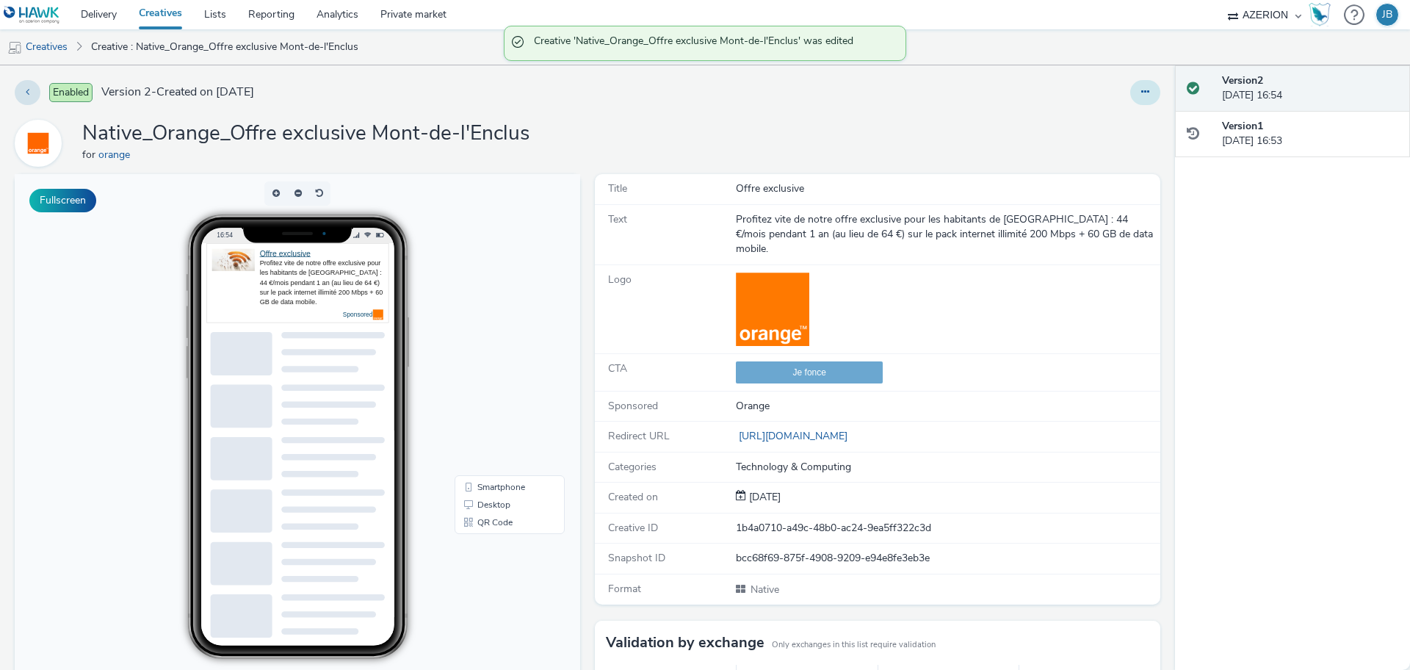
click at [1130, 87] on div at bounding box center [1145, 92] width 30 height 25
click at [1130, 85] on button at bounding box center [1145, 92] width 30 height 25
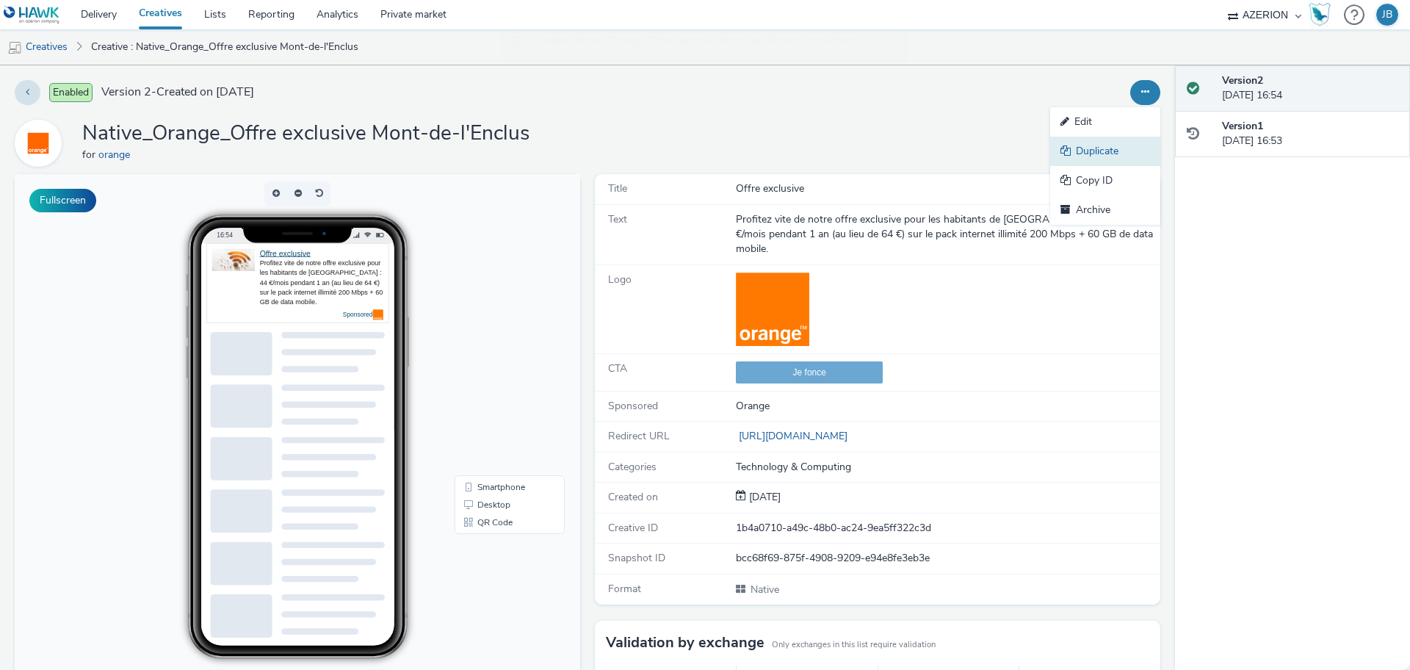
click at [1088, 140] on link "Duplicate" at bounding box center [1105, 151] width 110 height 29
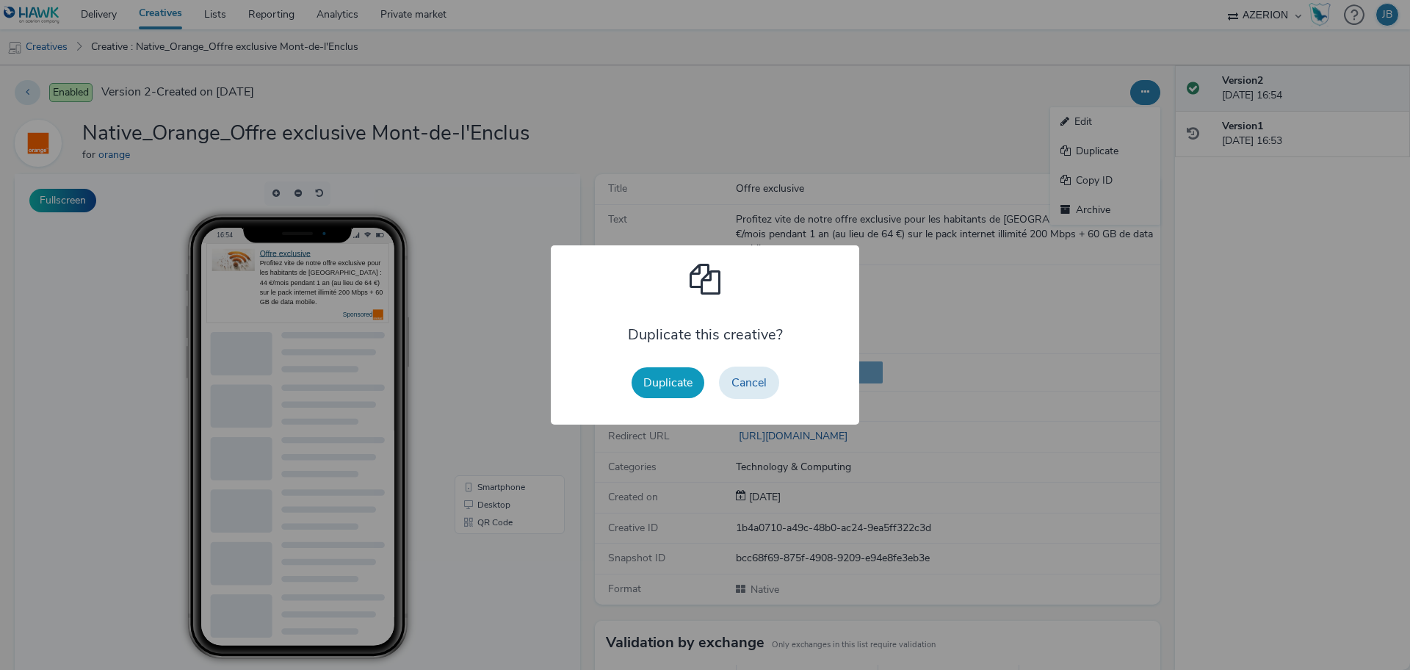
click at [659, 380] on button "Duplicate" at bounding box center [668, 382] width 73 height 31
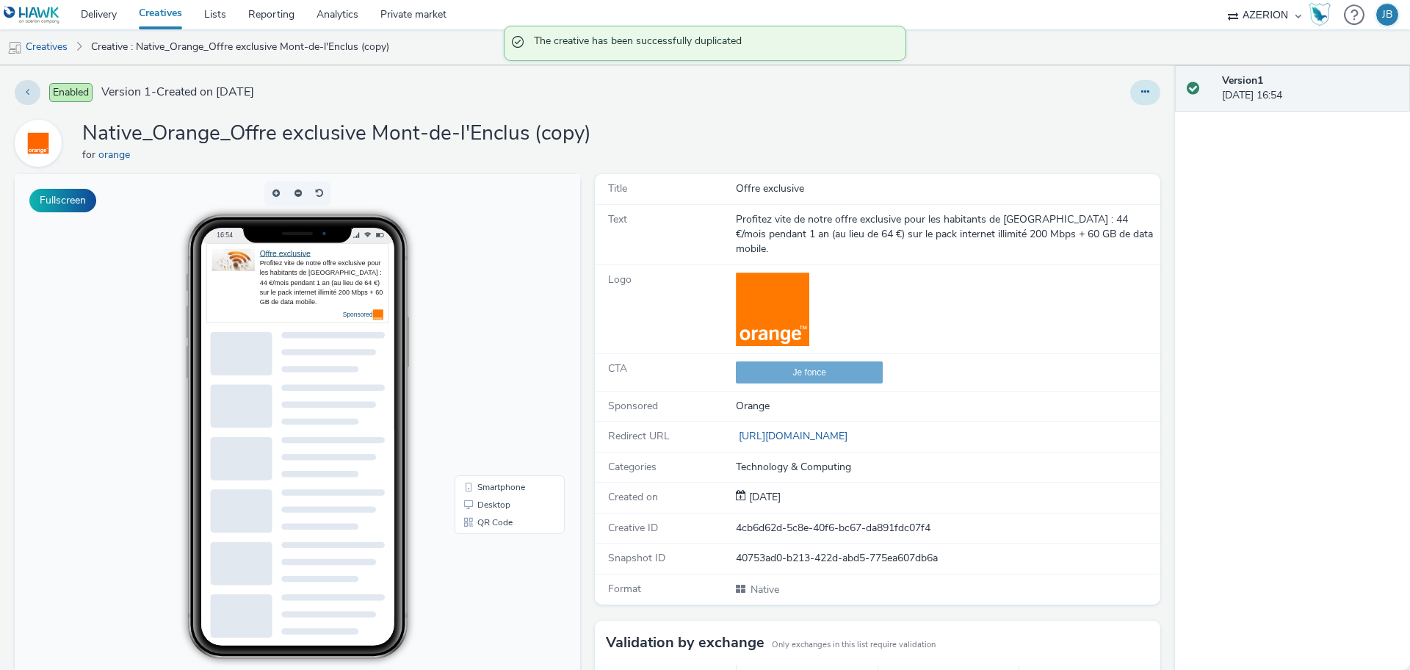
click at [1141, 92] on icon at bounding box center [1145, 92] width 8 height 10
click at [1060, 124] on icon at bounding box center [1067, 121] width 14 height 10
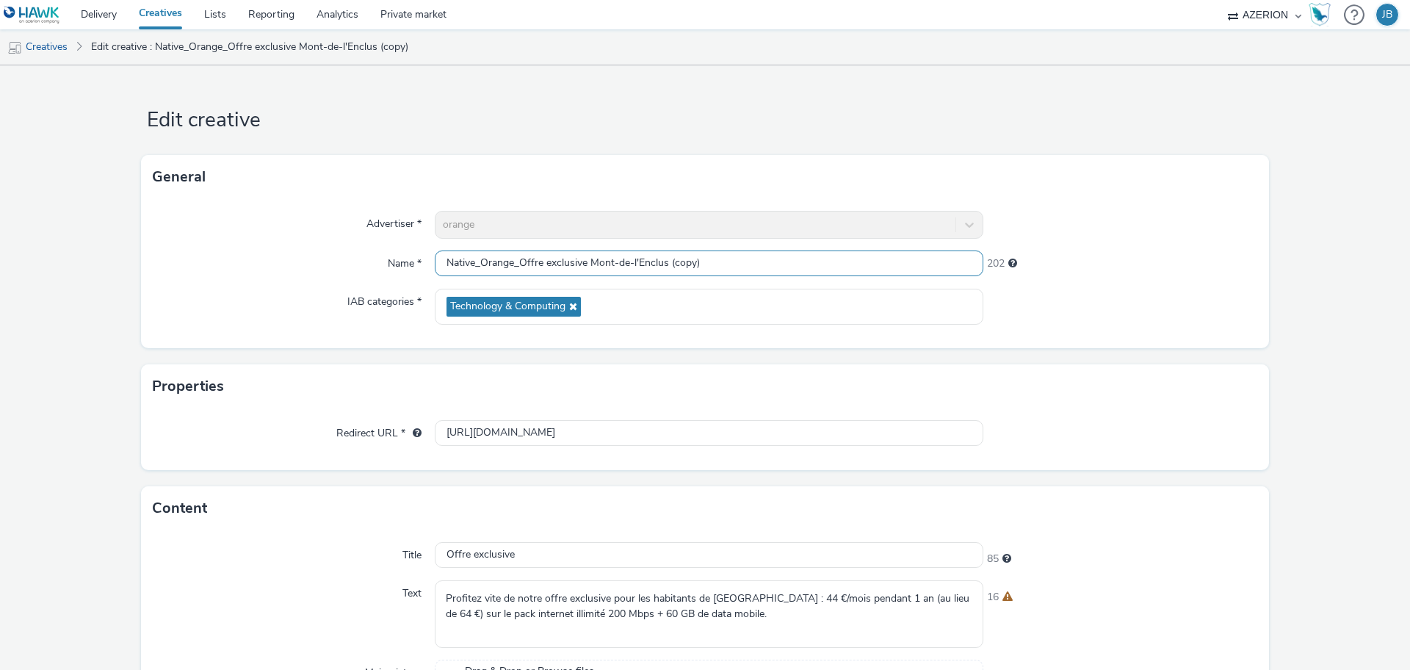
drag, startPoint x: 582, startPoint y: 259, endPoint x: 518, endPoint y: 247, distance: 65.0
click at [518, 247] on div "Advertiser * orange Name * Native_Orange_Offre exclusive Mont-de-l'Enclus (copy…" at bounding box center [705, 273] width 1128 height 149
paste input "L'internet fiable Orang"
drag, startPoint x: 708, startPoint y: 262, endPoint x: 773, endPoint y: 259, distance: 65.4
click at [773, 259] on input "Native_Orange_L'internet fiable Orange Mont-de-l'Enclus (copy)" at bounding box center [709, 263] width 549 height 26
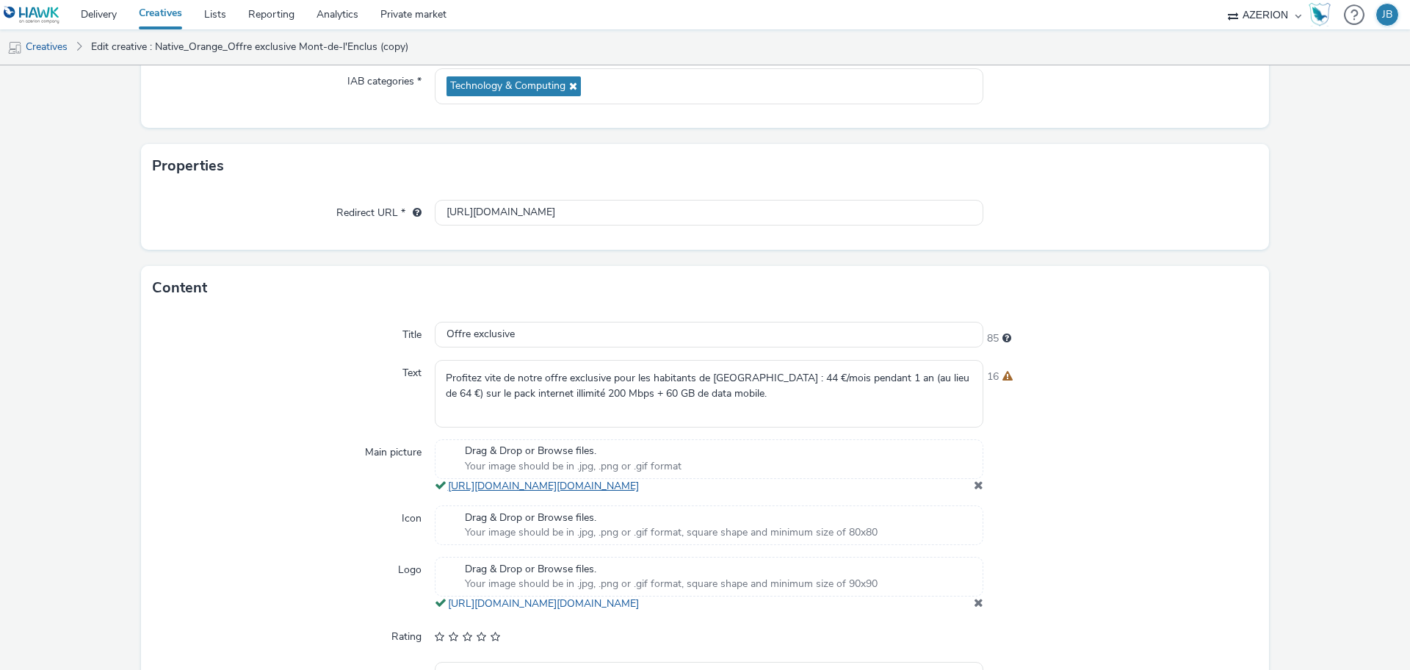
scroll to position [275, 0]
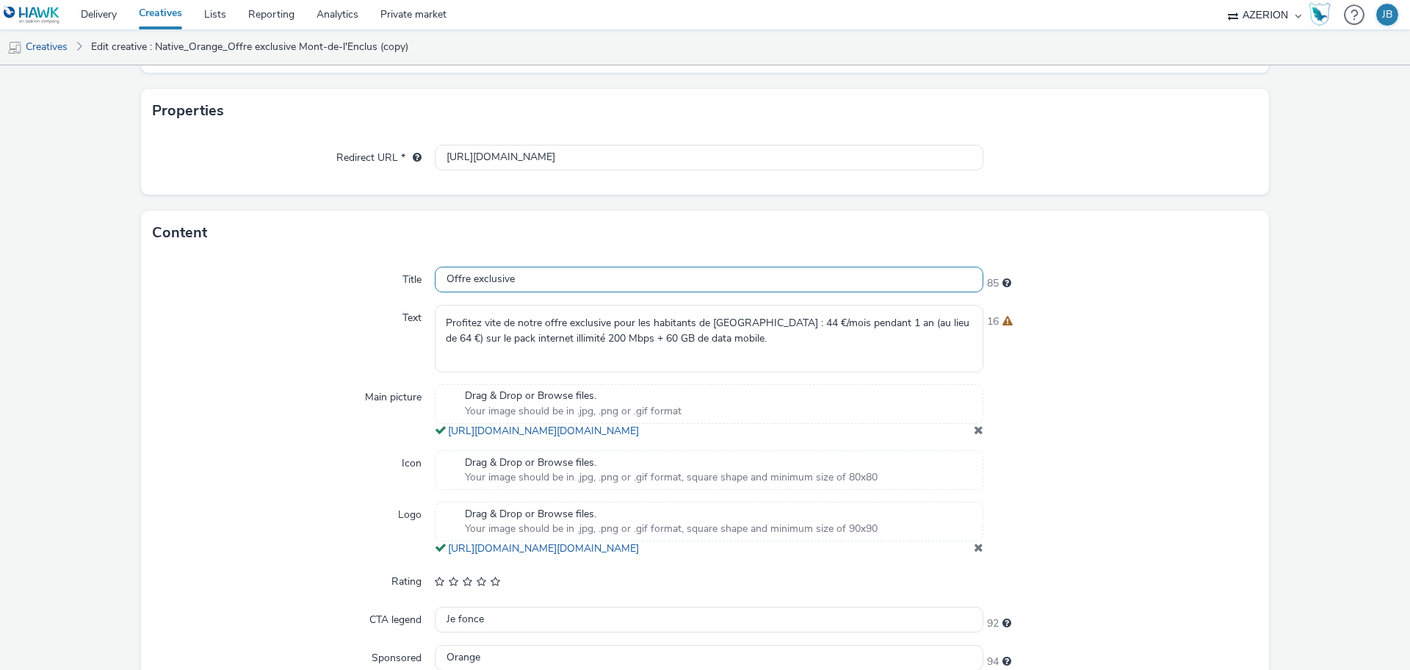
type input "Native_Orange_L'internet fiable Orange Mont-de-l'Enclus"
click at [478, 288] on input "Offre exclusive" at bounding box center [709, 280] width 549 height 26
paste input "L'internet fiable Orang"
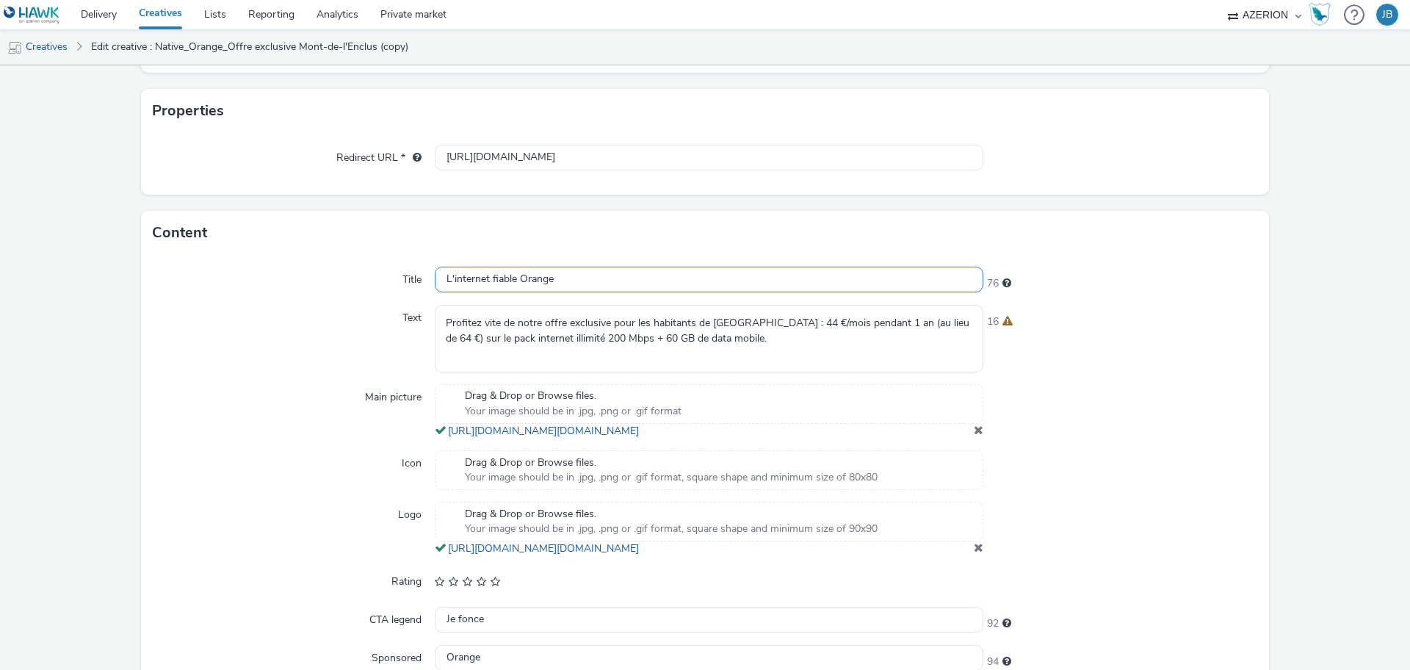
type input "L'internet fiable Orange"
click at [651, 327] on textarea "Profitez vite de notre offre exclusive pour les habitants de [GEOGRAPHIC_DATA] …" at bounding box center [709, 338] width 549 height 67
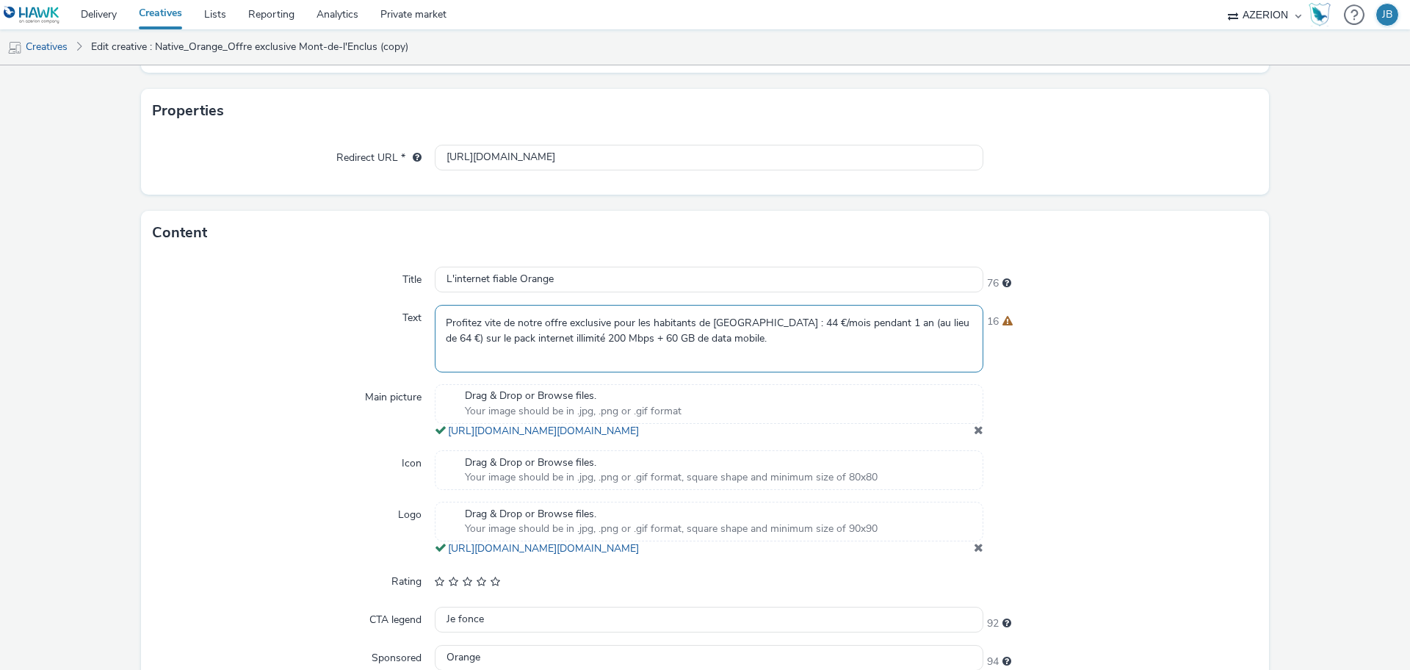
paste textarea "Le pack Orange internet illimité 200Mbps + 60GB de data mobile est temporaireme…"
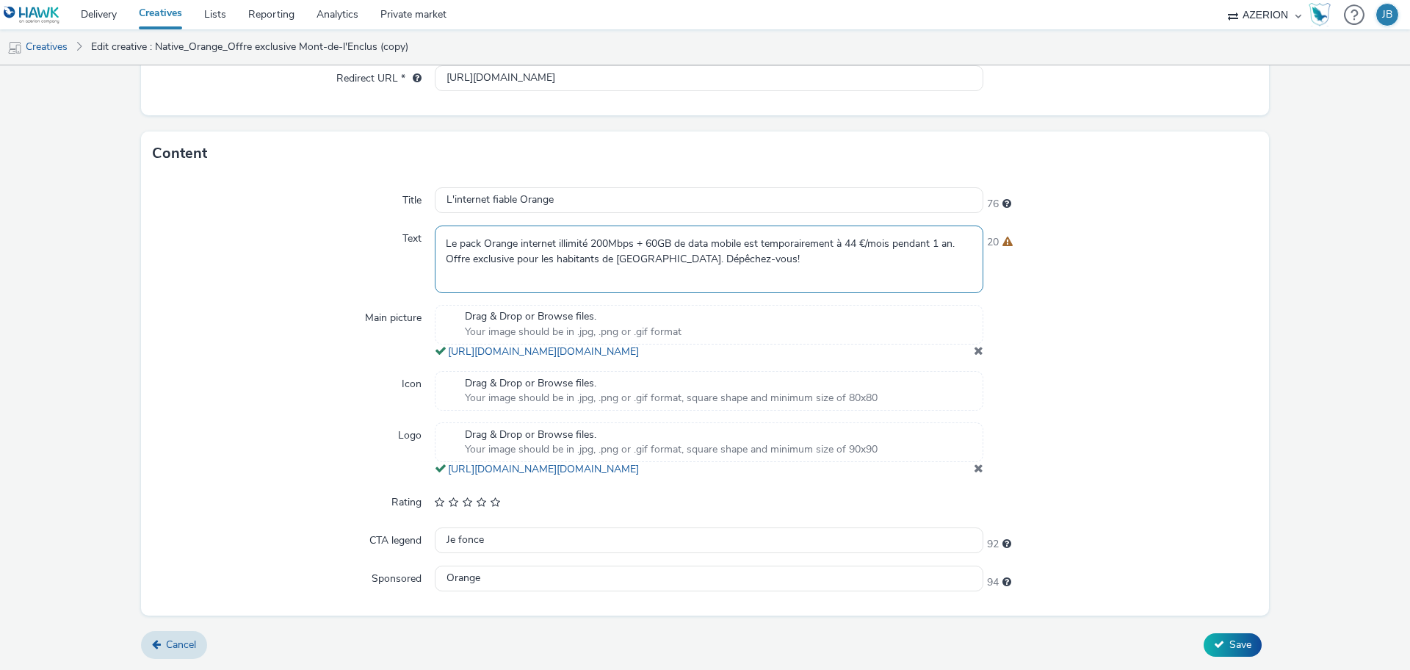
scroll to position [385, 0]
type textarea "Le pack Orange internet illimité 200Mbps + 60GB de data mobile est temporaireme…"
click at [1206, 637] on button "Save" at bounding box center [1233, 645] width 58 height 24
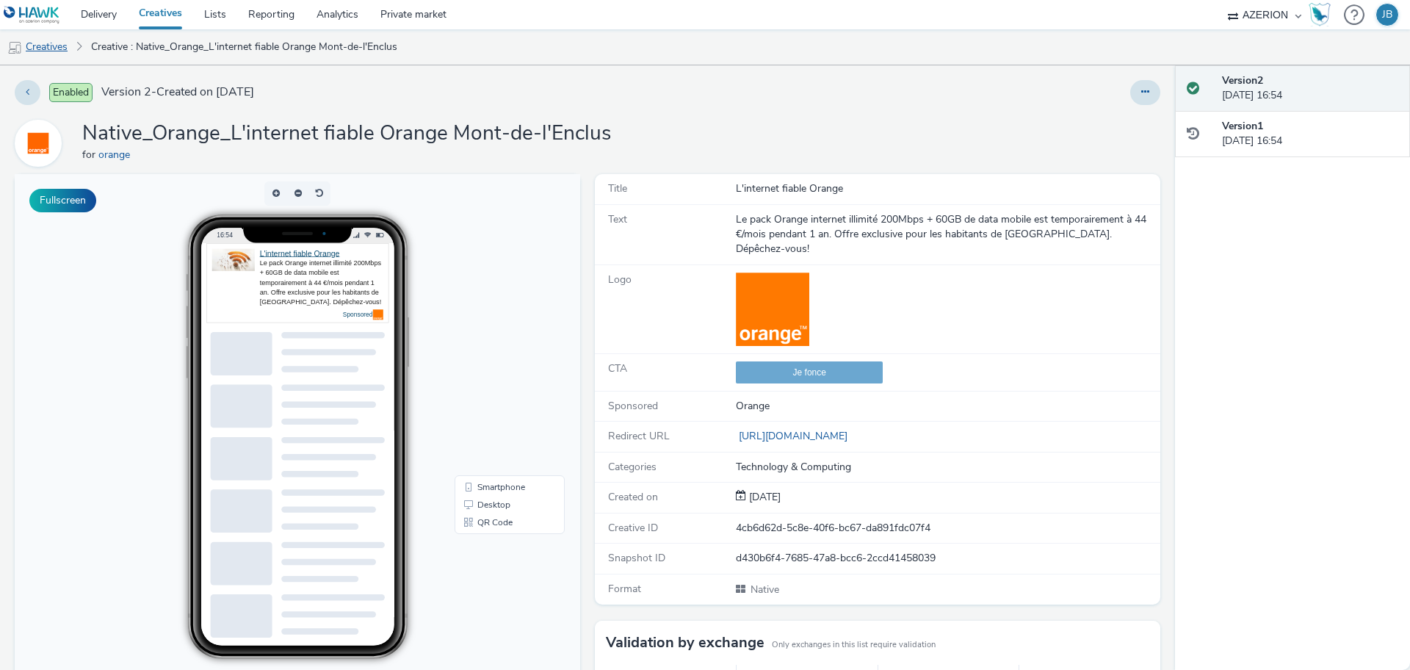
click at [62, 48] on link "Creatives" at bounding box center [37, 46] width 75 height 35
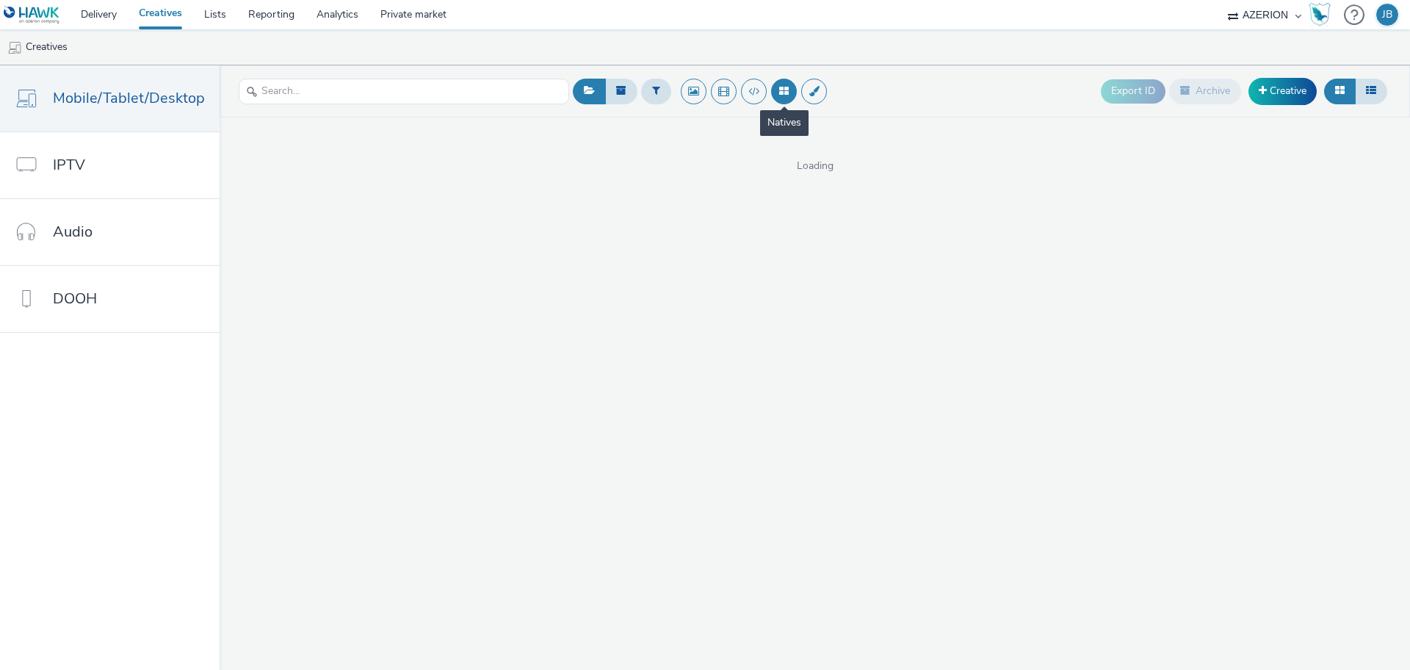
click at [777, 84] on button at bounding box center [784, 92] width 26 height 26
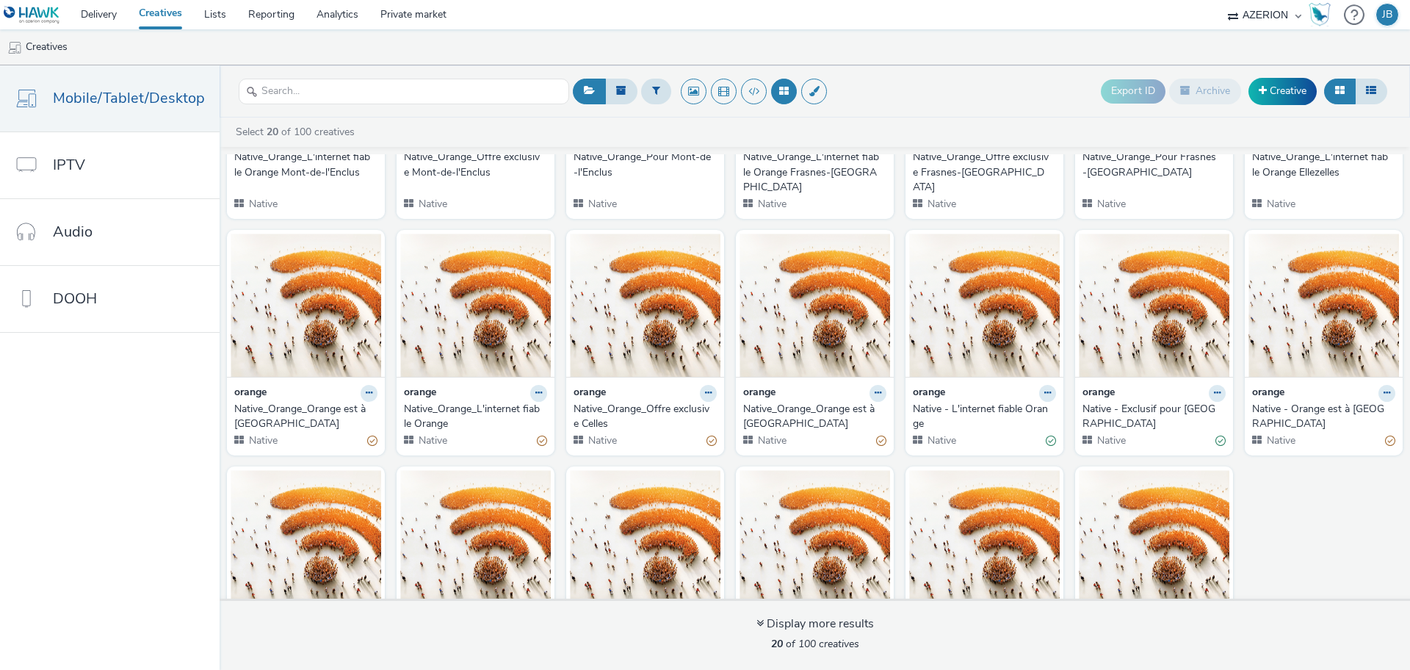
scroll to position [268, 0]
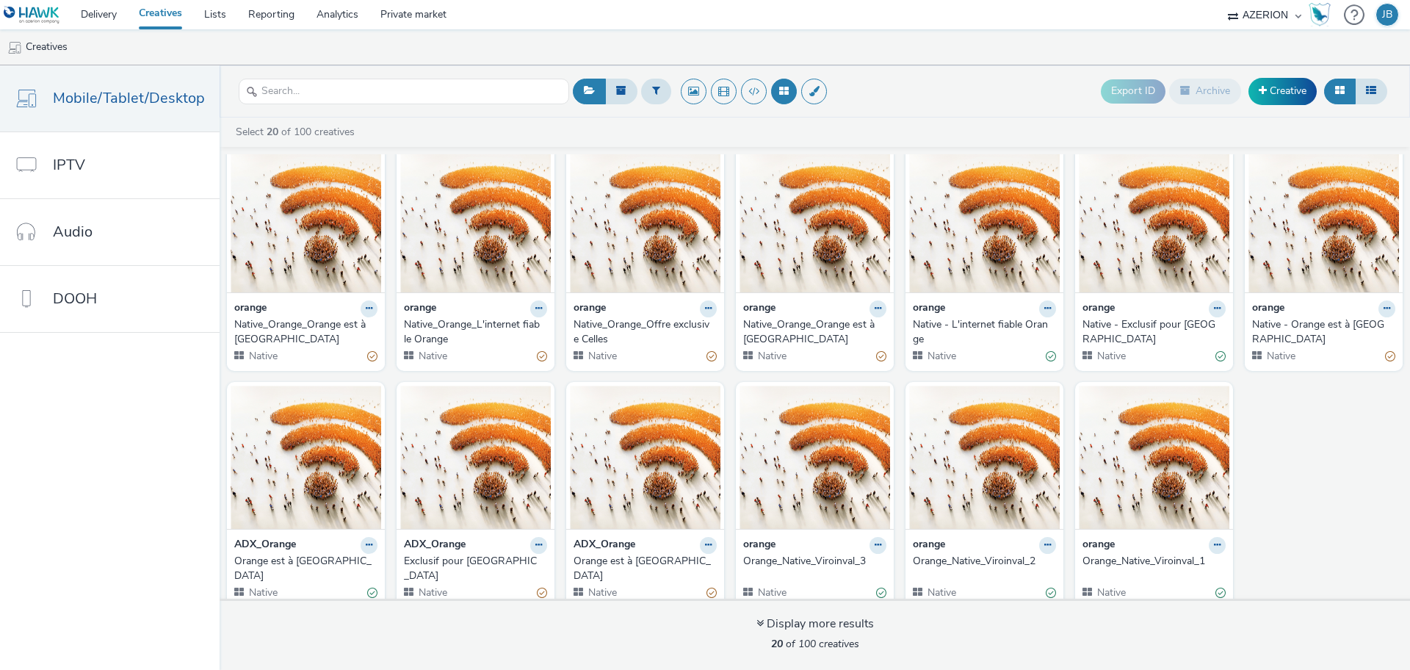
click at [459, 329] on div "Native_Orange_L'internet fiable Orange" at bounding box center [472, 332] width 137 height 30
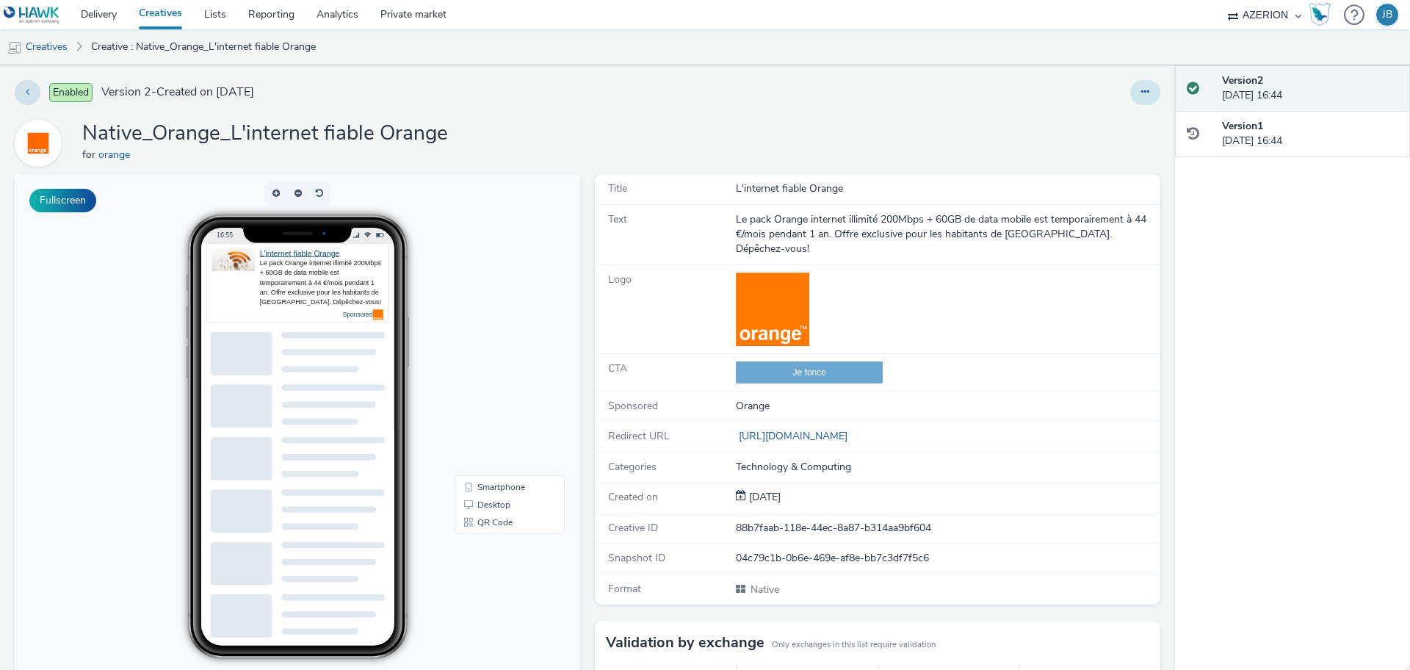
click at [1141, 95] on icon at bounding box center [1145, 92] width 8 height 10
click at [1060, 120] on icon at bounding box center [1067, 121] width 14 height 10
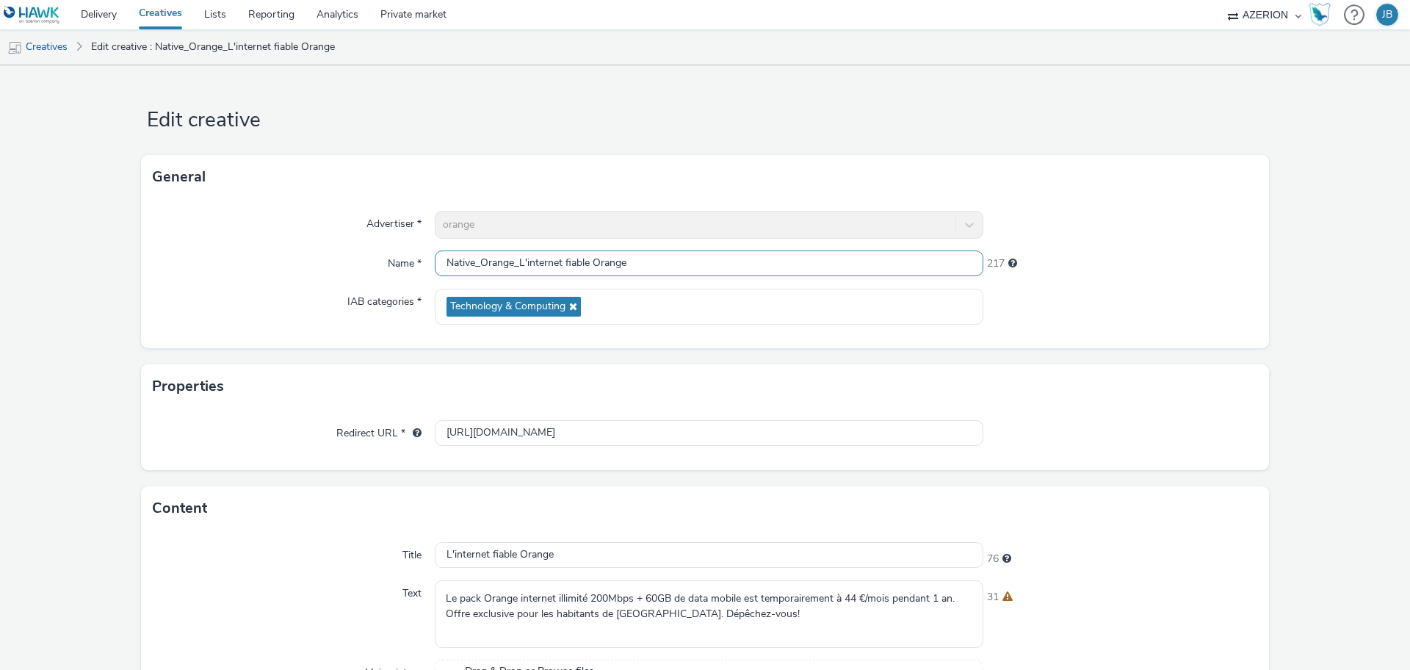
click at [717, 273] on input "Native_Orange_L'internet fiable Orange" at bounding box center [709, 263] width 549 height 26
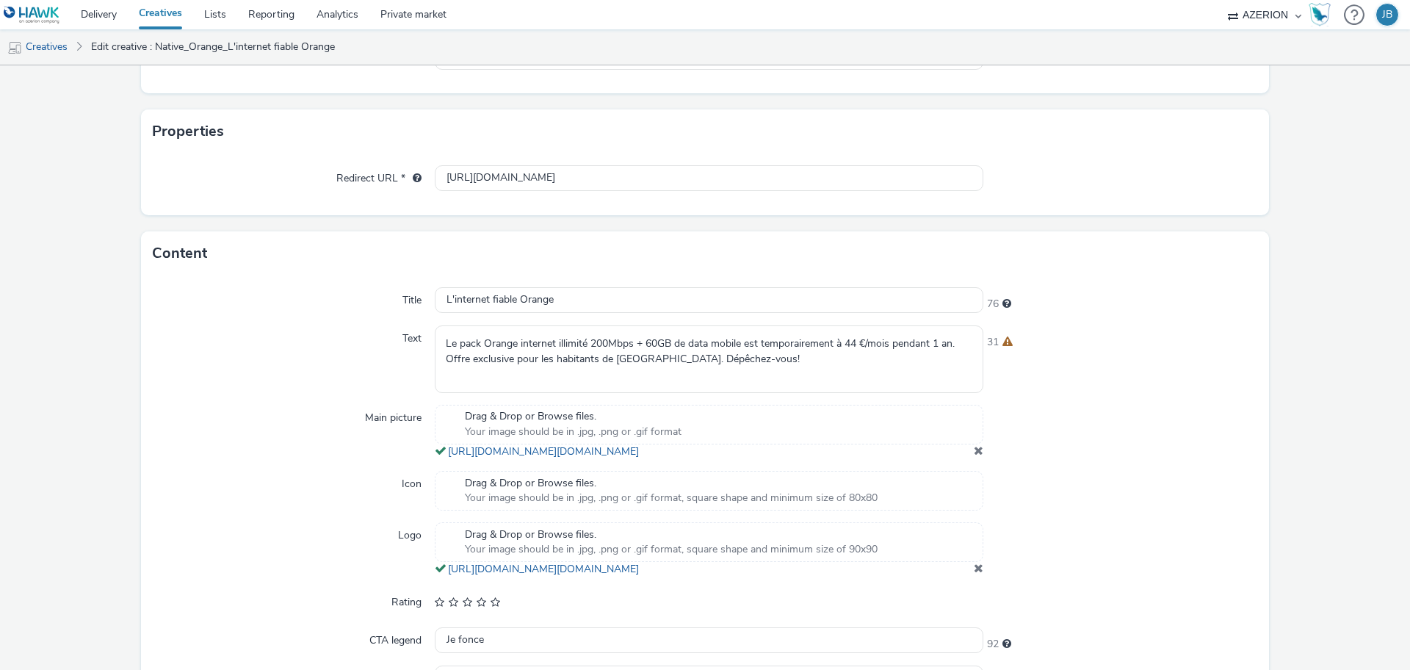
scroll to position [385, 0]
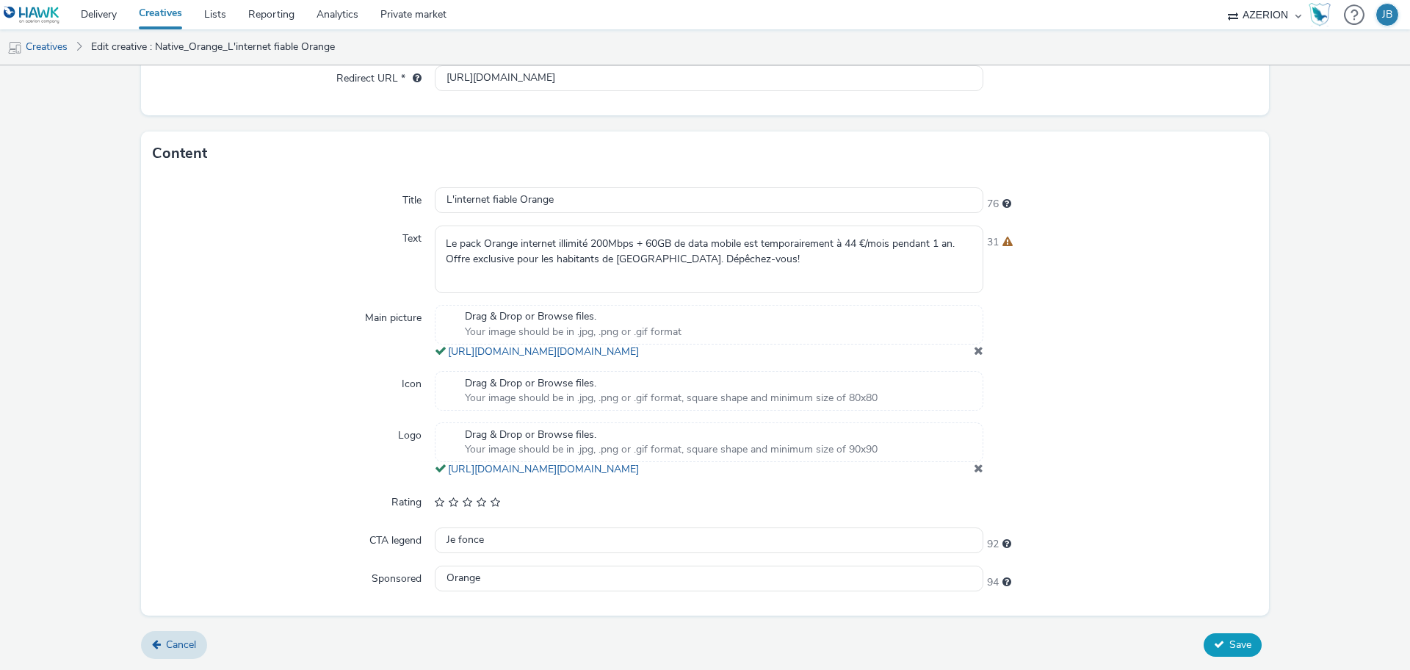
type input "Native_Orange_L'internet fiable Orange Celles"
click at [1229, 647] on span "Save" at bounding box center [1240, 644] width 22 height 14
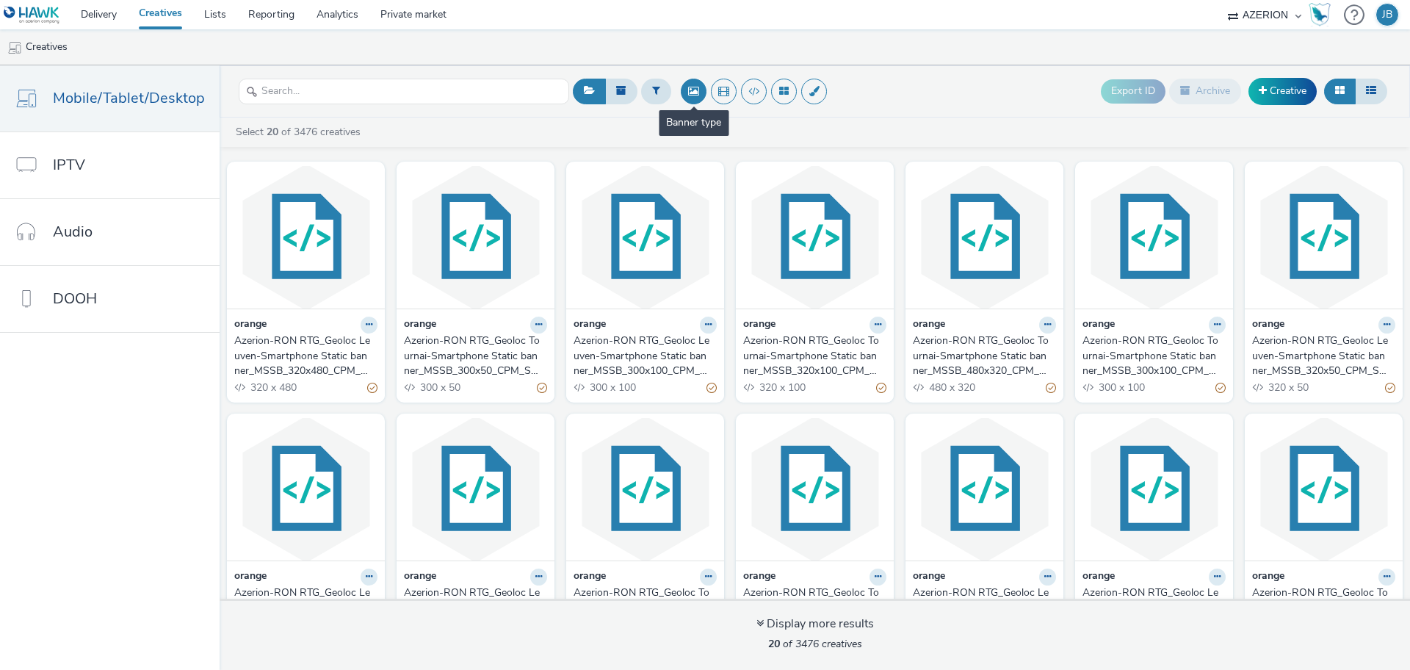
click at [690, 98] on button at bounding box center [694, 92] width 26 height 26
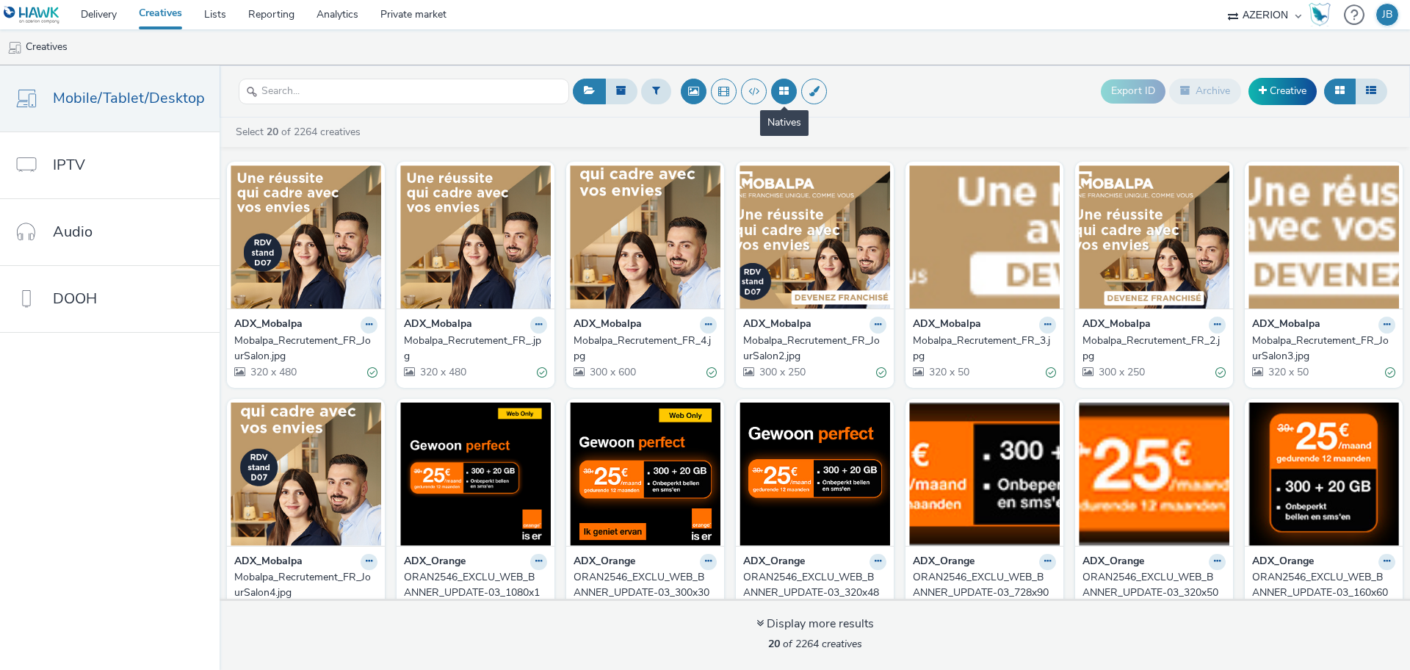
click at [781, 93] on button at bounding box center [784, 92] width 26 height 26
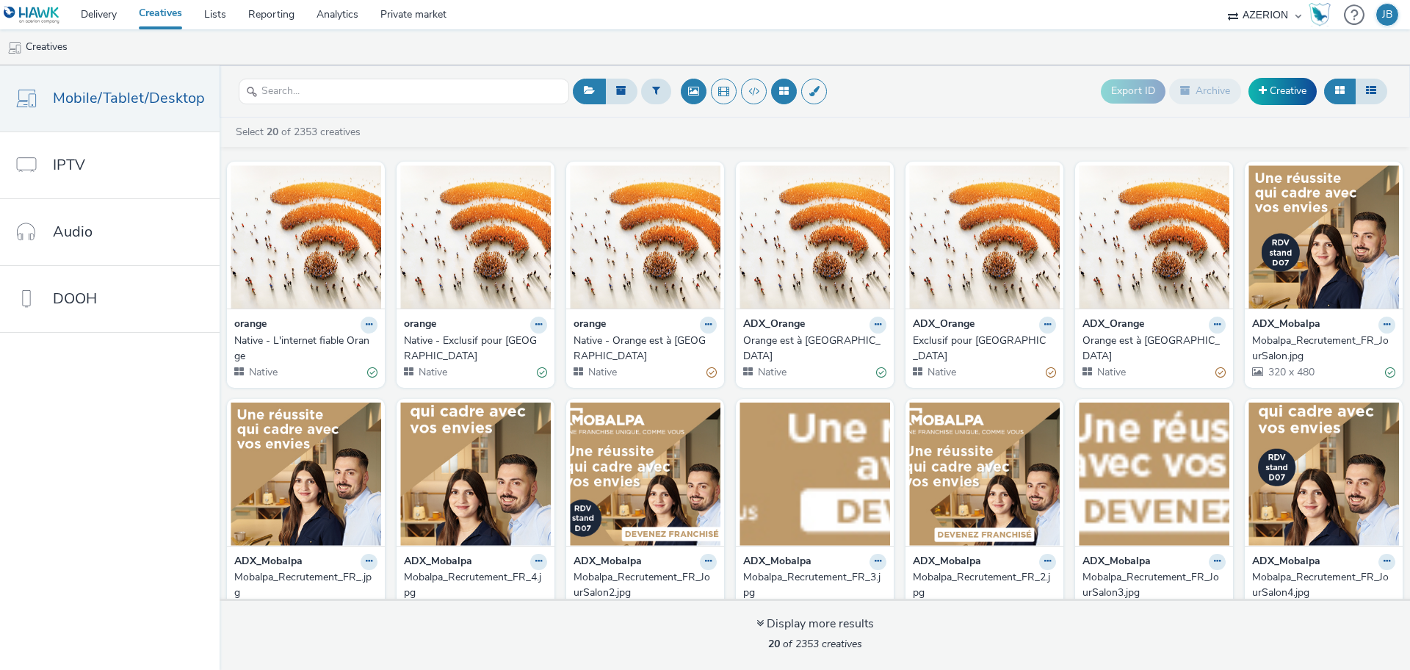
click at [287, 339] on div "Native - L'internet fiable Orange" at bounding box center [302, 348] width 137 height 30
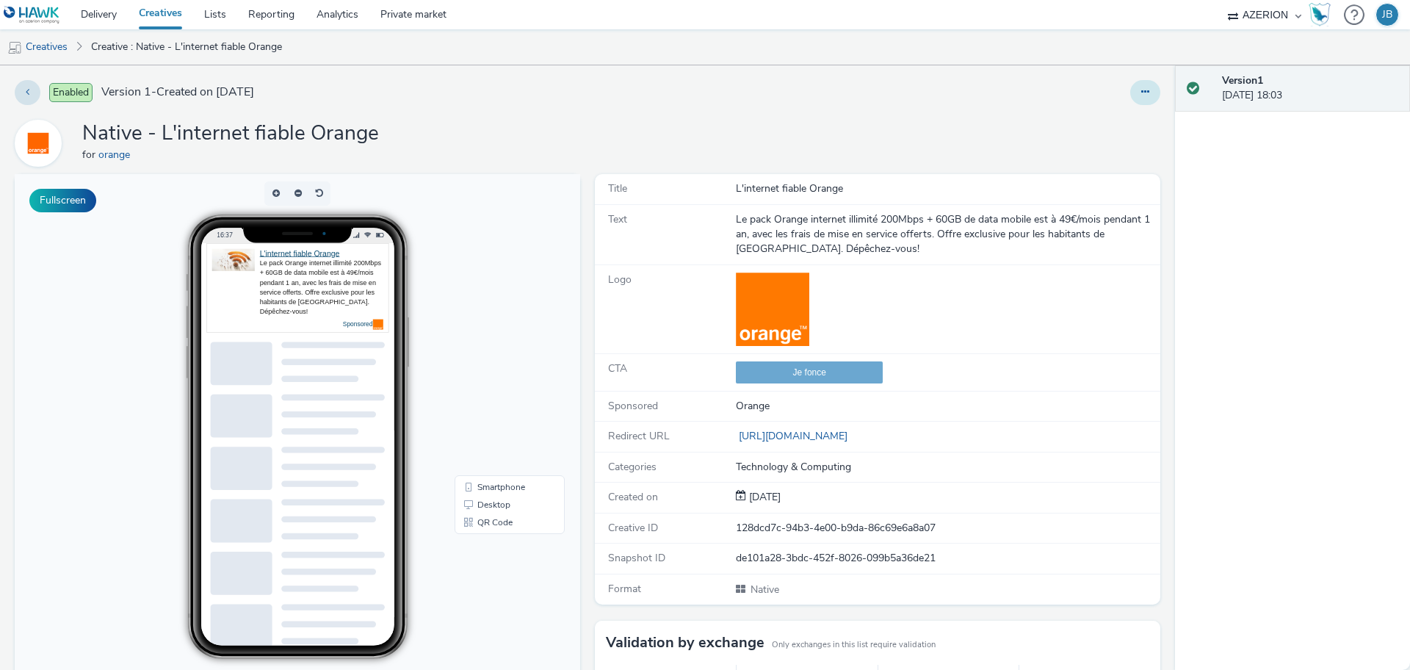
click at [1143, 92] on button at bounding box center [1145, 92] width 30 height 25
click at [1096, 127] on link "Edit" at bounding box center [1105, 121] width 110 height 29
